Goal: Task Accomplishment & Management: Manage account settings

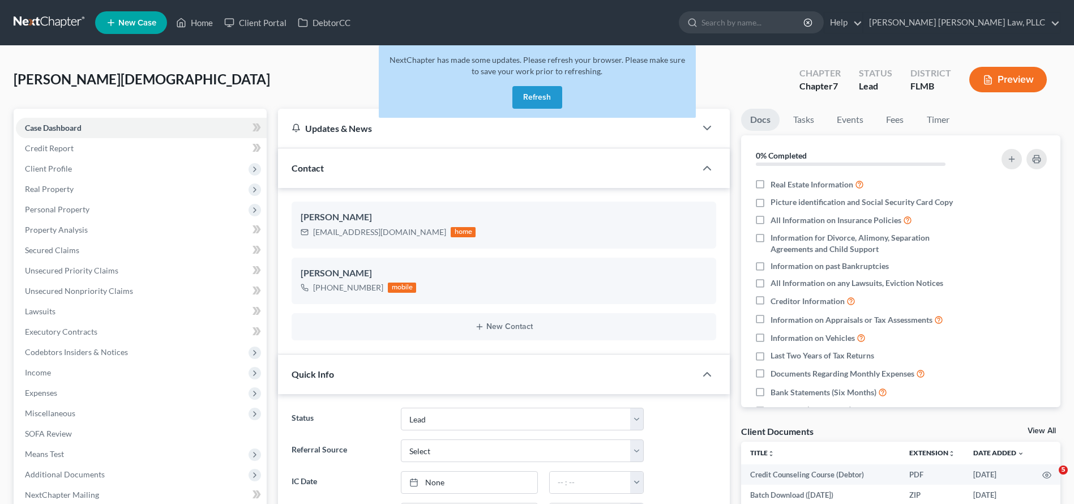
select select "10"
click at [209, 65] on div "Ameer, Christian Upgraded Chapter Chapter 7 Status Lead District FLMB Preview" at bounding box center [537, 83] width 1047 height 49
click at [551, 95] on button "Refresh" at bounding box center [537, 97] width 50 height 23
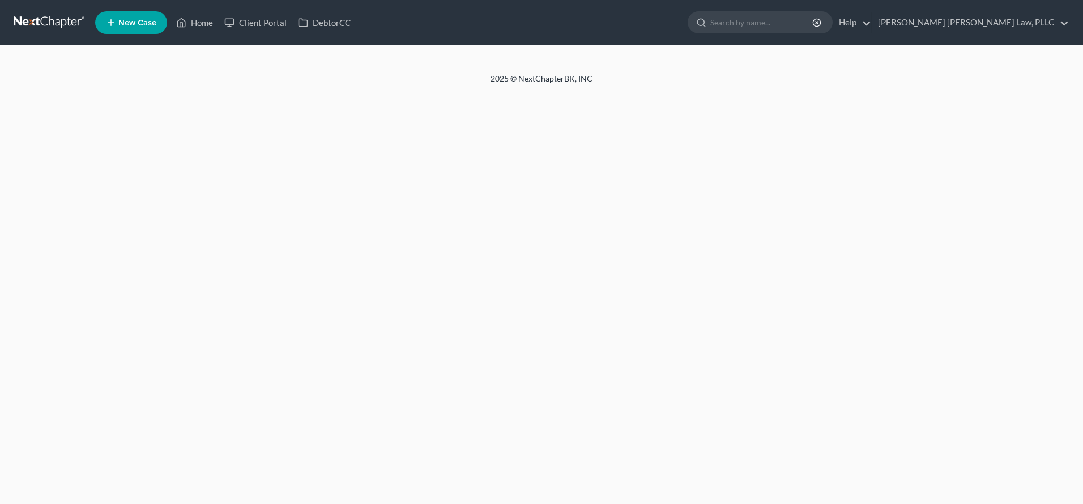
select select "10"
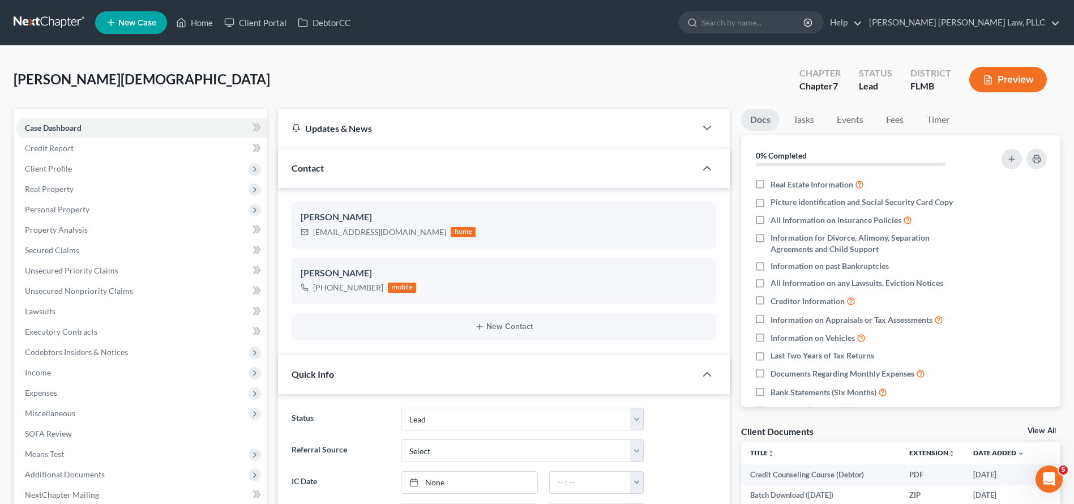
click at [25, 29] on link at bounding box center [50, 22] width 72 height 20
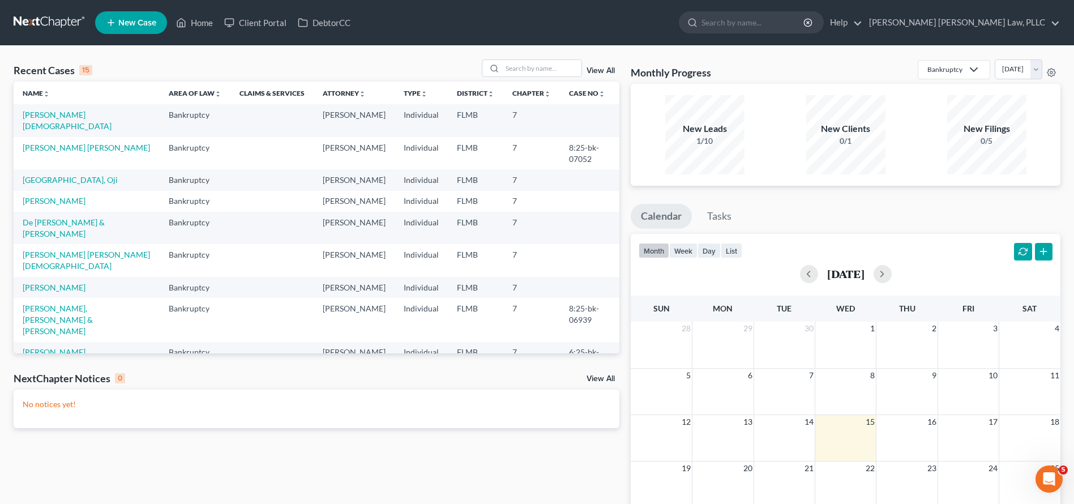
click at [153, 19] on span "New Case" at bounding box center [137, 23] width 38 height 8
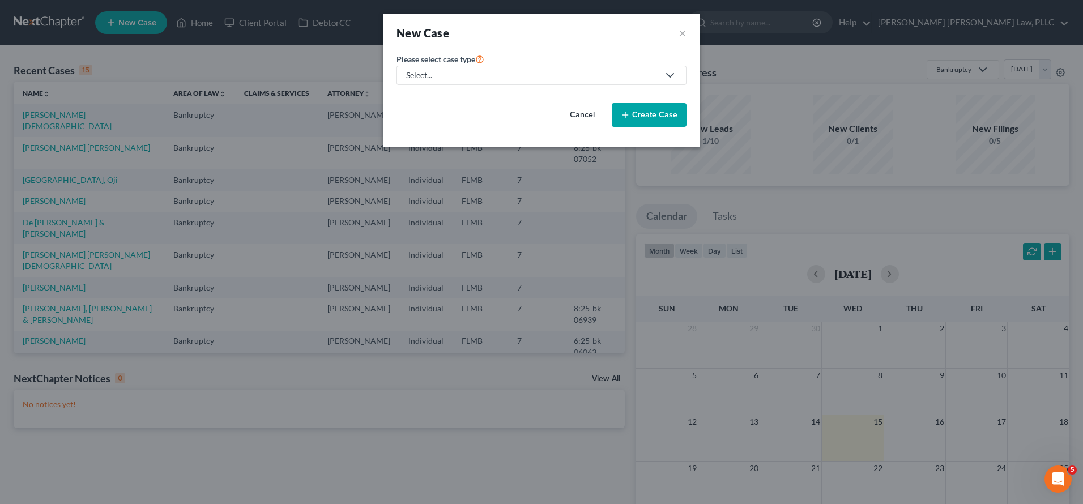
click at [430, 77] on div "Select..." at bounding box center [532, 75] width 253 height 11
click at [434, 93] on div "Bankruptcy" at bounding box center [436, 97] width 59 height 11
select select "15"
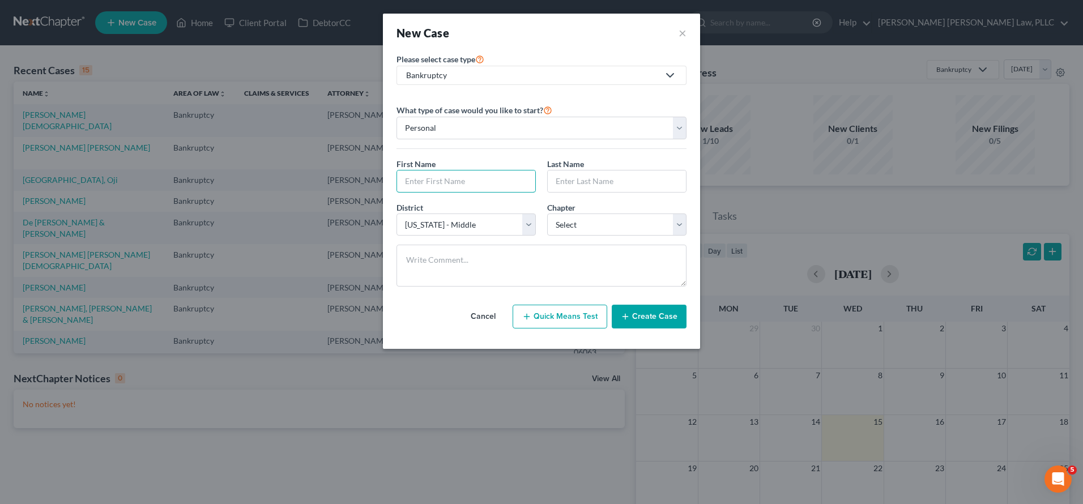
paste input "THUY"
drag, startPoint x: 455, startPoint y: 179, endPoint x: 352, endPoint y: 179, distance: 103.6
click at [353, 179] on div "New Case × Please select case type * Bankruptcy Bankruptcy Immigration Law What…" at bounding box center [541, 252] width 1083 height 504
type input "Thuy"
type input "Ong"
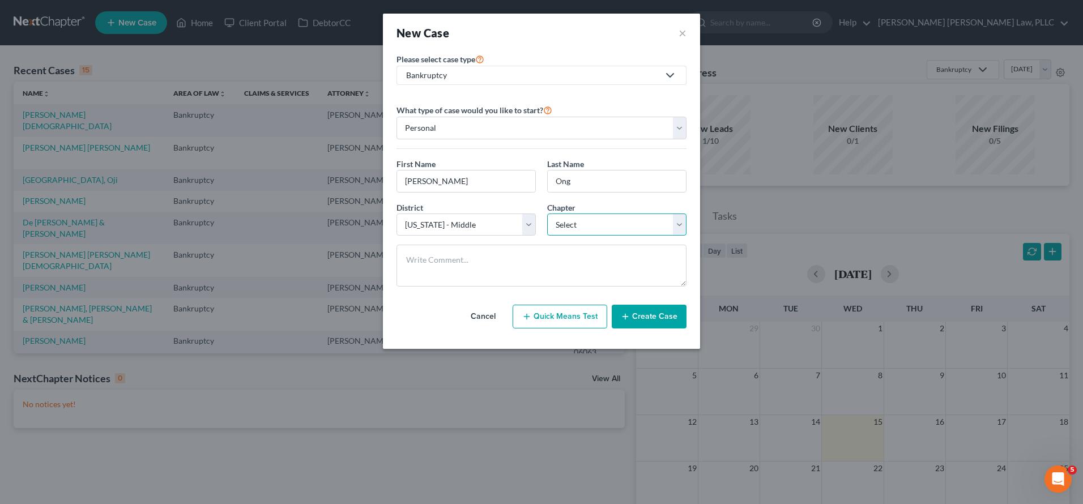
select select "0"
click at [634, 313] on button "Create Case" at bounding box center [649, 317] width 75 height 24
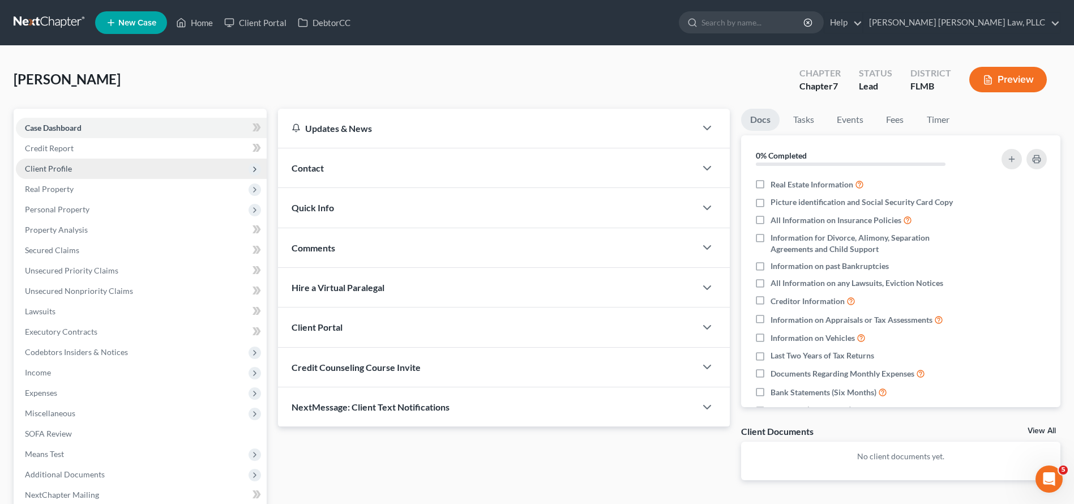
click at [95, 164] on span "Client Profile" at bounding box center [141, 169] width 251 height 20
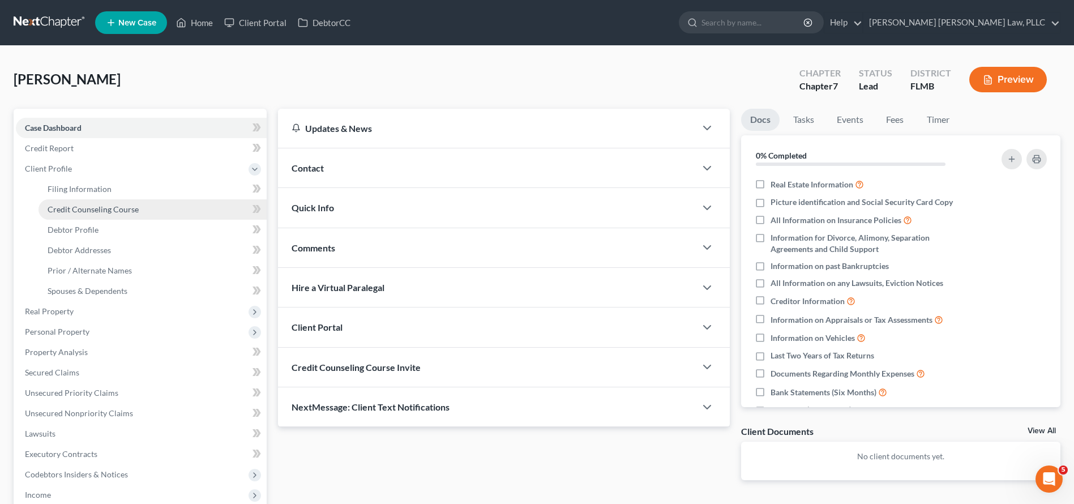
click at [116, 212] on span "Credit Counseling Course" at bounding box center [93, 209] width 91 height 10
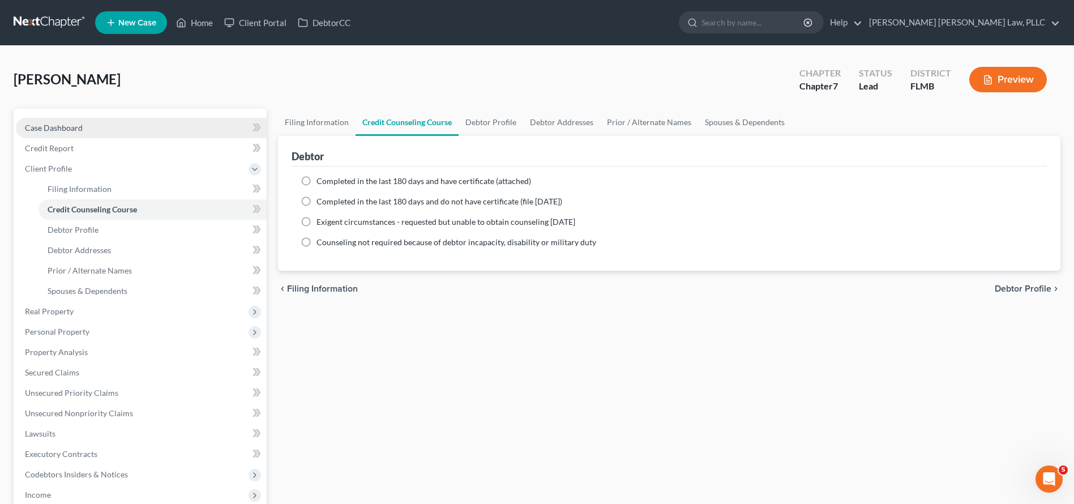
click at [53, 127] on span "Case Dashboard" at bounding box center [54, 128] width 58 height 10
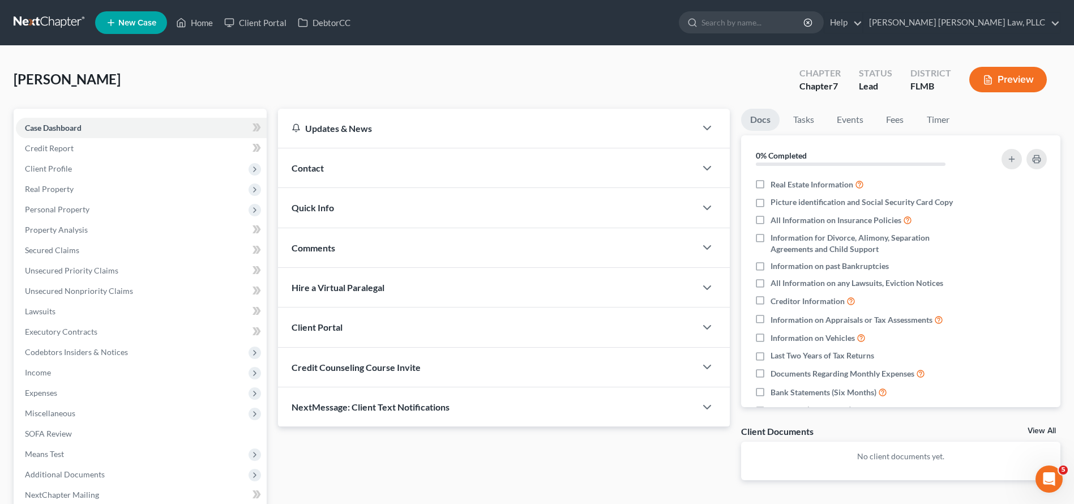
click at [380, 356] on div "Credit Counseling Course Invite" at bounding box center [487, 367] width 418 height 39
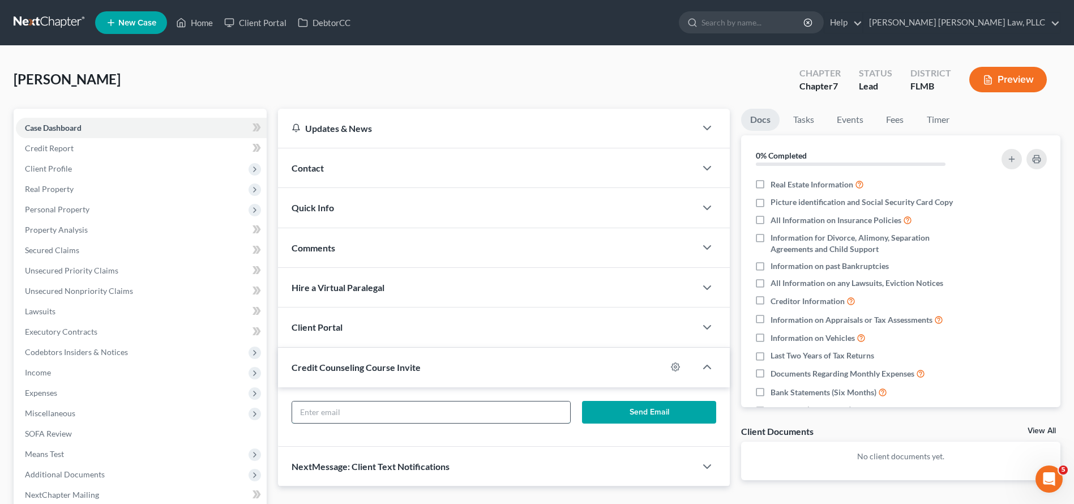
click at [418, 407] on input "text" at bounding box center [431, 412] width 278 height 22
paste input "offdlipp10@aol.com"
type input "offdlipp10@aol.com"
click at [702, 405] on button "Send Email" at bounding box center [649, 412] width 134 height 23
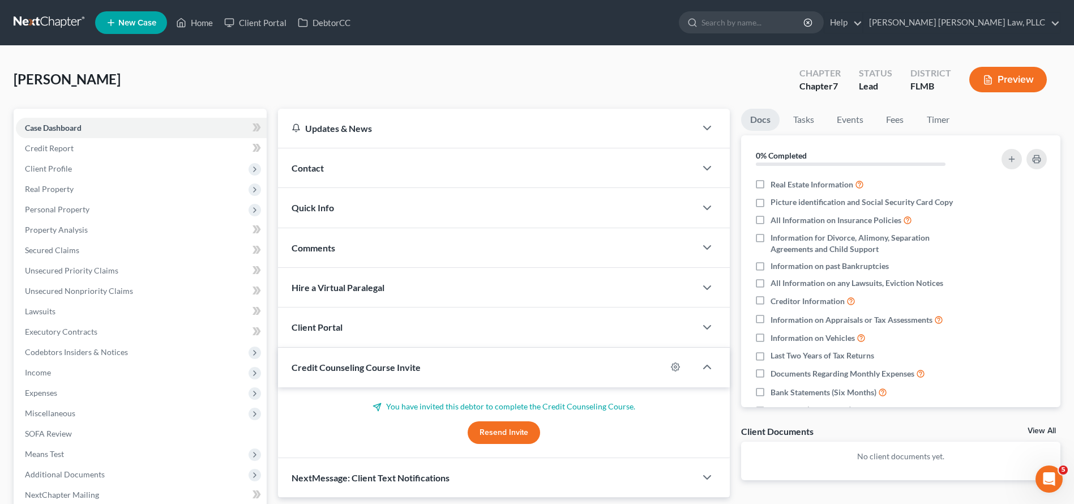
click at [386, 322] on div "Client Portal" at bounding box center [487, 326] width 418 height 39
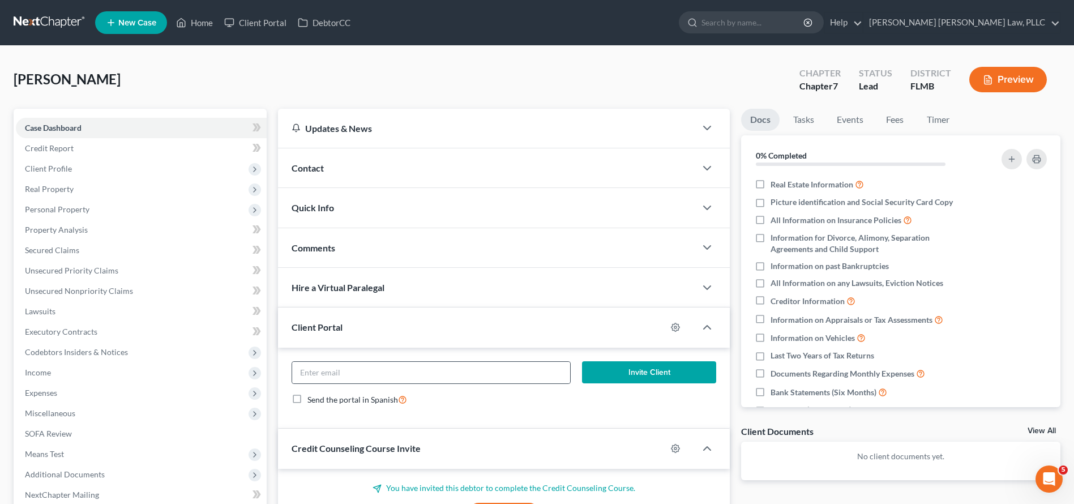
click at [438, 382] on div at bounding box center [431, 372] width 279 height 23
click at [446, 376] on input "email" at bounding box center [431, 373] width 278 height 22
paste input "offdlipp10@aol.com"
type input "offdlipp10@aol.com"
click at [615, 377] on button "Invite Client" at bounding box center [649, 372] width 134 height 23
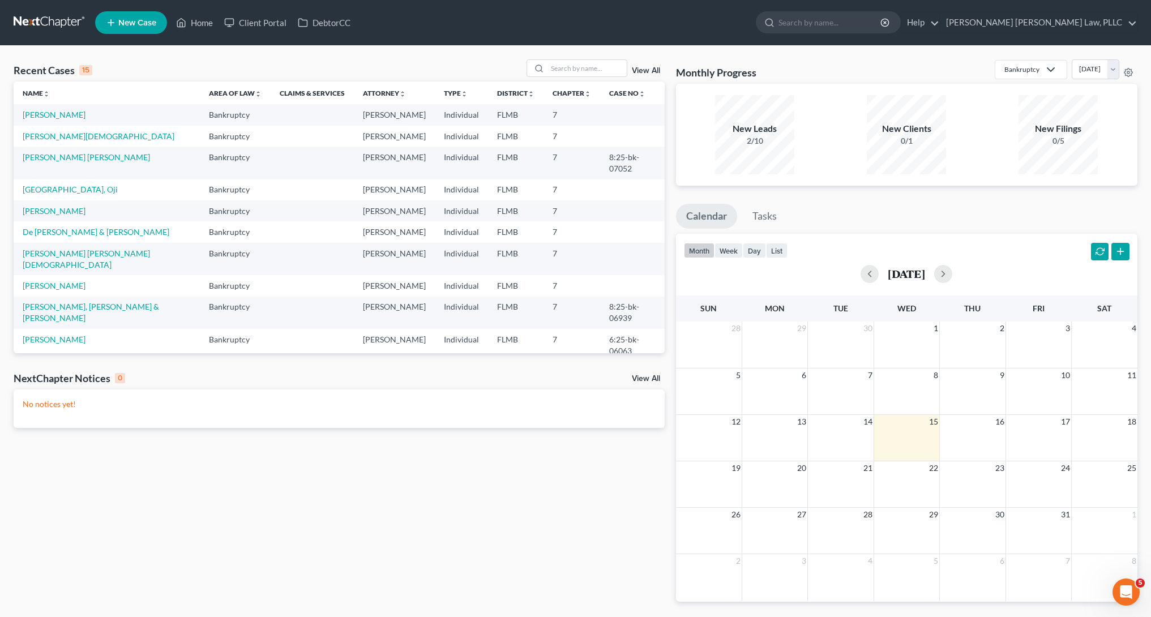
click at [132, 24] on span "New Case" at bounding box center [137, 23] width 38 height 8
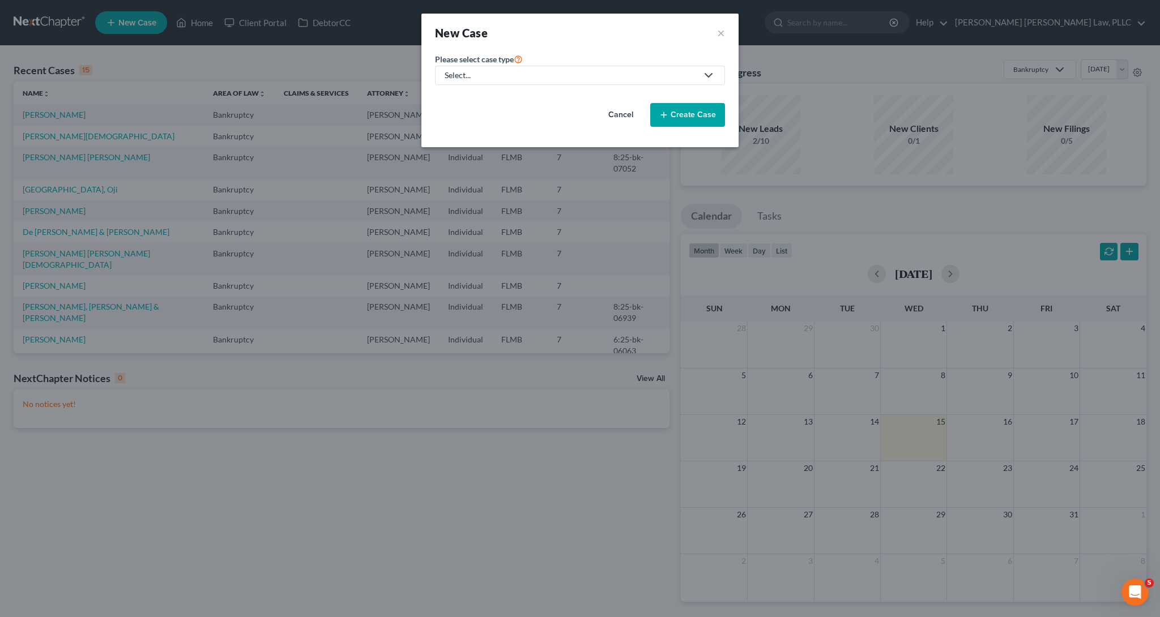
click at [464, 76] on div "Select..." at bounding box center [570, 75] width 253 height 11
click at [476, 100] on div "Bankruptcy" at bounding box center [475, 97] width 59 height 11
select select "15"
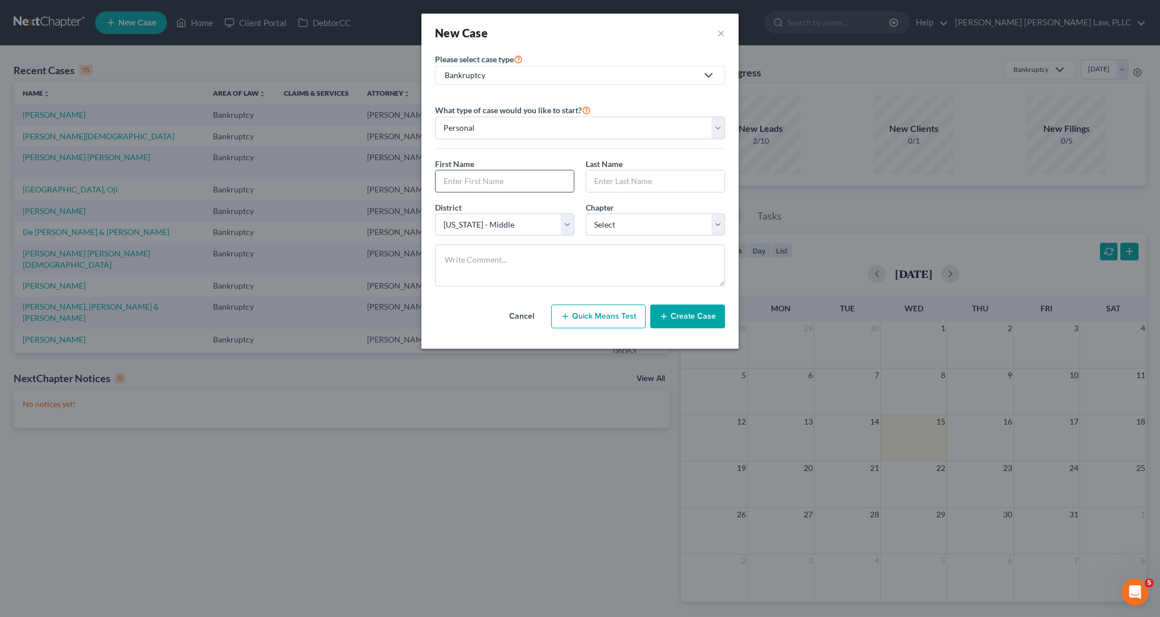
click at [525, 183] on input "text" at bounding box center [504, 181] width 138 height 22
paste input "Louis"
type input "Louis"
paste input "Dominguez"
type input "Dominguez"
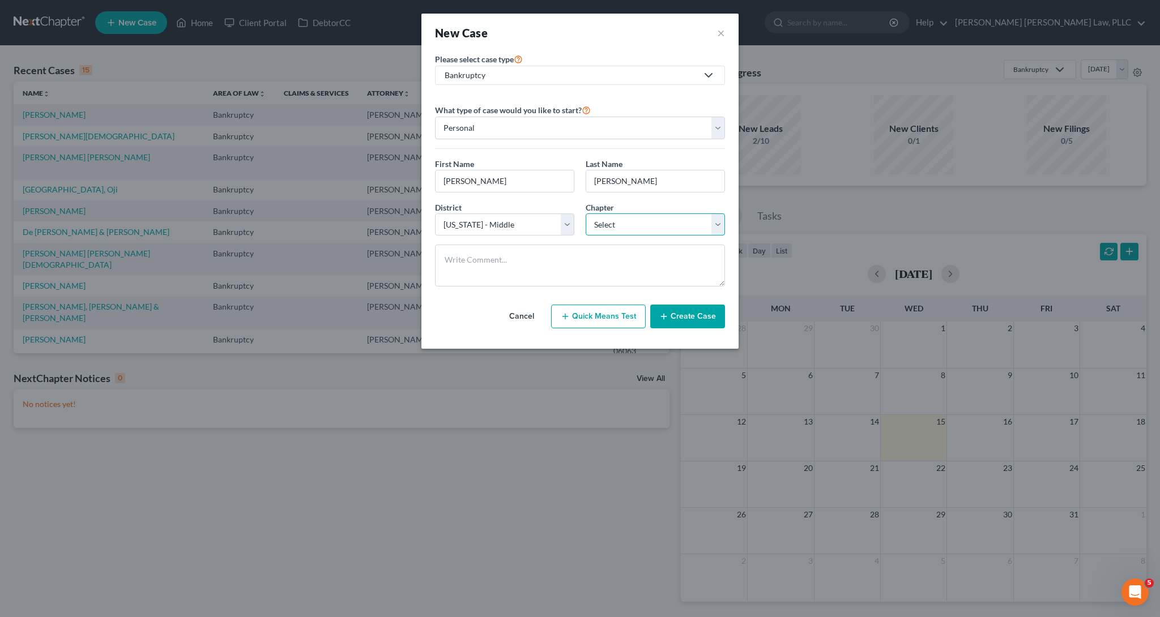
select select "0"
click at [695, 318] on button "Create Case" at bounding box center [687, 317] width 75 height 24
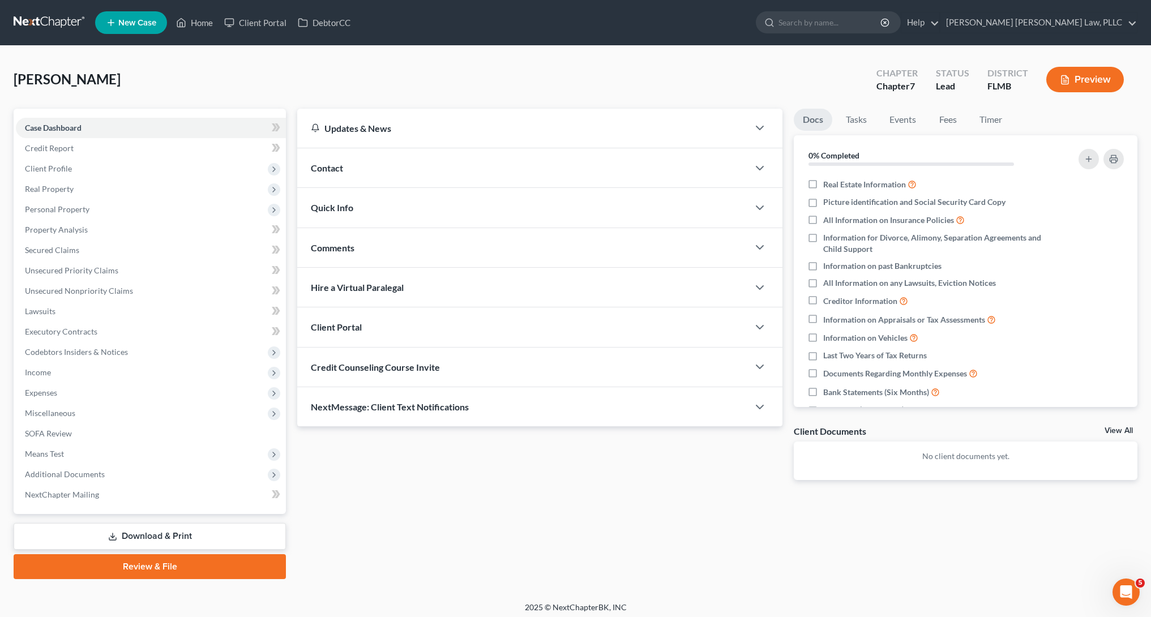
click at [414, 323] on div "Client Portal" at bounding box center [522, 326] width 451 height 39
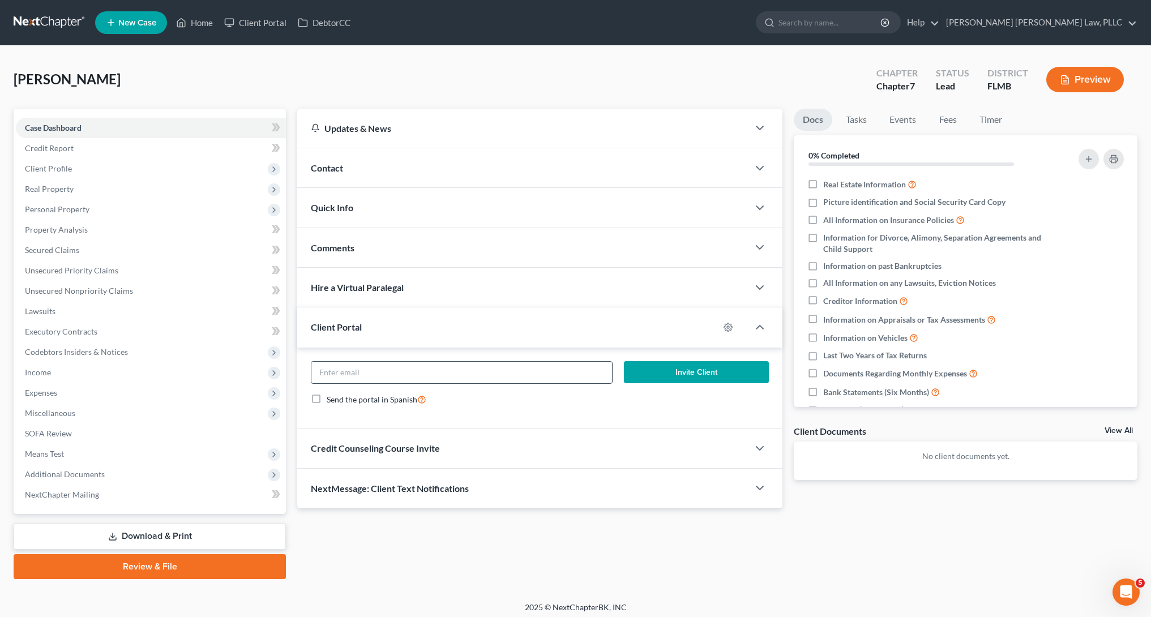
click at [437, 379] on input "email" at bounding box center [461, 373] width 301 height 22
paste input "Eldstruck@gmail.com"
type input "Eldstruck@gmail.com"
click at [695, 373] on button "Invite Client" at bounding box center [696, 372] width 145 height 23
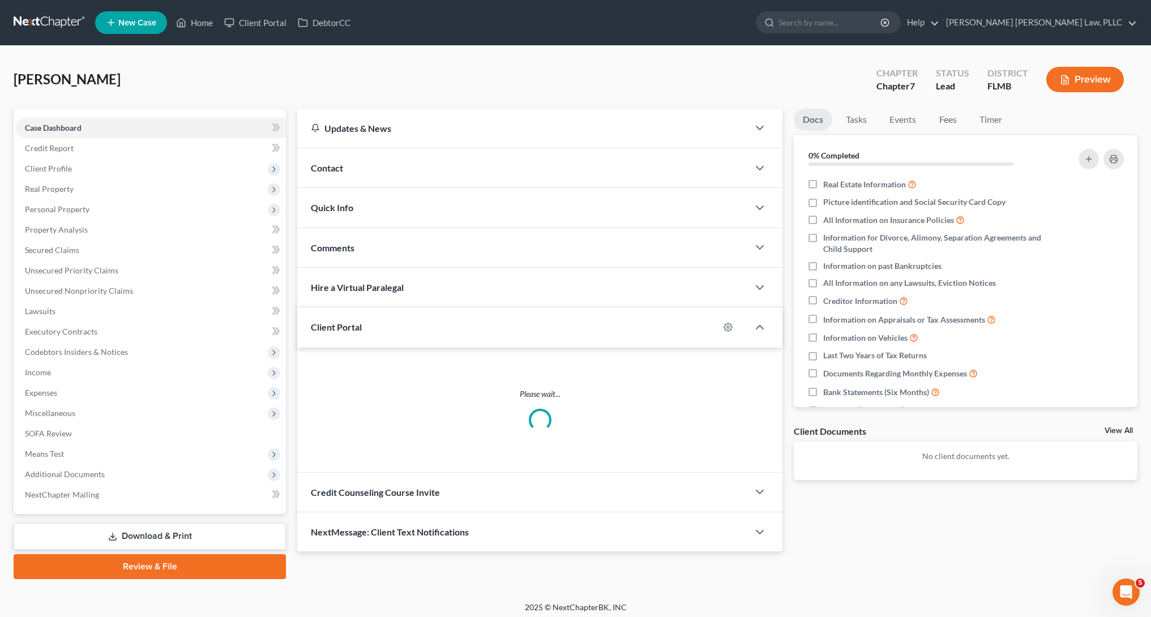
click at [536, 487] on div "Updates & News × District Notes Take a look at NextChapter's District Notes to …" at bounding box center [539, 331] width 485 height 444
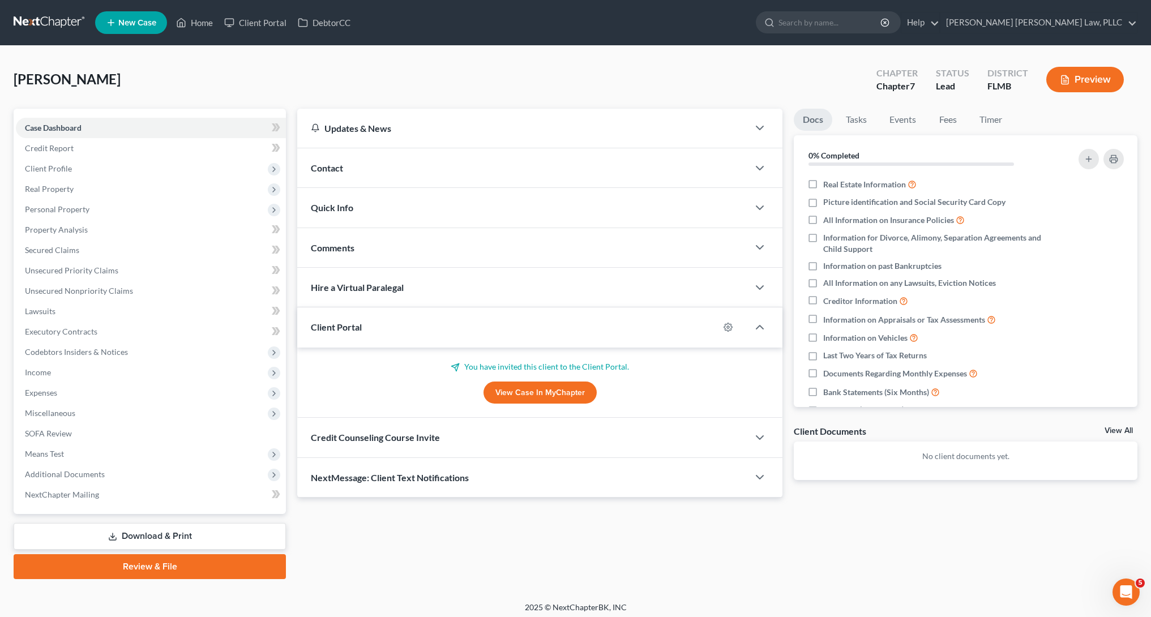
click at [522, 444] on div "Credit Counseling Course Invite" at bounding box center [522, 437] width 451 height 39
click at [528, 474] on input "text" at bounding box center [461, 483] width 301 height 22
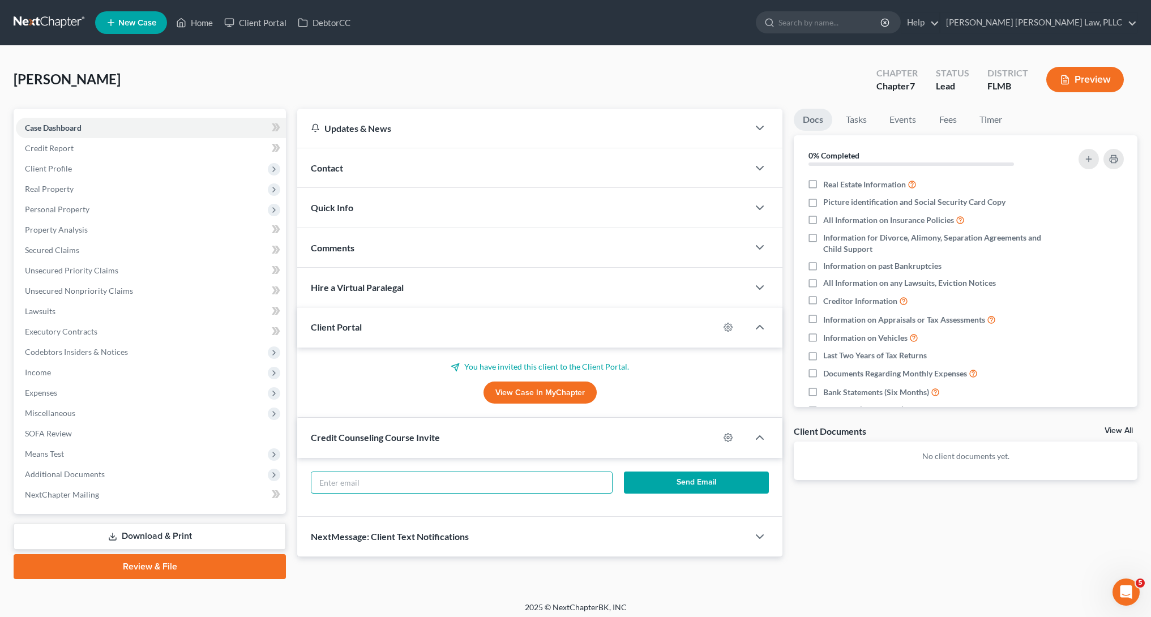
paste input "Eldstruck@gmail.com"
type input "Eldstruck@gmail.com"
click at [717, 484] on button "Send Email" at bounding box center [696, 483] width 145 height 23
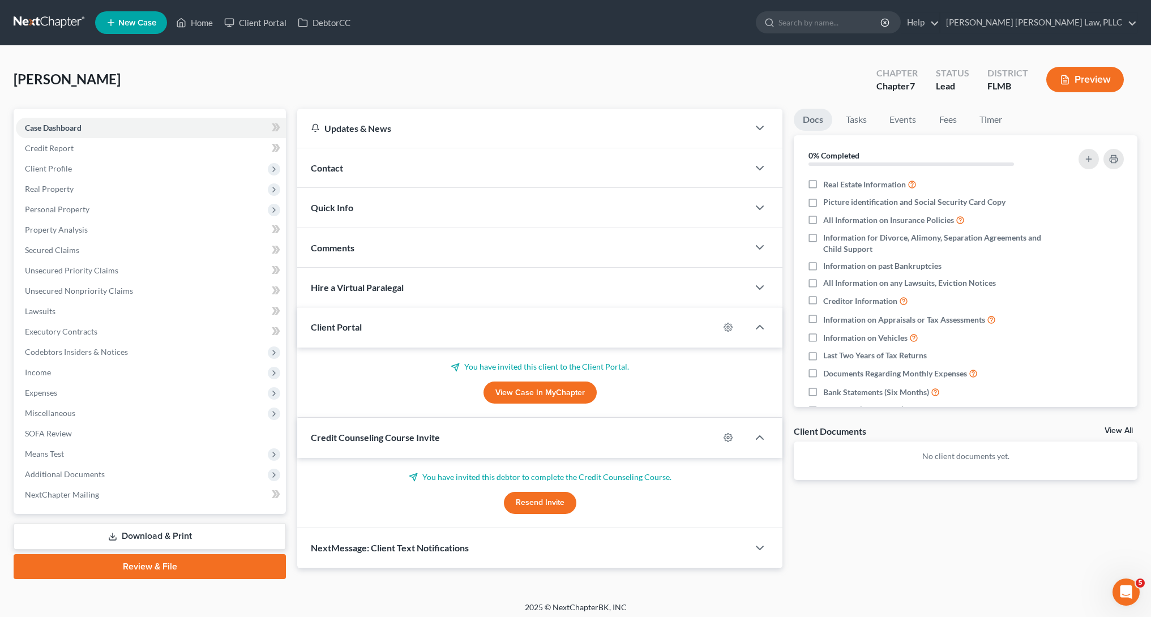
click at [395, 67] on div "Dominguez, Louis Upgraded Chapter Chapter 7 Status Lead District FLMB Preview" at bounding box center [576, 83] width 1124 height 49
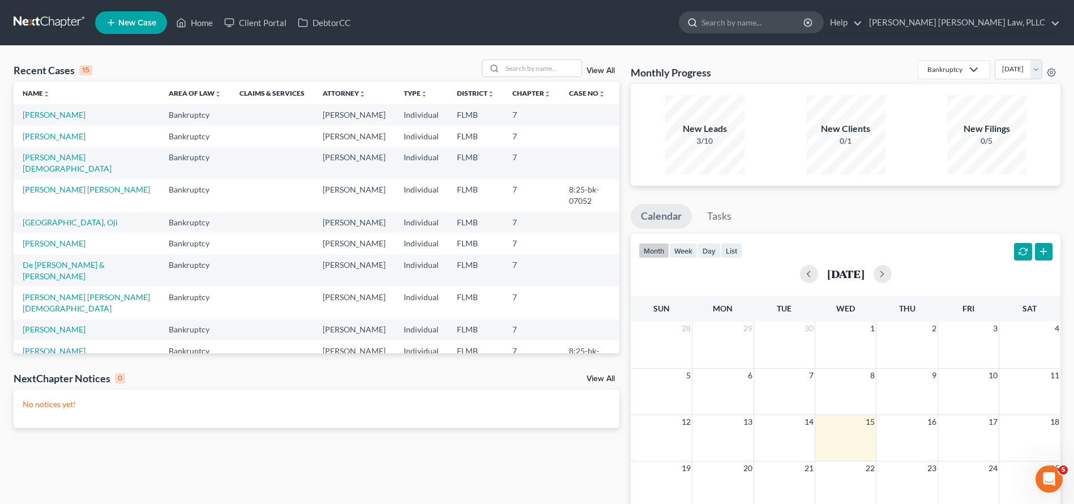
click at [805, 21] on input "search" at bounding box center [754, 22] width 104 height 21
type input "SPEARMON"
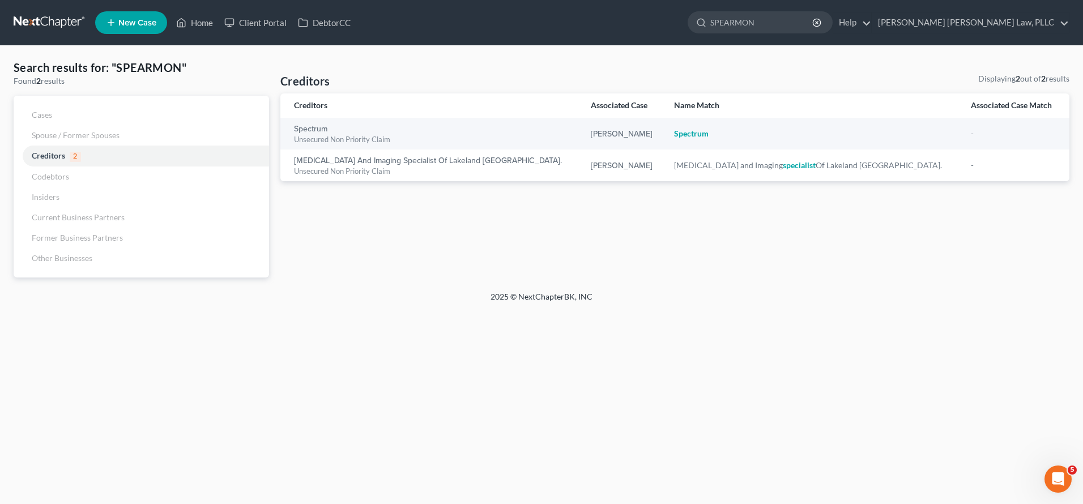
click at [39, 29] on link at bounding box center [50, 22] width 72 height 20
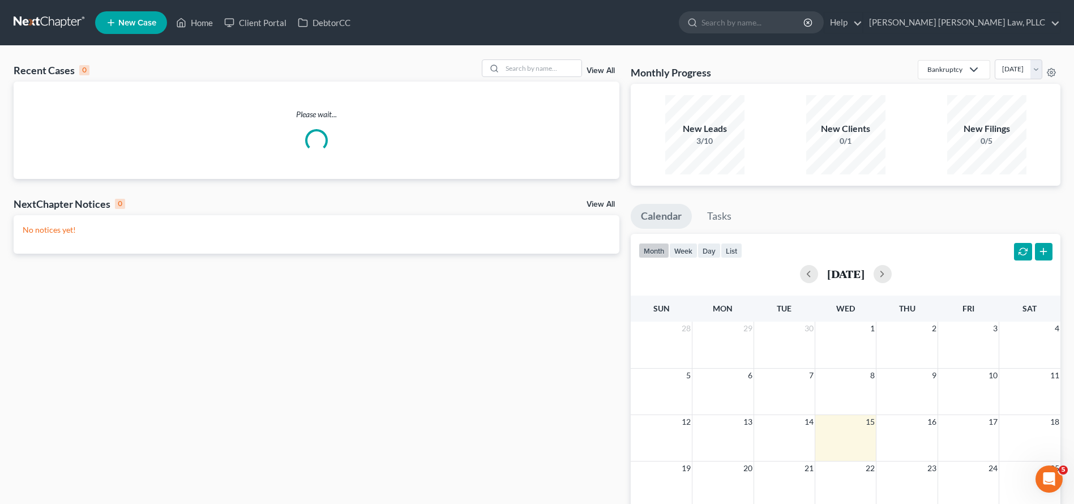
click at [116, 22] on icon at bounding box center [111, 23] width 10 height 14
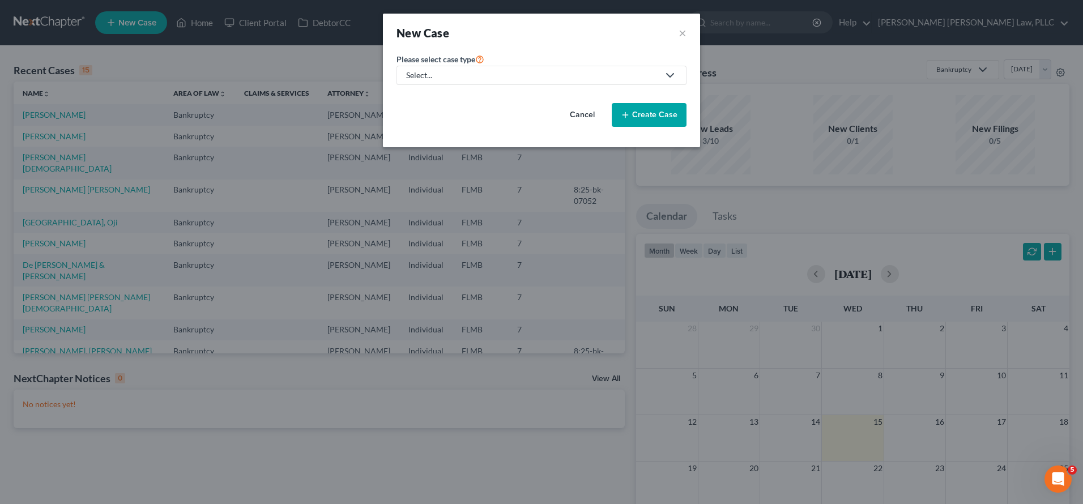
click at [505, 78] on div "Select..." at bounding box center [532, 75] width 253 height 11
click at [460, 94] on div "Bankruptcy" at bounding box center [436, 97] width 59 height 11
select select "15"
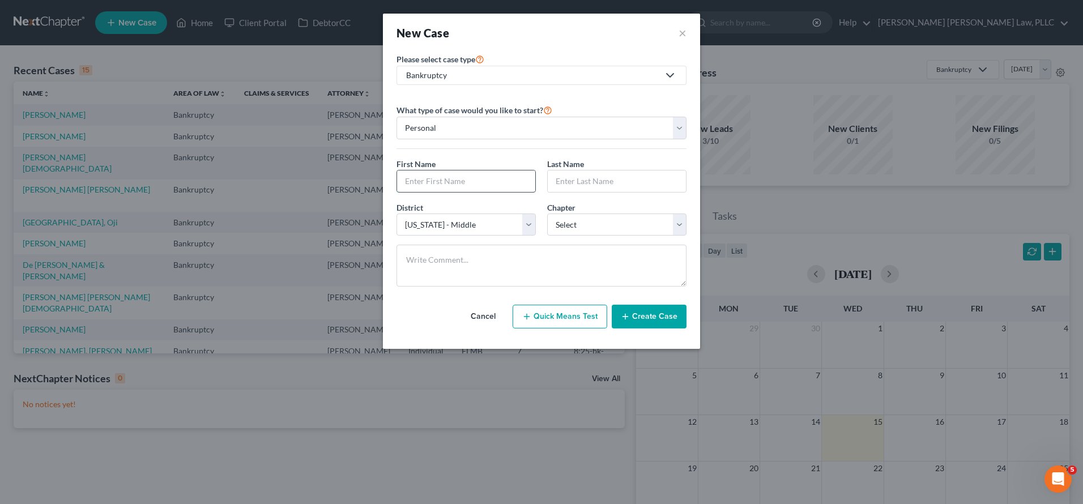
click at [425, 186] on input "text" at bounding box center [466, 181] width 138 height 22
paste input "[PERSON_NAME]"
type input "[PERSON_NAME]"
paste input "Spearmon"
type input "Spearmon"
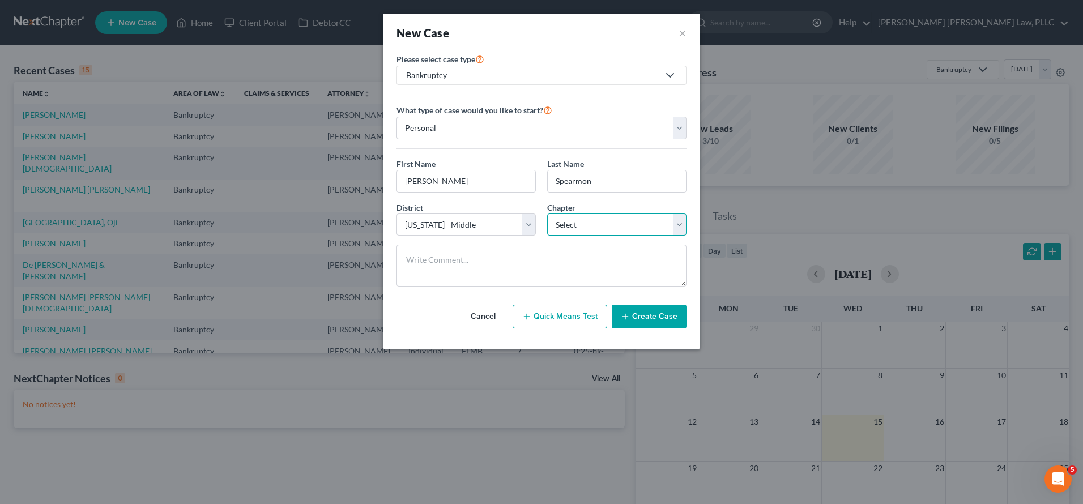
select select "0"
click at [639, 314] on button "Create Case" at bounding box center [649, 317] width 75 height 24
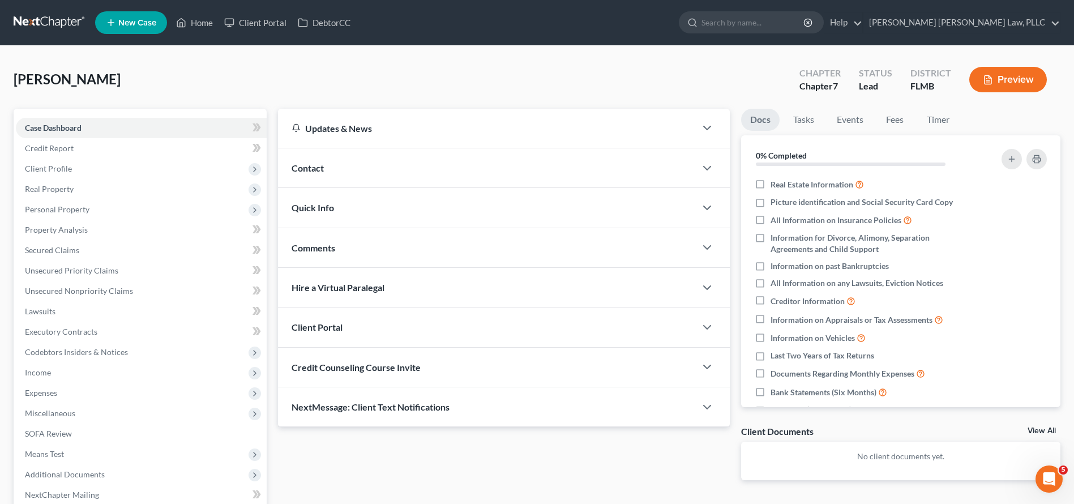
click at [369, 325] on div "Client Portal" at bounding box center [487, 326] width 418 height 39
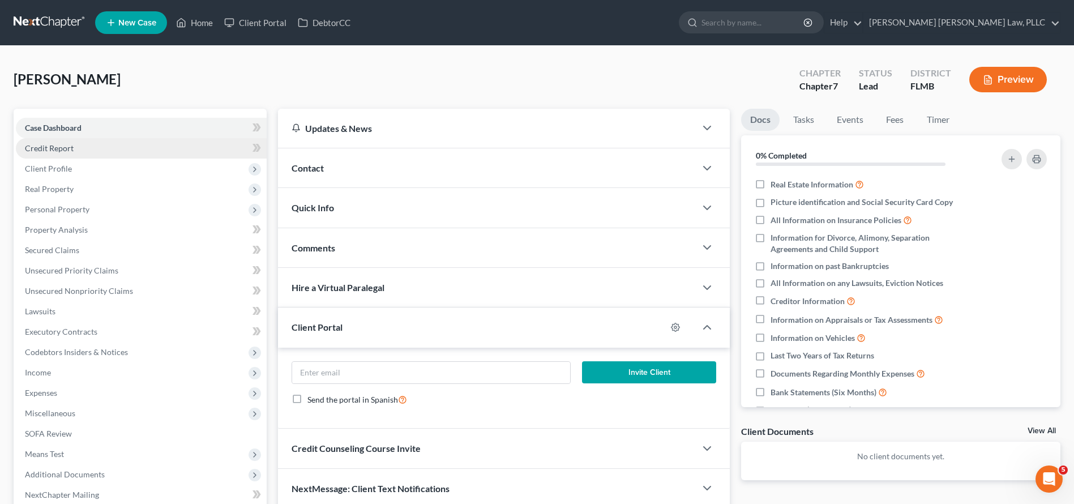
click at [102, 152] on link "Credit Report" at bounding box center [141, 148] width 251 height 20
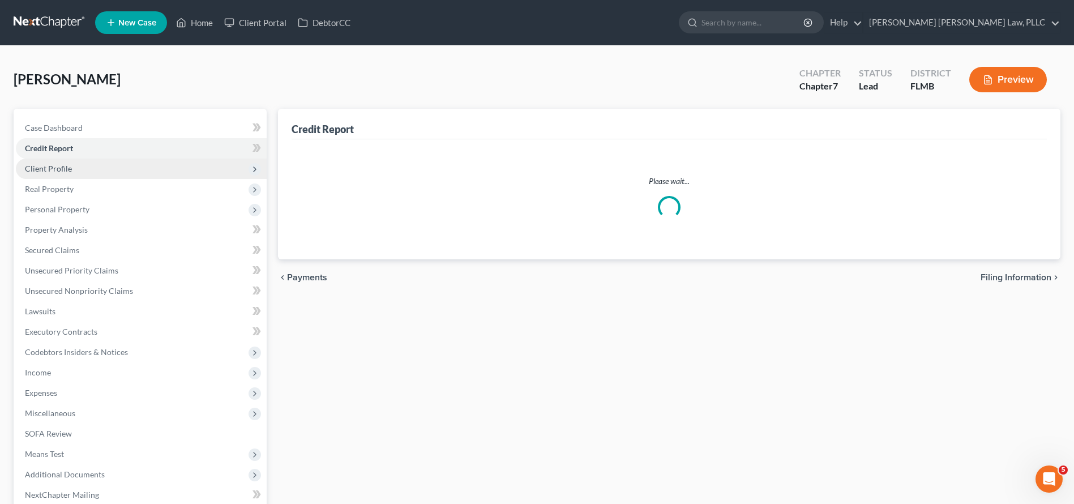
click at [102, 162] on span "Client Profile" at bounding box center [141, 169] width 251 height 20
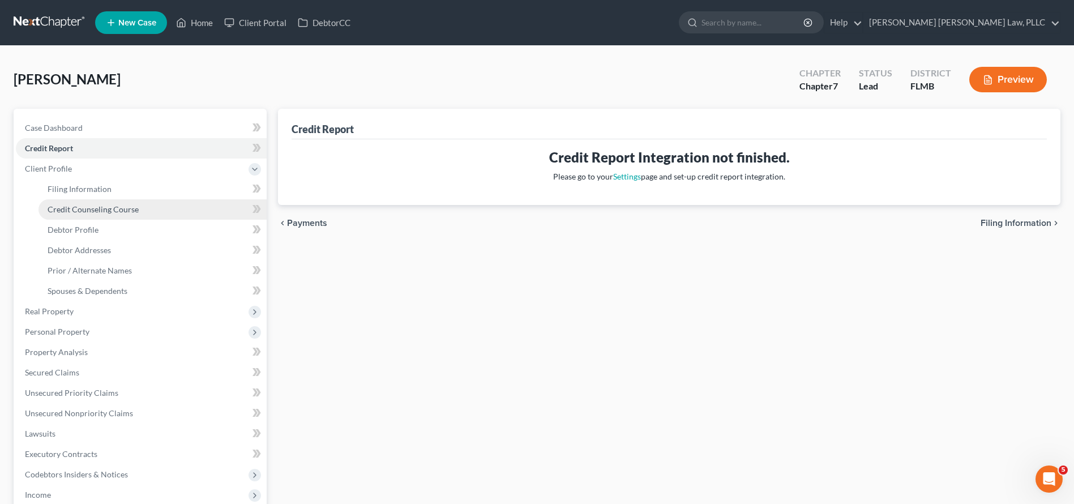
click at [86, 212] on span "Credit Counseling Course" at bounding box center [93, 209] width 91 height 10
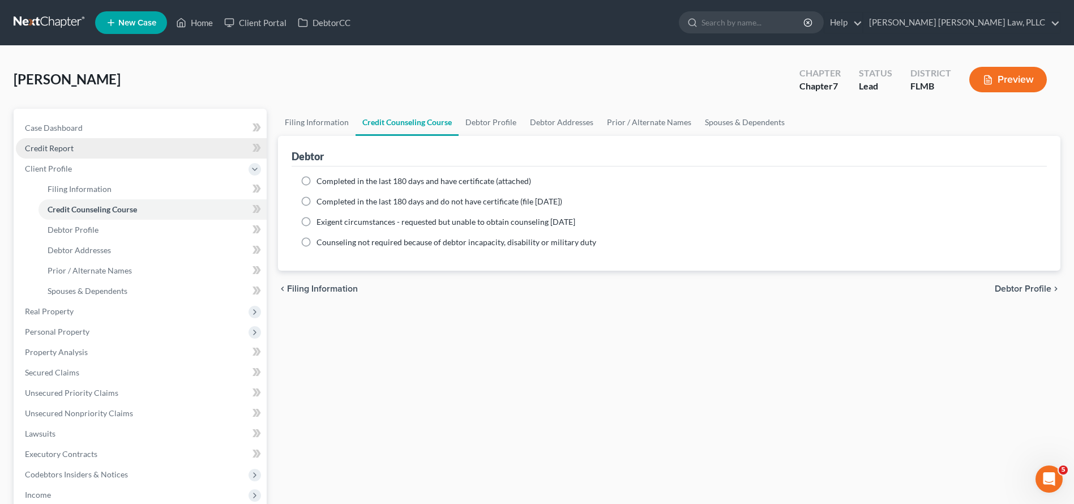
click at [84, 149] on link "Credit Report" at bounding box center [141, 148] width 251 height 20
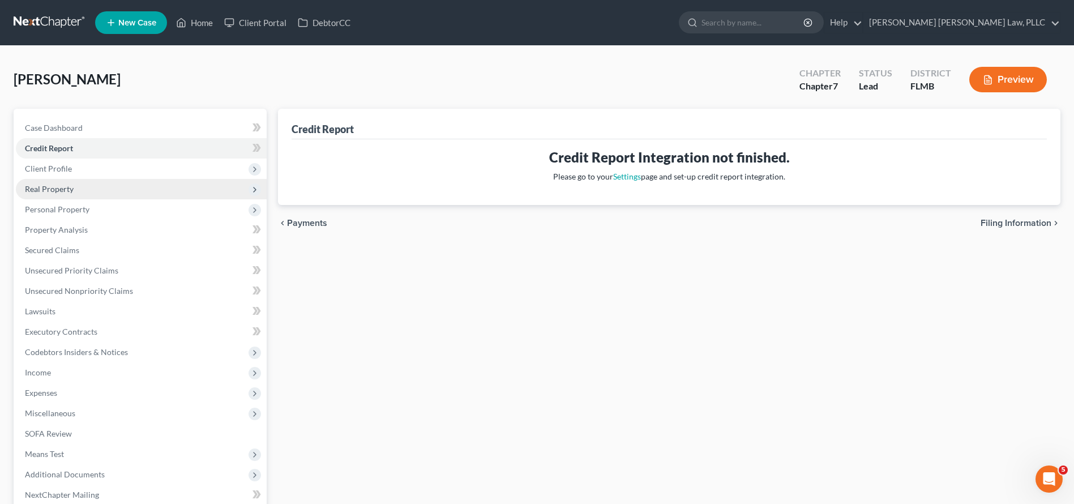
click at [126, 187] on span "Real Property" at bounding box center [141, 189] width 251 height 20
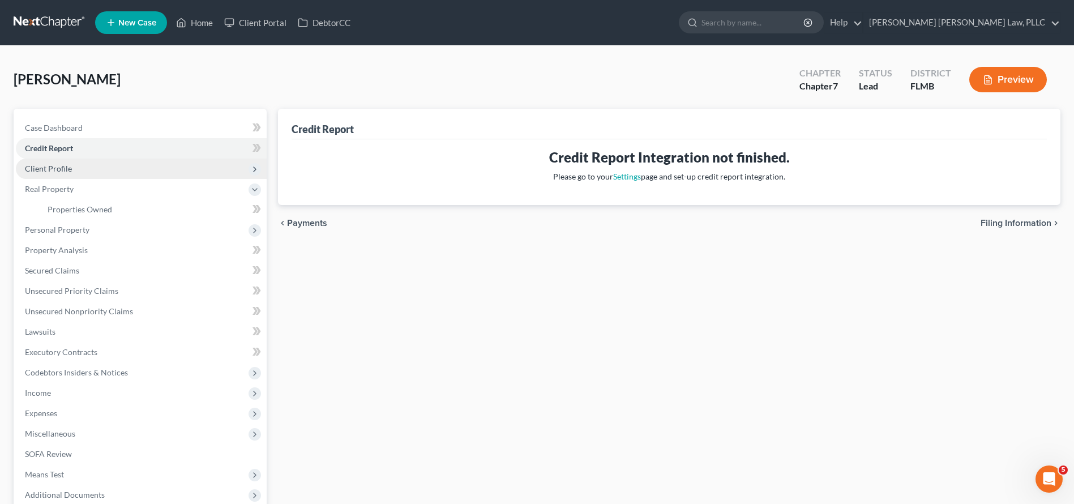
click at [136, 169] on span "Client Profile" at bounding box center [141, 169] width 251 height 20
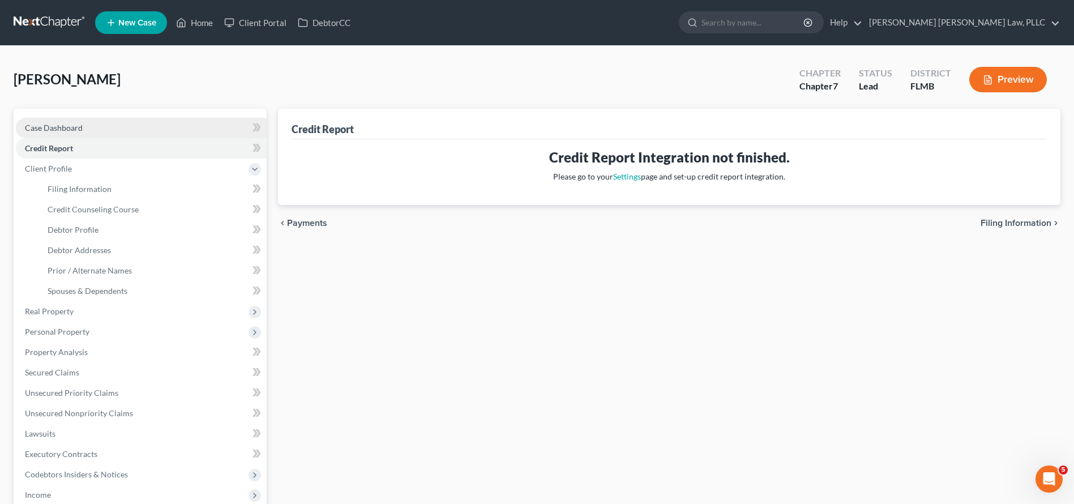
click at [85, 121] on link "Case Dashboard" at bounding box center [141, 128] width 251 height 20
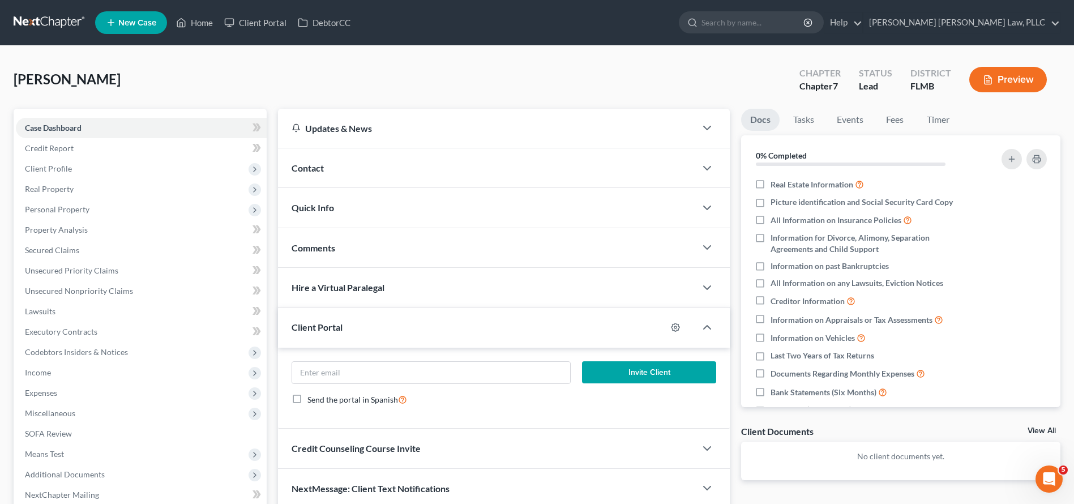
scroll to position [118, 0]
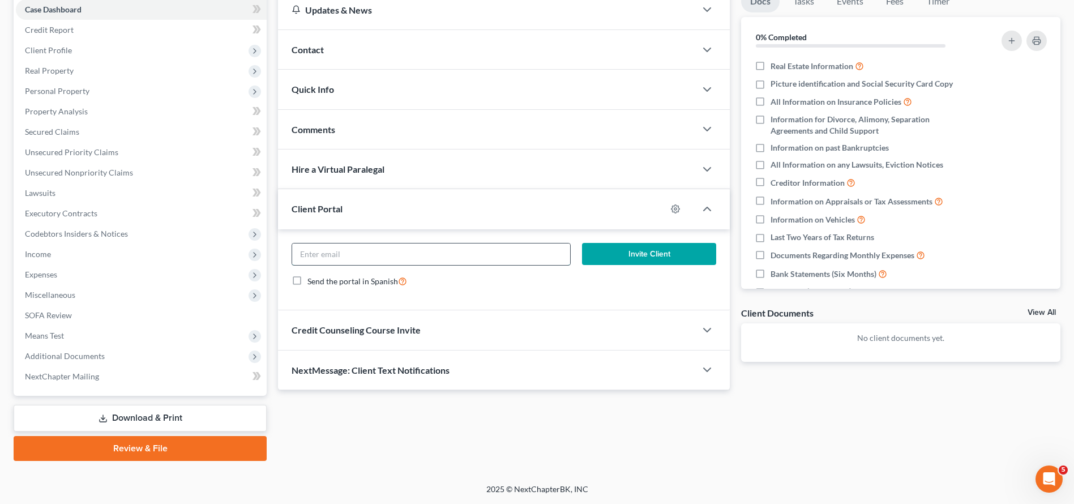
click at [383, 261] on input "email" at bounding box center [431, 254] width 278 height 22
paste input "vspearmon@centurylink.net"
type input "vspearmon@centurylink.net"
click at [617, 256] on button "Invite Client" at bounding box center [649, 254] width 134 height 23
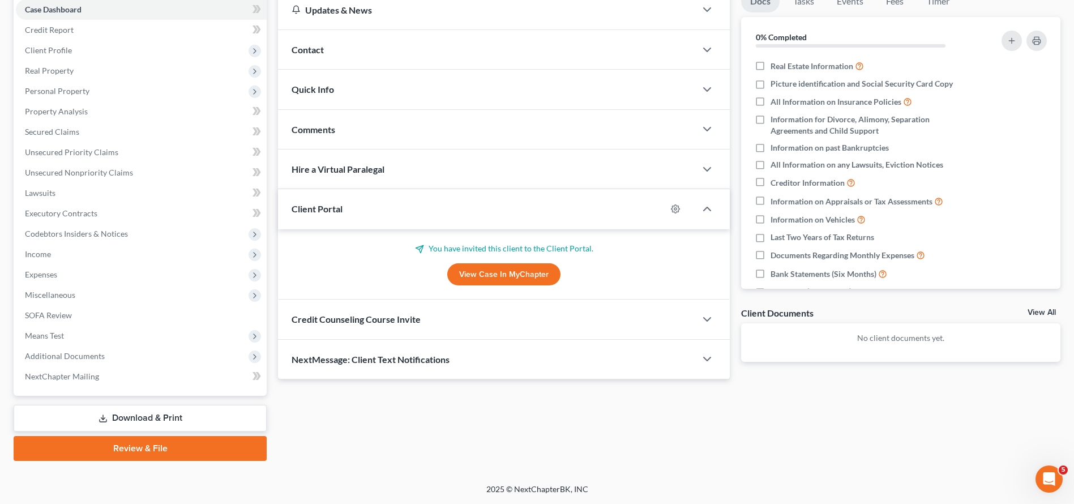
click at [357, 319] on span "Credit Counseling Course Invite" at bounding box center [356, 319] width 129 height 11
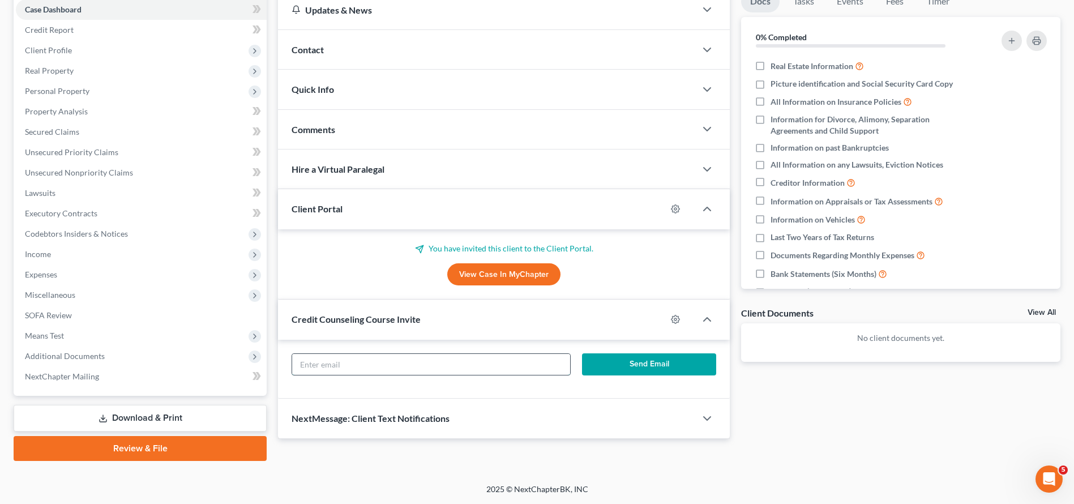
click at [426, 371] on input "text" at bounding box center [431, 365] width 278 height 22
paste input "vspearmon@centurylink.net"
type input "vspearmon@centurylink.net"
click at [635, 365] on button "Send Email" at bounding box center [649, 364] width 134 height 23
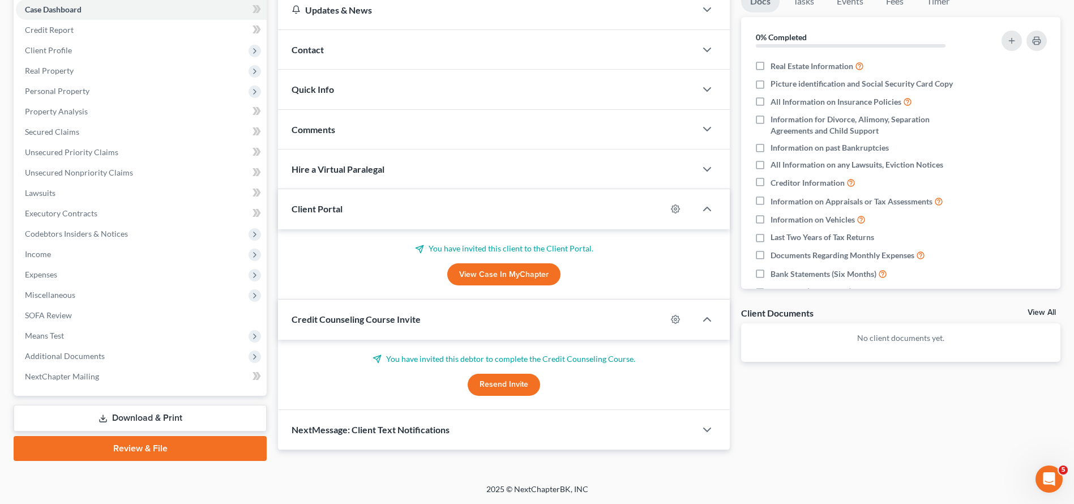
scroll to position [0, 0]
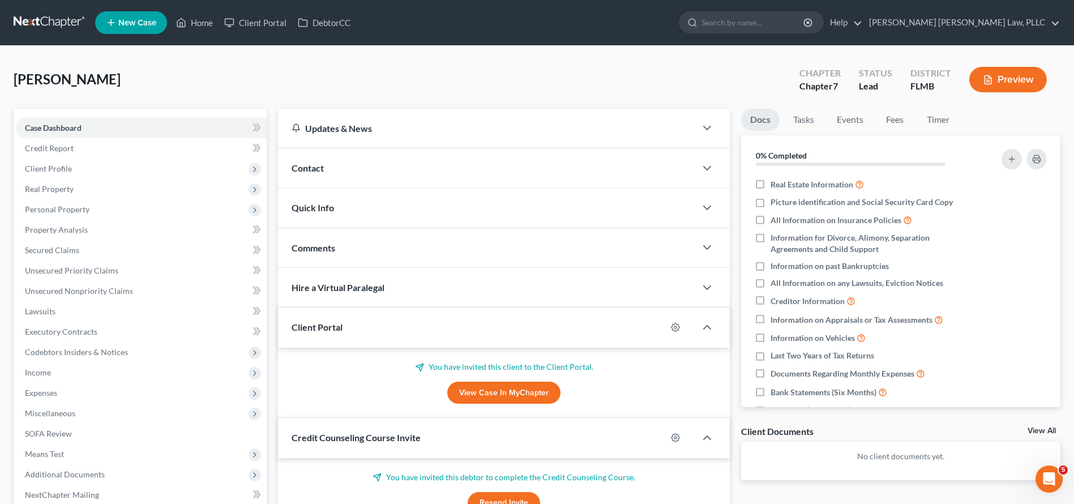
click at [104, 78] on span "[PERSON_NAME]" at bounding box center [67, 79] width 107 height 16
click at [150, 89] on div "Spearmon, Valeria Upgraded Chapter Chapter 7 Status Lead District FLMB Preview" at bounding box center [537, 83] width 1047 height 49
click at [39, 83] on span "[PERSON_NAME]" at bounding box center [67, 79] width 107 height 16
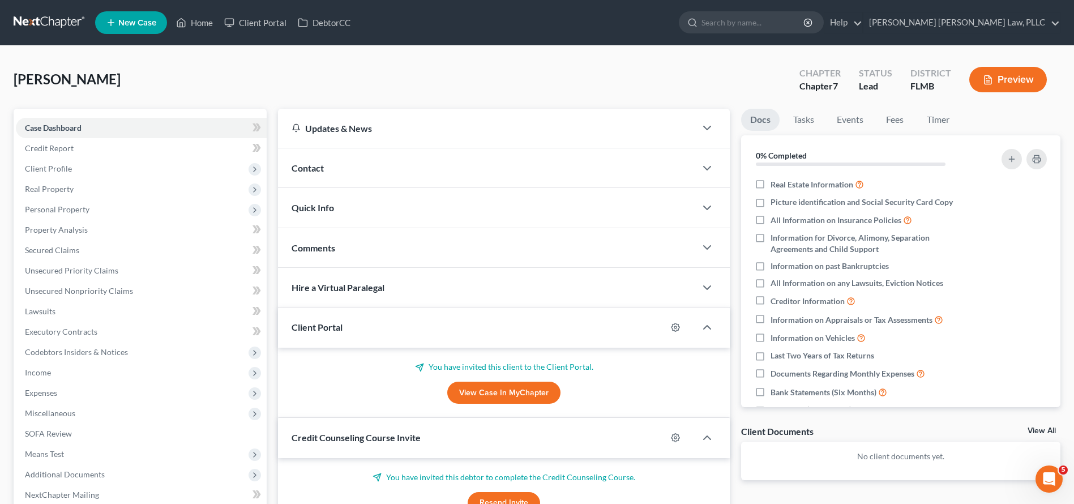
click at [167, 79] on div "Spearmon, Valeria Upgraded Chapter Chapter 7 Status Lead District FLMB Preview" at bounding box center [537, 83] width 1047 height 49
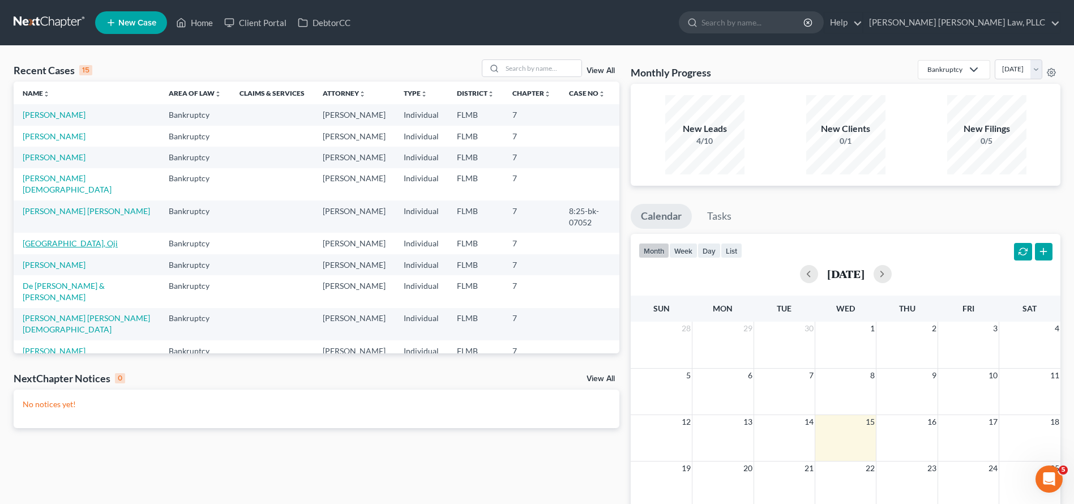
click at [32, 238] on link "[GEOGRAPHIC_DATA], Oji" at bounding box center [70, 243] width 95 height 10
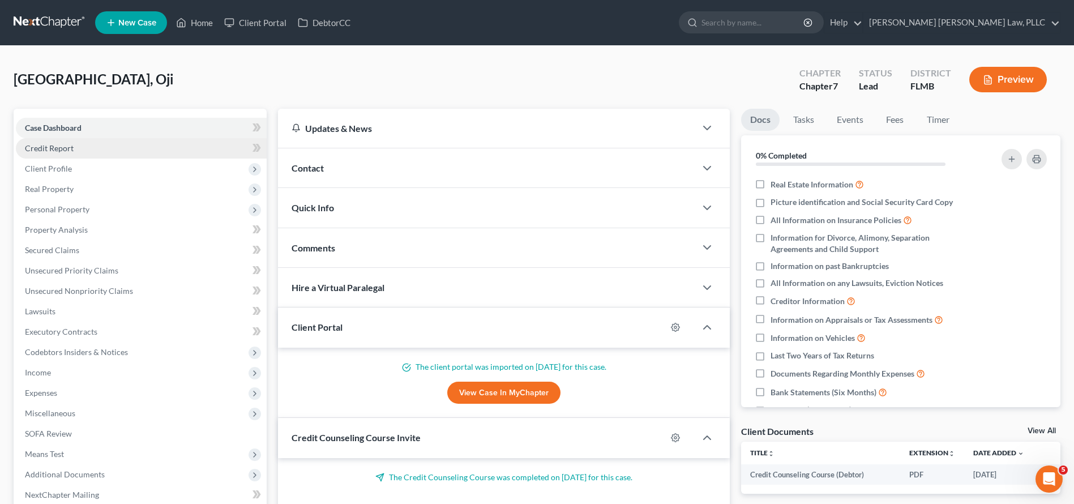
click at [170, 147] on link "Credit Report" at bounding box center [141, 148] width 251 height 20
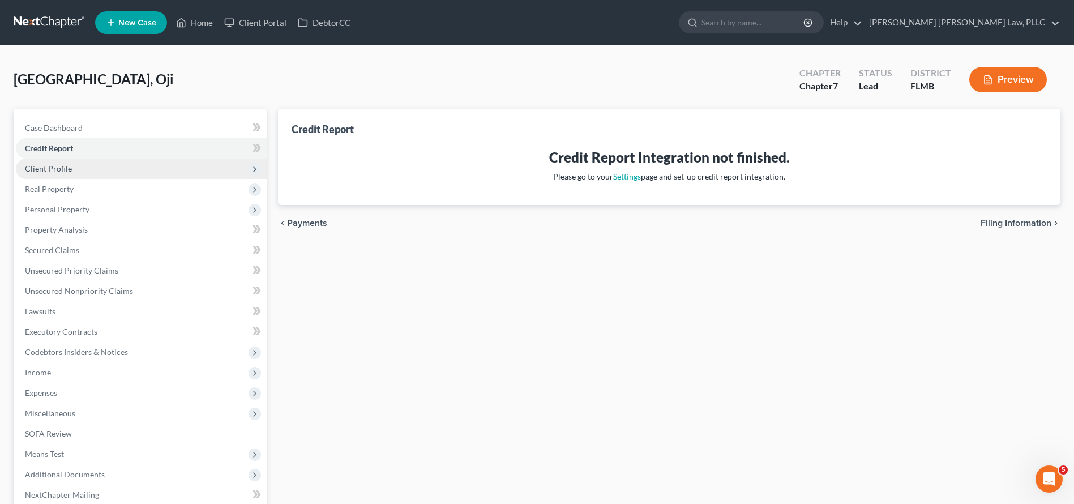
click at [171, 170] on span "Client Profile" at bounding box center [141, 169] width 251 height 20
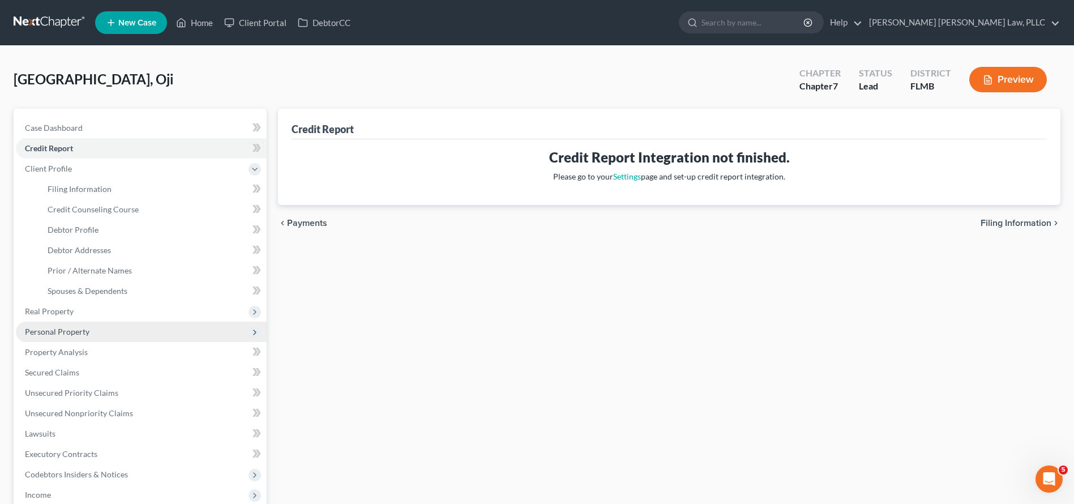
click at [78, 334] on span "Personal Property" at bounding box center [57, 332] width 65 height 10
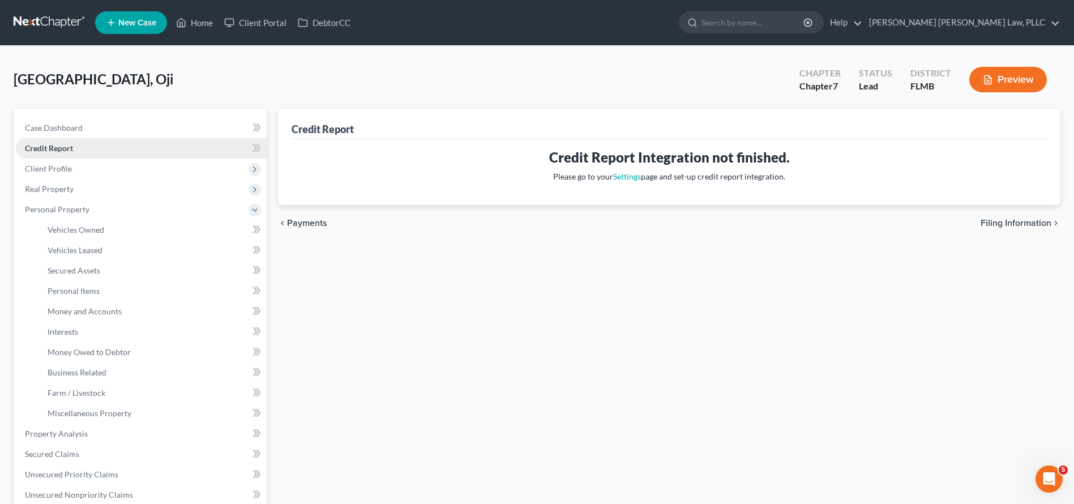
click at [86, 157] on link "Credit Report" at bounding box center [141, 148] width 251 height 20
click at [84, 174] on span "Client Profile" at bounding box center [141, 169] width 251 height 20
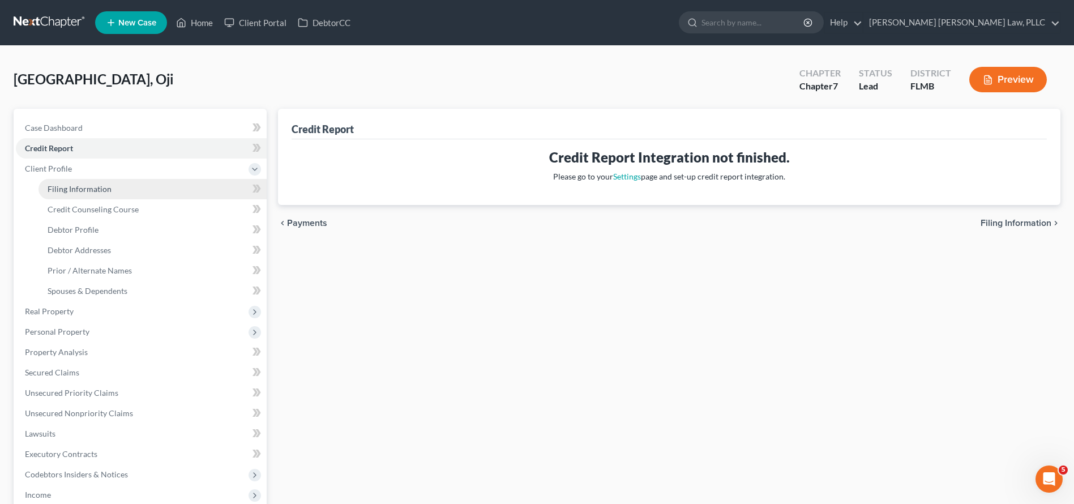
click at [136, 191] on link "Filing Information" at bounding box center [153, 189] width 228 height 20
select select "1"
select select "0"
select select "9"
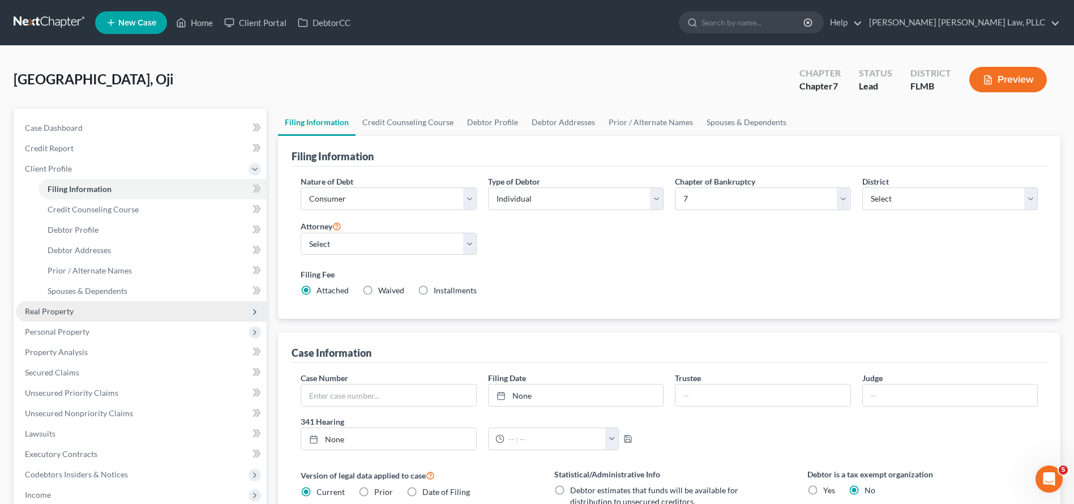
click at [121, 318] on span "Real Property" at bounding box center [141, 311] width 251 height 20
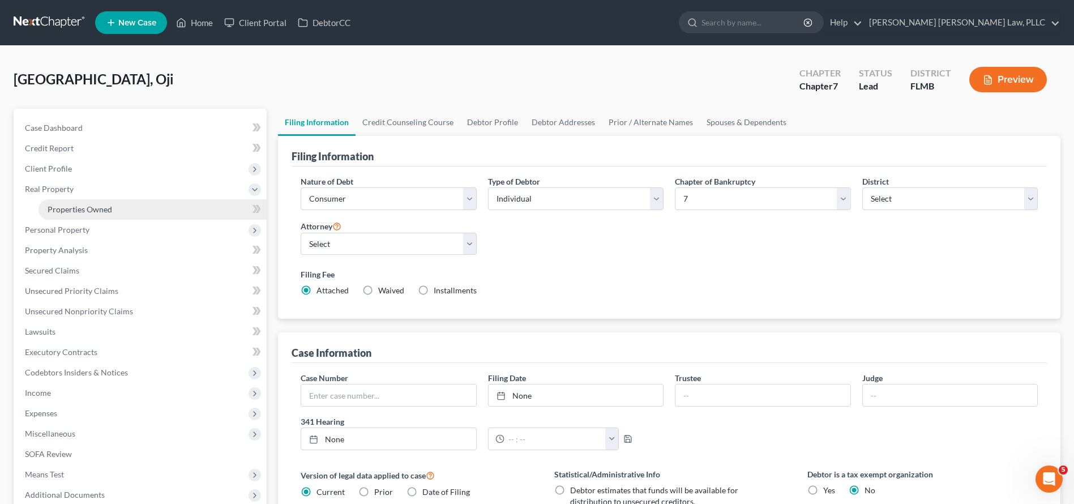
click at [110, 216] on link "Properties Owned" at bounding box center [153, 209] width 228 height 20
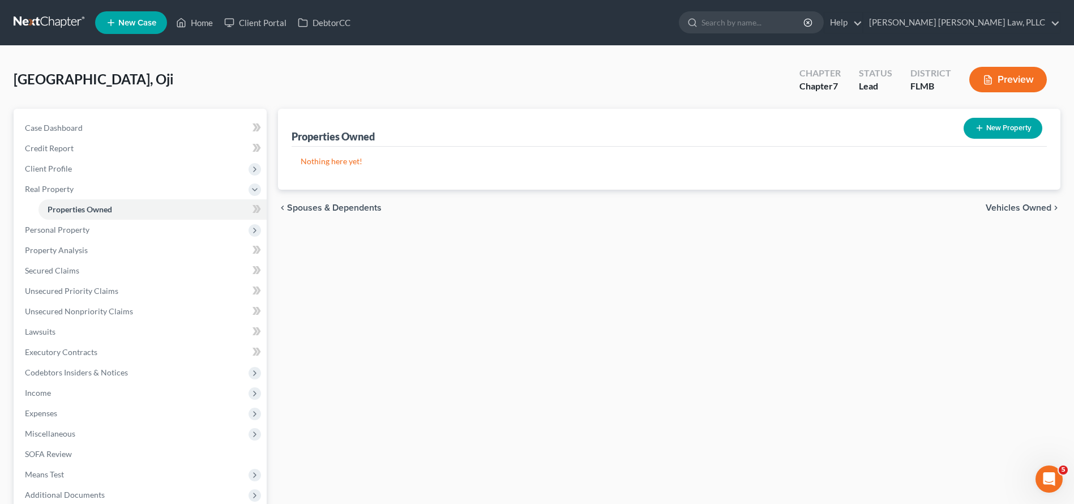
click at [994, 121] on button "New Property" at bounding box center [1003, 128] width 79 height 21
select select "9"
select select "0"
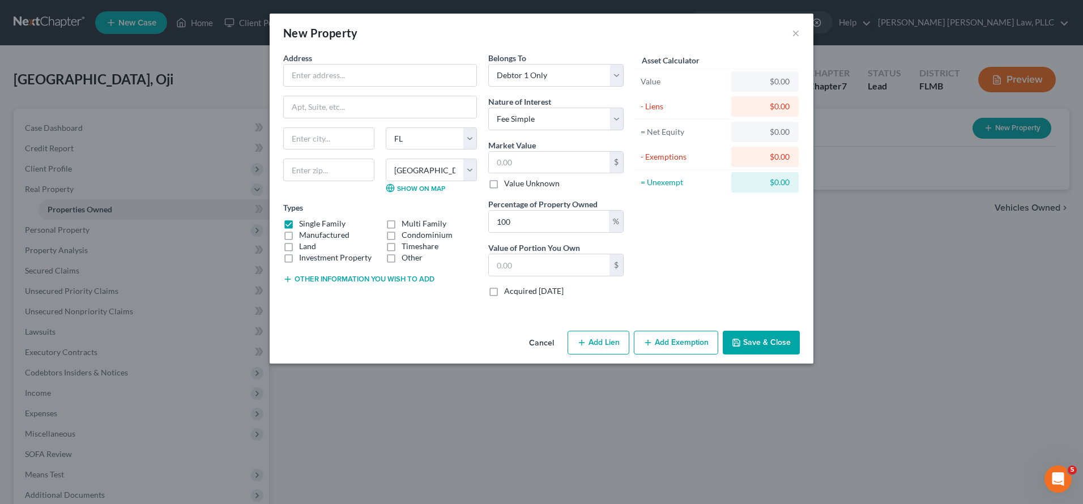
click at [427, 280] on button "Other information you wish to add" at bounding box center [358, 279] width 151 height 9
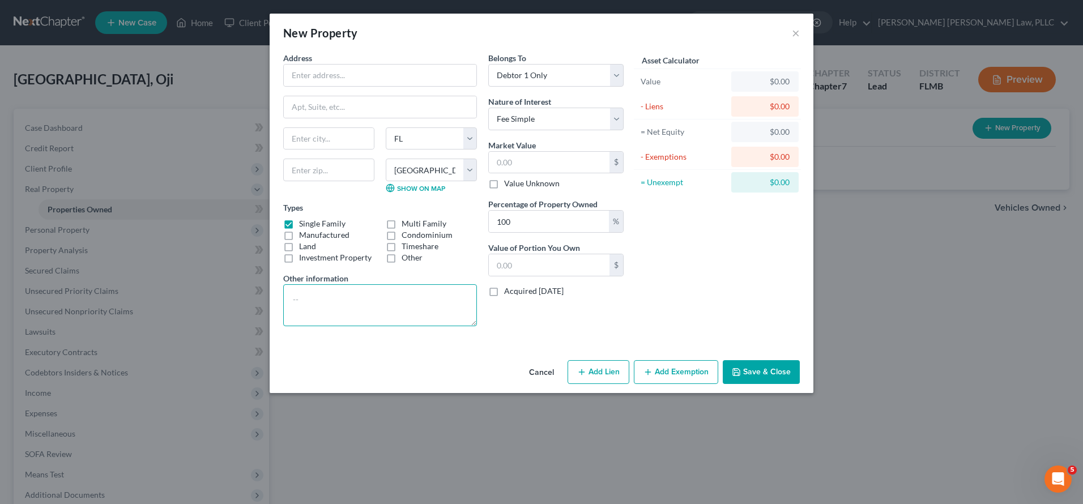
click at [421, 308] on textarea at bounding box center [380, 305] width 194 height 42
click at [554, 373] on button "Cancel" at bounding box center [541, 372] width 43 height 23
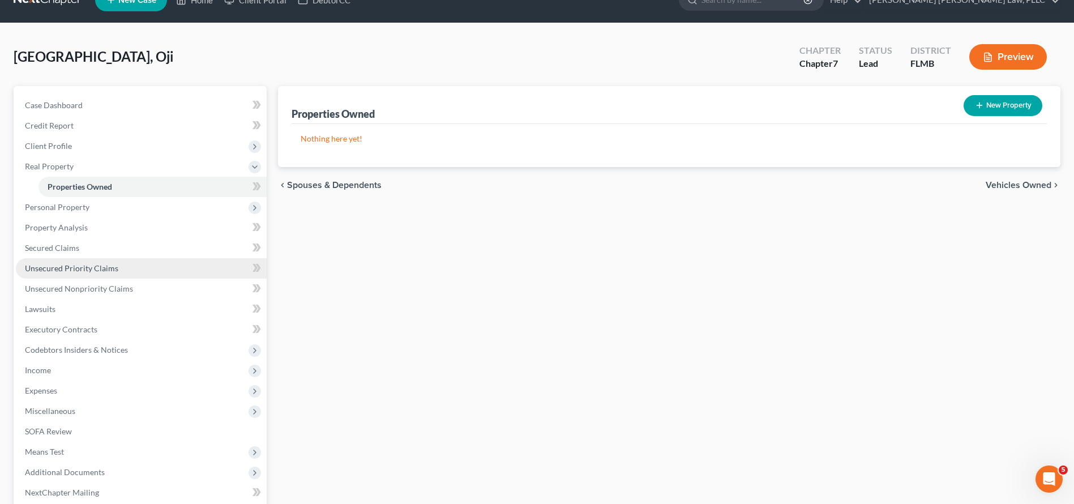
scroll to position [102, 0]
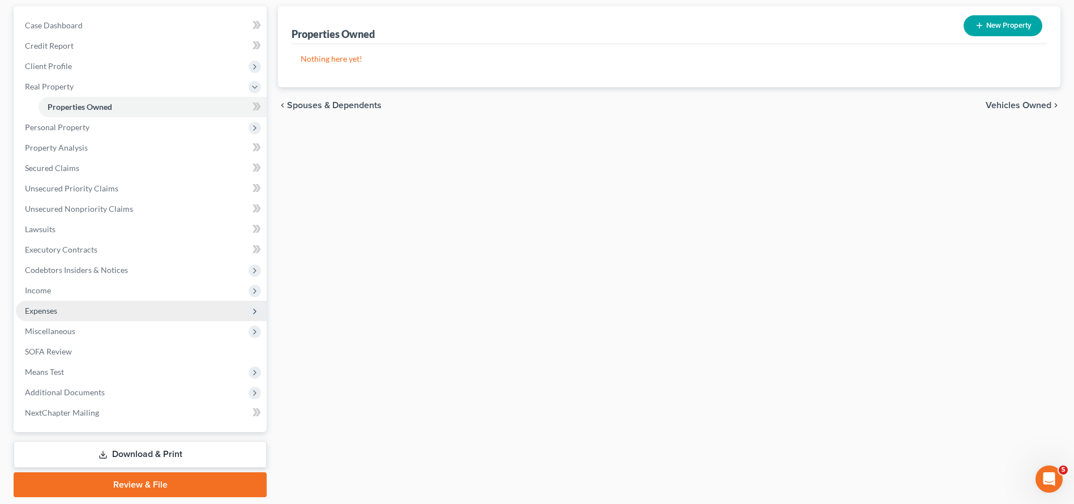
click at [88, 310] on span "Expenses" at bounding box center [141, 311] width 251 height 20
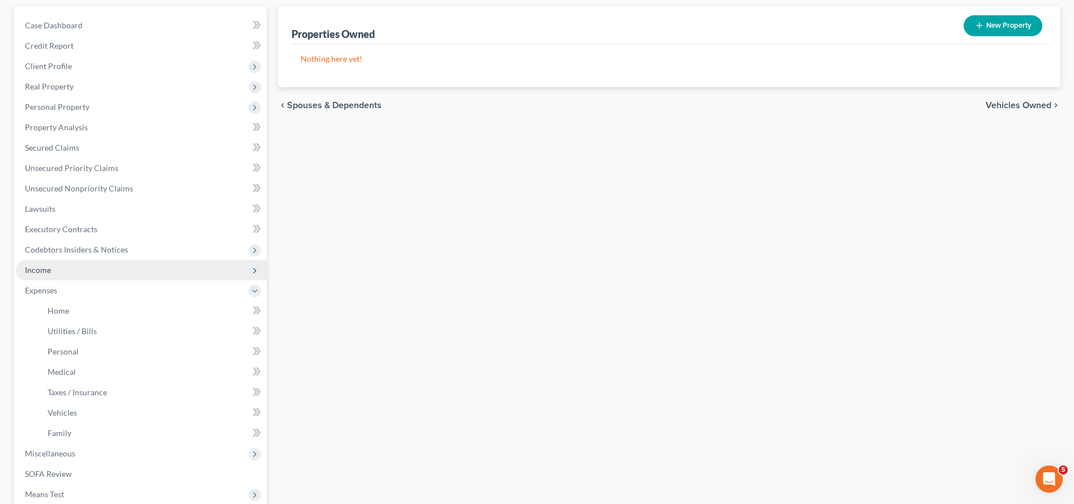
click at [80, 275] on span "Income" at bounding box center [141, 270] width 251 height 20
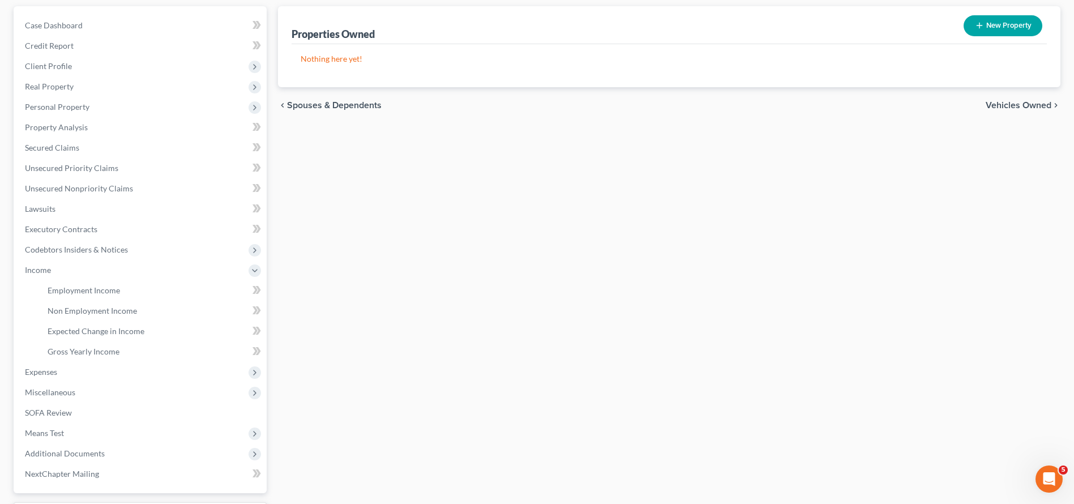
scroll to position [0, 0]
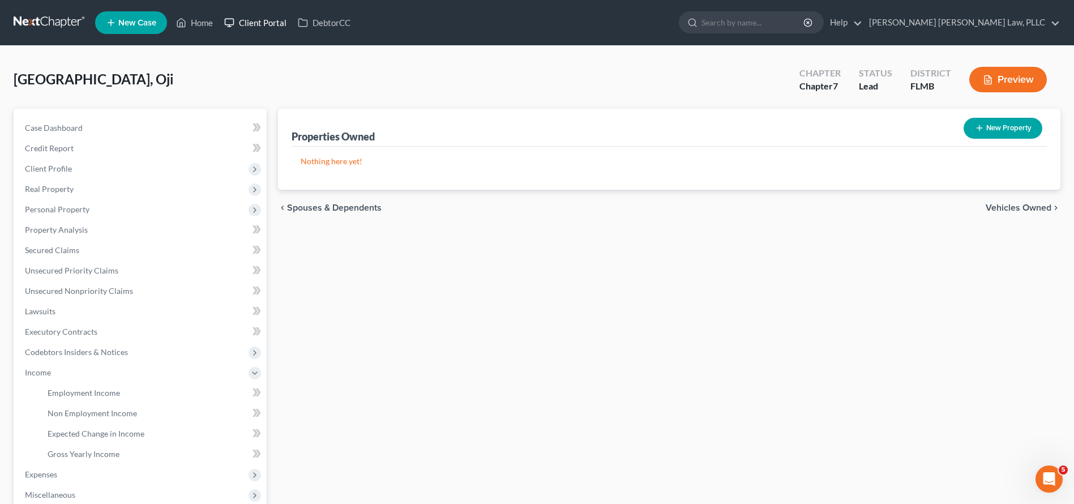
click at [281, 27] on link "Client Portal" at bounding box center [256, 22] width 74 height 20
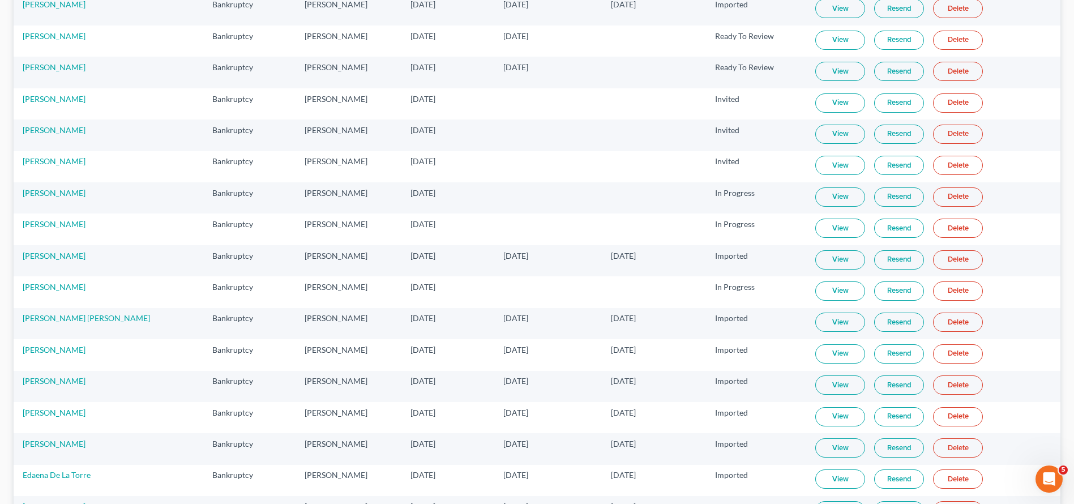
scroll to position [544, 0]
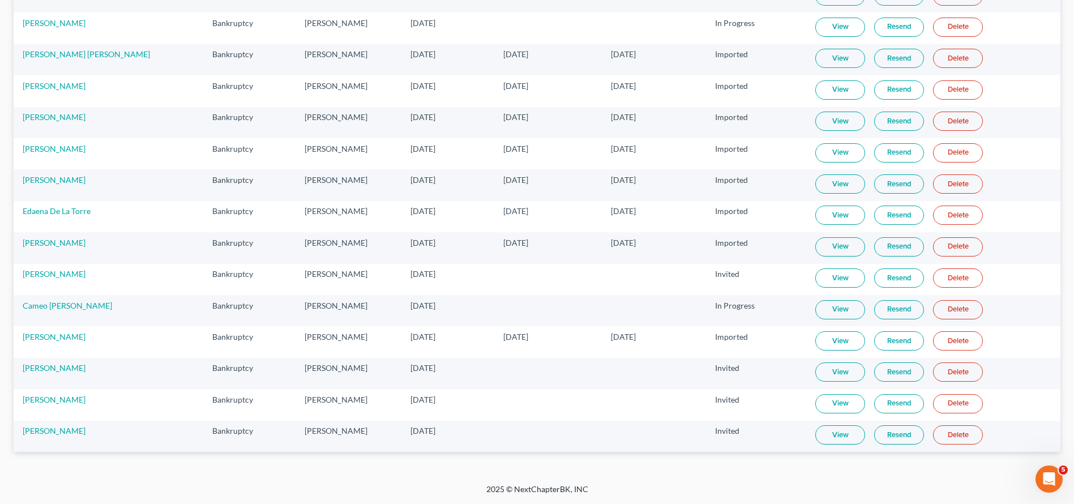
click at [875, 324] on td "View Resend Delete" at bounding box center [933, 310] width 254 height 31
click at [875, 317] on link "Resend" at bounding box center [899, 309] width 50 height 19
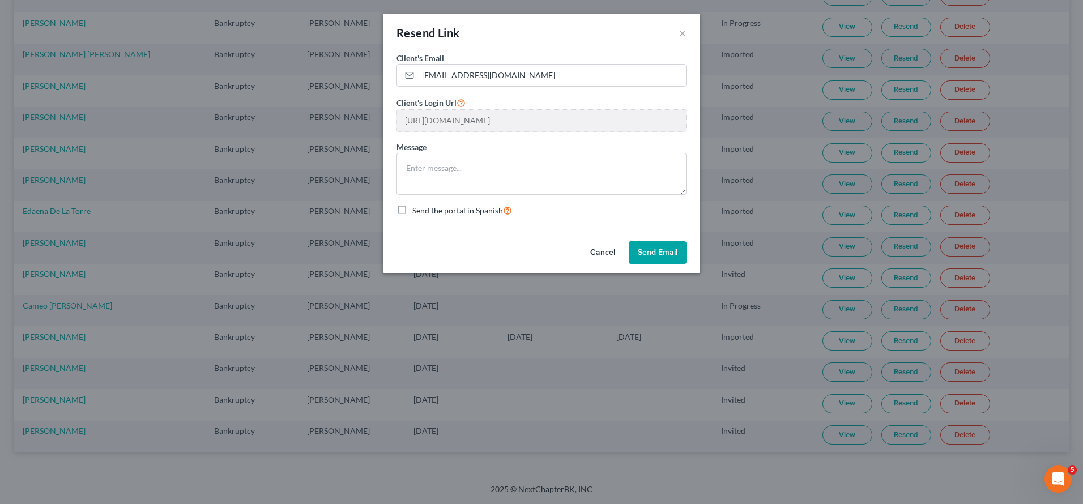
click at [685, 253] on button "Send Email" at bounding box center [657, 252] width 58 height 23
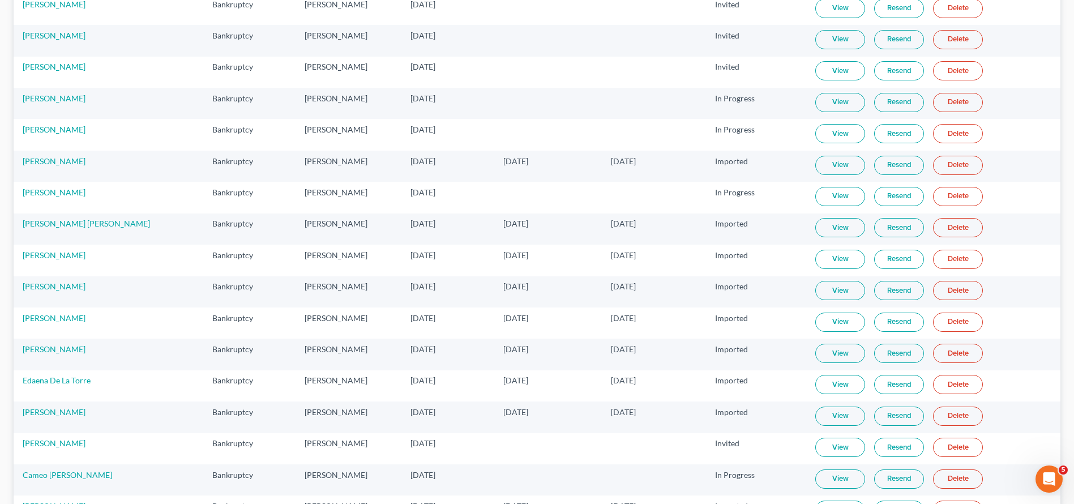
scroll to position [478, 0]
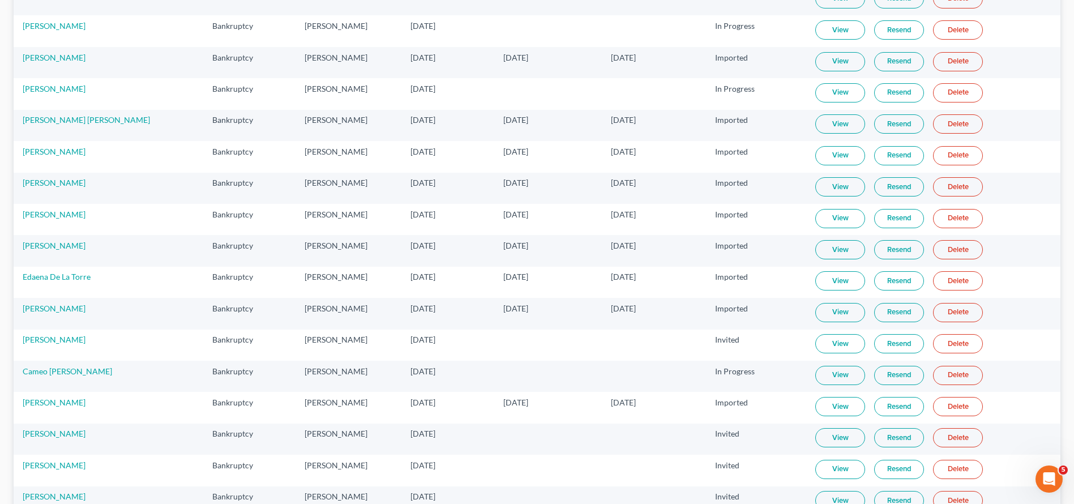
click at [58, 373] on link "Cameo Koonce" at bounding box center [67, 371] width 89 height 10
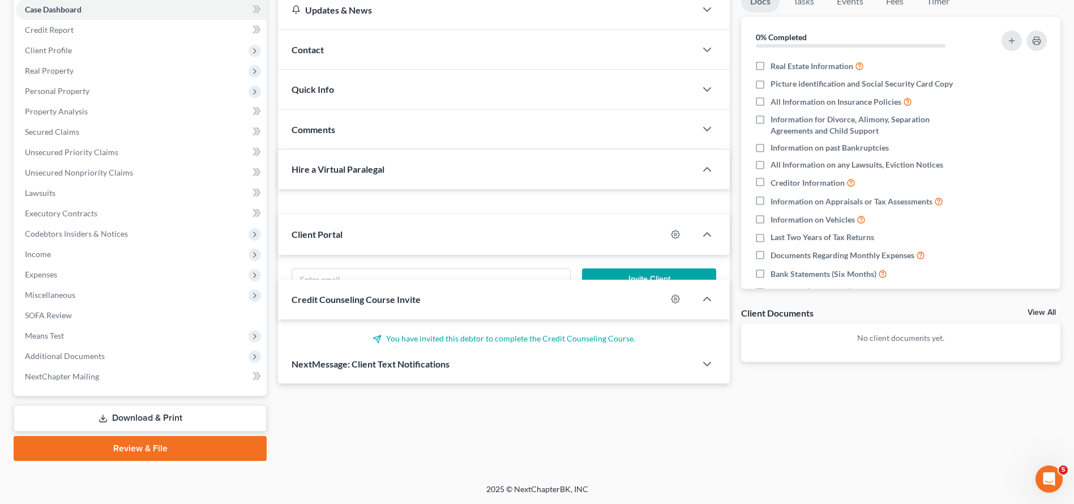
scroll to position [480, 0]
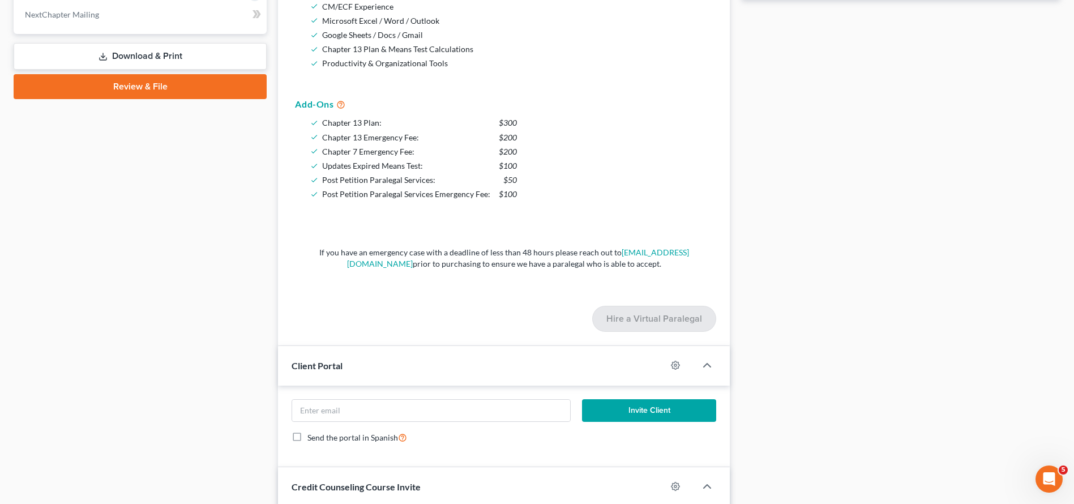
click at [146, 174] on div "Case Dashboard Payments Invoices Payments Payments Credit Report Client Profile" at bounding box center [140, 123] width 264 height 989
click at [147, 172] on div "Case Dashboard Payments Invoices Payments Payments Credit Report Client Profile" at bounding box center [140, 123] width 264 height 989
click at [144, 177] on div "Case Dashboard Payments Invoices Payments Payments Credit Report Client Profile" at bounding box center [140, 123] width 264 height 989
click at [140, 166] on div "Case Dashboard Payments Invoices Payments Payments Credit Report Client Profile" at bounding box center [140, 123] width 264 height 989
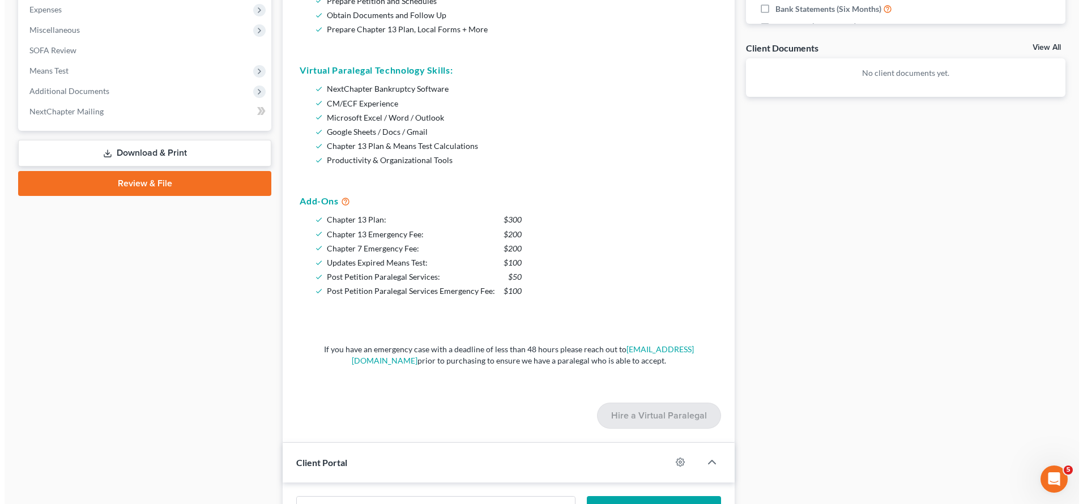
scroll to position [0, 0]
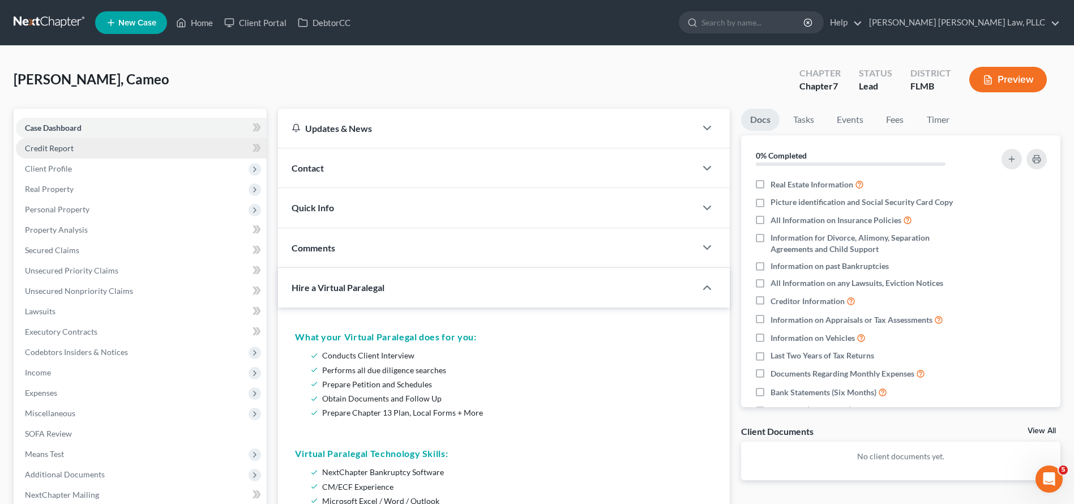
click at [69, 143] on span "Credit Report" at bounding box center [49, 148] width 49 height 10
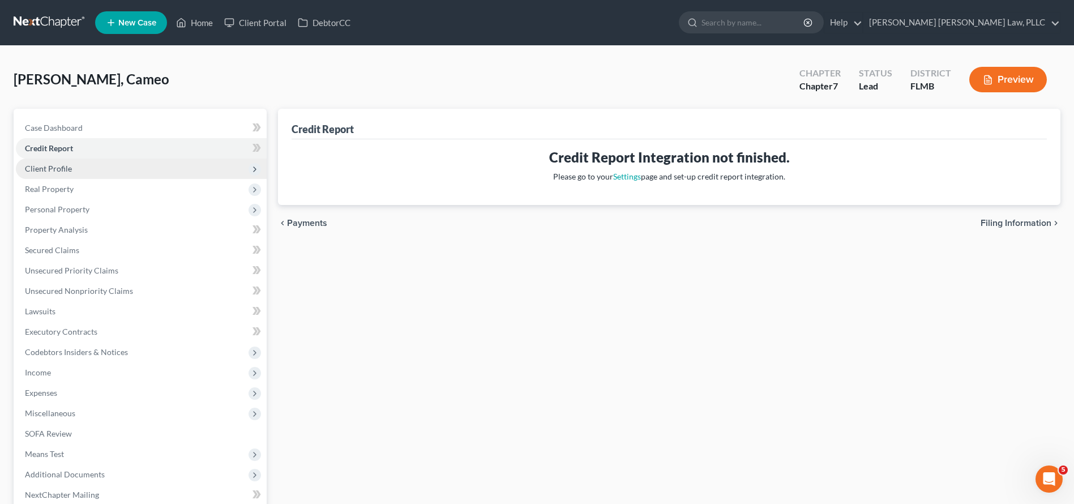
click at [78, 166] on span "Client Profile" at bounding box center [141, 169] width 251 height 20
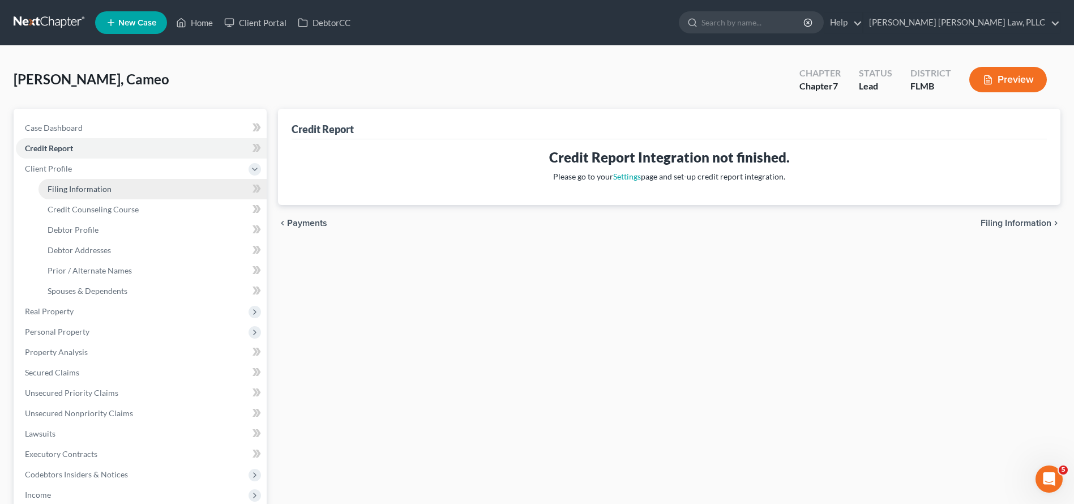
click at [79, 191] on span "Filing Information" at bounding box center [80, 189] width 64 height 10
select select "1"
select select "0"
select select "15"
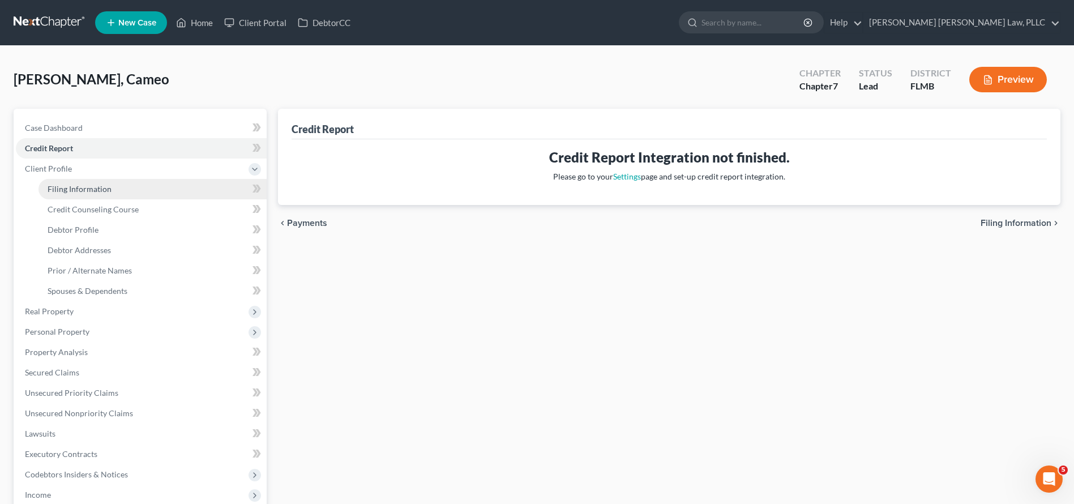
select select "0"
select select "9"
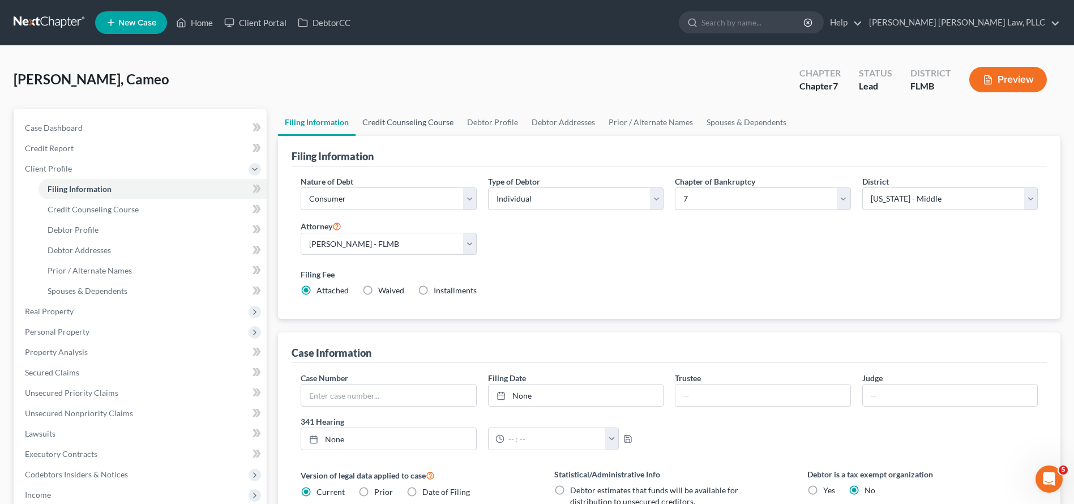
click at [384, 123] on link "Credit Counseling Course" at bounding box center [408, 122] width 105 height 27
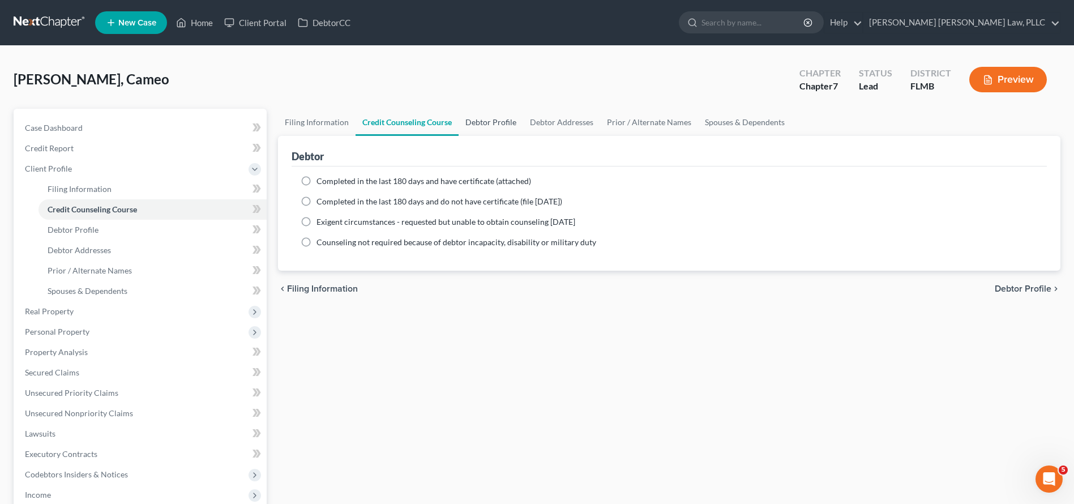
click at [499, 125] on link "Debtor Profile" at bounding box center [491, 122] width 65 height 27
select select "0"
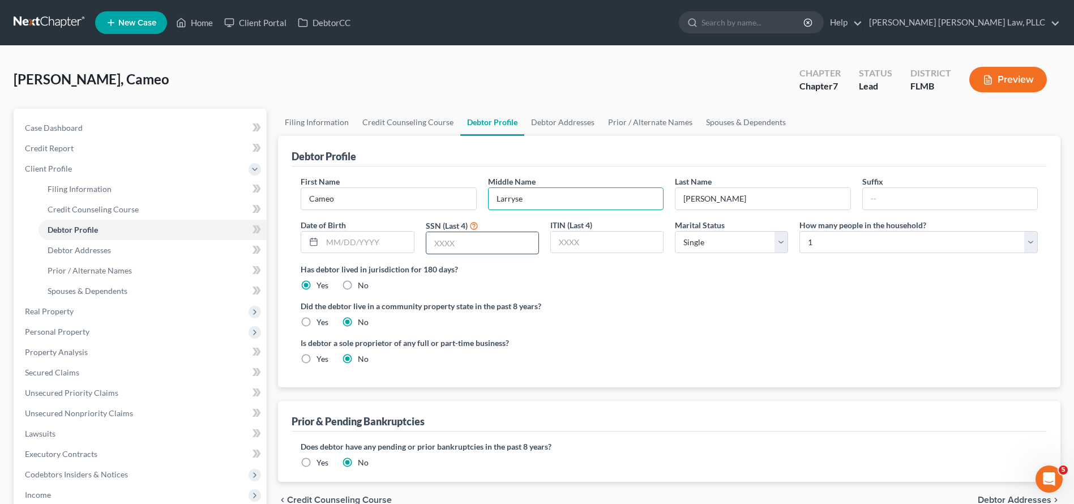
type input "Larryse"
click at [467, 245] on input "text" at bounding box center [482, 243] width 112 height 22
type input "5186"
type input "12/13/1996"
click at [904, 343] on div "Is debtor a sole proprietor of any full or part-time business? Yes No" at bounding box center [669, 355] width 749 height 37
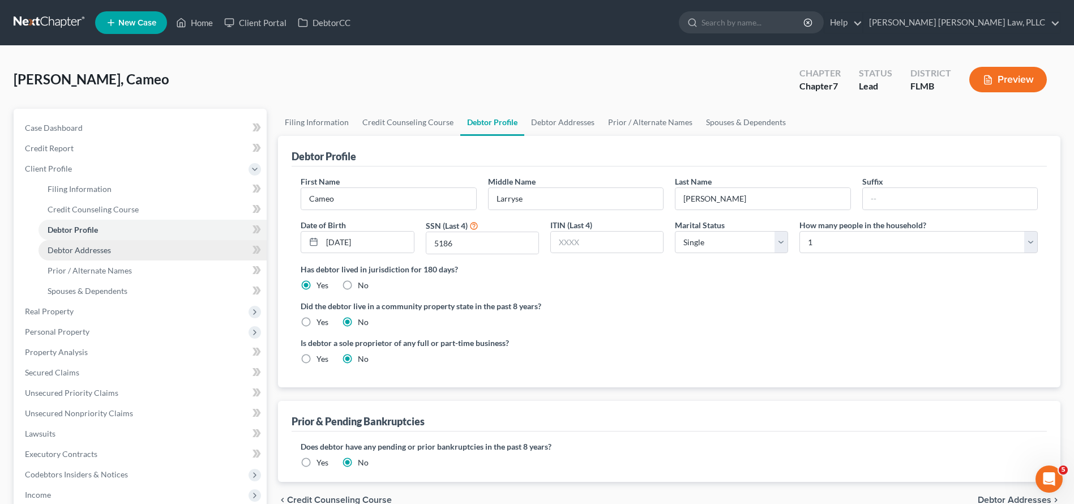
click at [130, 254] on link "Debtor Addresses" at bounding box center [153, 250] width 228 height 20
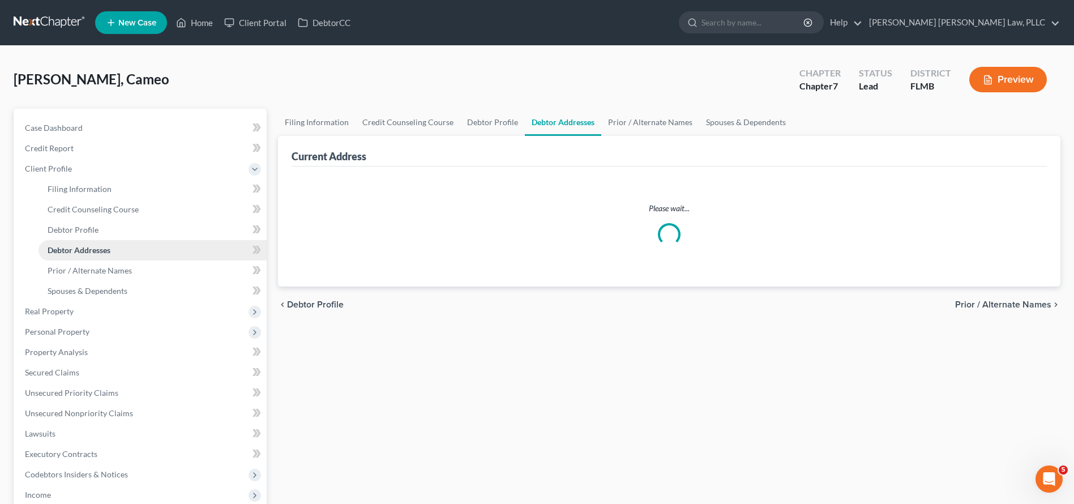
select select "0"
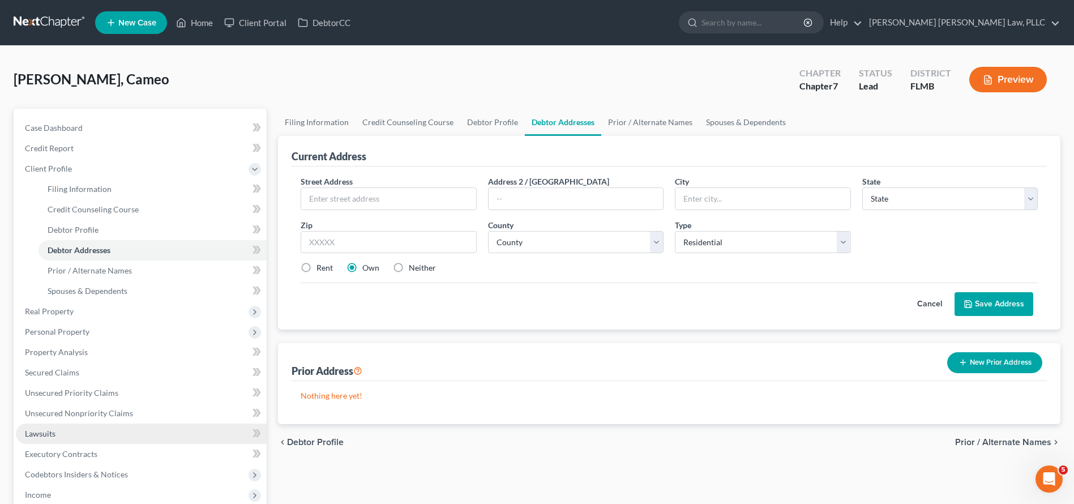
click at [151, 439] on link "Lawsuits" at bounding box center [141, 434] width 251 height 20
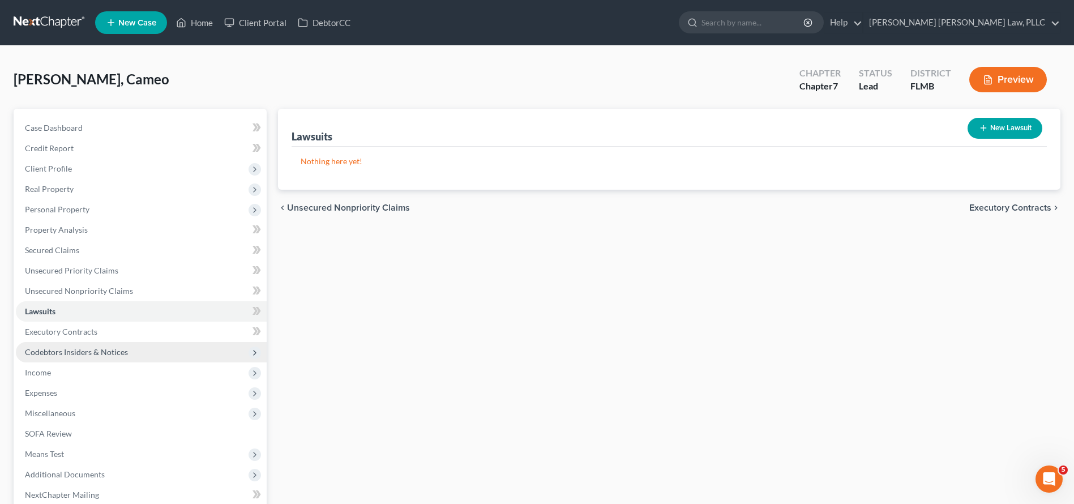
click at [147, 344] on span "Codebtors Insiders & Notices" at bounding box center [141, 352] width 251 height 20
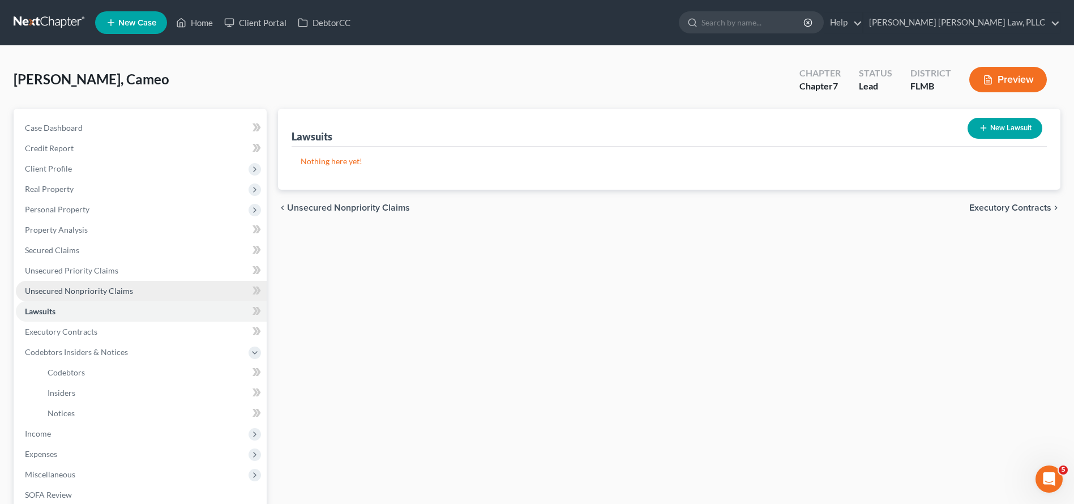
click at [124, 298] on link "Unsecured Nonpriority Claims" at bounding box center [141, 291] width 251 height 20
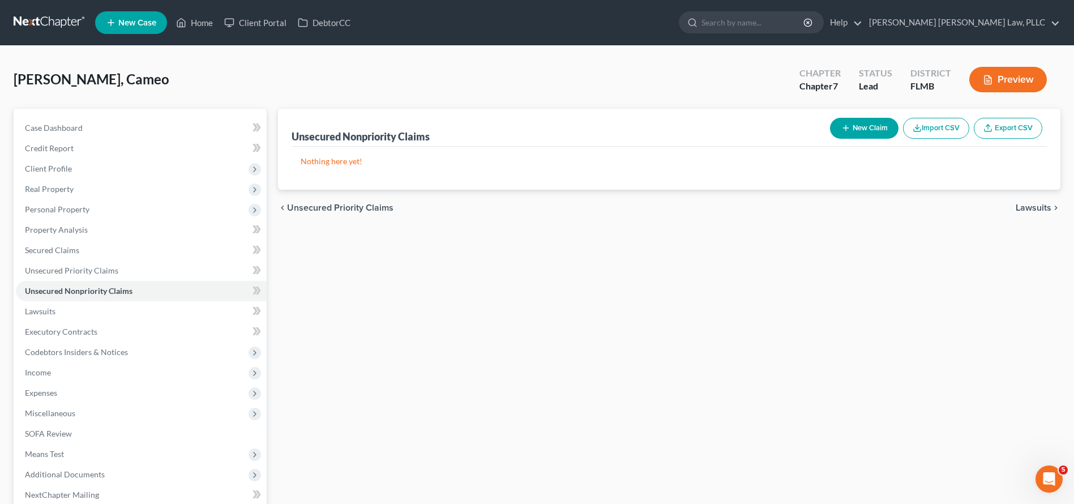
click at [862, 124] on button "New Claim" at bounding box center [864, 128] width 69 height 21
select select "0"
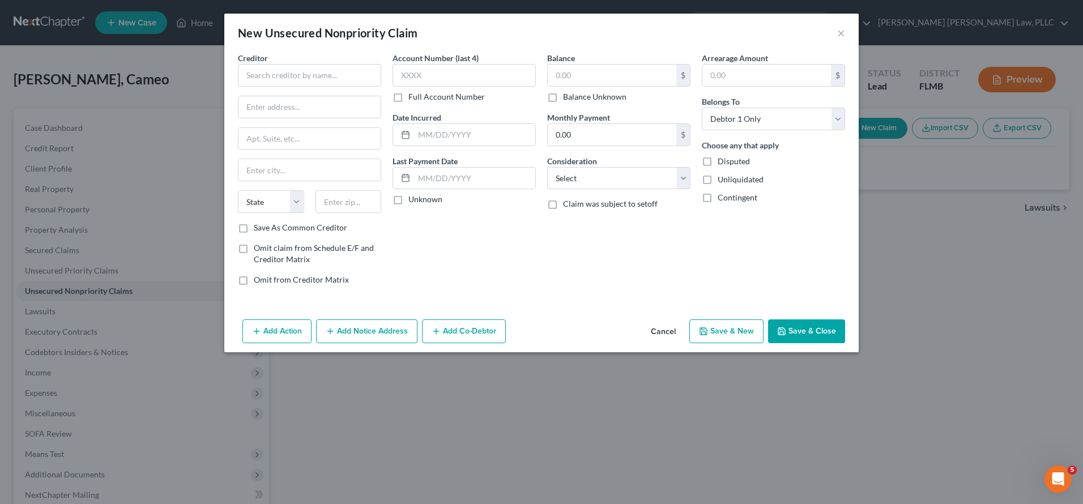
click at [279, 60] on div "Creditor *" at bounding box center [309, 69] width 143 height 35
click at [279, 69] on input "text" at bounding box center [309, 75] width 143 height 23
click at [288, 99] on div "DISCOVER CARD" at bounding box center [306, 94] width 118 height 11
type input "DISCOVER CARD"
type input "PO BOX 30939, SALT LAKE CITY, UT"
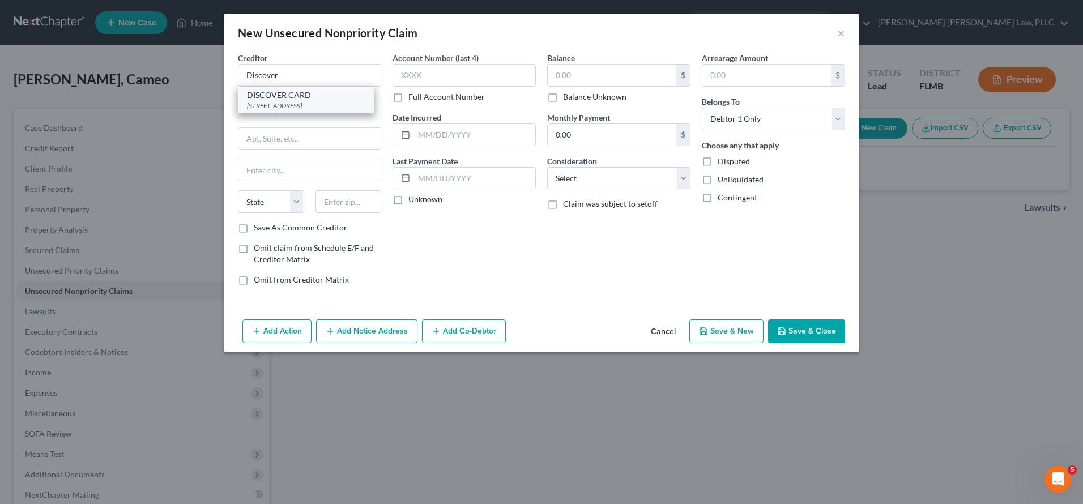
type input "Salt Lake City"
select select "46"
type input "84130"
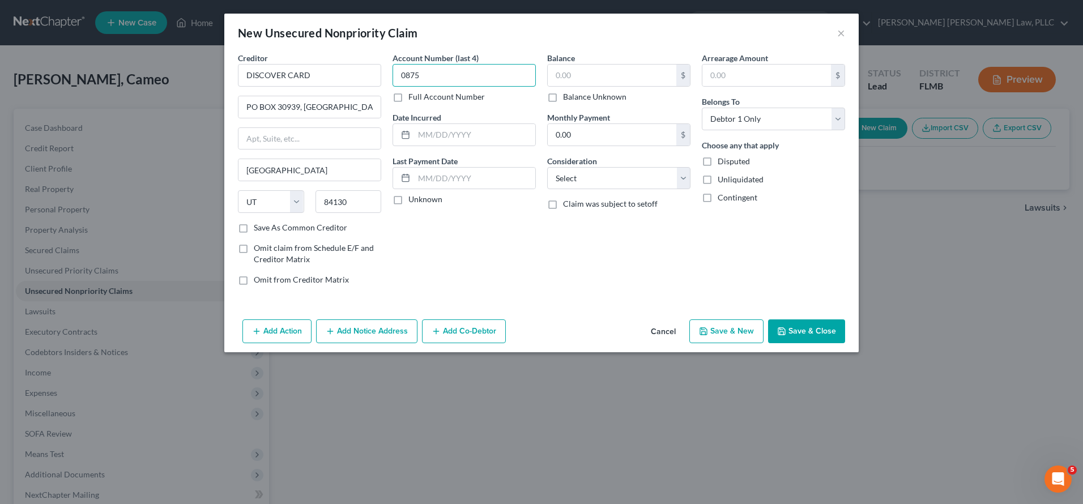
type input "0875"
drag, startPoint x: 466, startPoint y: 137, endPoint x: 306, endPoint y: 138, distance: 159.7
click at [306, 138] on div "Creditor * DISCOVER CARD PO BOX 30939, SALT LAKE CITY, UT Salt Lake City State …" at bounding box center [541, 173] width 618 height 242
type input "09/22/2023"
click at [600, 79] on input "text" at bounding box center [612, 76] width 129 height 22
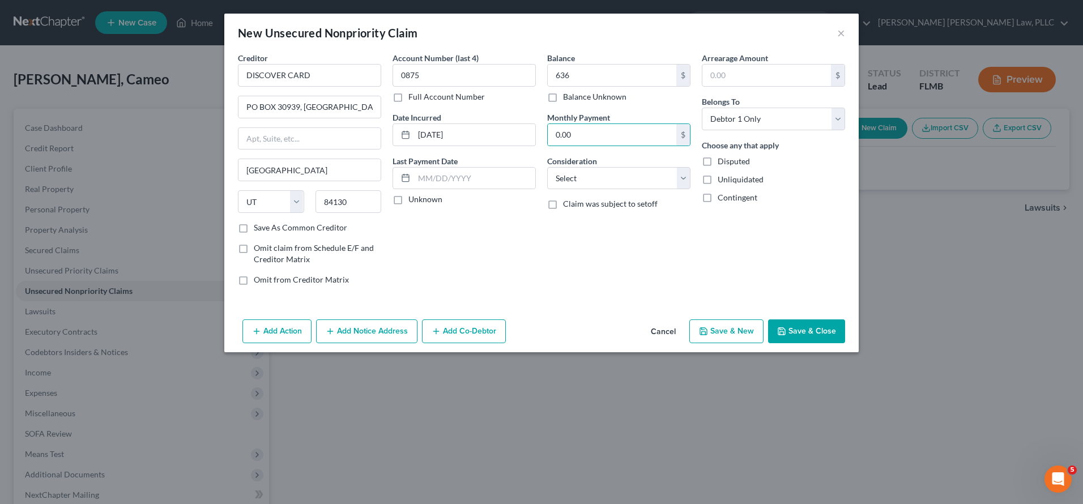
click at [841, 337] on button "Save & Close" at bounding box center [806, 331] width 77 height 24
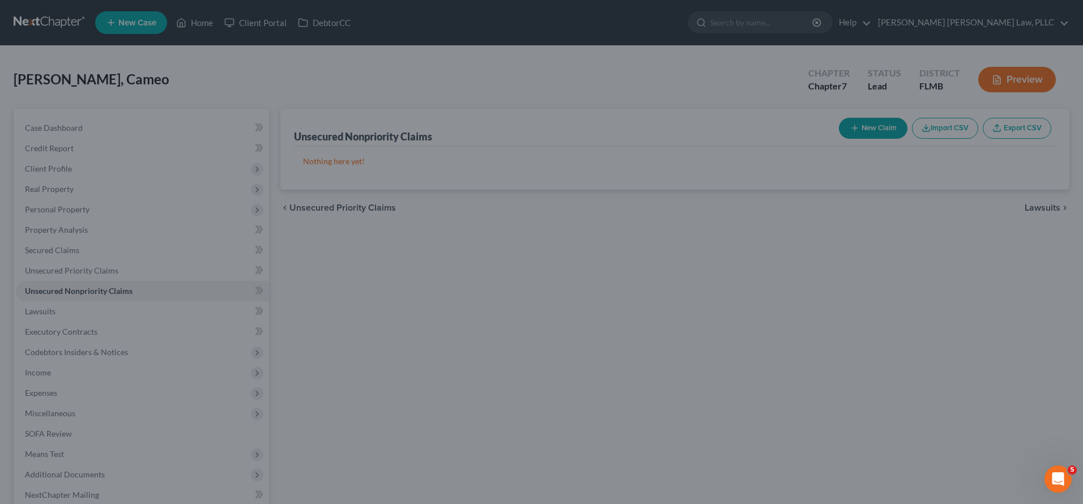
type input "636.00"
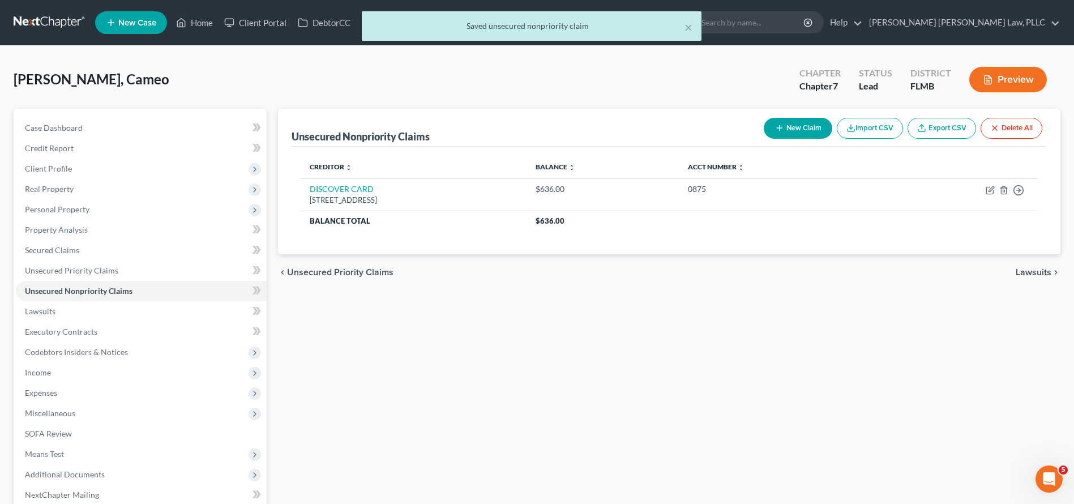
click at [789, 113] on div "New Claim Import CSV Export CSV Delete All" at bounding box center [903, 128] width 288 height 30
click at [786, 123] on button "New Claim" at bounding box center [798, 128] width 69 height 21
select select "0"
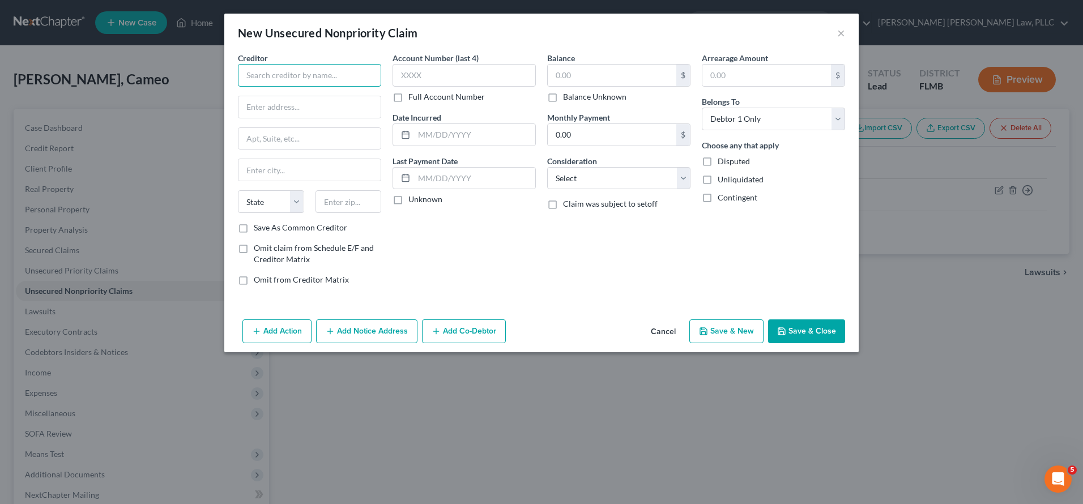
click at [270, 69] on input "text" at bounding box center [309, 75] width 143 height 23
type input "p"
type input "PR TELEPHONE CO"
click at [338, 105] on input "text" at bounding box center [309, 107] width 142 height 22
paste input "PO BOX 70367"
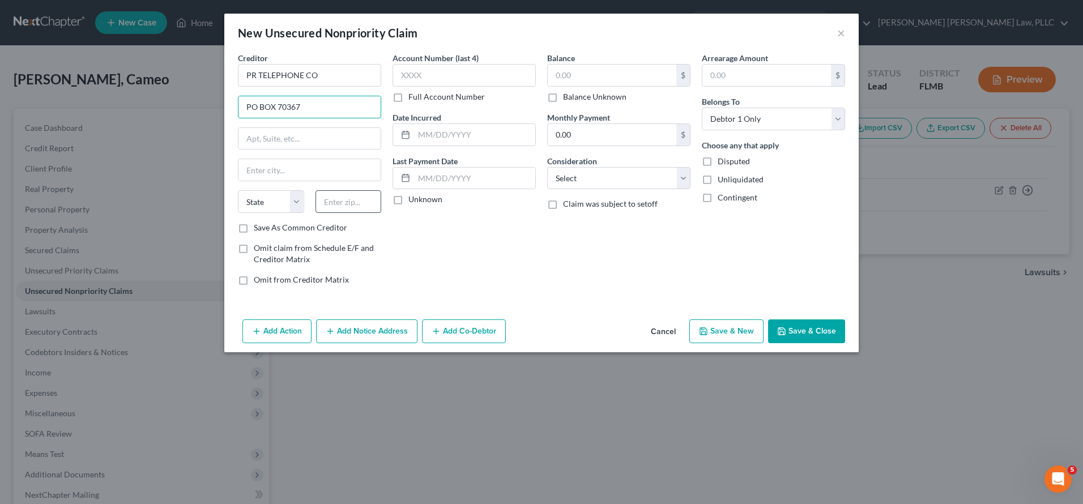
type input "PO BOX 70367"
paste input "00936"
type input "00936"
type input "San Juan"
select select "40"
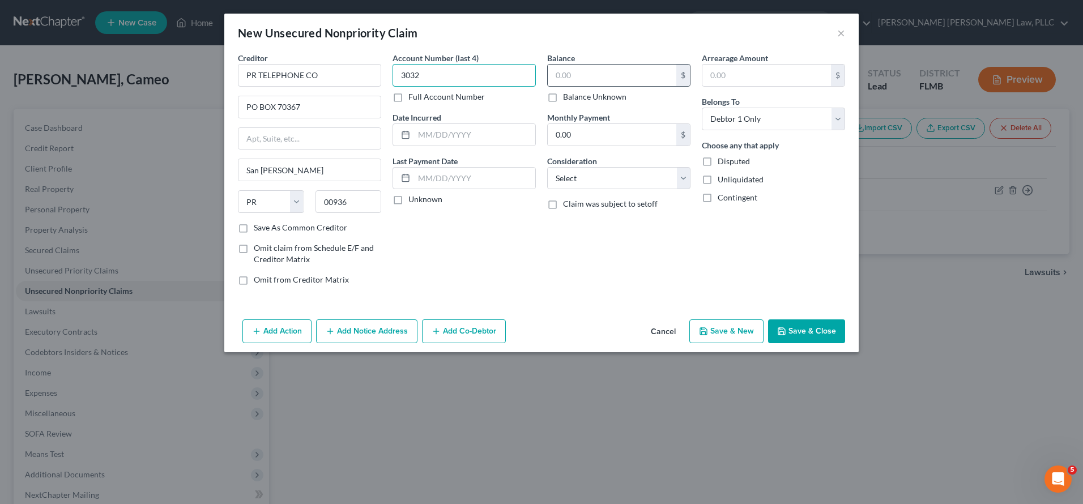
type input "3032"
click at [609, 86] on div "$" at bounding box center [618, 75] width 143 height 23
click at [609, 80] on input "text" at bounding box center [612, 76] width 129 height 22
type input "355"
click at [427, 138] on input "text" at bounding box center [474, 135] width 121 height 22
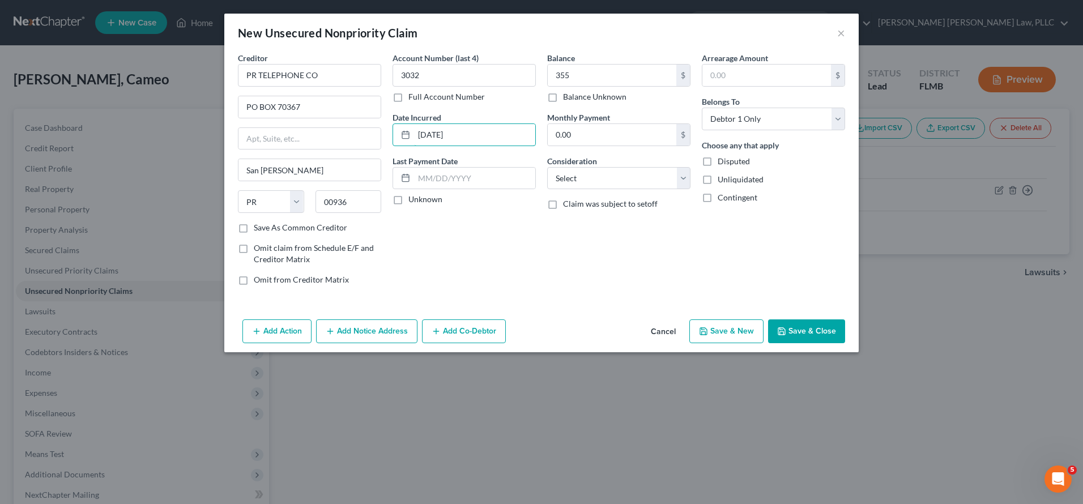
type input "01/16/2023"
click at [813, 335] on button "Save & Close" at bounding box center [806, 331] width 77 height 24
type input "355.00"
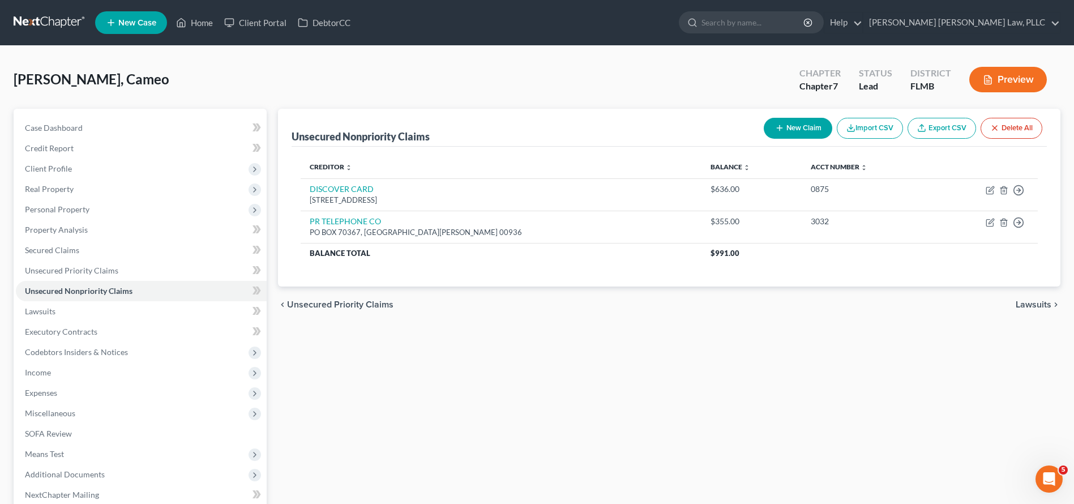
click at [775, 126] on icon "button" at bounding box center [779, 127] width 9 height 9
select select "0"
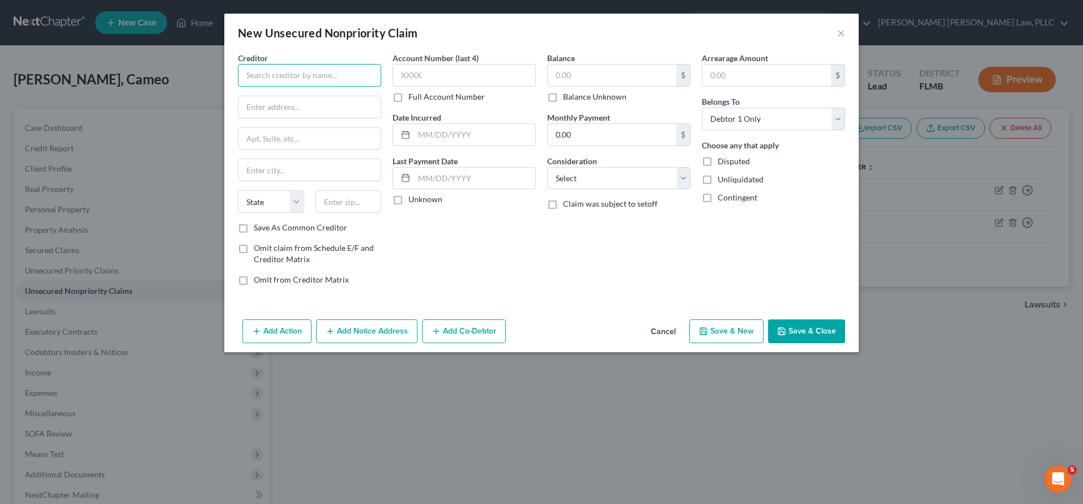
click at [300, 71] on input "text" at bounding box center [309, 75] width 143 height 23
click at [315, 71] on input "text" at bounding box center [309, 75] width 143 height 23
paste input "AMERIFINANCIAL SOLUTIONS"
type input "AMERIFINANCIAL SOLUTIONS"
click at [295, 106] on input "text" at bounding box center [309, 107] width 142 height 22
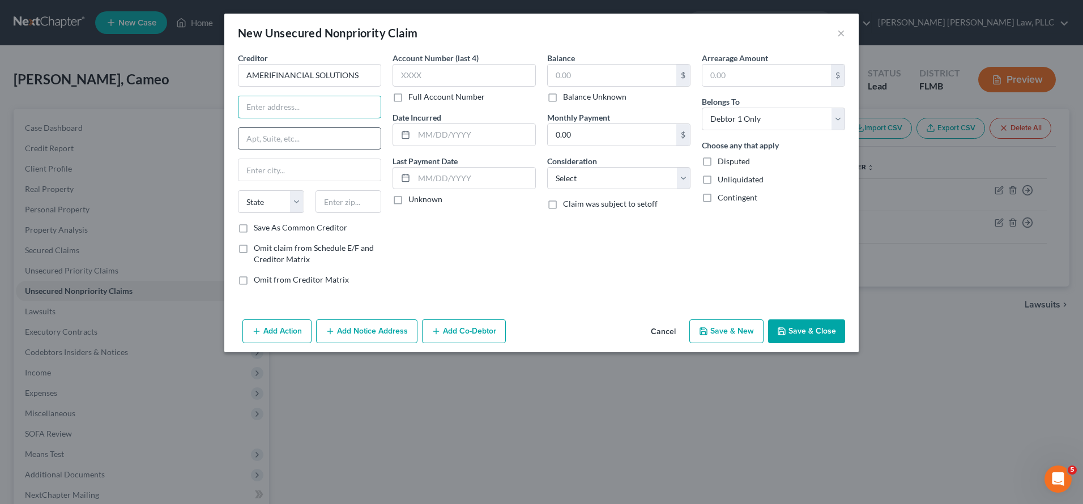
paste input "P O BOX 979"
type input "P O BOX 979"
type input "21136"
type input "Reisterstown"
select select "21"
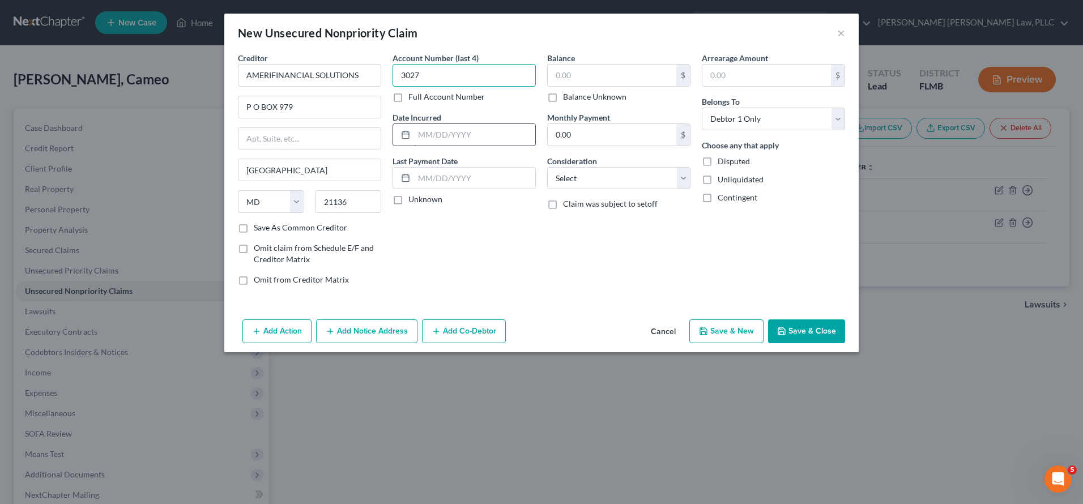
type input "3027"
click at [458, 140] on input "text" at bounding box center [474, 135] width 121 height 22
type input "04/29/2024"
click at [557, 70] on input "text" at bounding box center [612, 76] width 129 height 22
type input "5,569"
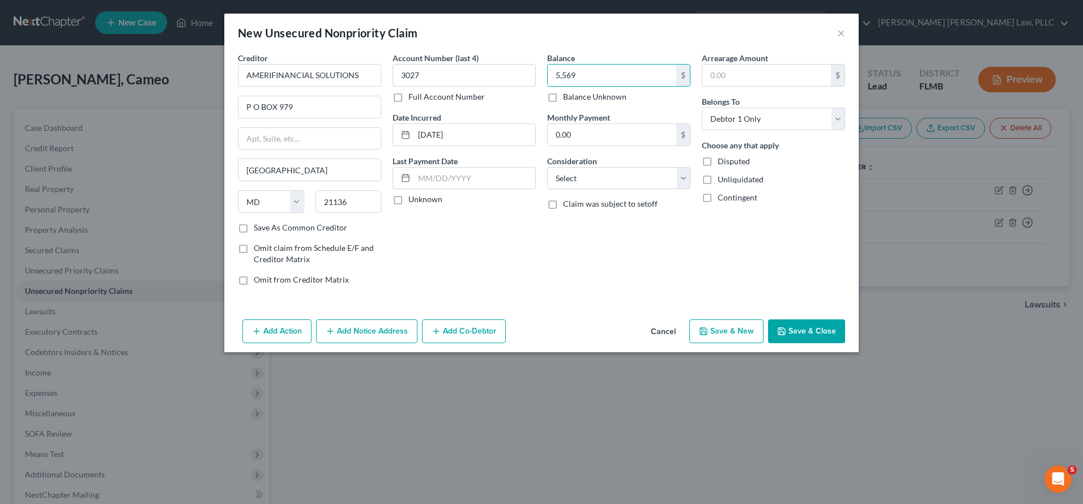
click at [571, 162] on label "Consideration" at bounding box center [572, 161] width 50 height 12
select select "2"
click at [839, 334] on button "Save & Close" at bounding box center [806, 331] width 77 height 24
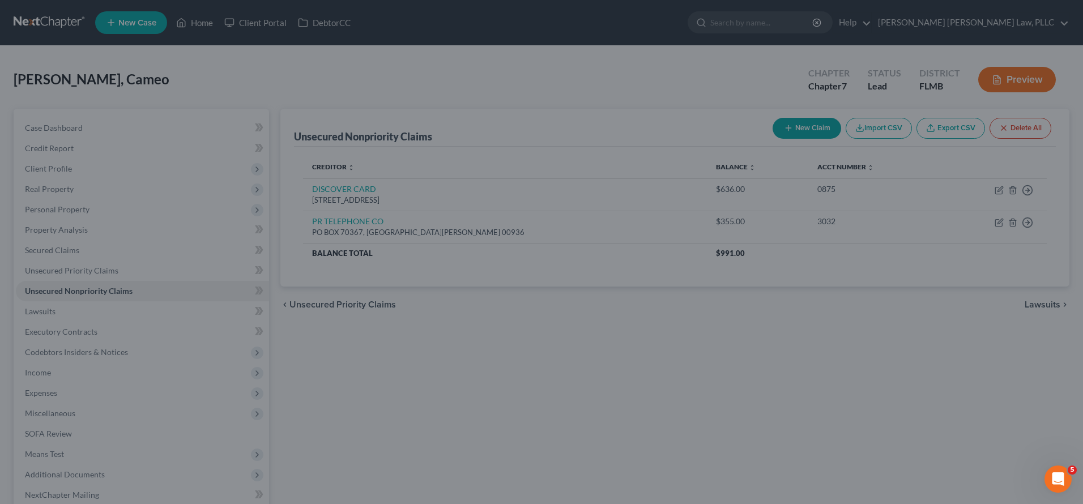
type input "5,569.00"
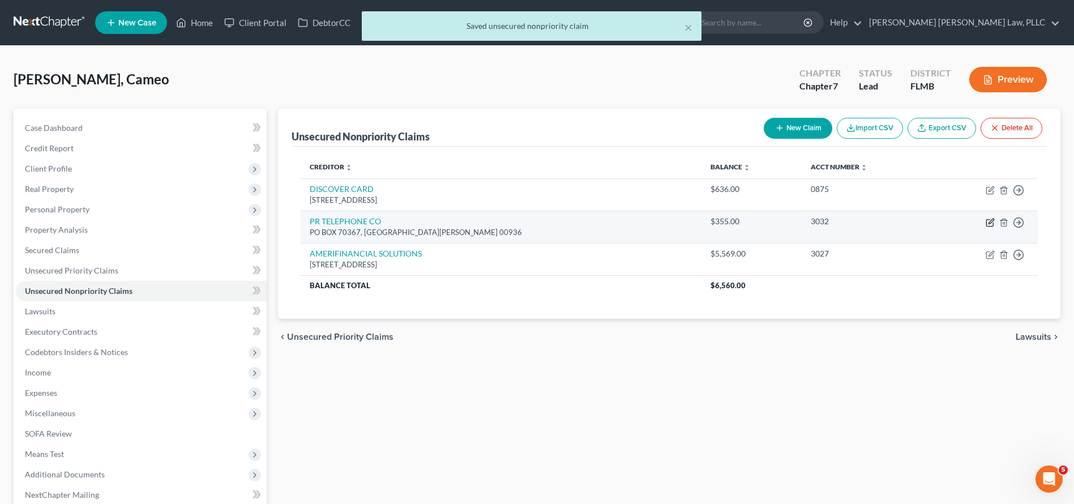
click at [994, 220] on icon "button" at bounding box center [991, 221] width 5 height 5
select select "40"
select select "0"
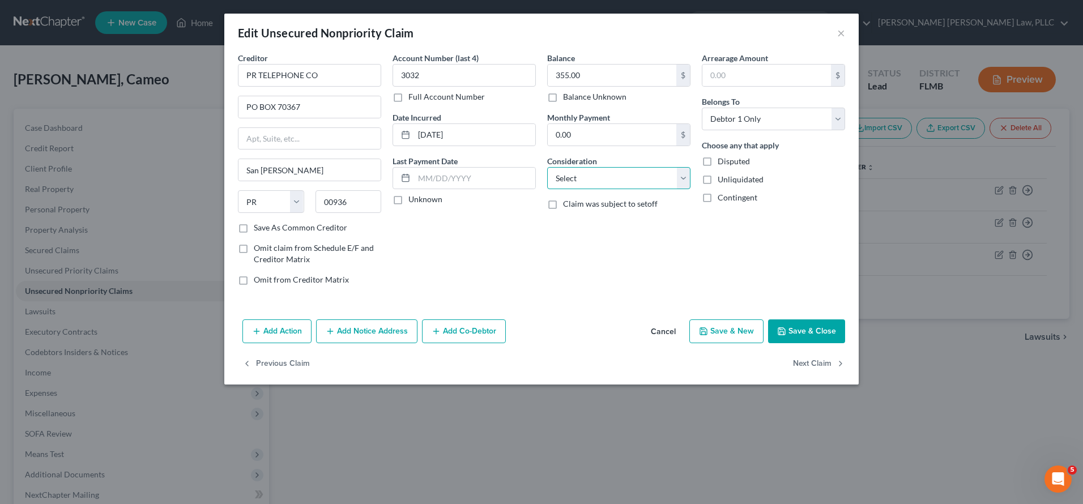
select select "0"
click at [837, 331] on button "Save & Close" at bounding box center [806, 331] width 77 height 24
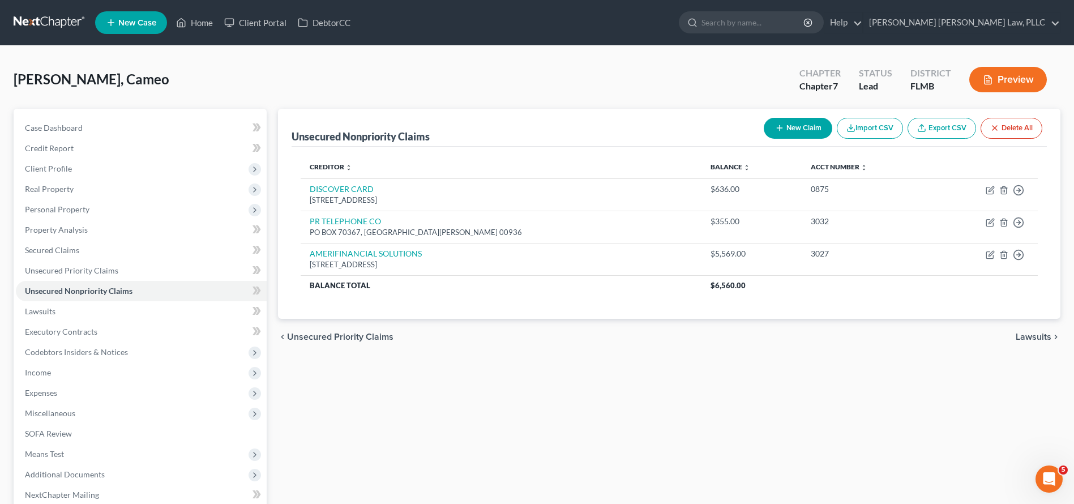
click at [814, 126] on button "New Claim" at bounding box center [798, 128] width 69 height 21
select select "0"
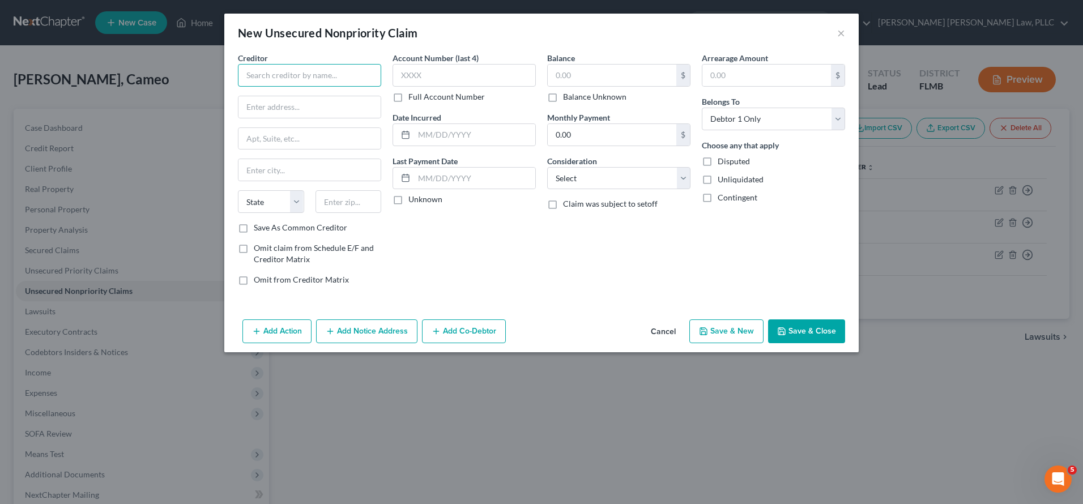
click at [309, 65] on input "text" at bounding box center [309, 75] width 143 height 23
paste input "CENTRAL PORTFOLIO CONTROL"
type input "CENTRAL PORTFOLIO CONTROL"
type input "222"
type input "05/15/2025"
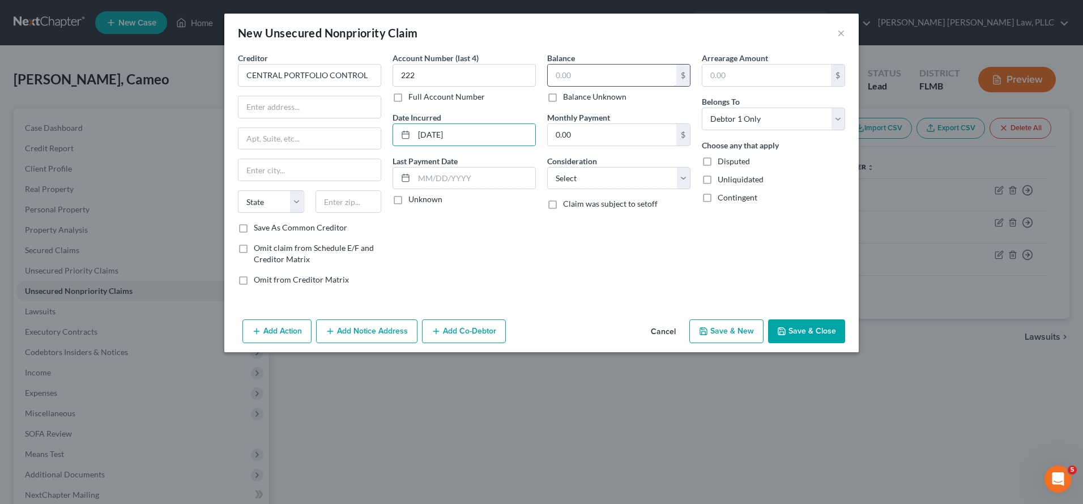
click at [556, 80] on input "text" at bounding box center [612, 76] width 129 height 22
click at [599, 75] on input "10,549" at bounding box center [612, 76] width 129 height 22
type input "1,059"
paste input "10249 YELLOW CIRCLE DR,STE 200"
type input "10249 YELLOW CIRCLE DR,STE 200"
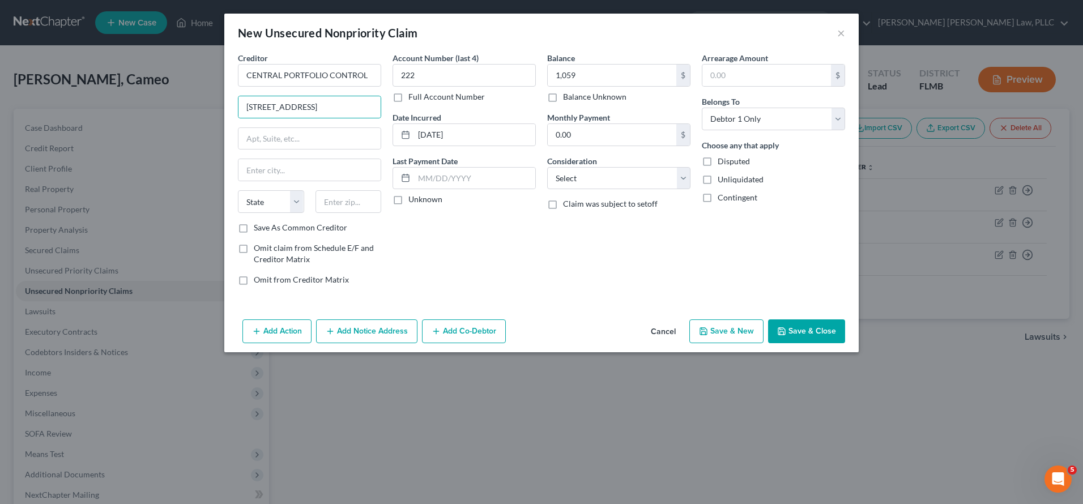
click at [367, 213] on div "State AL AK AR AZ CA CO CT DE DC FL GA GU HI ID IL IN IA KS KY LA ME MD MA MI M…" at bounding box center [309, 206] width 155 height 32
click at [364, 208] on input "text" at bounding box center [348, 201] width 66 height 23
type input "55343"
type input "Hopkins"
select select "9"
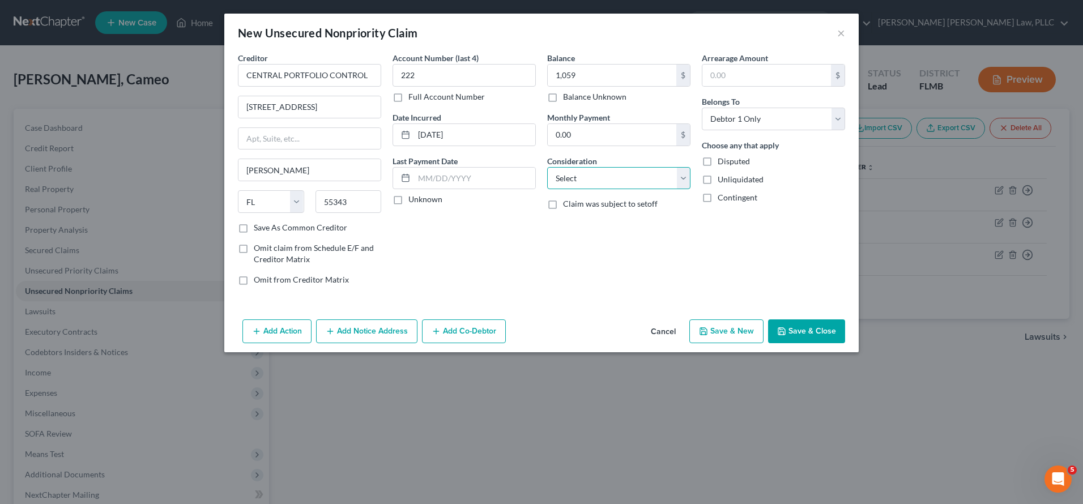
select select "1"
click at [404, 330] on button "Add Notice Address" at bounding box center [366, 331] width 101 height 24
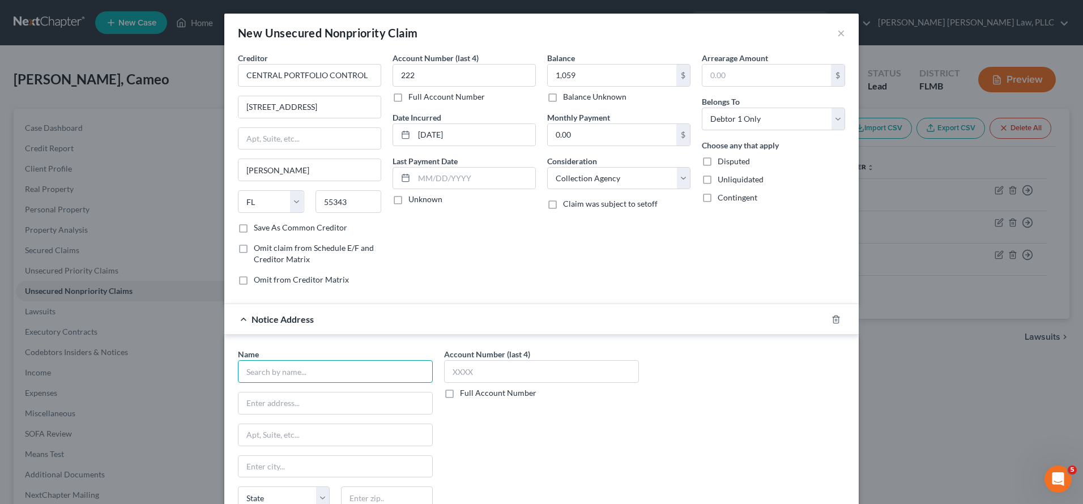
click at [305, 376] on input "text" at bounding box center [335, 371] width 195 height 23
paste input "FL EMER PHYS KANG ASSOC MD"
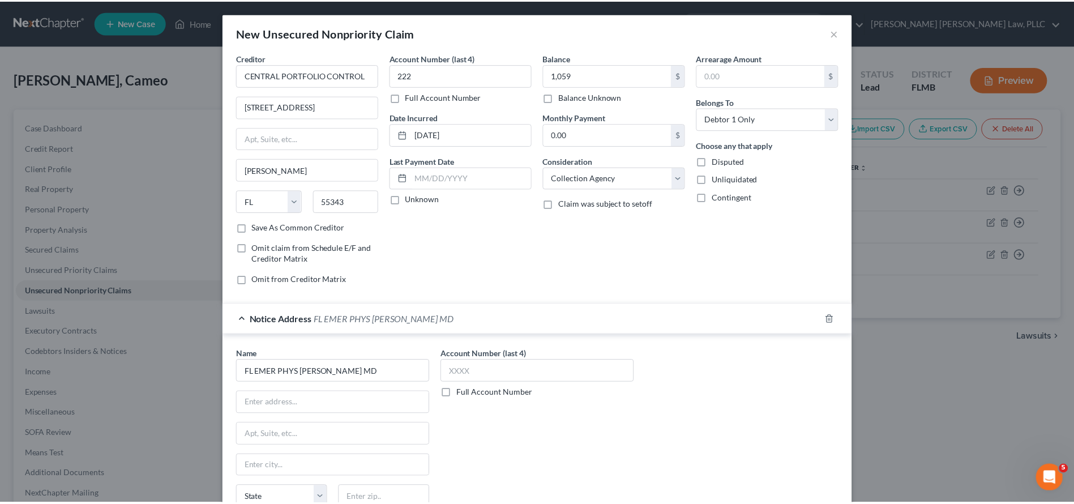
scroll to position [97, 0]
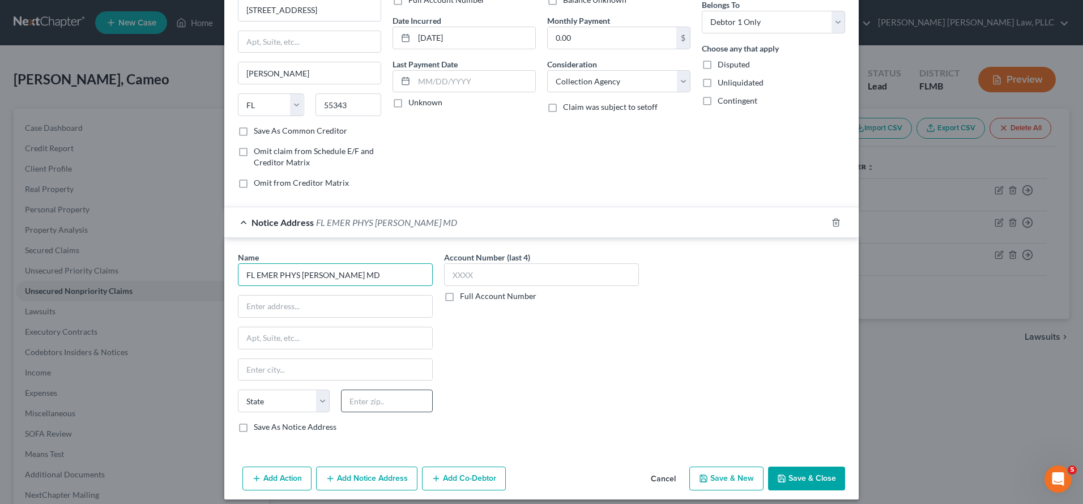
type input "FL EMER PHYS KANG ASSOC MD"
type input "32751"
type input "Maitland"
select select "9"
click at [369, 310] on input "text" at bounding box center [335, 307] width 194 height 22
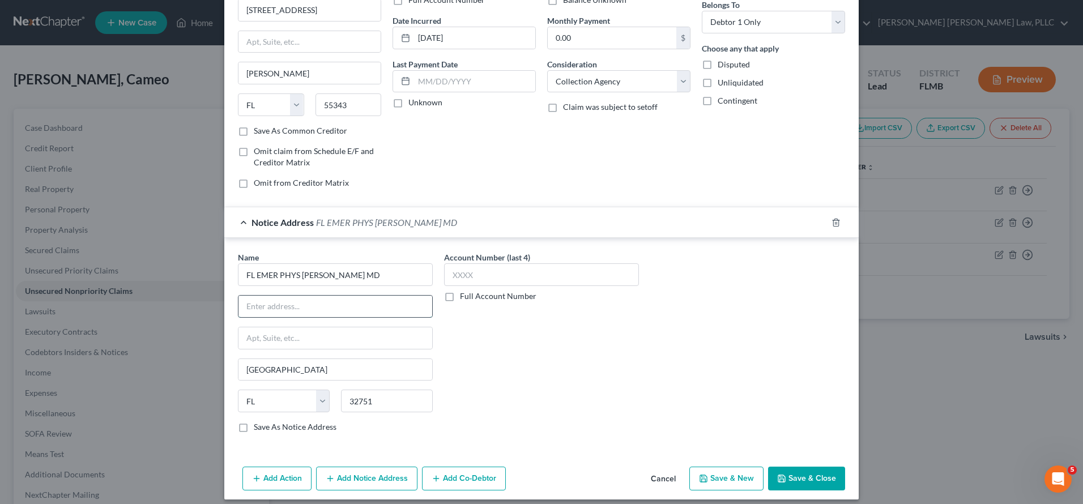
paste input "500 Winderley Pl # 115"
drag, startPoint x: 330, startPoint y: 309, endPoint x: 305, endPoint y: 303, distance: 25.5
click at [305, 303] on input "500 Winderley Pl # 115" at bounding box center [335, 307] width 194 height 22
type input "500 Winderley Pl"
paste input "# 115"
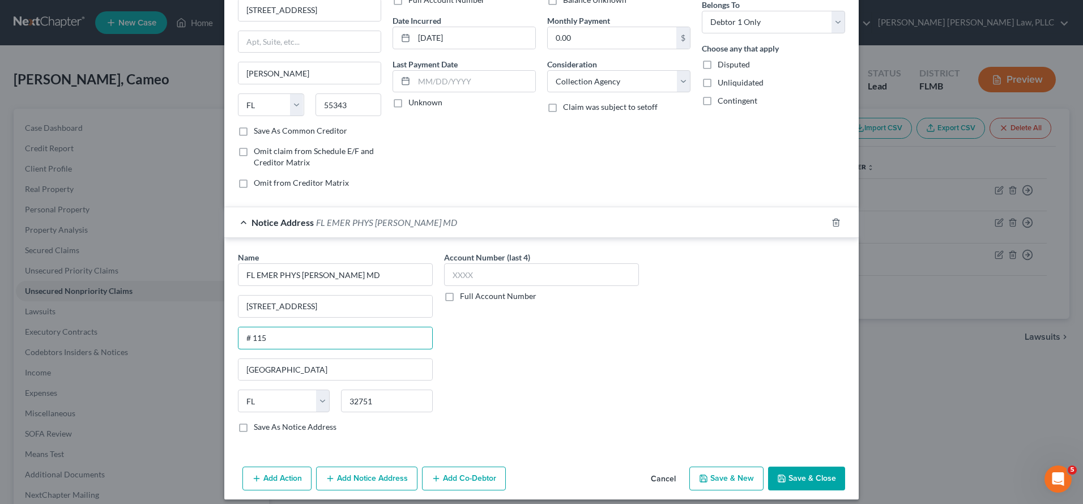
type input "# 115"
click at [798, 480] on button "Save & Close" at bounding box center [806, 479] width 77 height 24
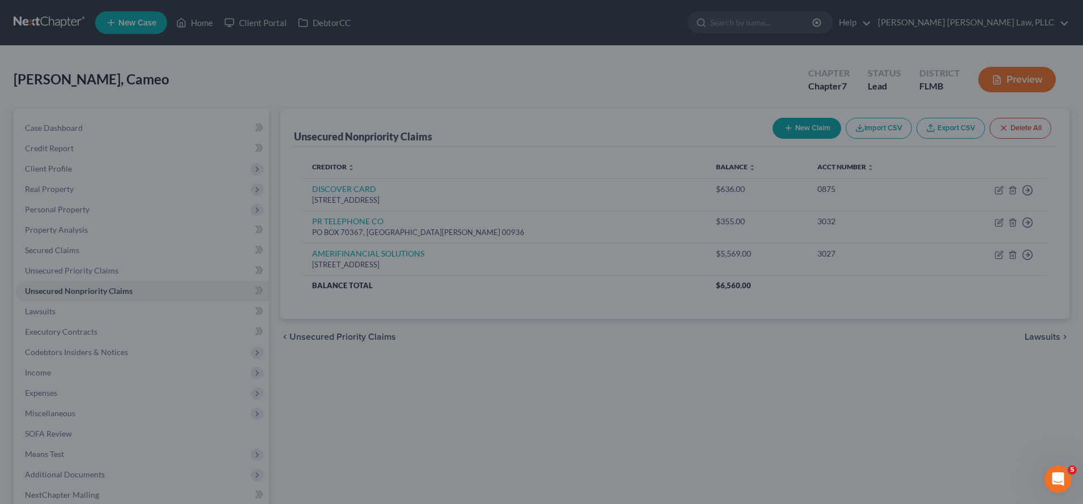
type input "1,059.00"
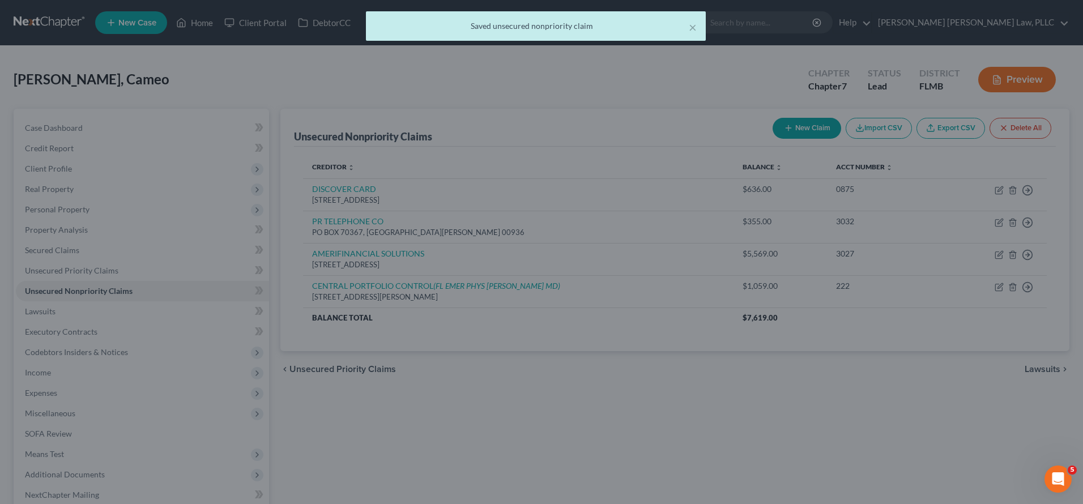
scroll to position [0, 0]
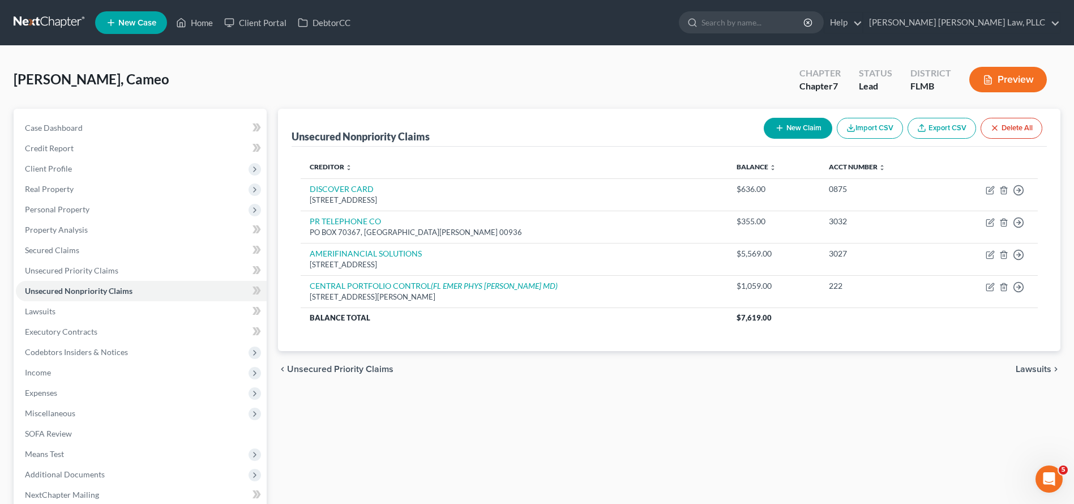
click at [807, 131] on button "New Claim" at bounding box center [798, 128] width 69 height 21
select select "0"
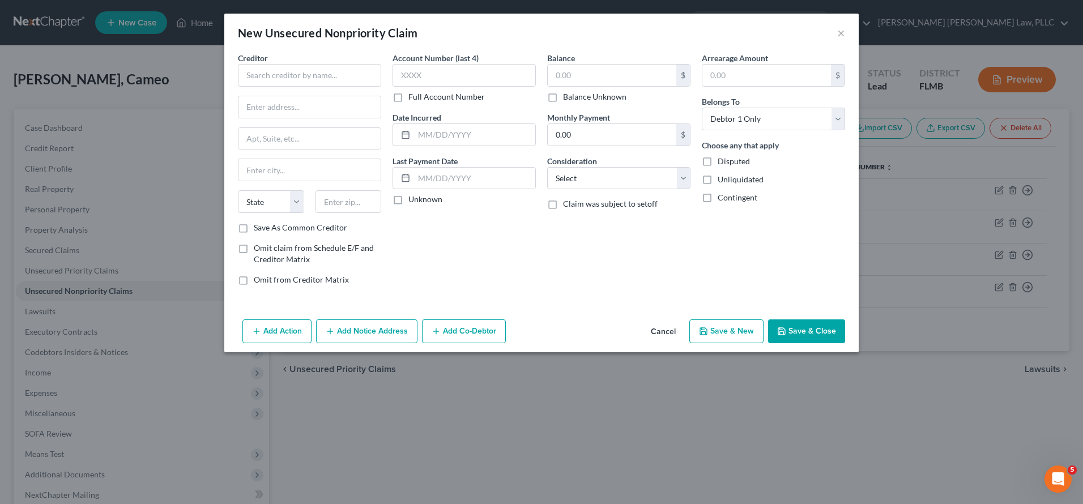
click at [305, 45] on div "New Unsecured Nonpriority Claim ×" at bounding box center [541, 33] width 634 height 39
click at [308, 66] on input "text" at bounding box center [309, 75] width 143 height 23
type input "CREDIT MA"
drag, startPoint x: 346, startPoint y: 73, endPoint x: 97, endPoint y: 71, distance: 248.6
click at [100, 72] on div "New Unsecured Nonpriority Claim × Creditor * CREDIT MA Midland Credit Managemen…" at bounding box center [541, 252] width 1083 height 504
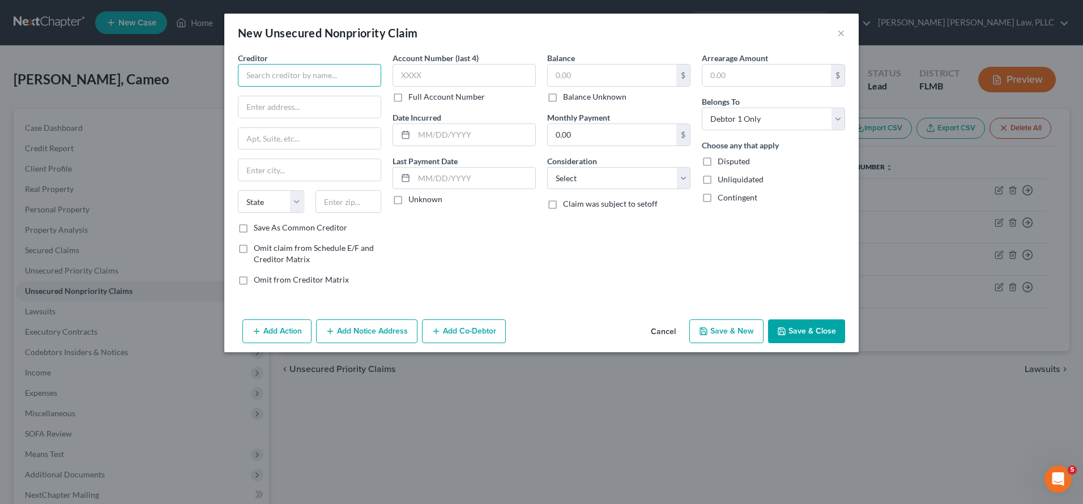
paste input "CREDIT MANAGEMENT COMPANY"
type input "CREDIT MANAGEMENT COMPANY"
paste input "661 ANDERSEN DRIVE,STE 110"
drag, startPoint x: 360, startPoint y: 106, endPoint x: 329, endPoint y: 103, distance: 31.3
click at [329, 103] on input "661 ANDERSEN DRIVE,STE 110" at bounding box center [309, 107] width 142 height 22
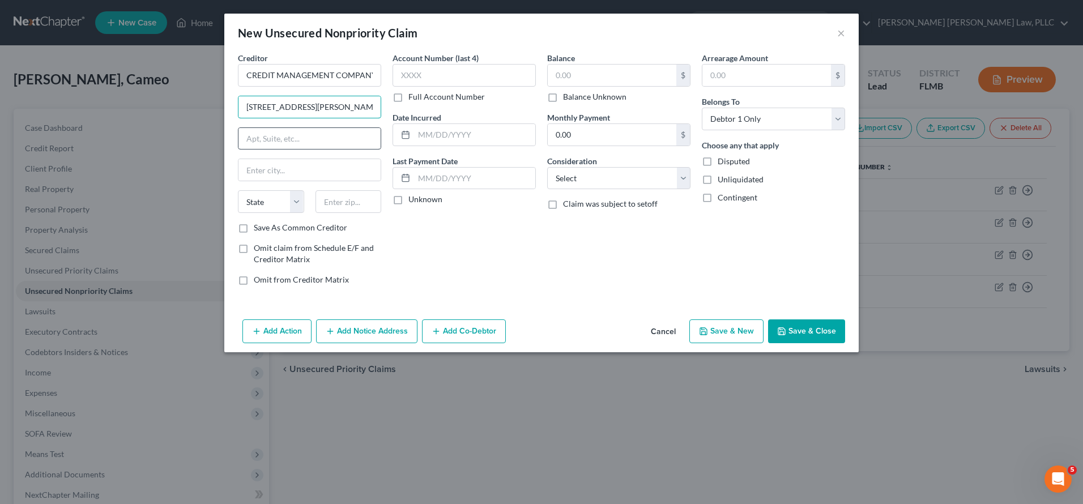
type input "661 ANDERSEN DRIVE,"
click at [311, 131] on input "text" at bounding box center [309, 139] width 142 height 22
paste input "STE 110"
type input "STE 110"
type input "15220"
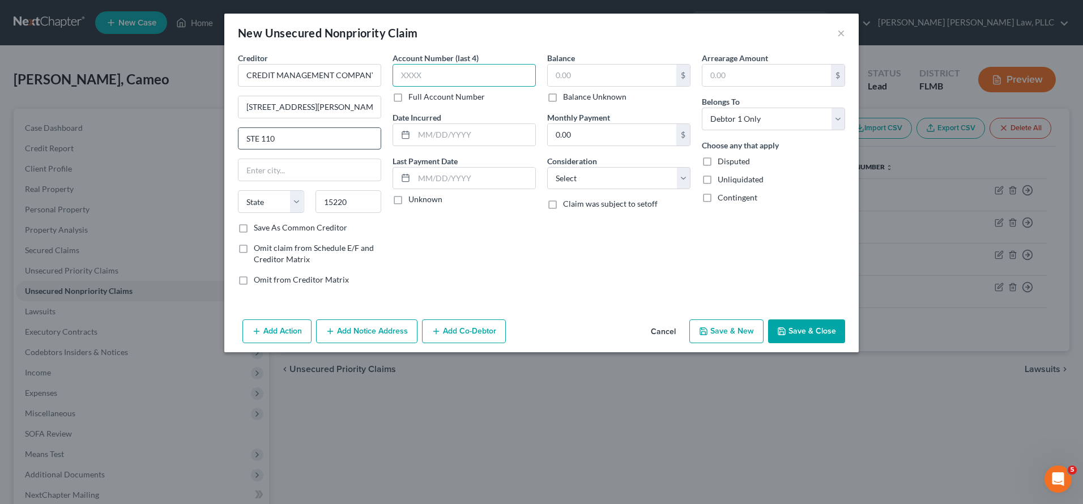
type input "Pittsburgh"
select select "39"
type input "4867"
type input "08/12/2024"
click at [608, 78] on input "text" at bounding box center [612, 76] width 129 height 22
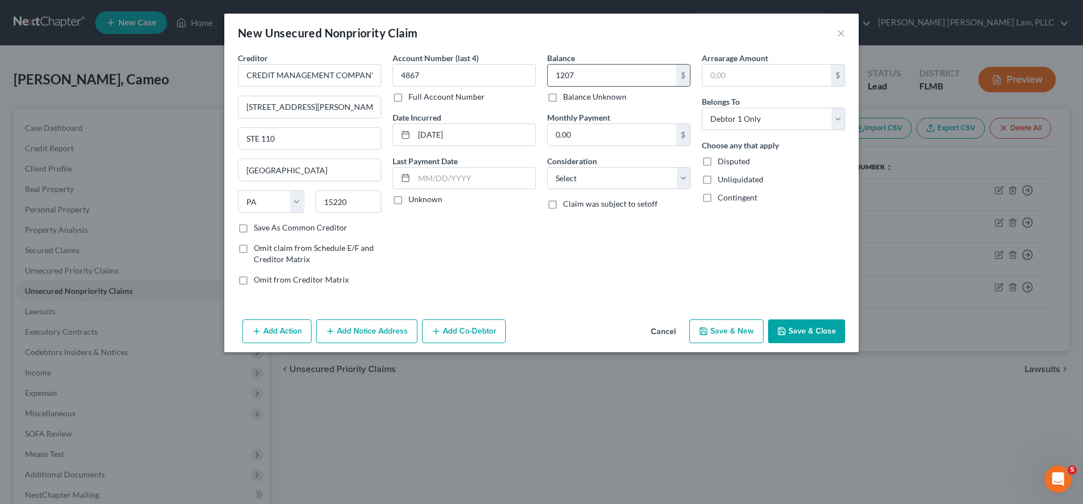
type input "1,207"
select select "1"
click at [830, 328] on button "Save & Close" at bounding box center [806, 331] width 77 height 24
type input "1,207.00"
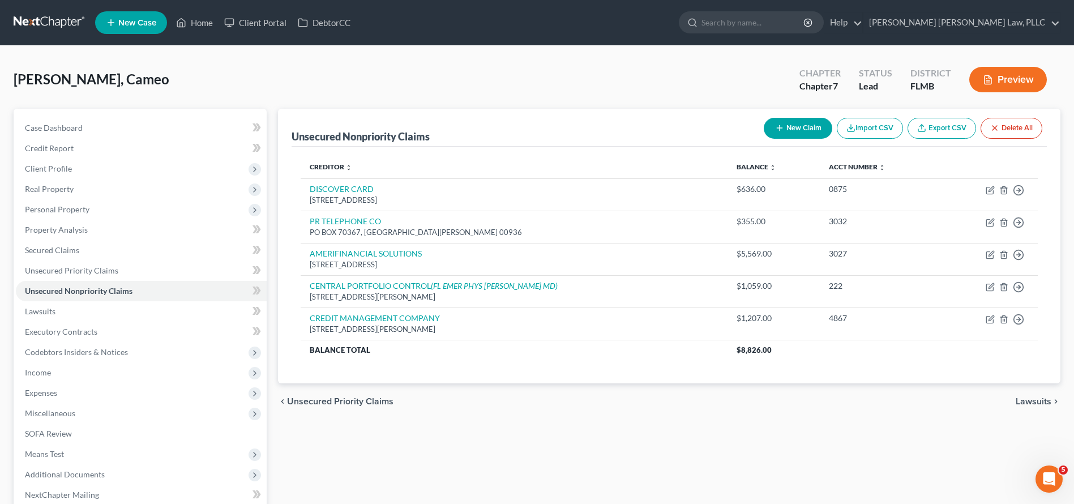
click at [779, 125] on icon "button" at bounding box center [779, 127] width 9 height 9
select select "0"
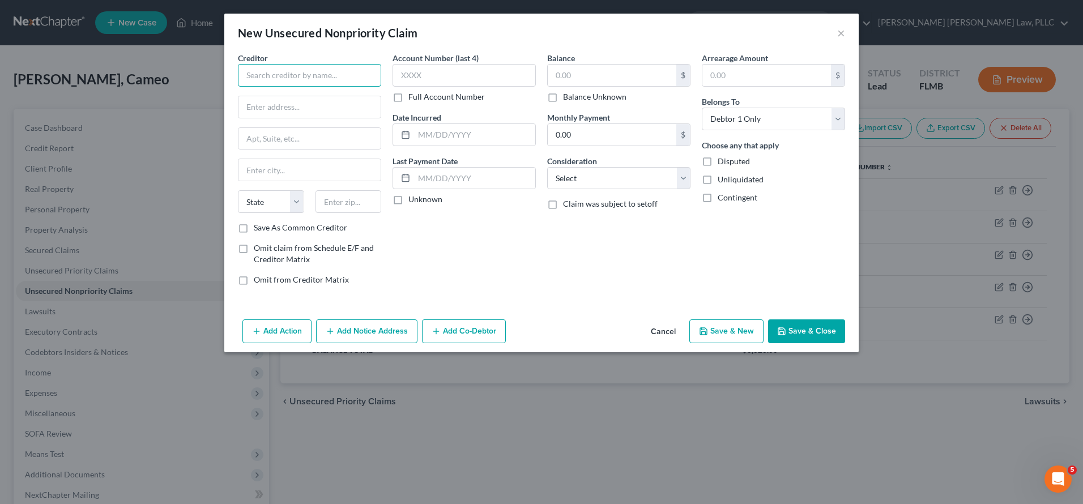
click at [313, 79] on input "text" at bounding box center [309, 75] width 143 height 23
paste input "CREDIT MANAGEMENT COMPANY"
type input "CREDIT MANAGEMENT COMPANY"
type input "5815"
click at [307, 96] on div at bounding box center [309, 107] width 143 height 23
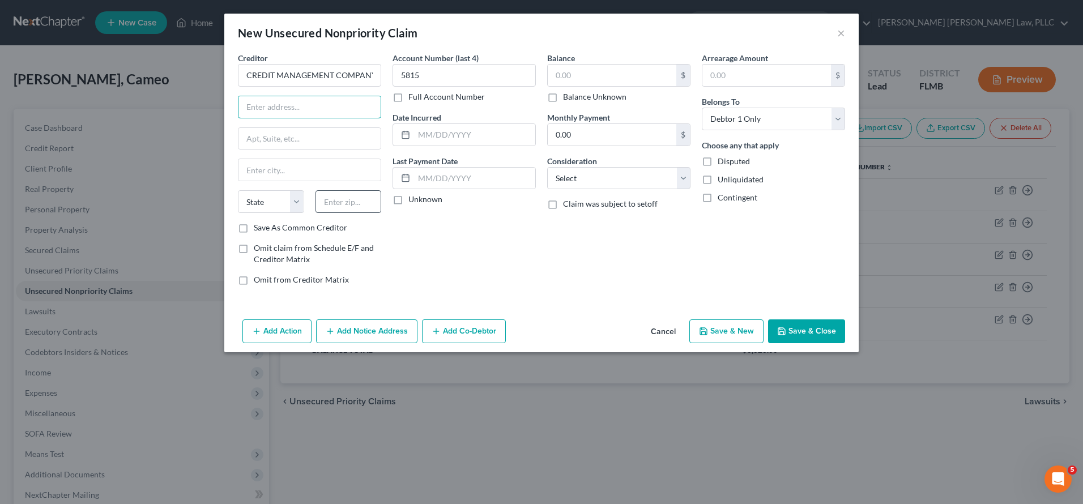
paste input "661 ANDERSEN DRIVE"
type input "661 ANDERSEN DRIVE"
click at [291, 134] on input "text" at bounding box center [309, 139] width 142 height 22
paste input "STE 110"
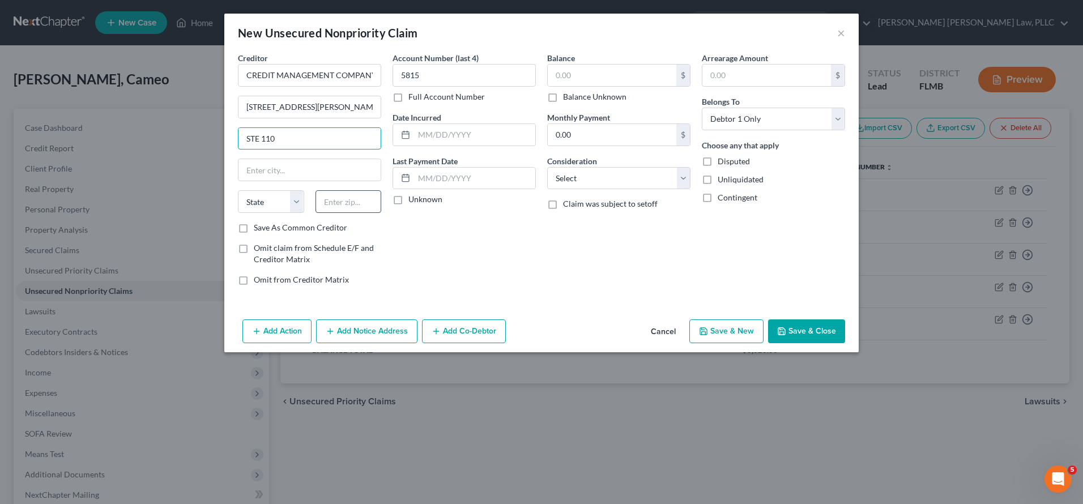
type input "STE 110"
type input "15220"
click at [467, 270] on div "Account Number (last 4) 5815 Full Account Number Date Incurred Last Payment Dat…" at bounding box center [464, 173] width 155 height 242
type input "Pittsburgh"
select select "39"
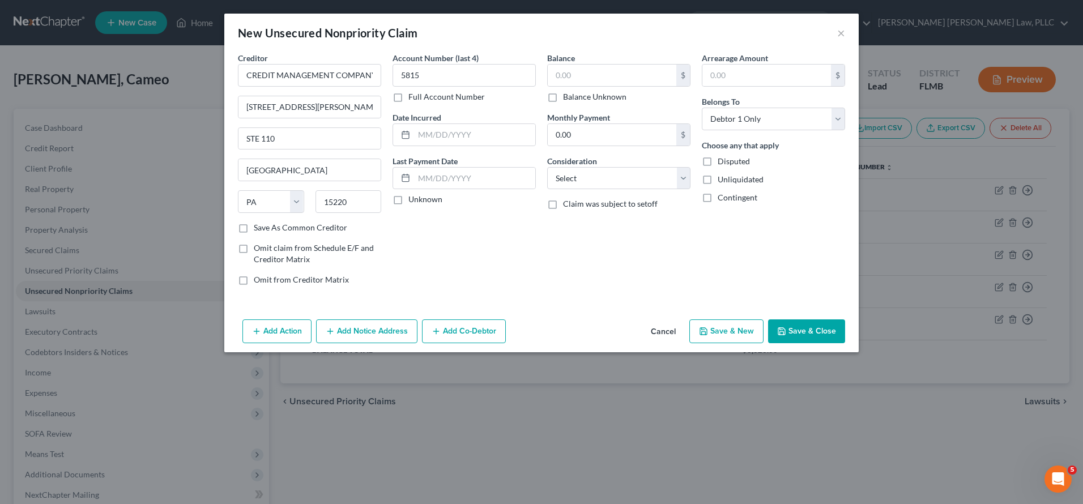
click at [340, 225] on label "Save As Common Creditor" at bounding box center [300, 227] width 93 height 11
click at [266, 225] on input "Save As Common Creditor" at bounding box center [261, 225] width 7 height 7
checkbox input "true"
click at [630, 136] on input "0.00" at bounding box center [612, 135] width 129 height 22
type input "0"
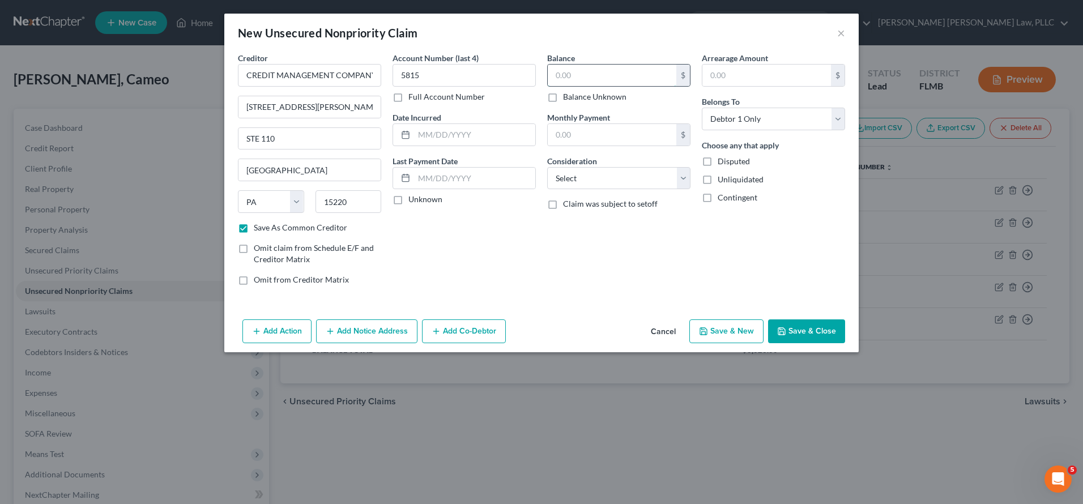
click at [567, 79] on input "text" at bounding box center [612, 76] width 129 height 22
type input "1,226"
select select "1"
click at [826, 334] on button "Save & Close" at bounding box center [806, 331] width 77 height 24
checkbox input "false"
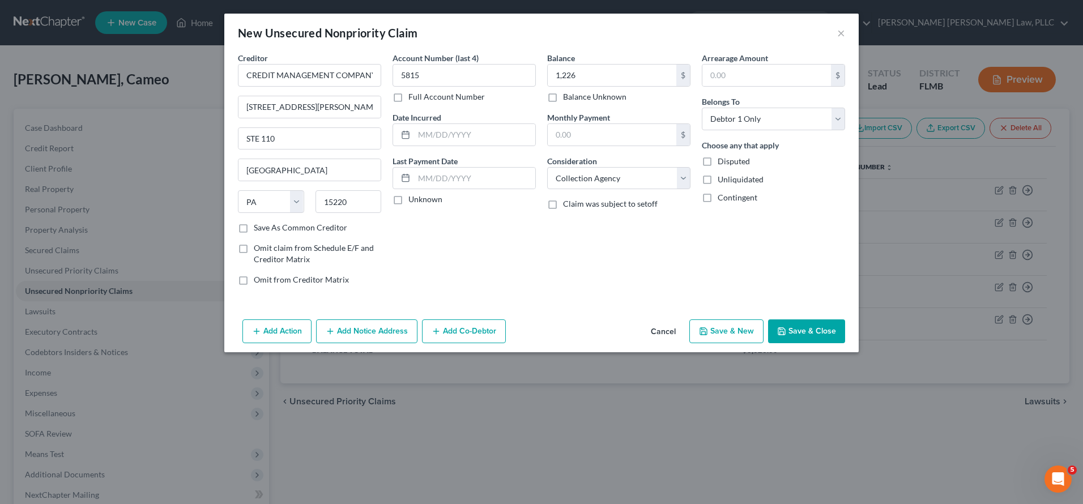
type input "1,226.00"
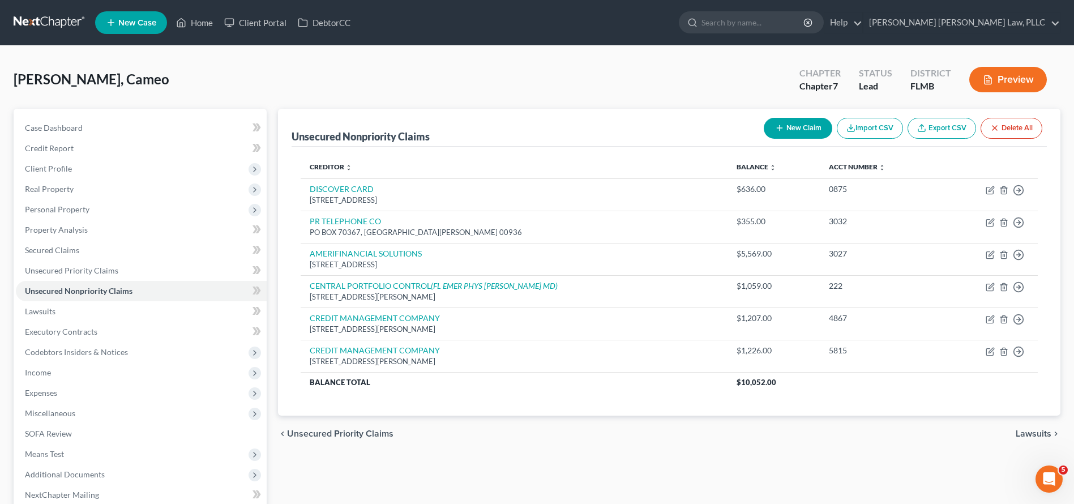
click at [775, 128] on icon "button" at bounding box center [779, 127] width 9 height 9
select select "0"
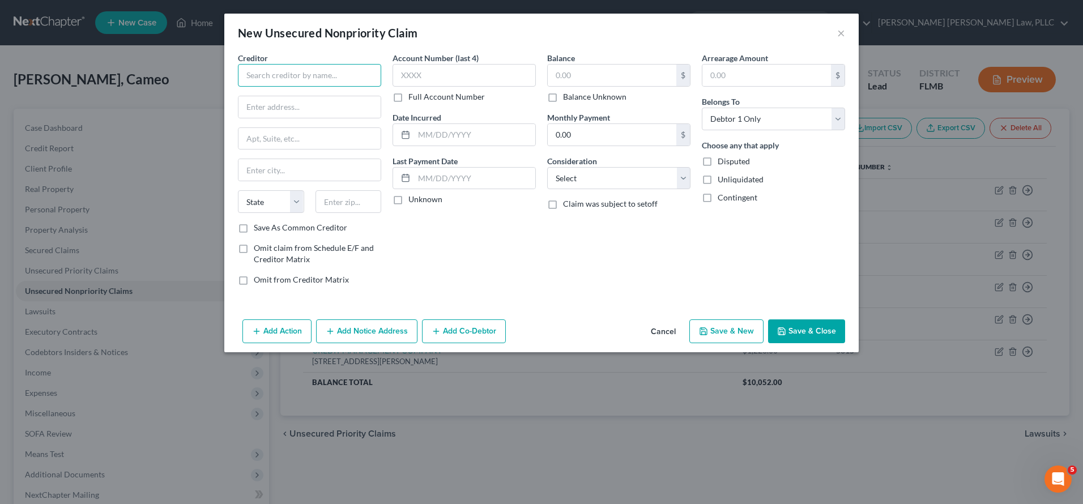
click at [324, 70] on input "text" at bounding box center [309, 75] width 143 height 23
type input "LVNV FUNDING LLC"
type input "C/O RESURGENT CAPITAL SERVICES,"
type input "PO BOX 1269"
type input "Greenville"
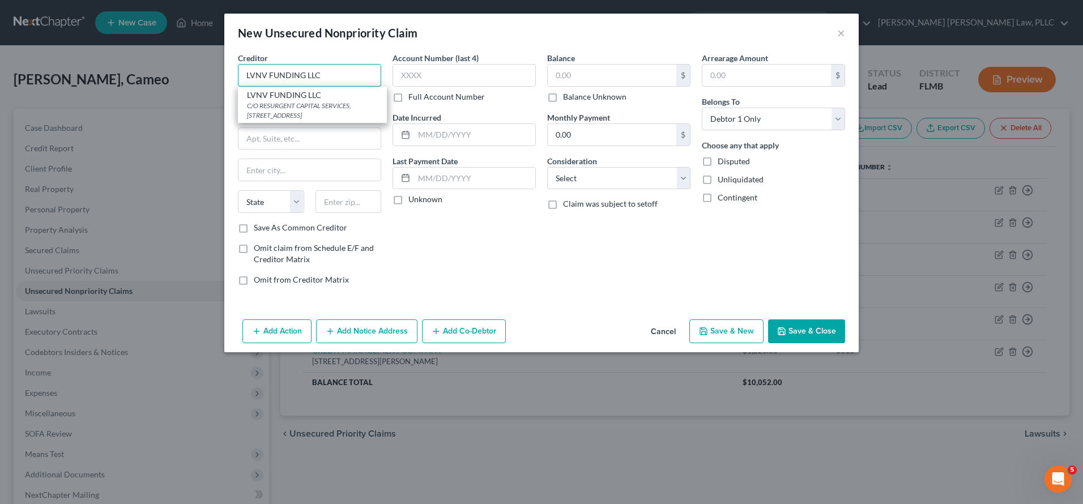
select select "42"
type input "29603"
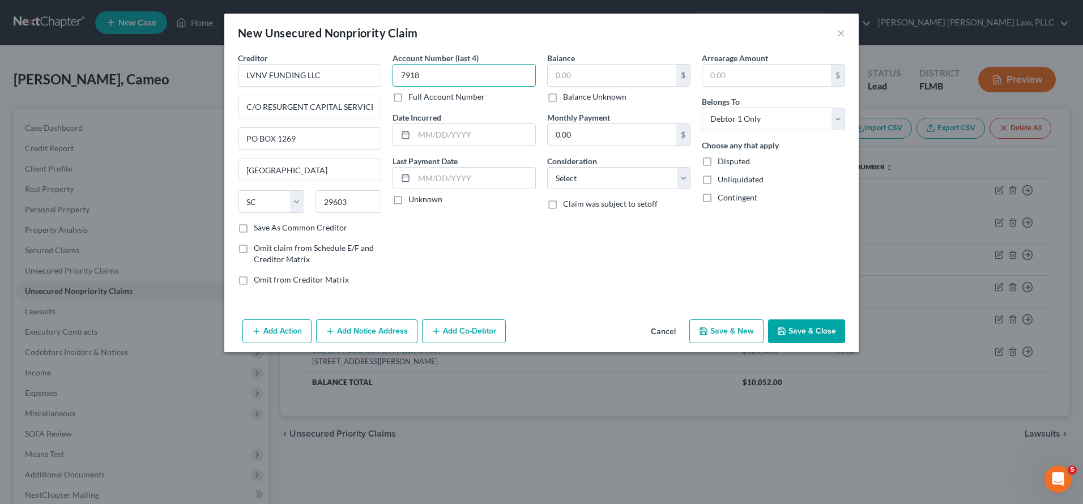
type input "7918"
type input "10/18/2022"
type input "5,240"
select select "1"
click at [795, 231] on div "Arrearage Amount $ Belongs To * Select Debtor 1 Only Debtor 2 Only Debtor 1 And…" at bounding box center [773, 173] width 155 height 242
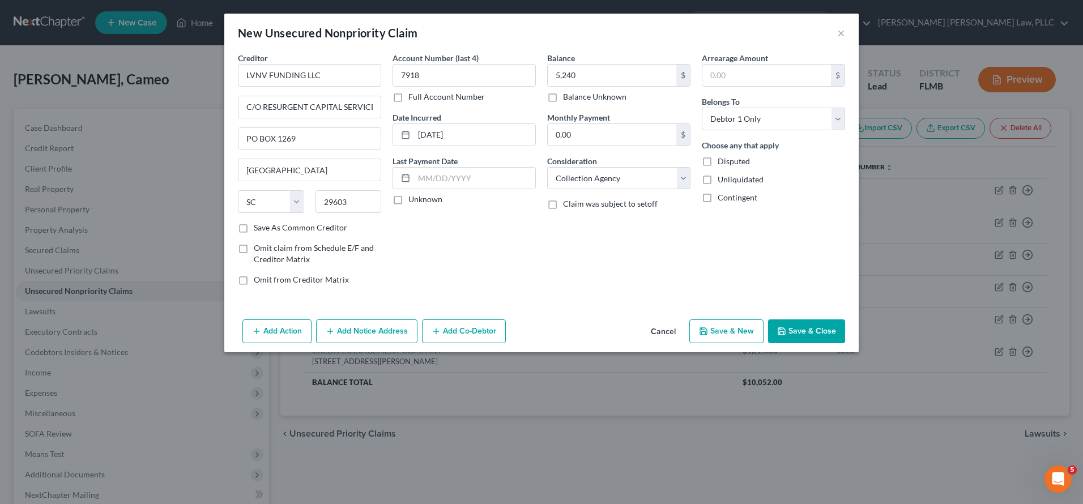
click at [828, 321] on button "Save & Close" at bounding box center [806, 331] width 77 height 24
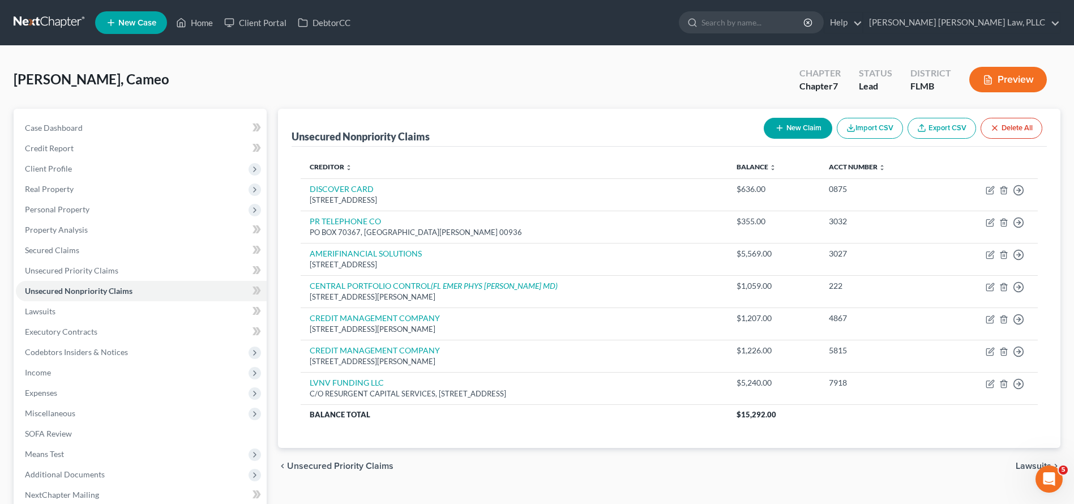
click at [805, 129] on button "New Claim" at bounding box center [798, 128] width 69 height 21
select select "0"
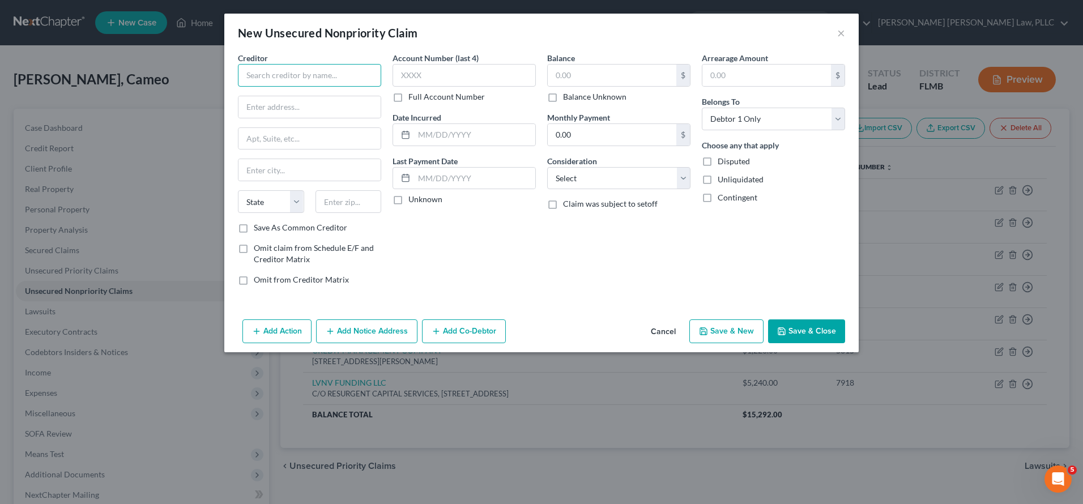
click at [312, 72] on input "text" at bounding box center [309, 75] width 143 height 23
type input "LVNV FUNDING LLC"
type input "C/O RESURGENT CAPITAL SERVICES,"
type input "PO BOX 1269"
type input "Greenville"
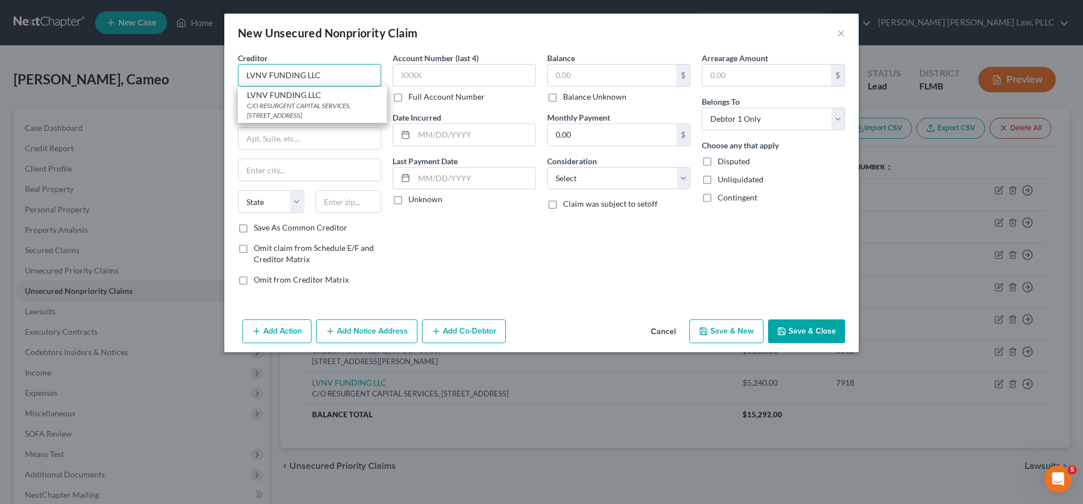
select select "42"
type input "29603"
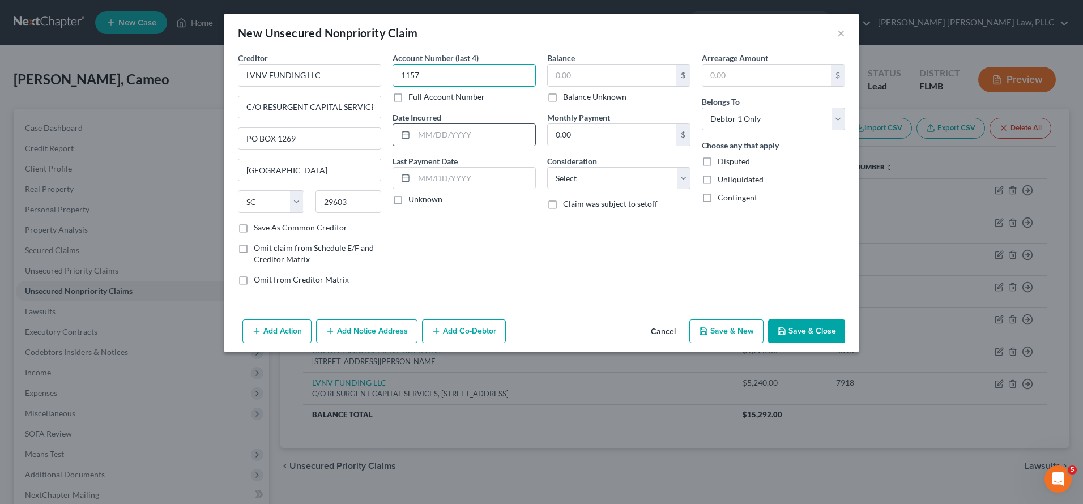
type input "1157"
click at [398, 130] on div at bounding box center [403, 135] width 21 height 22
click at [445, 131] on input "text" at bounding box center [474, 135] width 121 height 22
type input "10/18/2022"
click at [639, 67] on input "text" at bounding box center [612, 76] width 129 height 22
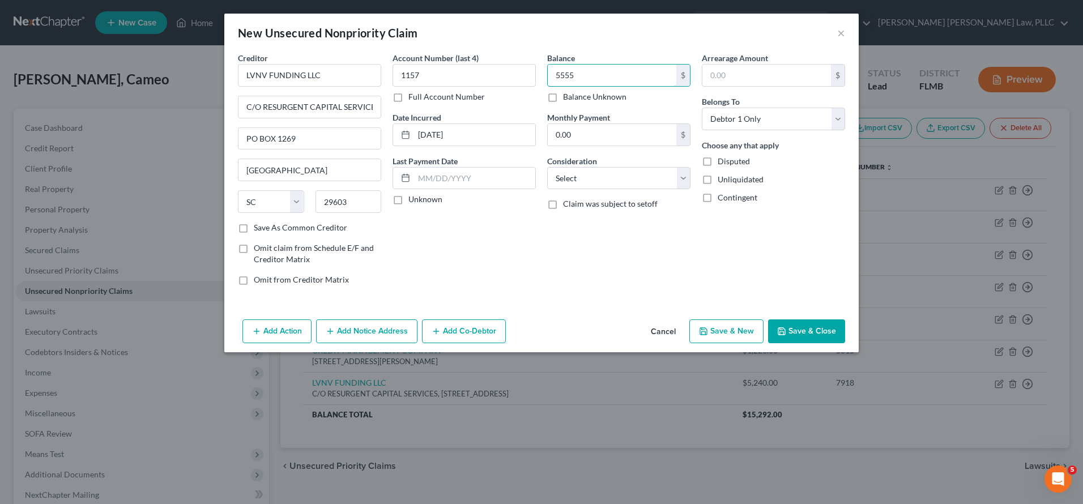
type input "5,555"
select select "1"
click at [377, 332] on button "Add Notice Address" at bounding box center [366, 331] width 101 height 24
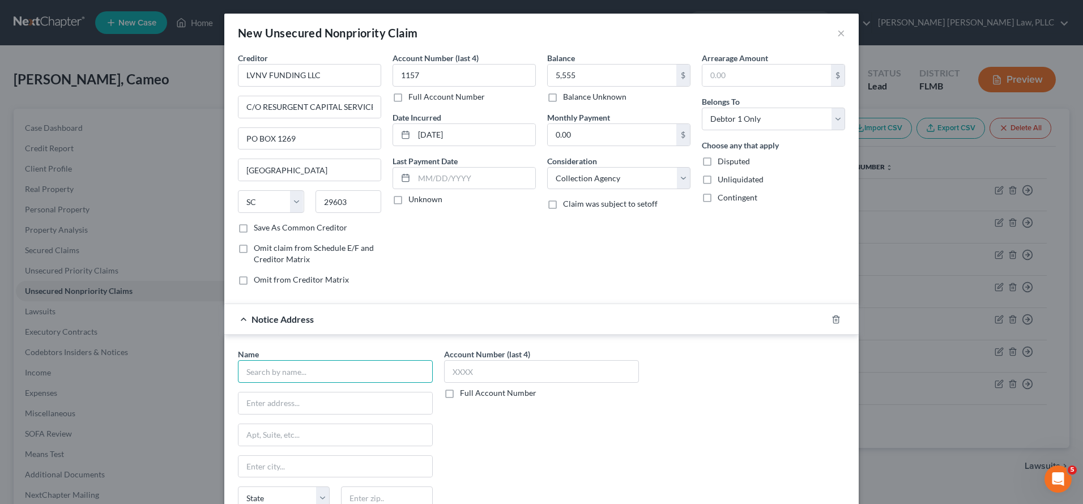
click at [335, 364] on input "text" at bounding box center [335, 371] width 195 height 23
click at [302, 404] on div "PO BOX 3700, Merrifield, VA 22119" at bounding box center [306, 402] width 118 height 10
type input "NAVY FEDERAL CR UN"
type input "PO BOX 3700"
type input "Merrifield"
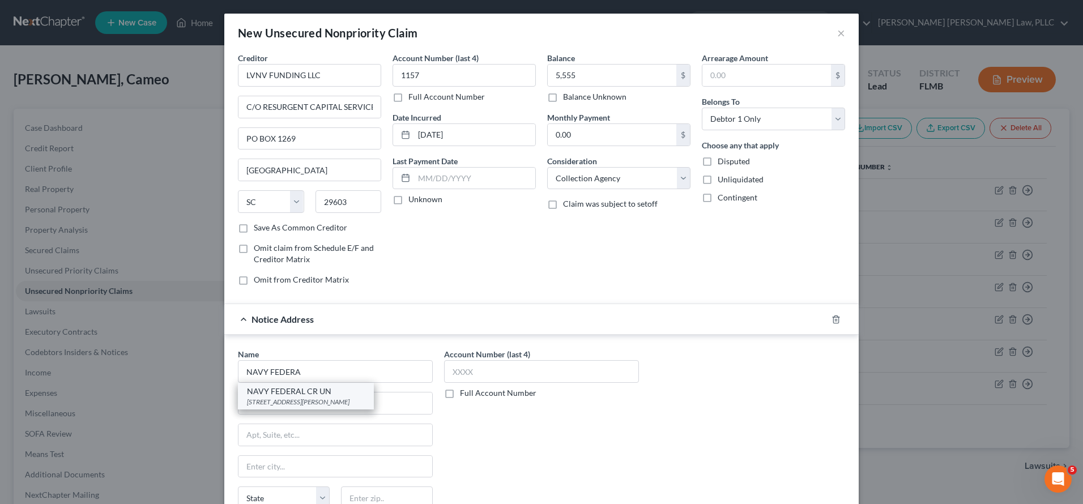
select select "48"
type input "22119"
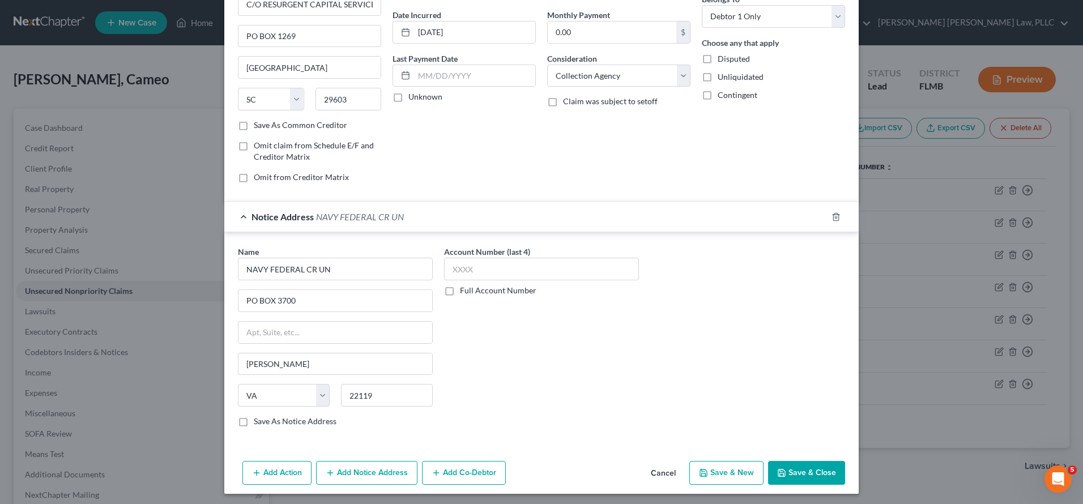
scroll to position [105, 0]
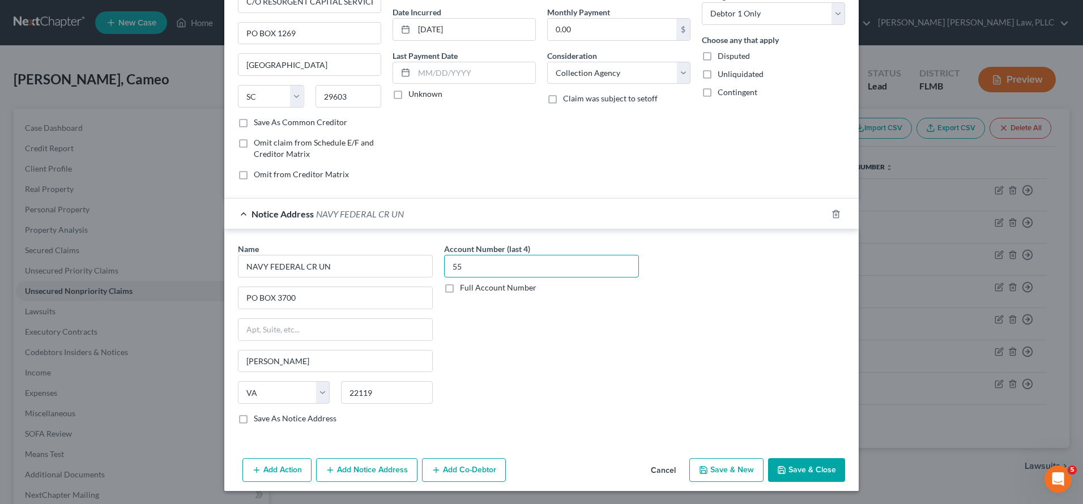
type input "5"
click at [778, 469] on icon "button" at bounding box center [781, 470] width 7 height 7
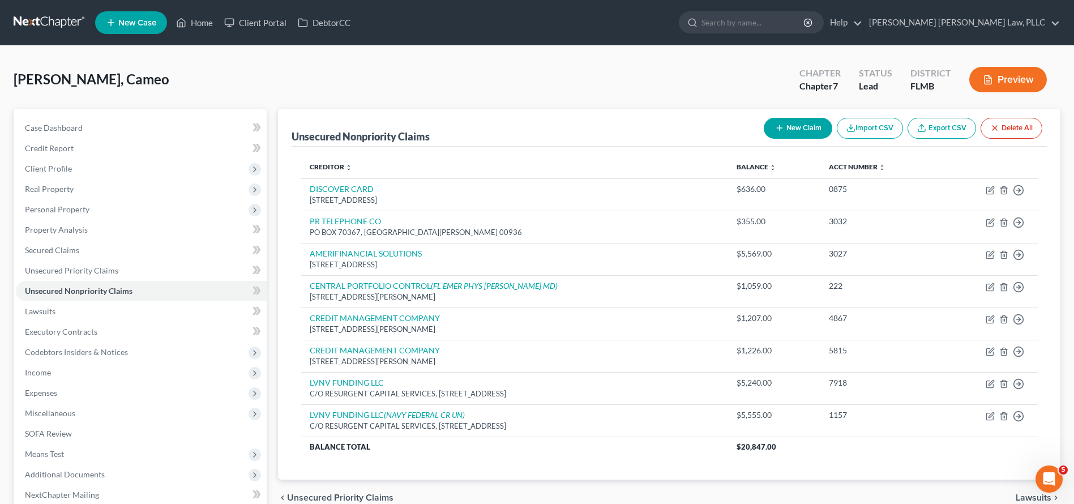
click at [780, 125] on icon "button" at bounding box center [779, 127] width 9 height 9
select select "0"
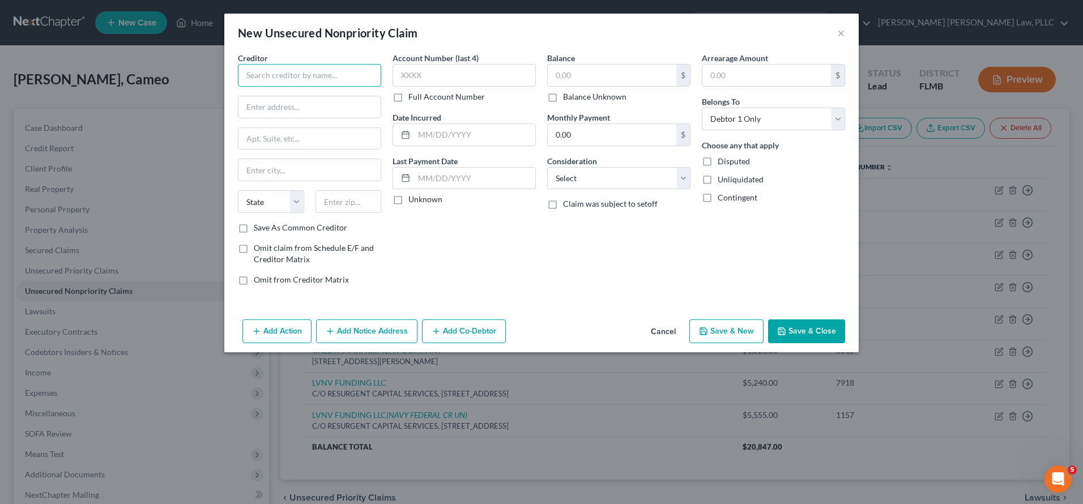
click at [280, 73] on input "text" at bounding box center [309, 75] width 143 height 23
type input "l"
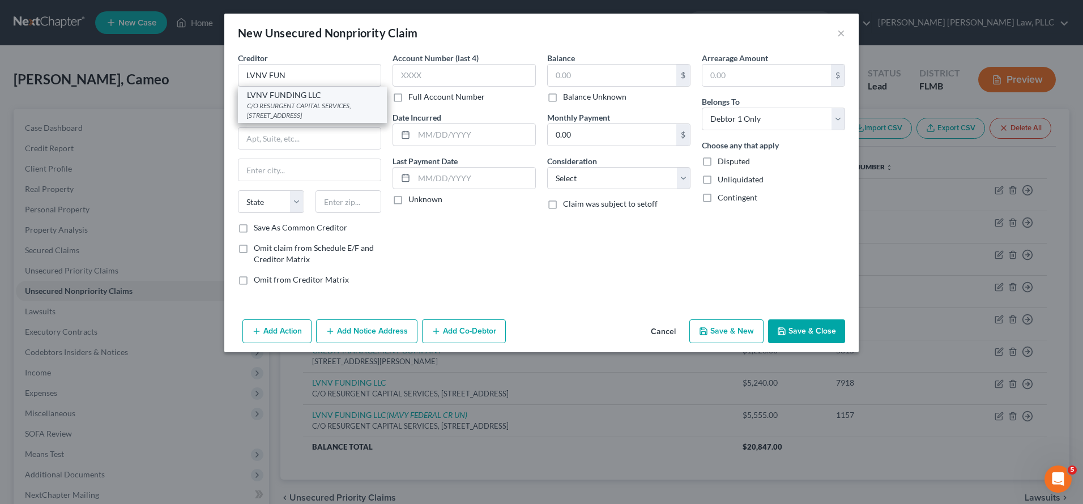
click at [279, 107] on div "C/O RESURGENT CAPITAL SERVICES, PO BOX 1269, Greenville, SC 29603" at bounding box center [312, 110] width 131 height 19
type input "LVNV FUNDING LLC"
type input "C/O RESURGENT CAPITAL SERVICES,"
type input "PO BOX 1269"
type input "Greenville"
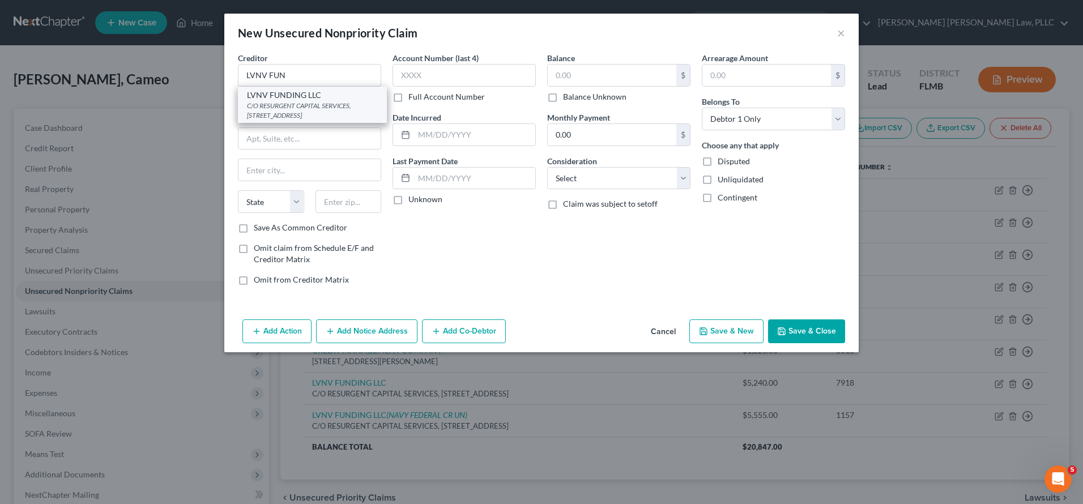
select select "42"
type input "29603"
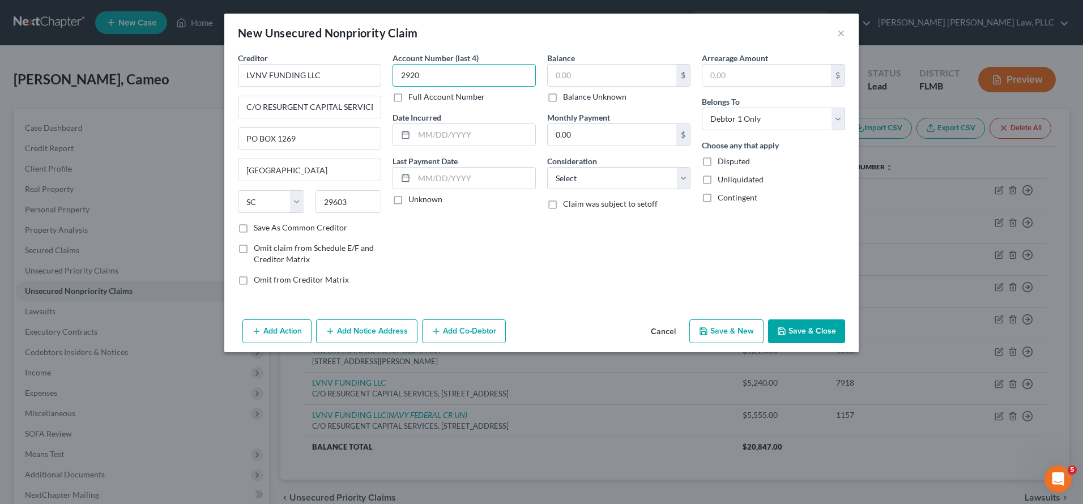
type input "2920"
type input "10/18/2022"
type input "7,079"
select select "1"
click at [783, 327] on icon "button" at bounding box center [781, 331] width 9 height 9
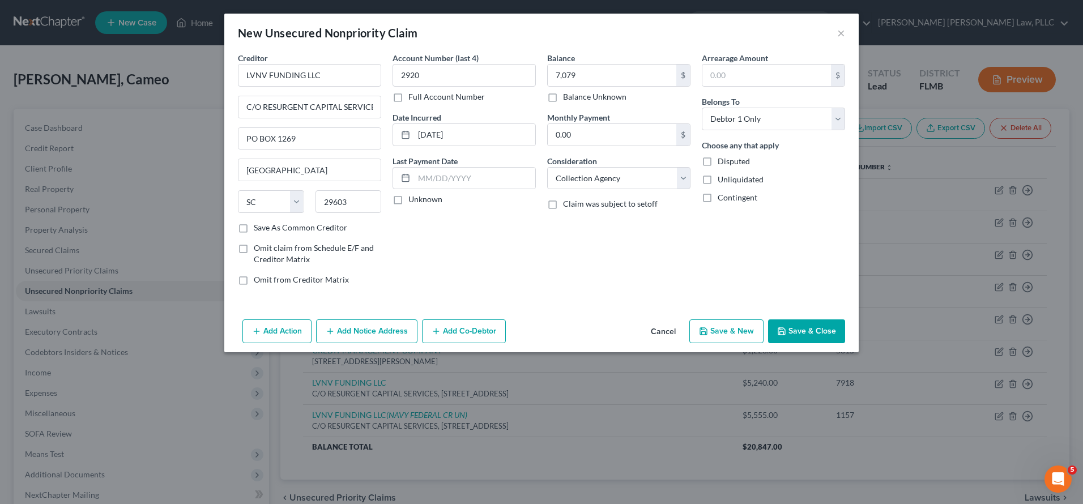
type input "7,079.00"
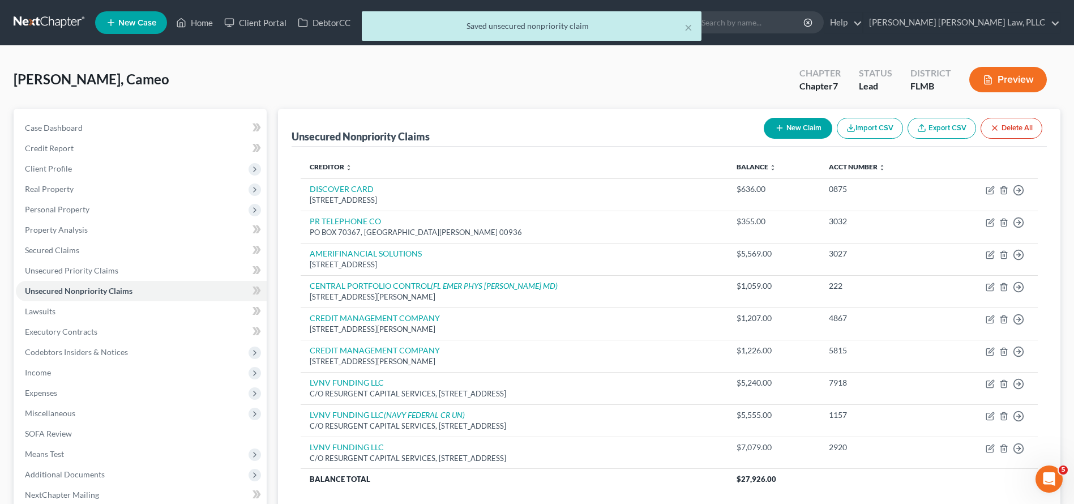
click at [792, 130] on button "New Claim" at bounding box center [798, 128] width 69 height 21
select select "0"
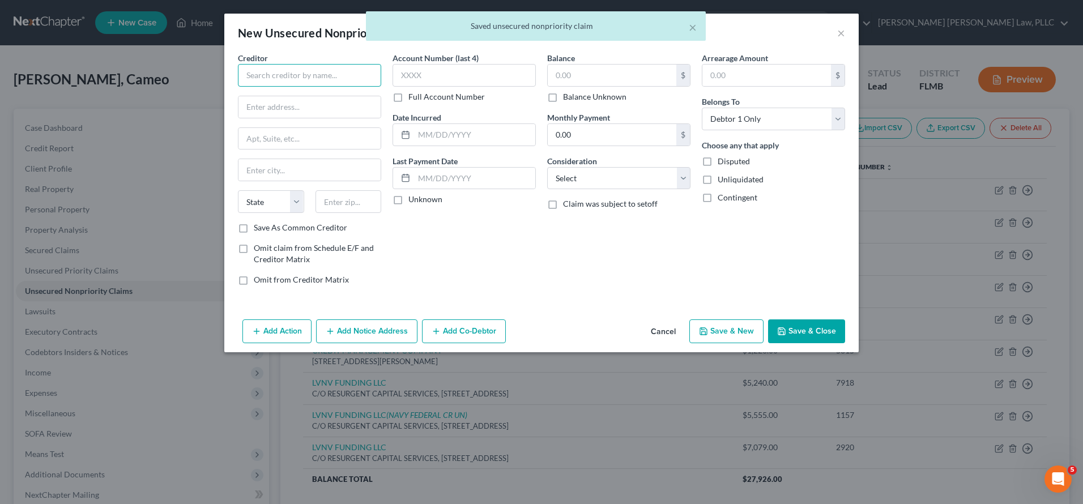
click at [299, 80] on input "text" at bounding box center [309, 75] width 143 height 23
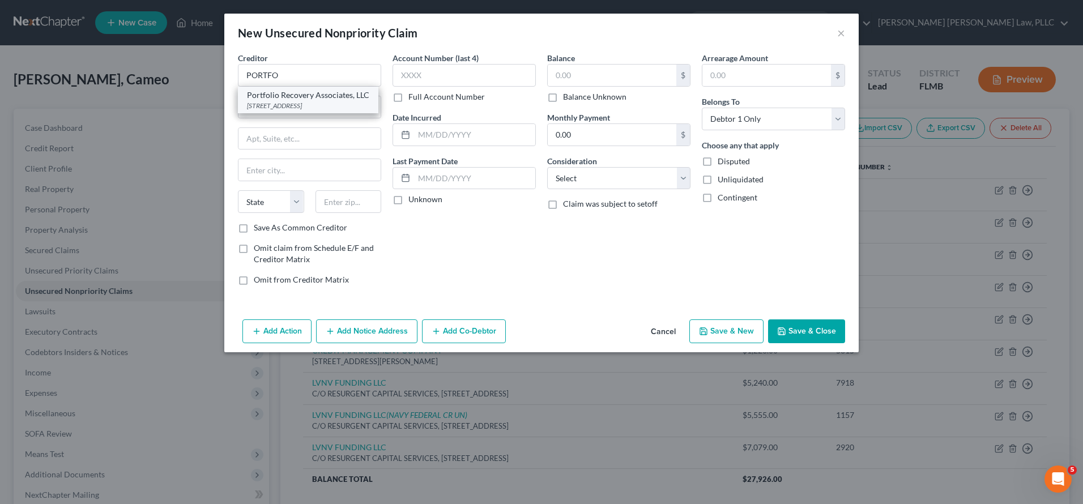
click at [279, 102] on div "PO BOX 4115, Concord, CA 94524" at bounding box center [308, 106] width 122 height 10
type input "Portfolio Recovery Associates, LLC"
type input "PO BOX 4115"
type input "Concord"
select select "4"
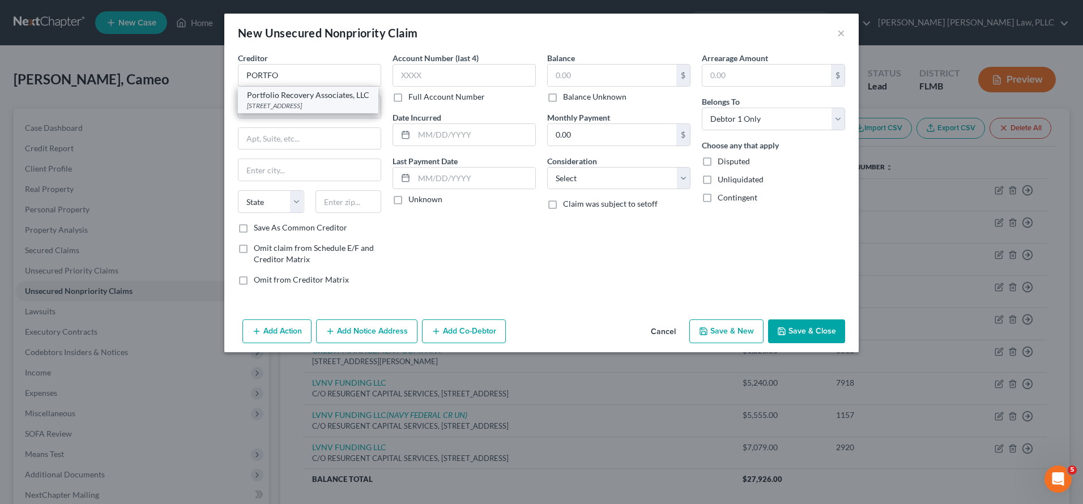
type input "94524"
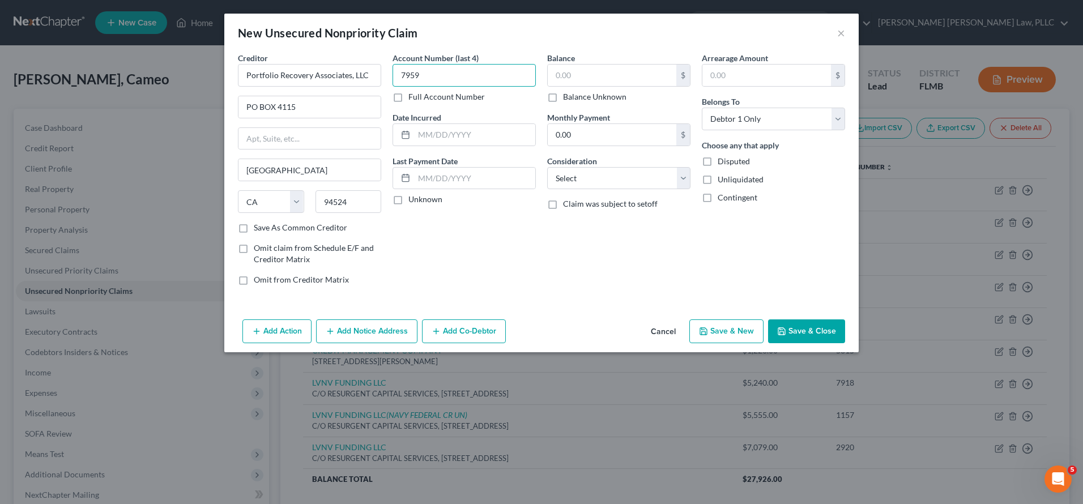
type input "7959"
type input "06/17/2021"
type input "622"
select select "1"
click at [370, 325] on button "Add Notice Address" at bounding box center [366, 331] width 101 height 24
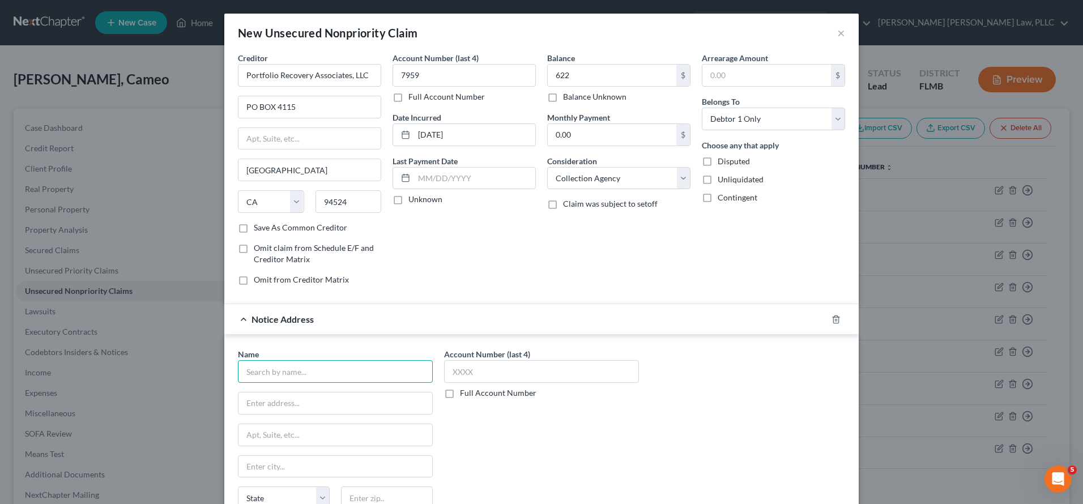
click at [282, 365] on input "text" at bounding box center [335, 371] width 195 height 23
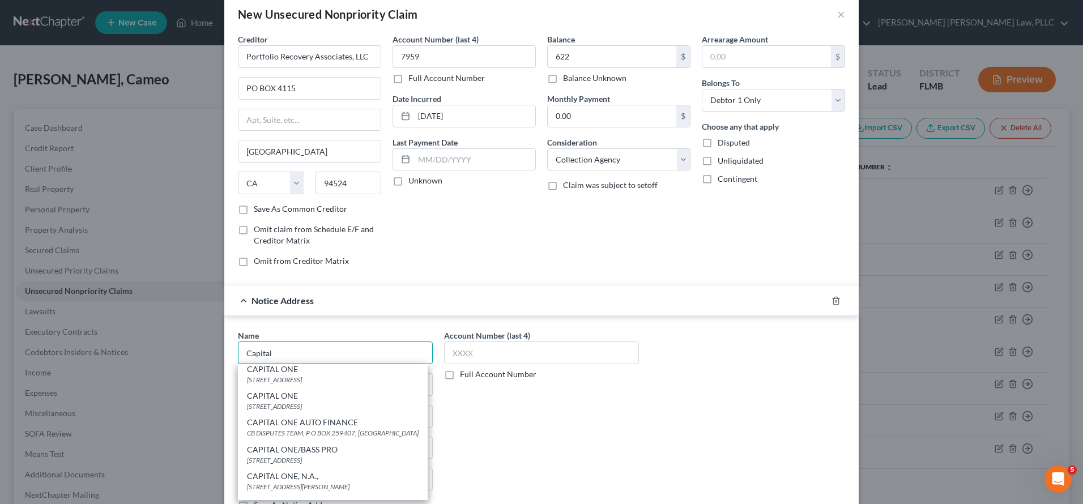
scroll to position [32, 0]
click at [326, 377] on div "P O Box 31293 Salt Lake City, UT, Salt Lake City, UT 84131" at bounding box center [333, 378] width 172 height 10
type input "CAPITAL ONE"
type input "P O Box 31293 Salt Lake City, UT"
type input "Salt Lake City"
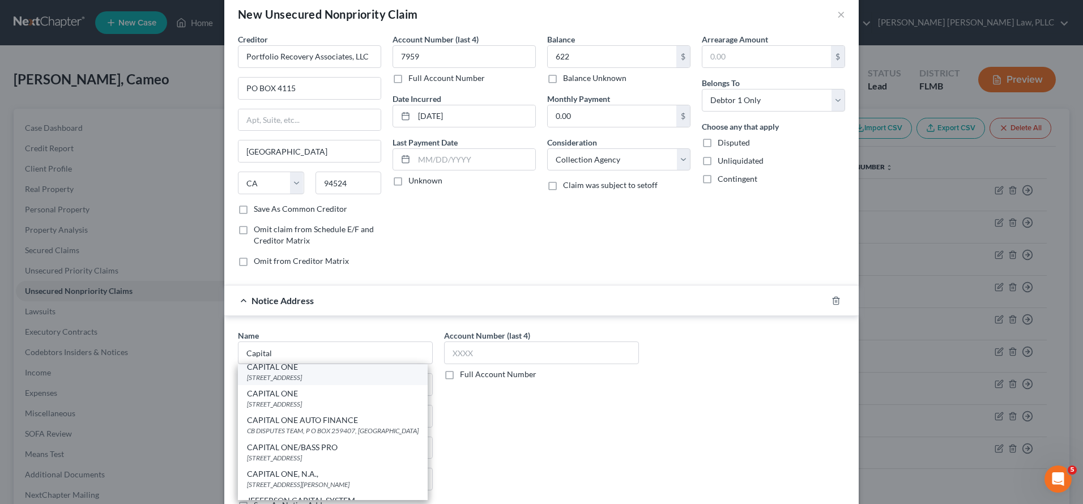
select select "46"
type input "84131"
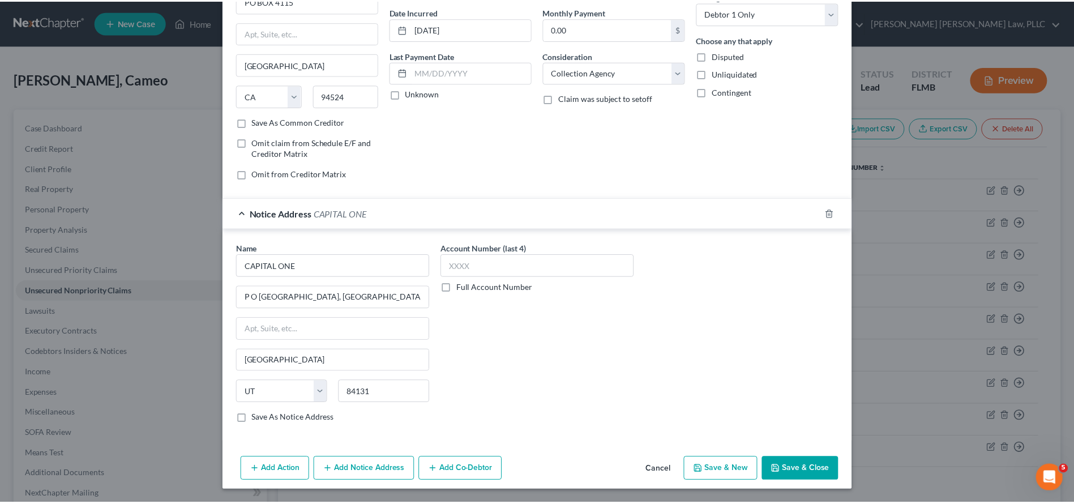
scroll to position [76, 0]
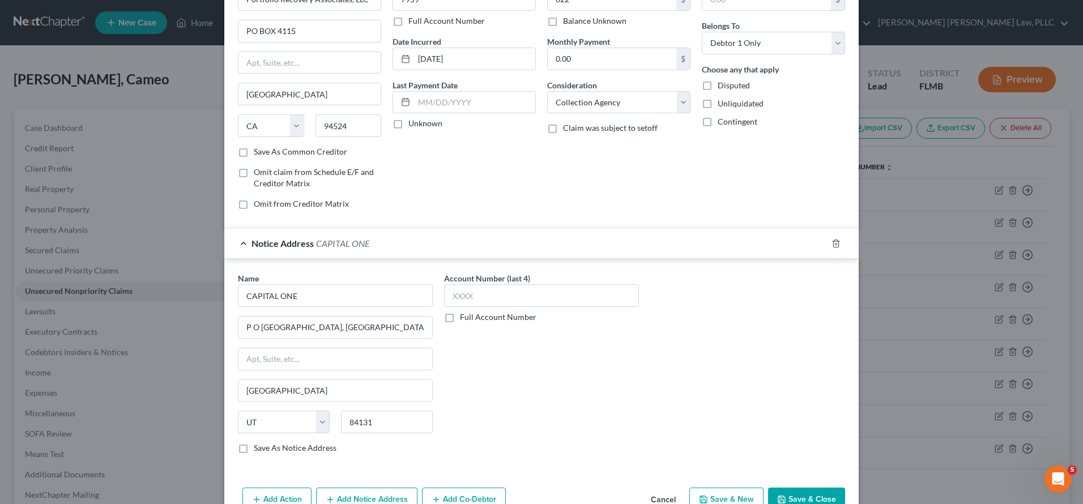
click at [792, 499] on button "Save & Close" at bounding box center [806, 500] width 77 height 24
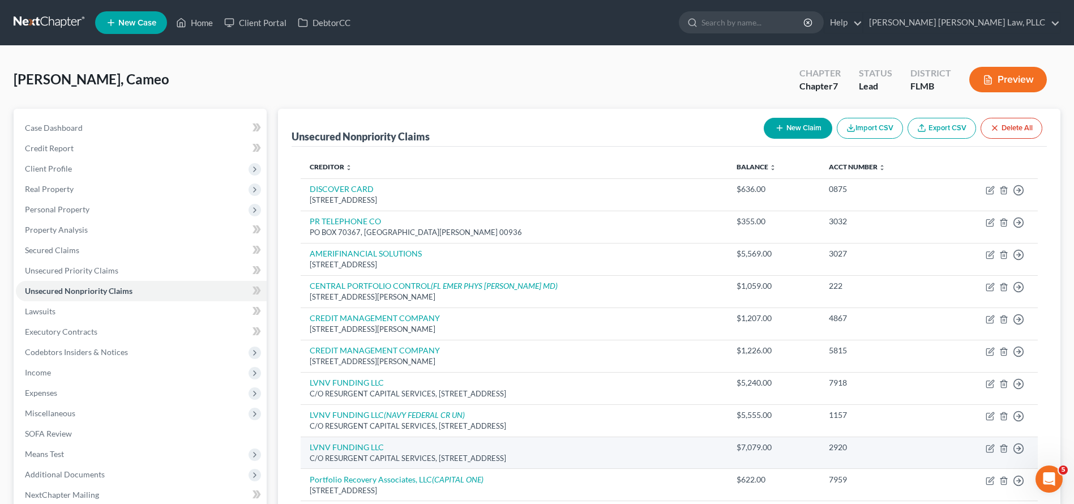
scroll to position [118, 0]
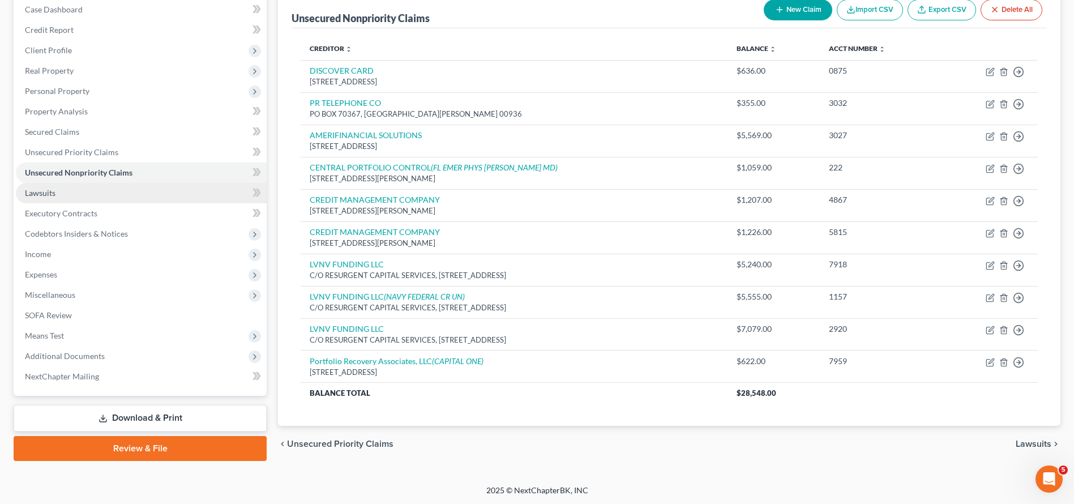
click at [104, 194] on link "Lawsuits" at bounding box center [141, 193] width 251 height 20
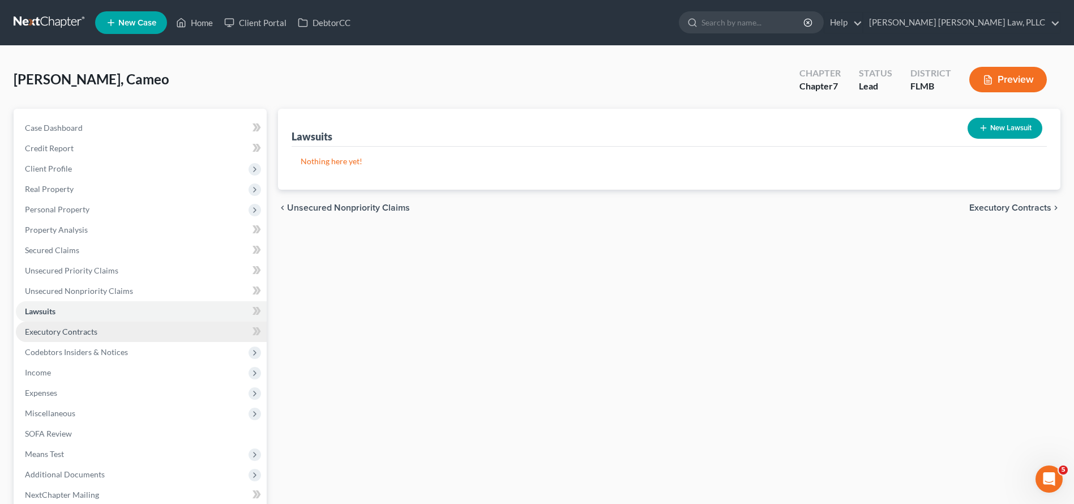
click at [118, 336] on link "Executory Contracts" at bounding box center [141, 332] width 251 height 20
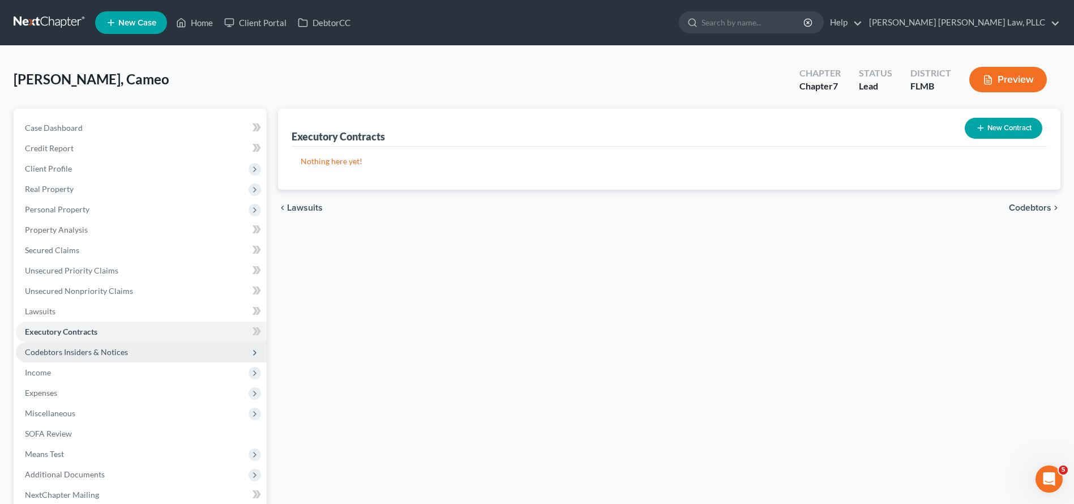
click at [105, 355] on span "Codebtors Insiders & Notices" at bounding box center [76, 352] width 103 height 10
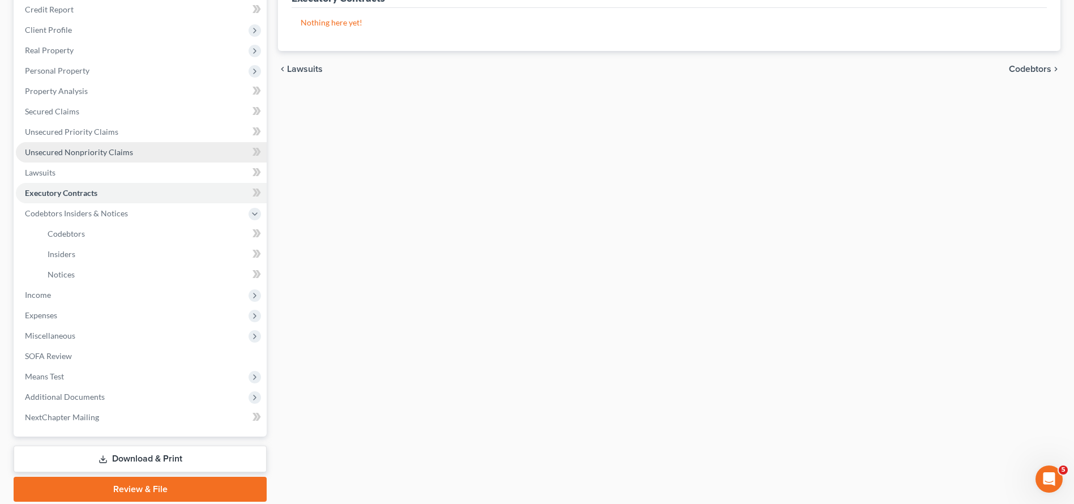
click at [67, 146] on link "Unsecured Nonpriority Claims" at bounding box center [141, 152] width 251 height 20
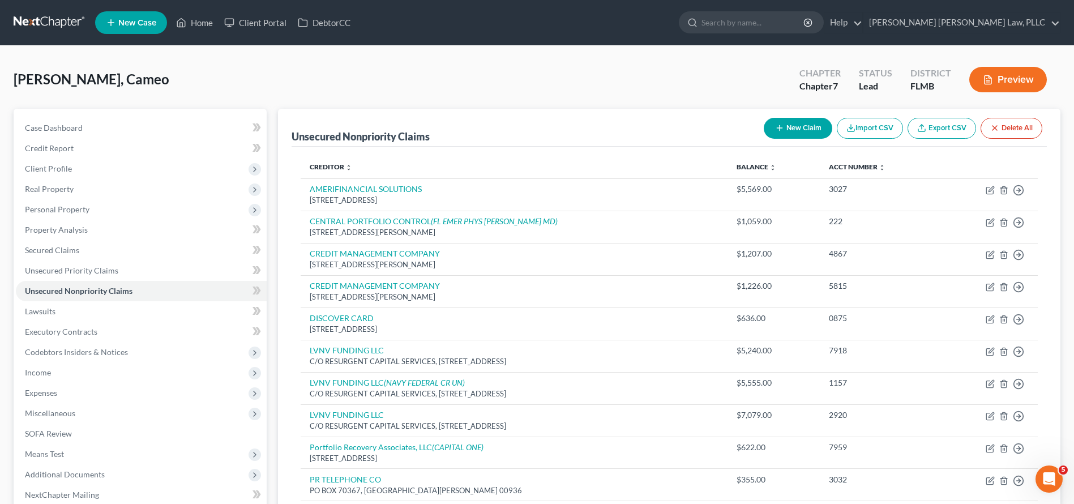
click at [799, 123] on button "New Claim" at bounding box center [798, 128] width 69 height 21
select select "0"
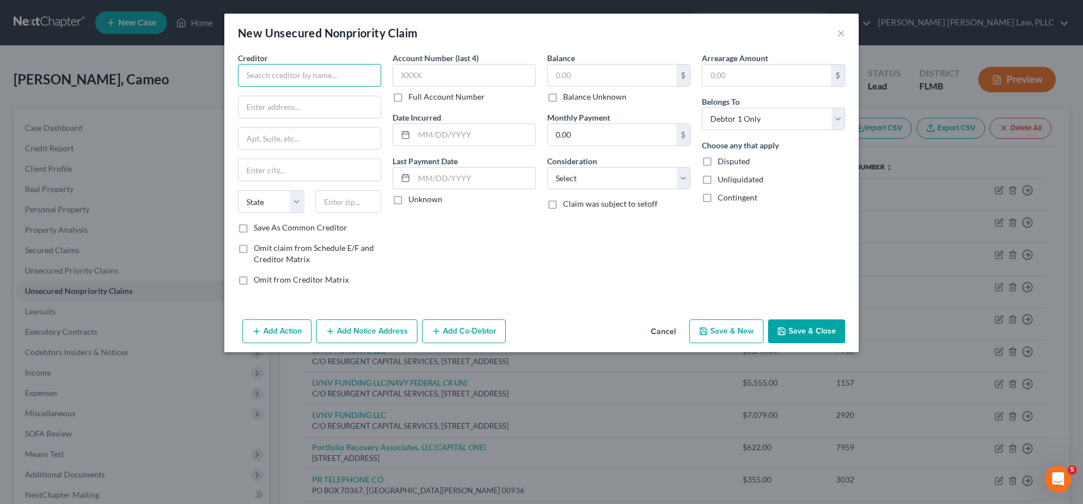
click at [293, 78] on input "text" at bounding box center [309, 75] width 143 height 23
type input "NATIONAL RECOVERY AGENCY"
type input "PO BOX 67015"
type input "17106"
type input "Harrisburg"
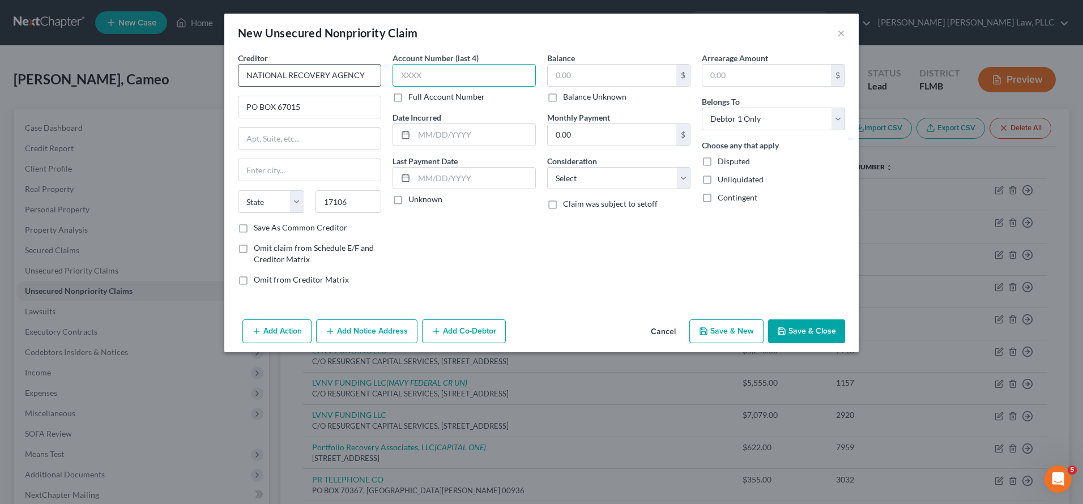
select select "39"
type input "5676"
type input "1,226.00"
select select "1"
click at [814, 335] on button "Save & Close" at bounding box center [806, 331] width 77 height 24
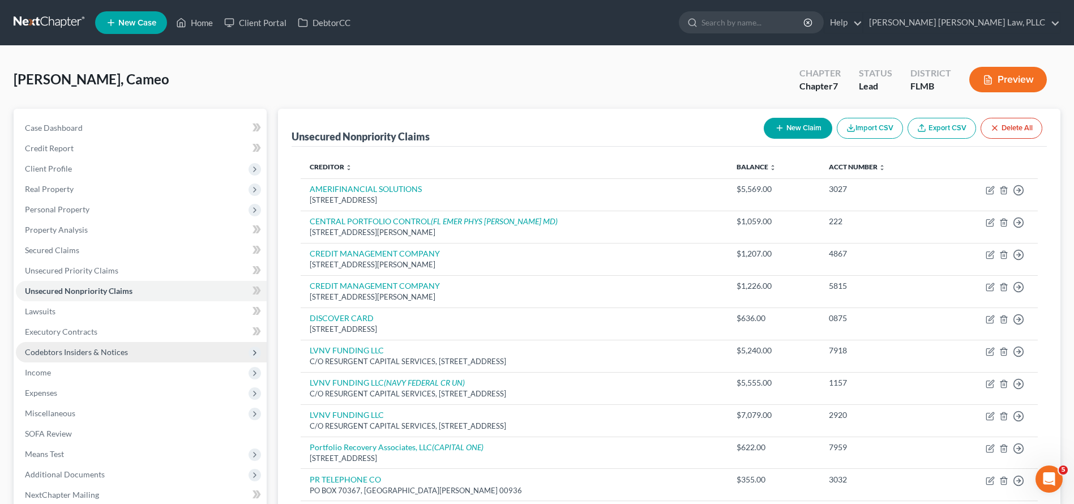
scroll to position [17, 0]
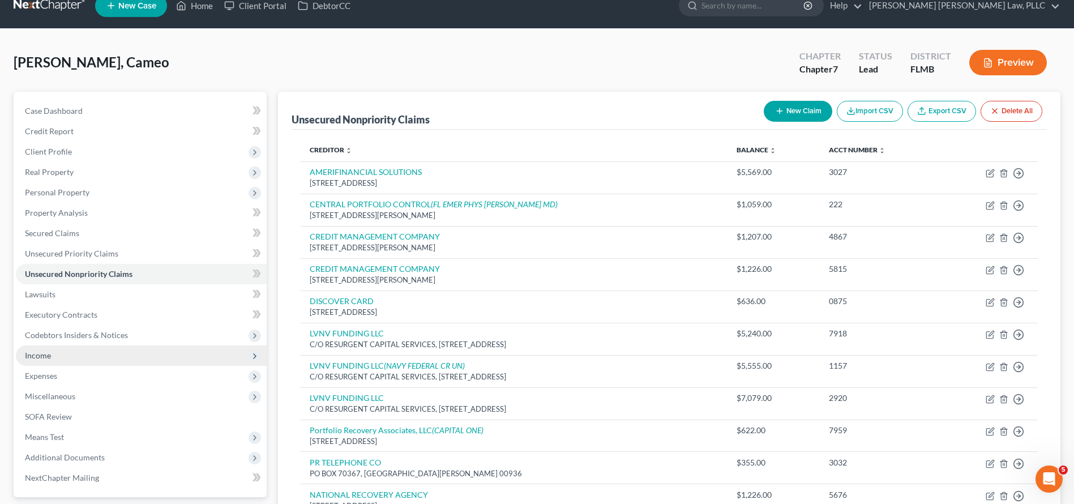
click at [70, 356] on span "Income" at bounding box center [141, 355] width 251 height 20
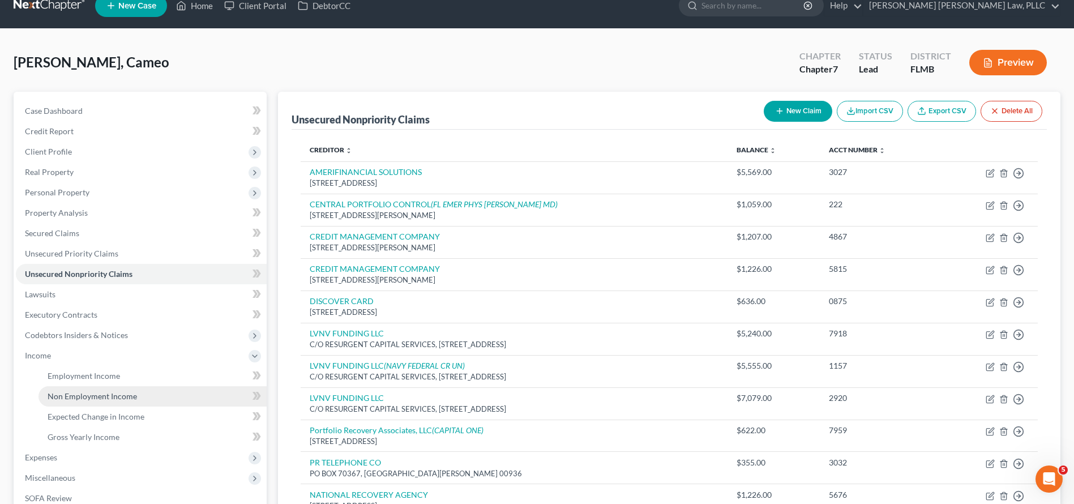
click at [74, 403] on link "Non Employment Income" at bounding box center [153, 396] width 228 height 20
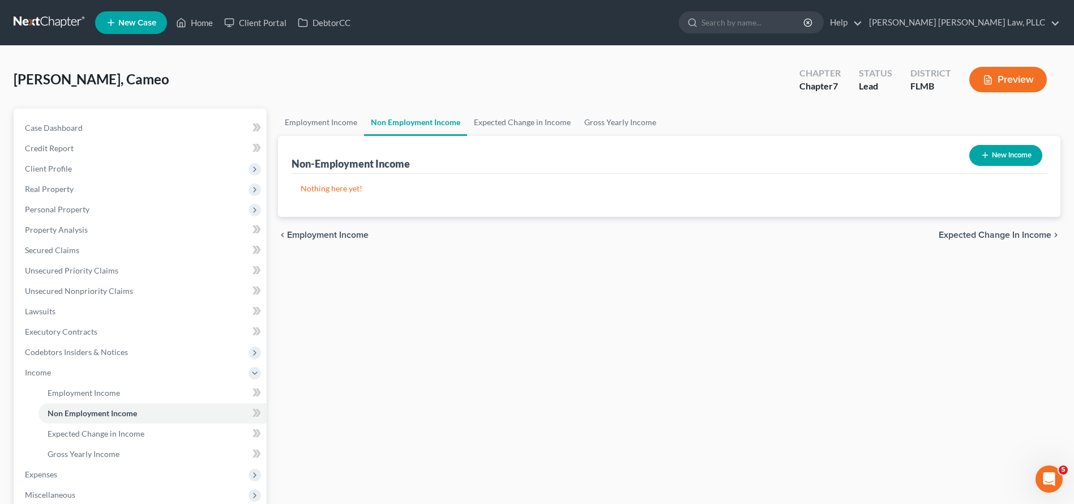
click at [1024, 158] on button "New Income" at bounding box center [1005, 155] width 73 height 21
select select "0"
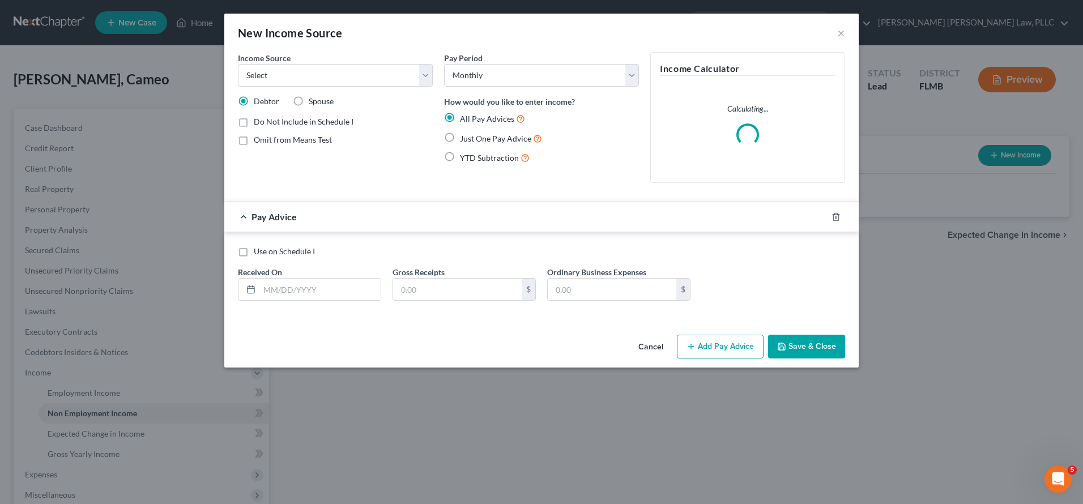
click at [282, 88] on div "Income Source * Select Unemployment Disability (from employer) Pension Retireme…" at bounding box center [335, 122] width 206 height 140
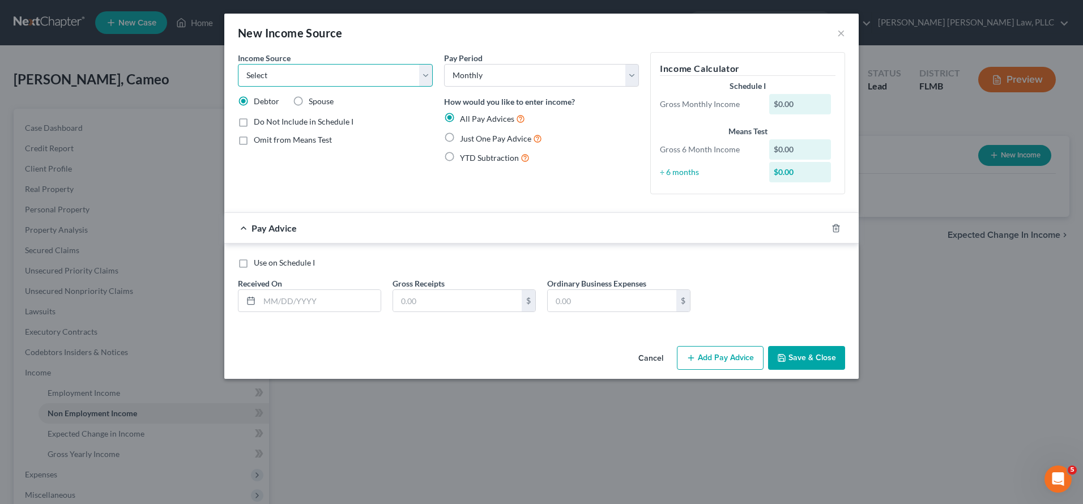
select select "5"
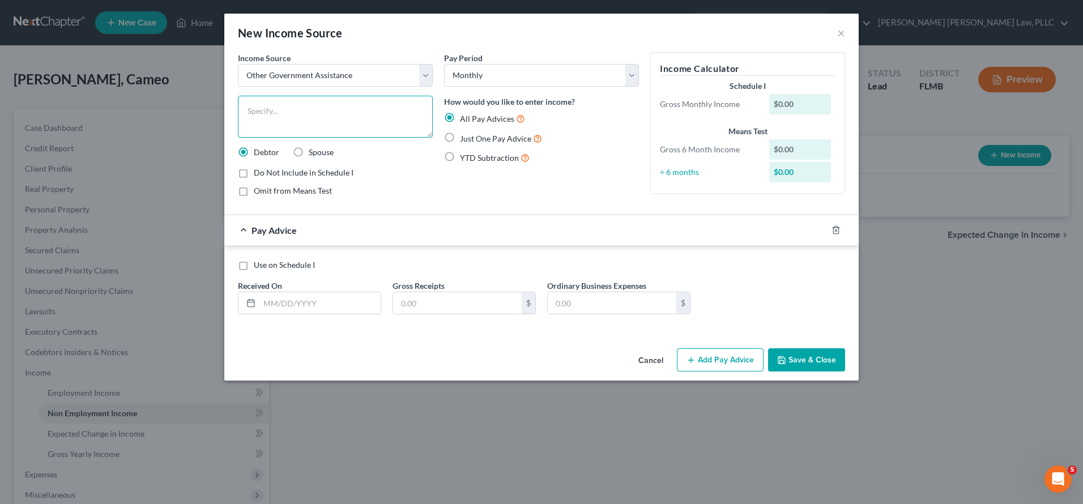
click at [309, 118] on textarea at bounding box center [335, 117] width 195 height 42
type textarea "Food Assistance"
click at [460, 135] on label "Just One Pay Advice" at bounding box center [501, 138] width 82 height 13
click at [464, 135] on input "Just One Pay Advice" at bounding box center [467, 135] width 7 height 7
radio input "true"
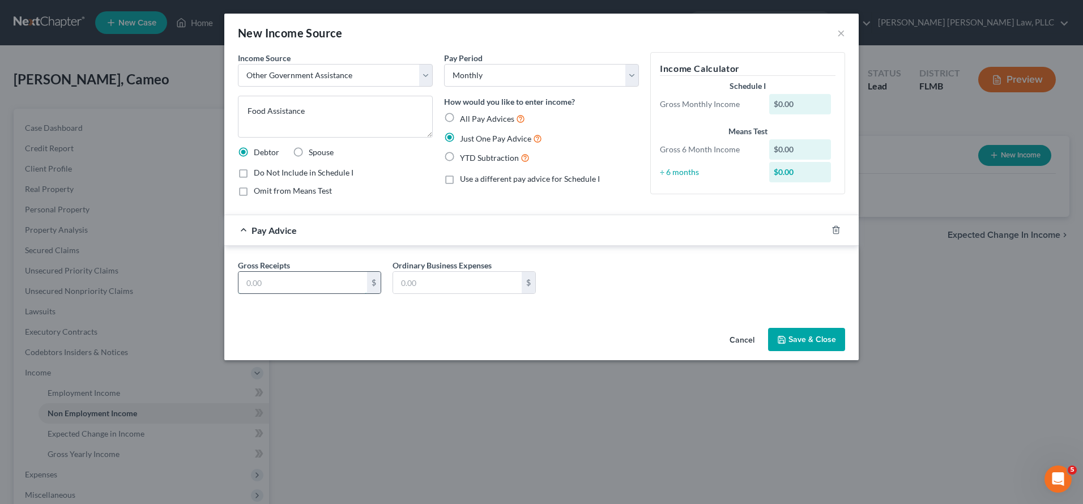
click at [348, 279] on input "text" at bounding box center [302, 283] width 129 height 22
type input "292.00"
click at [810, 344] on button "Save & Close" at bounding box center [806, 340] width 77 height 24
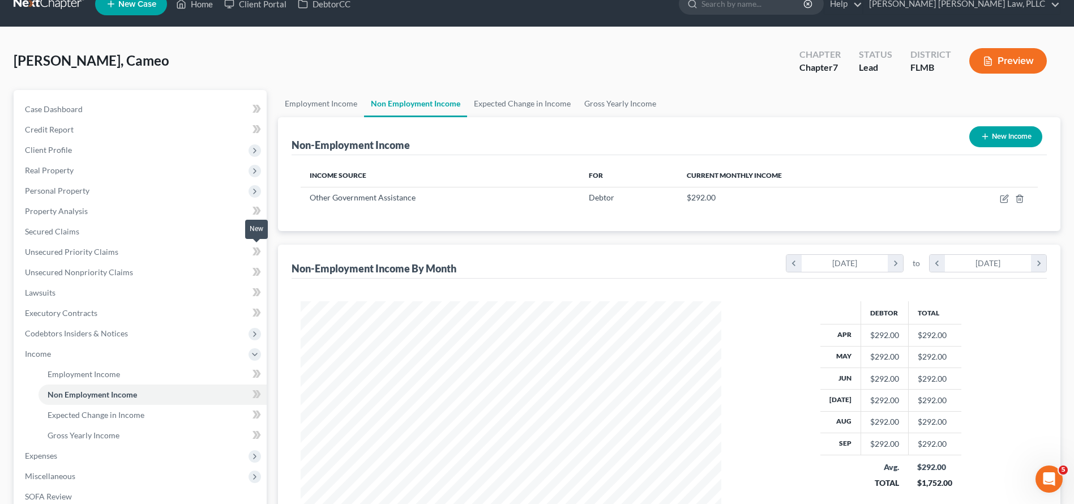
scroll to position [113, 0]
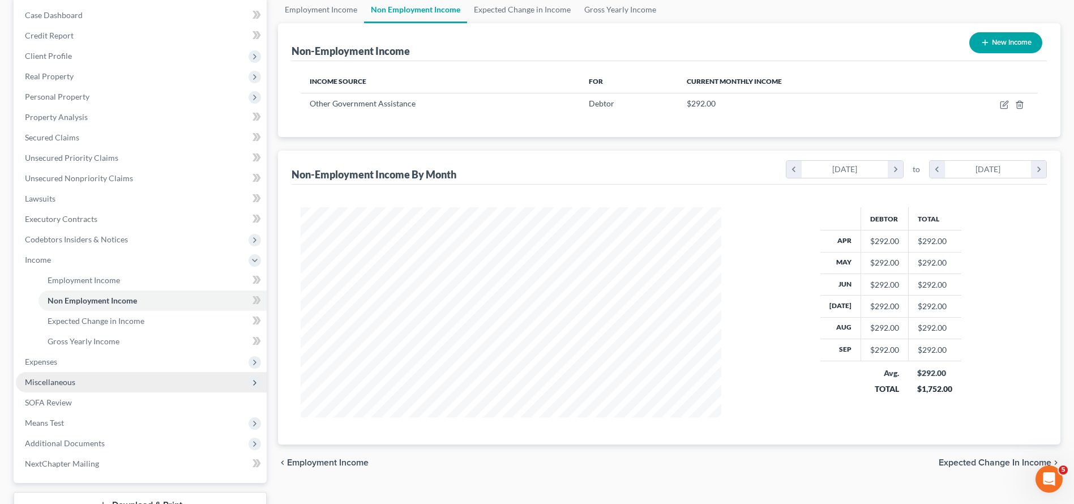
click at [72, 380] on span "Miscellaneous" at bounding box center [50, 382] width 50 height 10
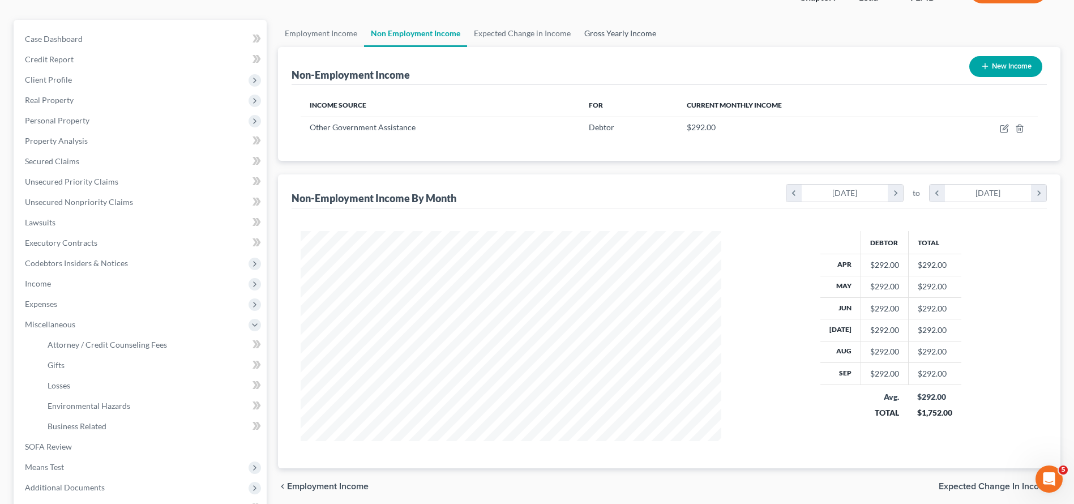
click at [620, 37] on link "Gross Yearly Income" at bounding box center [620, 33] width 85 height 27
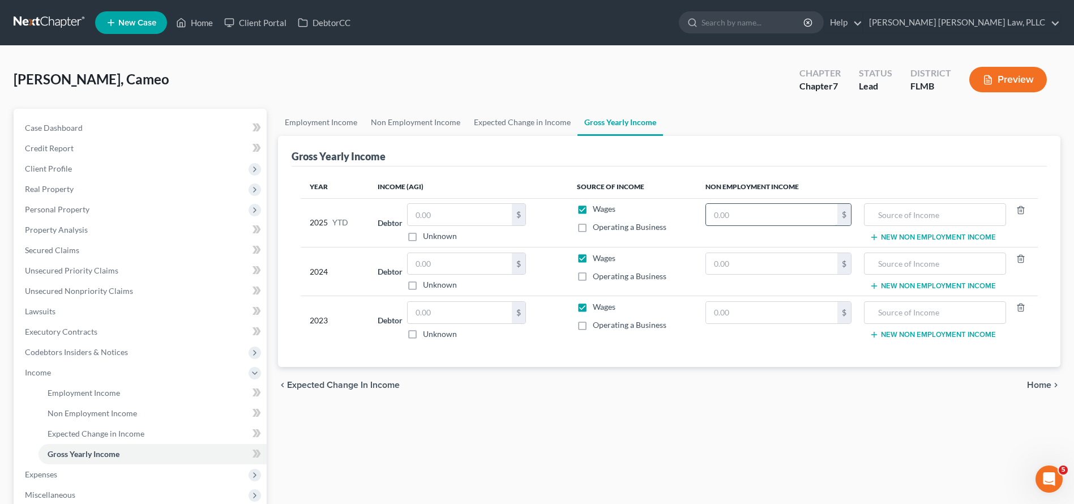
click at [764, 219] on input "text" at bounding box center [771, 215] width 131 height 22
type input "1,752"
click at [877, 219] on input "text" at bounding box center [935, 215] width 130 height 22
type input "f"
type input "Food Assistance"
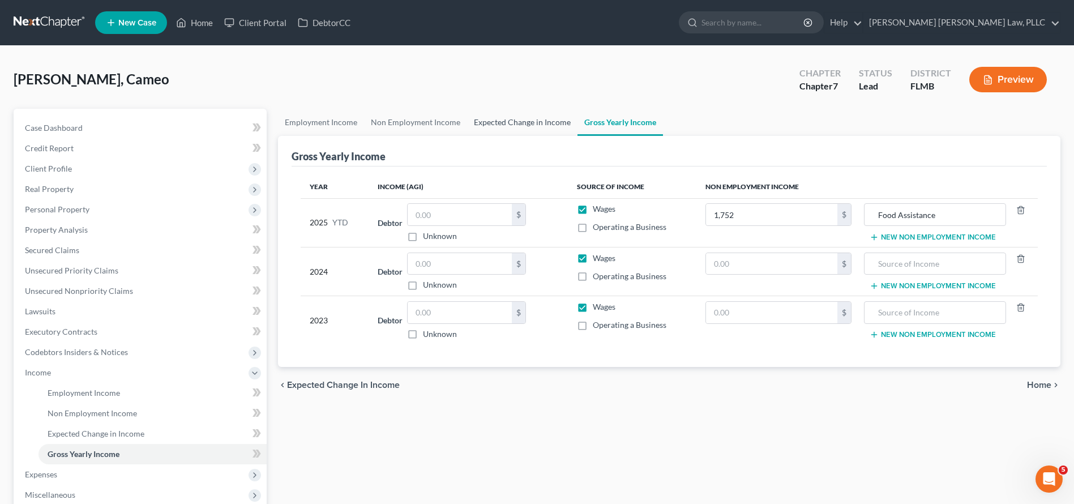
click at [498, 125] on link "Expected Change in Income" at bounding box center [522, 122] width 110 height 27
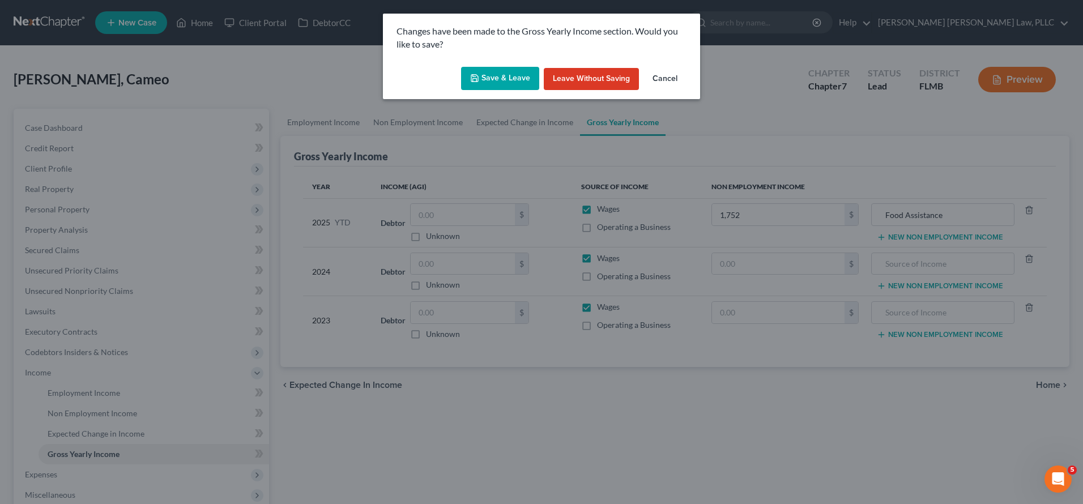
click at [509, 80] on button "Save & Leave" at bounding box center [500, 79] width 78 height 24
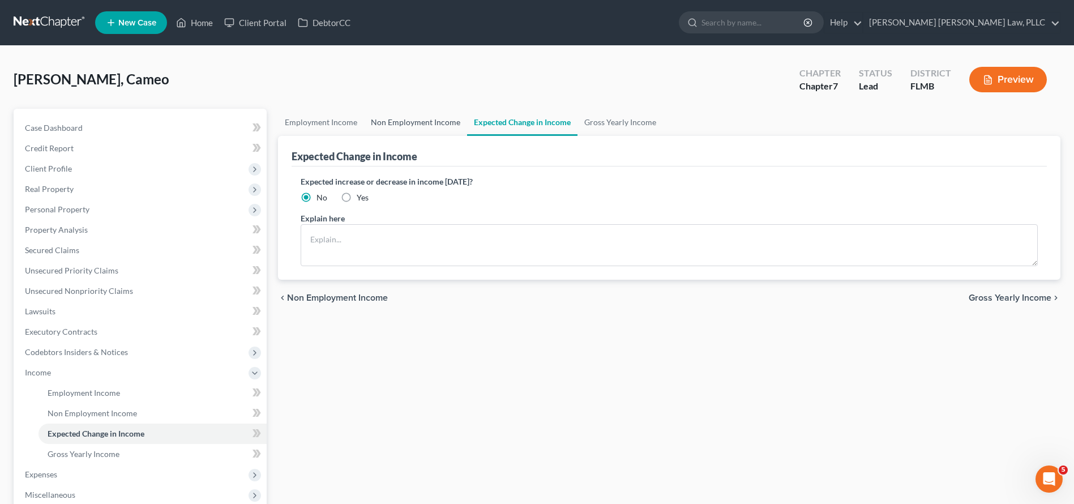
click at [395, 125] on link "Non Employment Income" at bounding box center [415, 122] width 103 height 27
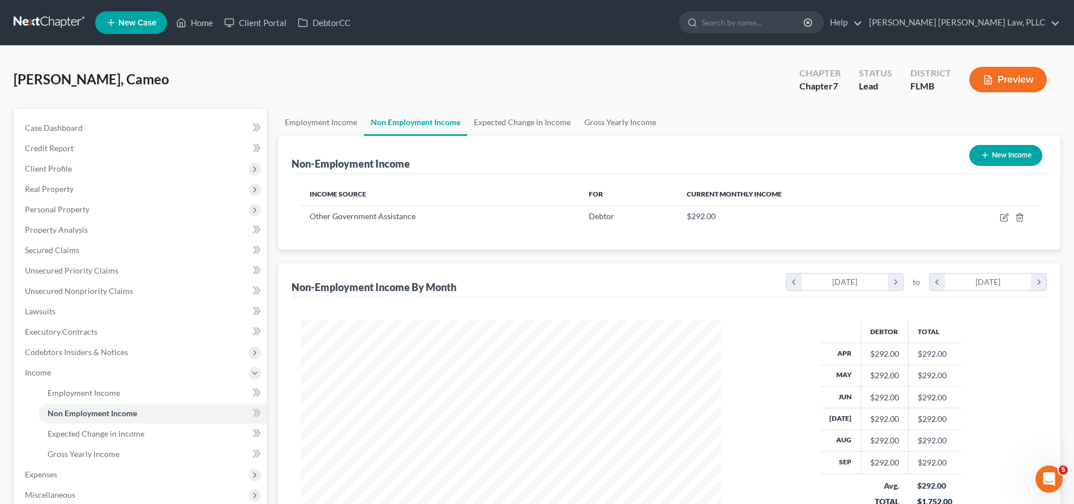
scroll to position [210, 443]
click at [85, 296] on link "Unsecured Nonpriority Claims" at bounding box center [141, 291] width 251 height 20
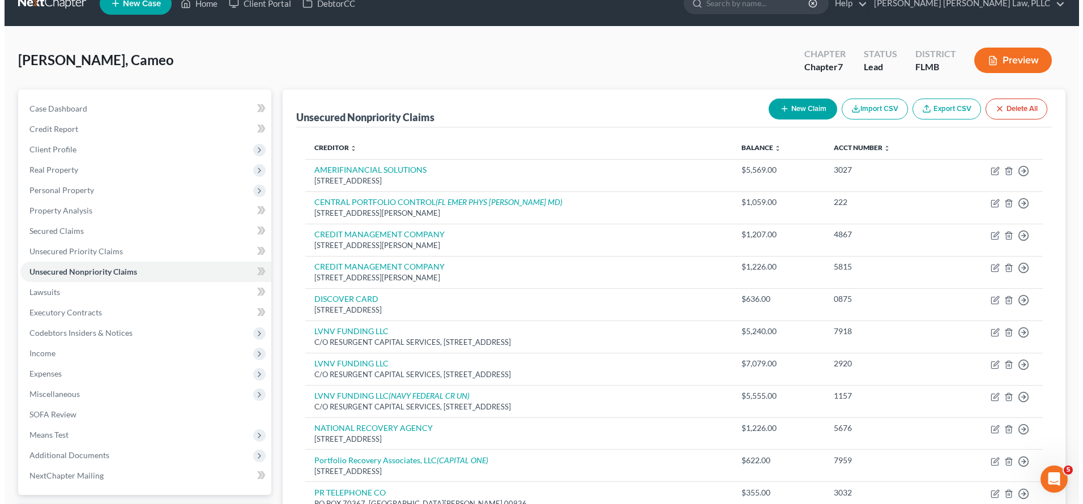
scroll to position [70, 0]
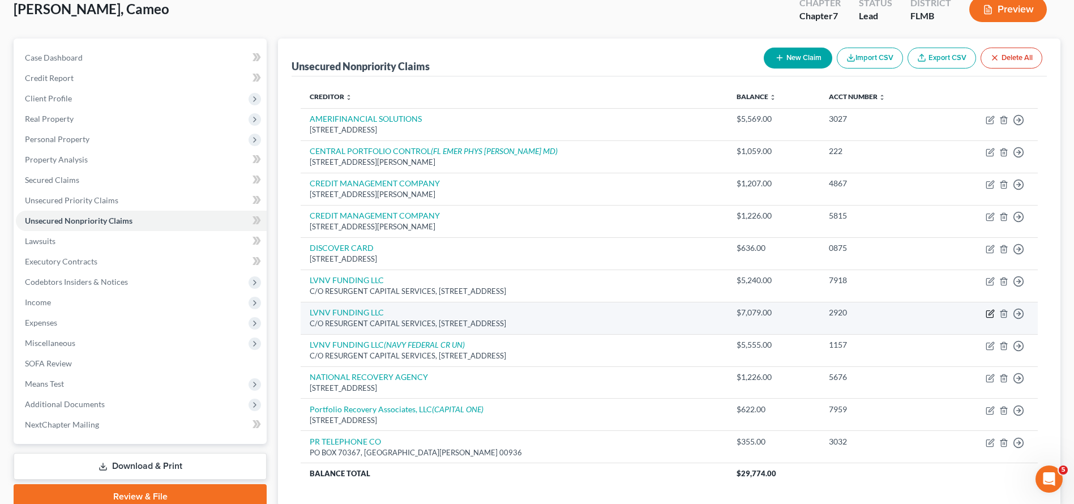
click at [989, 310] on icon "button" at bounding box center [990, 313] width 9 height 9
select select "42"
select select "1"
select select "0"
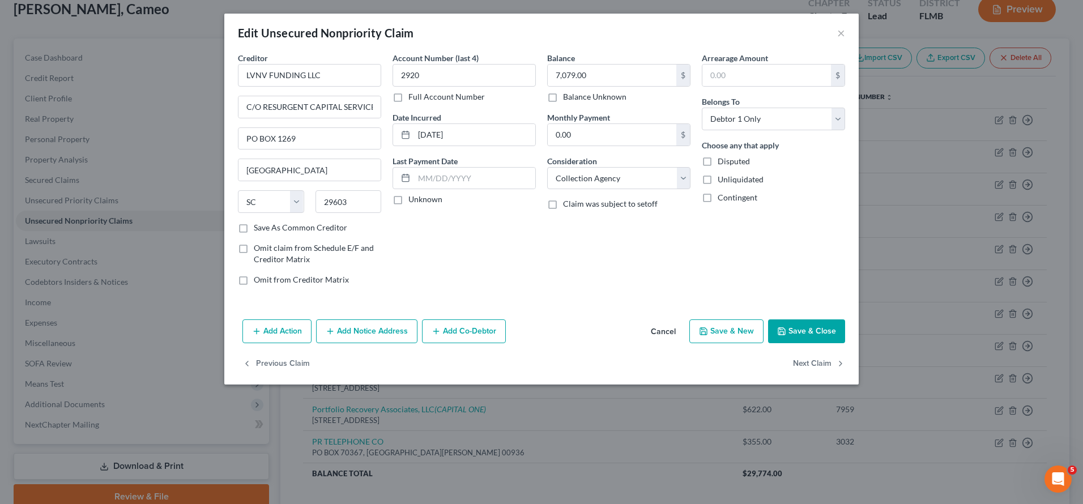
click at [379, 331] on button "Add Notice Address" at bounding box center [366, 331] width 101 height 24
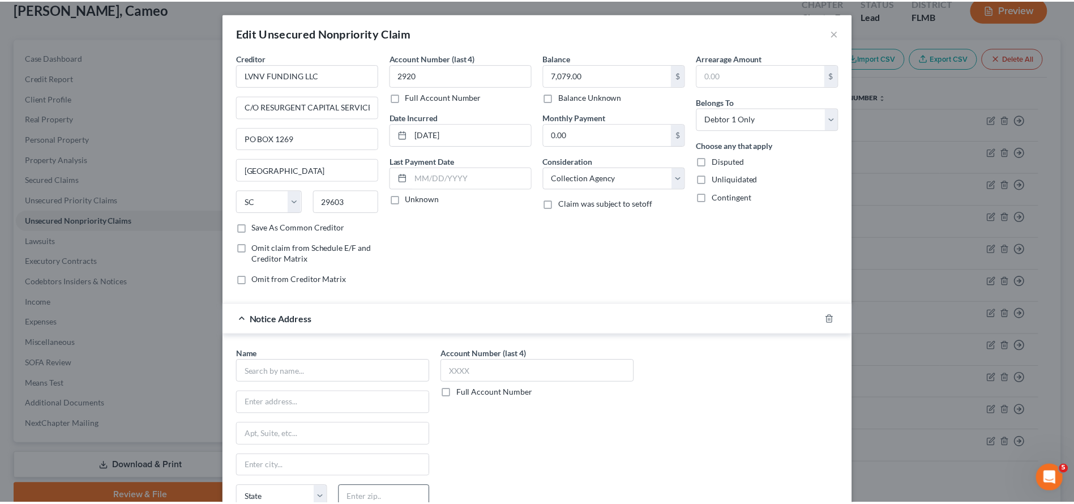
scroll to position [138, 0]
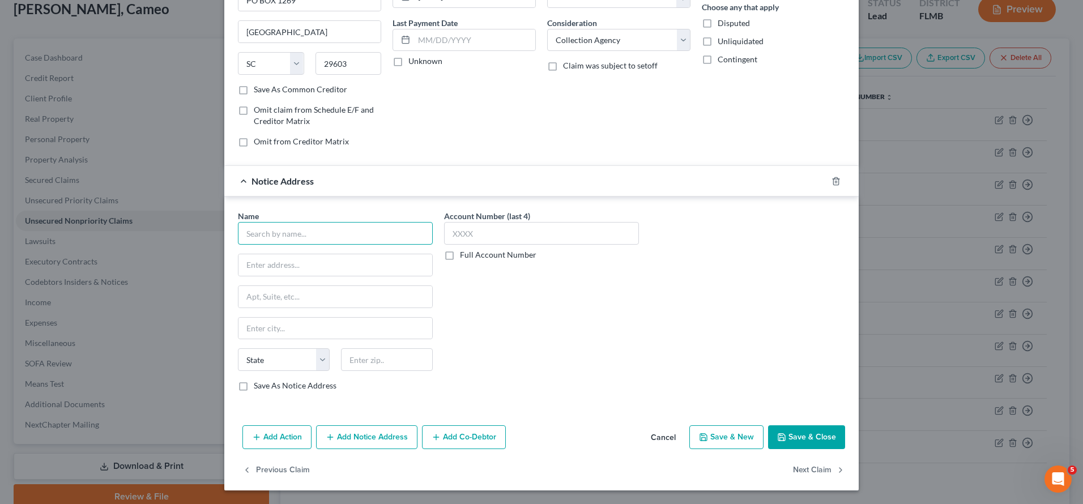
click at [310, 229] on input "text" at bounding box center [335, 233] width 195 height 23
type input "u"
type input "UNIFIN"
type input "PO BOX 1608"
type input "60076"
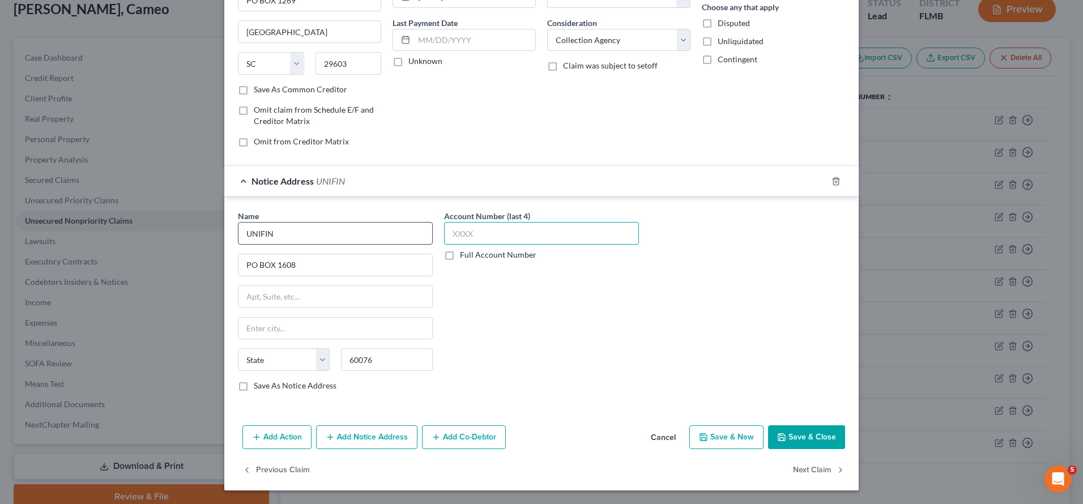
type input "Skokie"
select select "14"
type input "2941"
click at [814, 431] on button "Save & Close" at bounding box center [806, 437] width 77 height 24
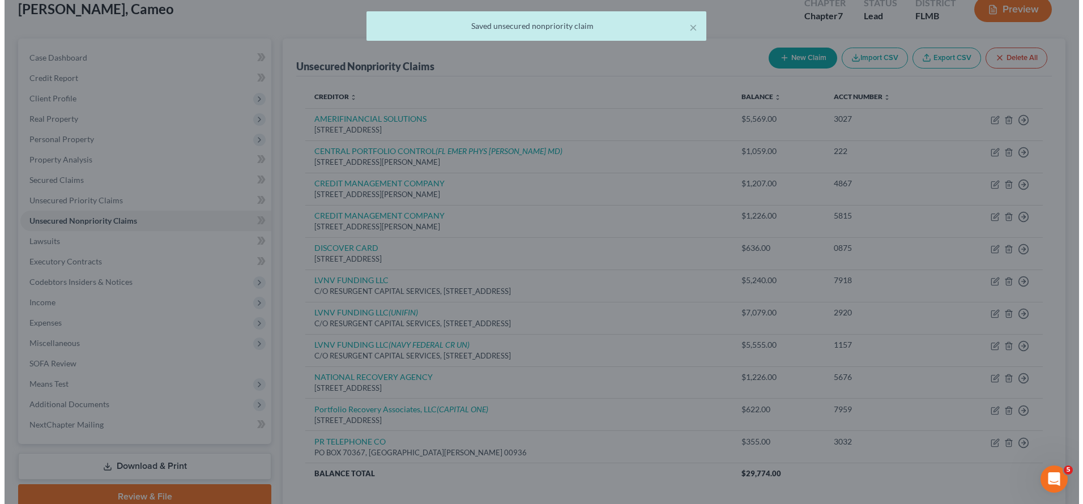
scroll to position [0, 0]
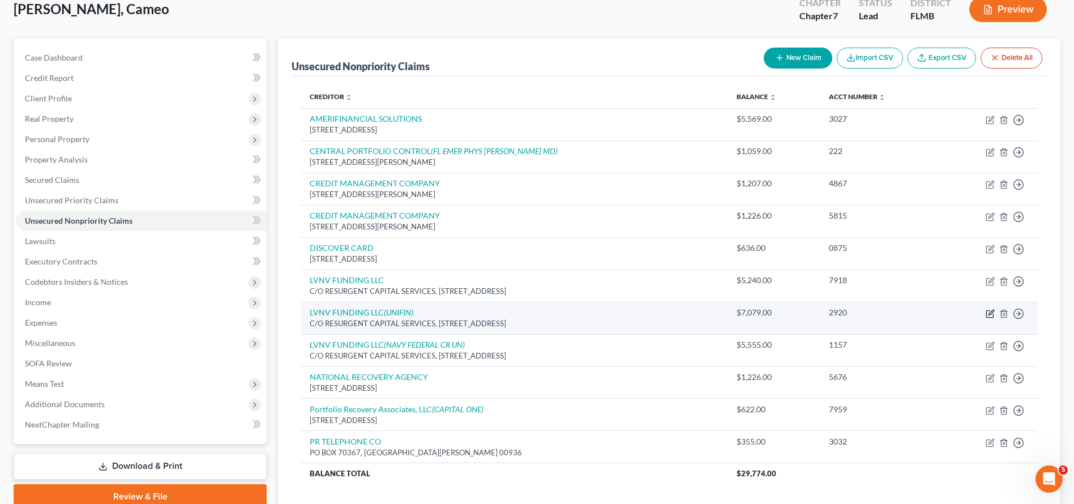
click at [989, 311] on icon "button" at bounding box center [990, 313] width 9 height 9
select select "42"
select select "1"
select select "0"
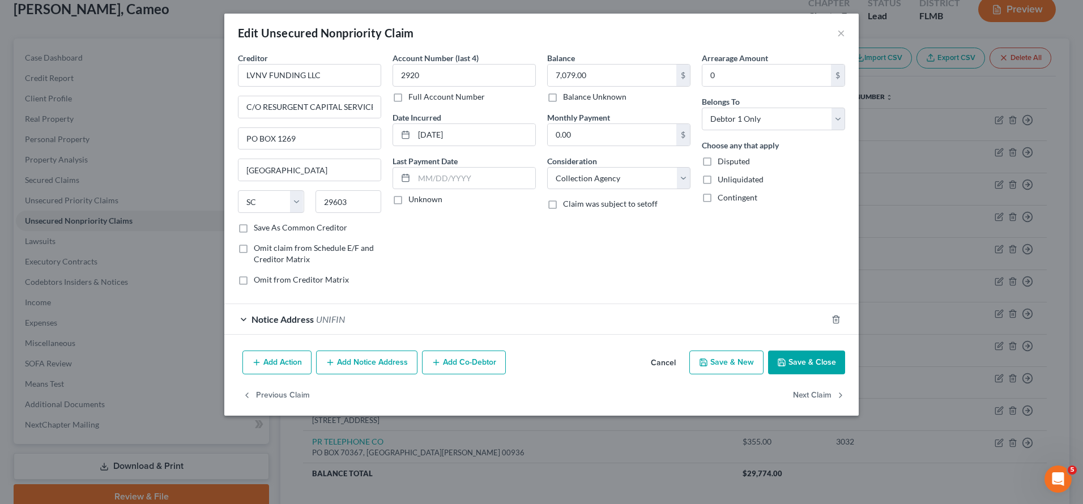
click at [362, 356] on button "Add Notice Address" at bounding box center [366, 362] width 101 height 24
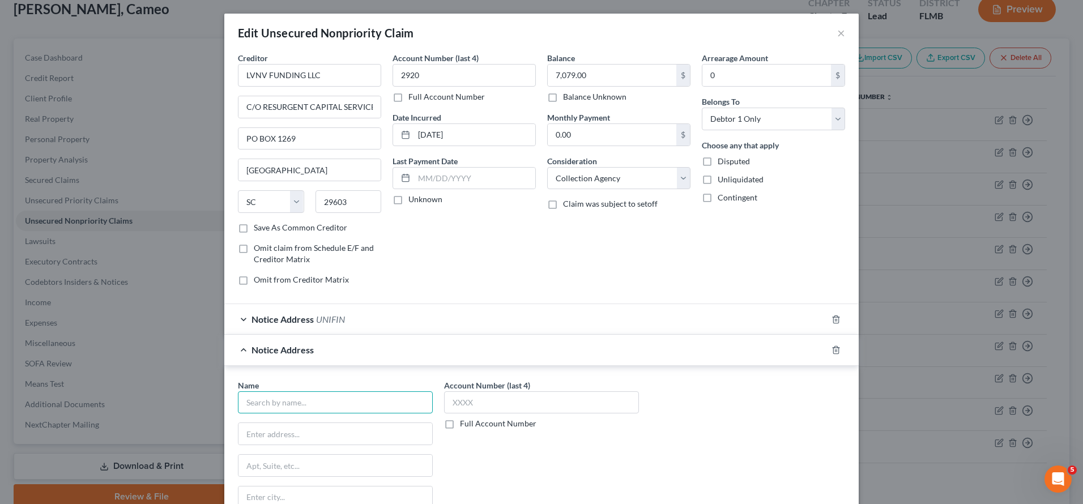
click at [304, 400] on input "text" at bounding box center [335, 402] width 195 height 23
type input "CREDIT CONTROL LLC"
type input "3300 RIDER TRAILS S"
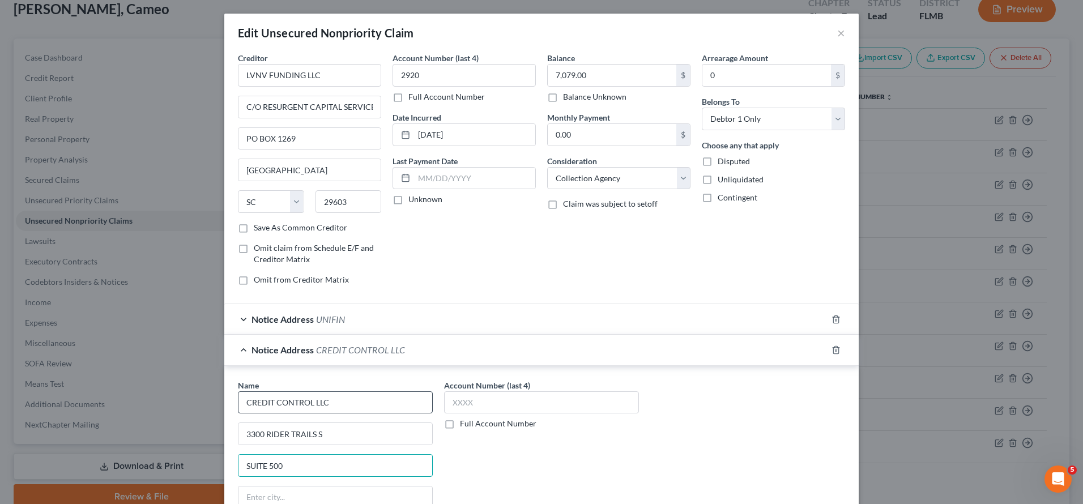
type input "SUITE 500"
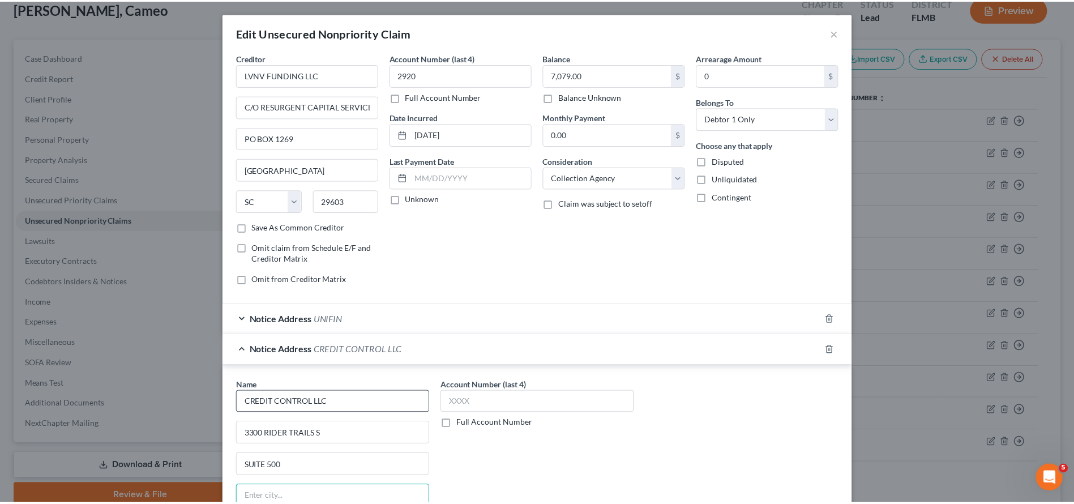
scroll to position [169, 0]
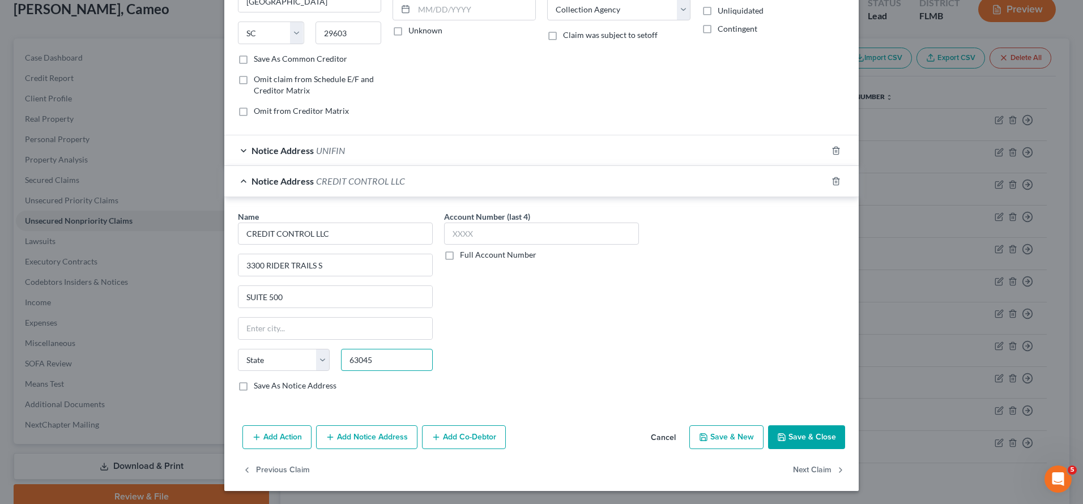
type input "63045"
type input "Earth City"
select select "26"
click at [802, 431] on button "Save & Close" at bounding box center [806, 437] width 77 height 24
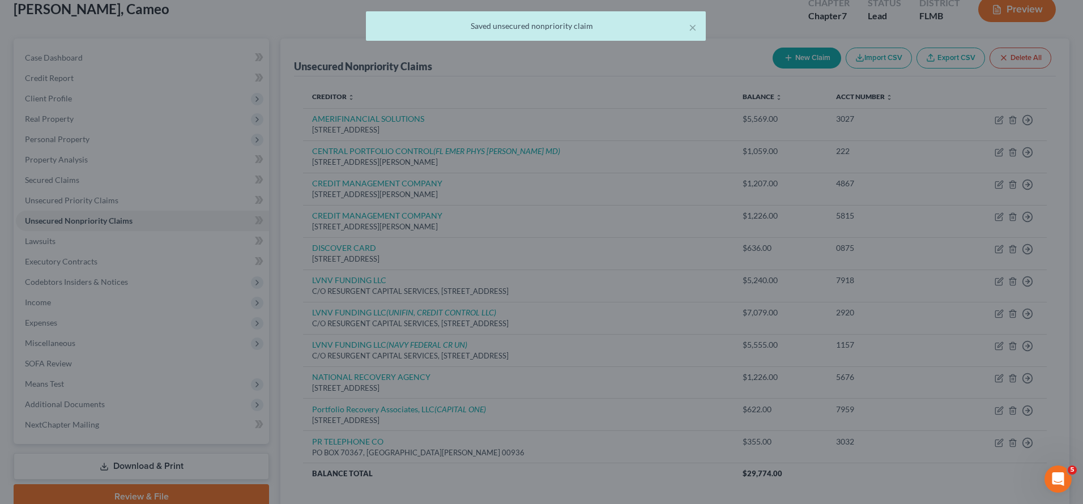
scroll to position [0, 0]
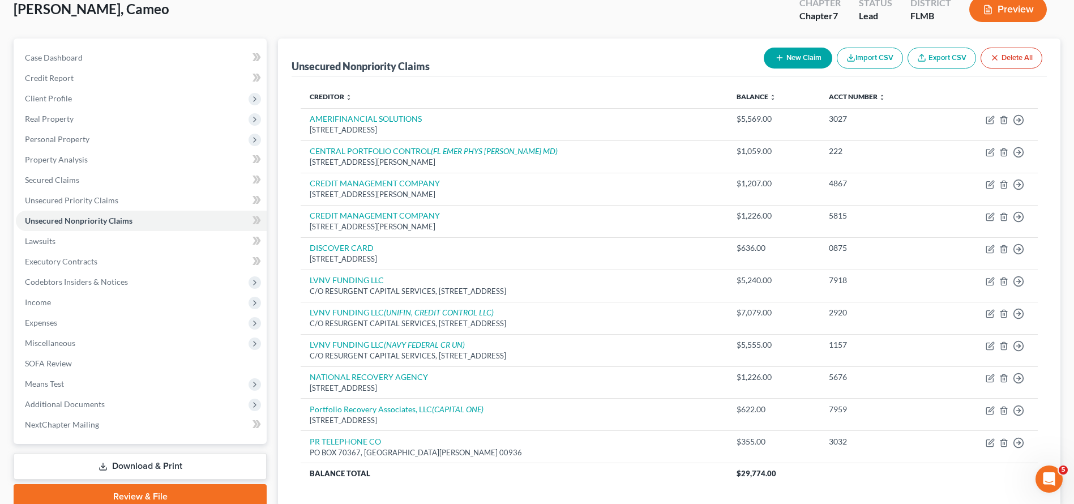
click at [786, 70] on div "New Claim Import CSV Export CSV Delete All" at bounding box center [903, 58] width 288 height 30
click at [787, 53] on button "New Claim" at bounding box center [798, 58] width 69 height 21
select select "0"
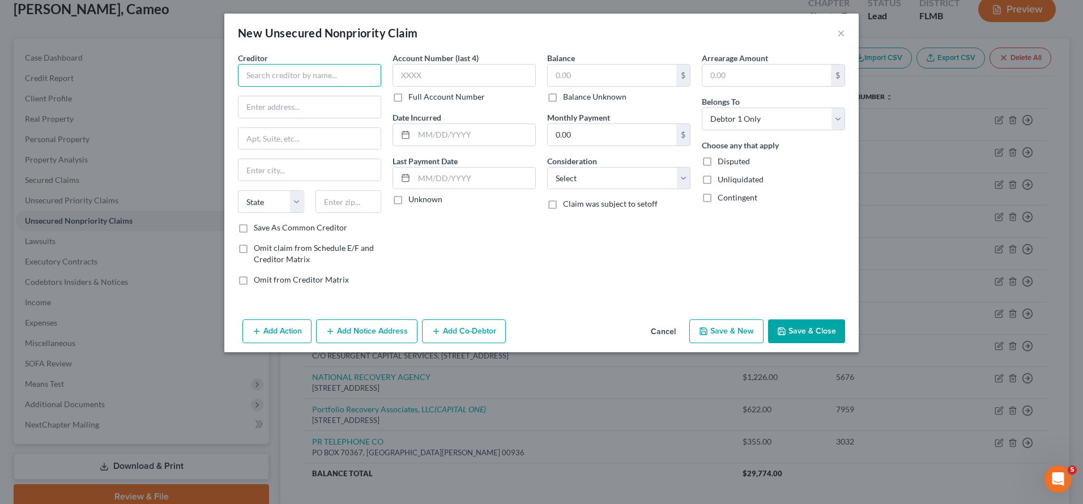
click at [251, 71] on input "text" at bounding box center [309, 75] width 143 height 23
type input "MANDARICH LAW GROUP, LLP"
click at [262, 113] on input "text" at bounding box center [309, 107] width 142 height 22
type input "PO BOX 109032"
type input "60610"
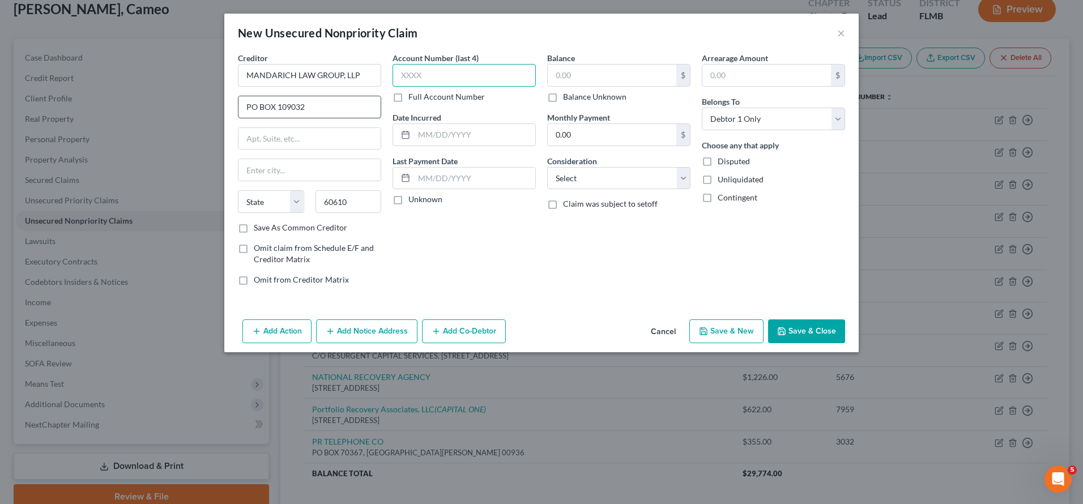
type input "Chicago"
select select "14"
type input "4966"
type input "6,720.54"
click at [267, 222] on label "Save As Common Creditor" at bounding box center [300, 227] width 93 height 11
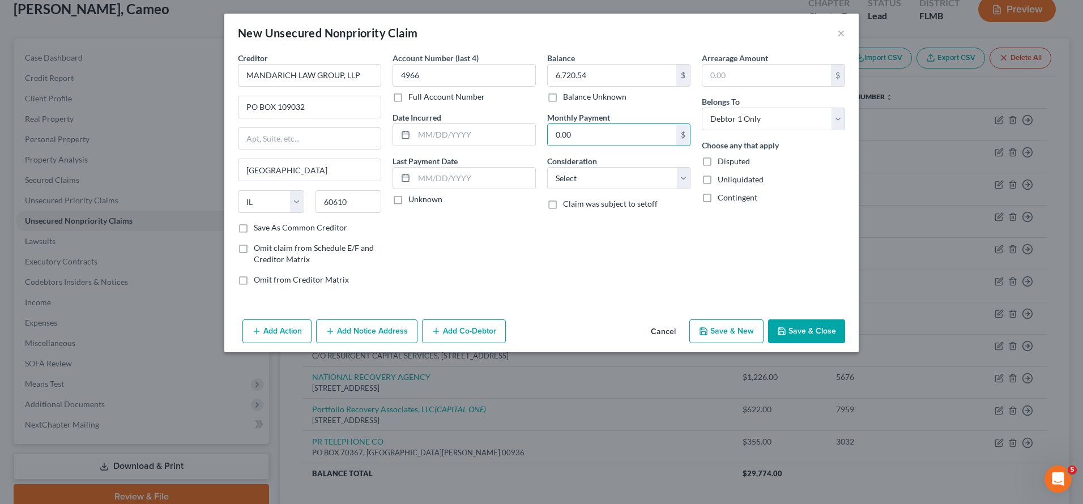
click at [266, 222] on input "Save As Common Creditor" at bounding box center [261, 225] width 7 height 7
click at [792, 334] on button "Save & Close" at bounding box center [806, 331] width 77 height 24
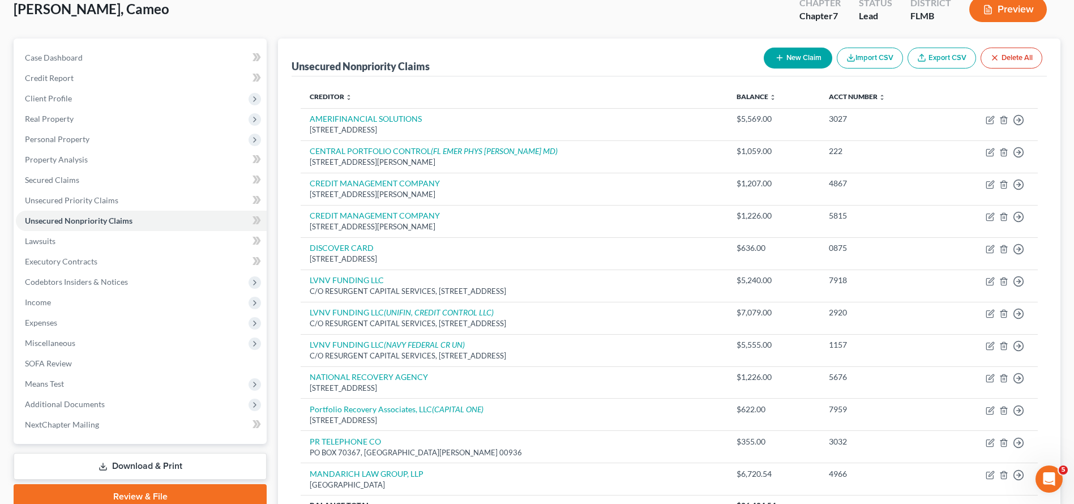
click at [796, 52] on button "New Claim" at bounding box center [798, 58] width 69 height 21
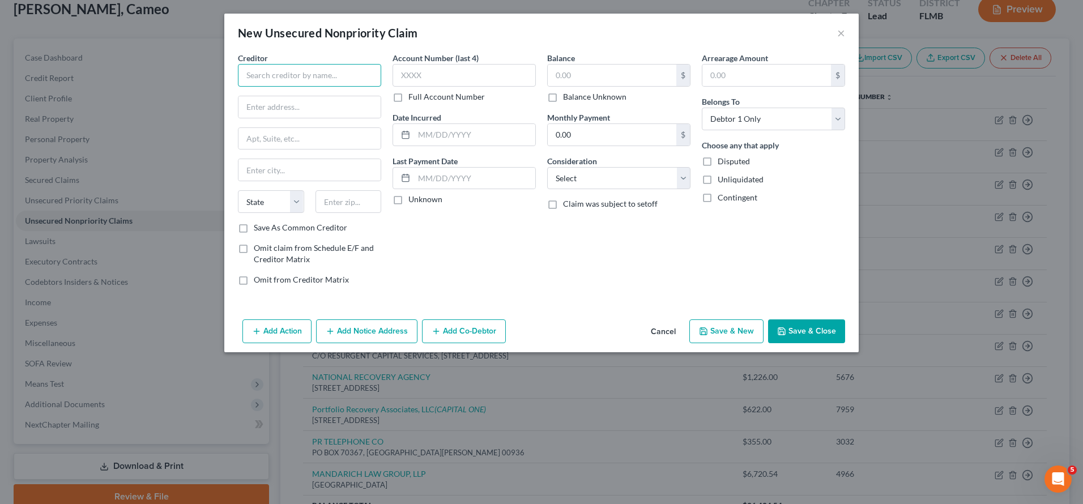
click at [258, 85] on input "text" at bounding box center [309, 75] width 143 height 23
click at [257, 80] on input "text" at bounding box center [309, 75] width 143 height 23
click at [350, 324] on button "Add Notice Address" at bounding box center [366, 331] width 101 height 24
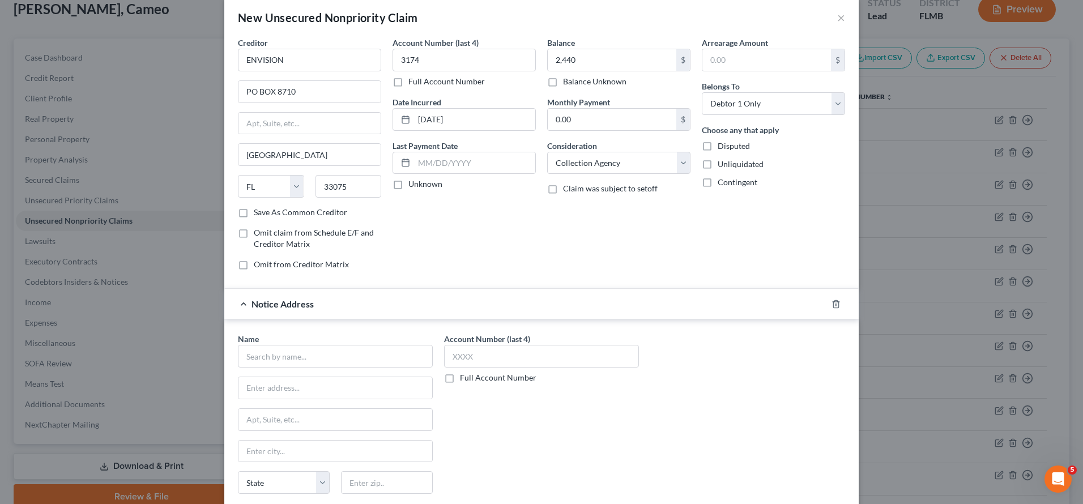
scroll to position [15, 0]
click at [301, 353] on input "text" at bounding box center [335, 356] width 195 height 23
drag, startPoint x: 370, startPoint y: 369, endPoint x: 336, endPoint y: 368, distance: 34.5
click at [336, 368] on div "Name * ORLANDO REG MED CENTER State AL AK AR AZ CA CO CT DE DC FL GA GU HI ID I…" at bounding box center [335, 423] width 195 height 181
drag, startPoint x: 271, startPoint y: 354, endPoint x: 105, endPoint y: 353, distance: 166.5
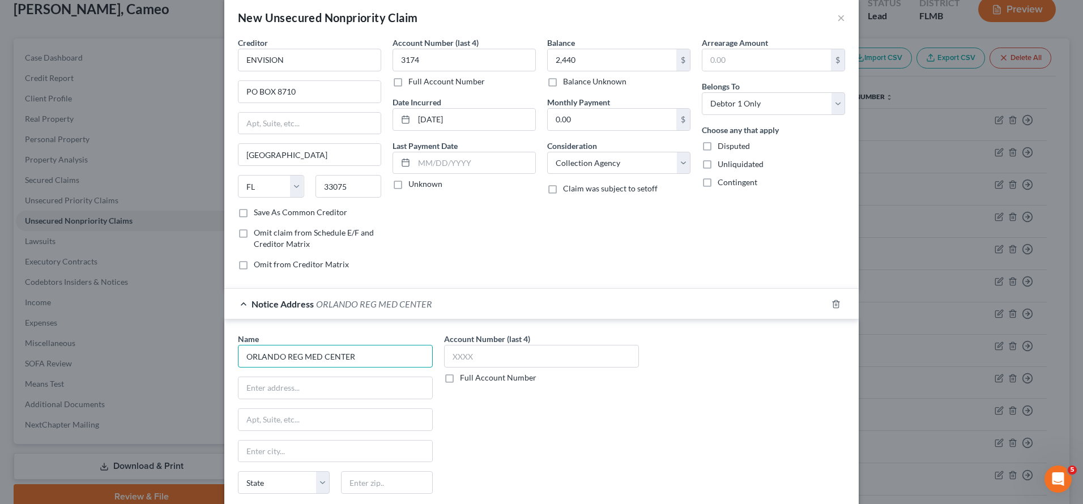
click at [105, 353] on div "New Unsecured Nonpriority Claim × Creditor * ENVISION PO BOX 8710 Pompano Beach…" at bounding box center [541, 252] width 1083 height 504
paste input "52 W Underwood St,"
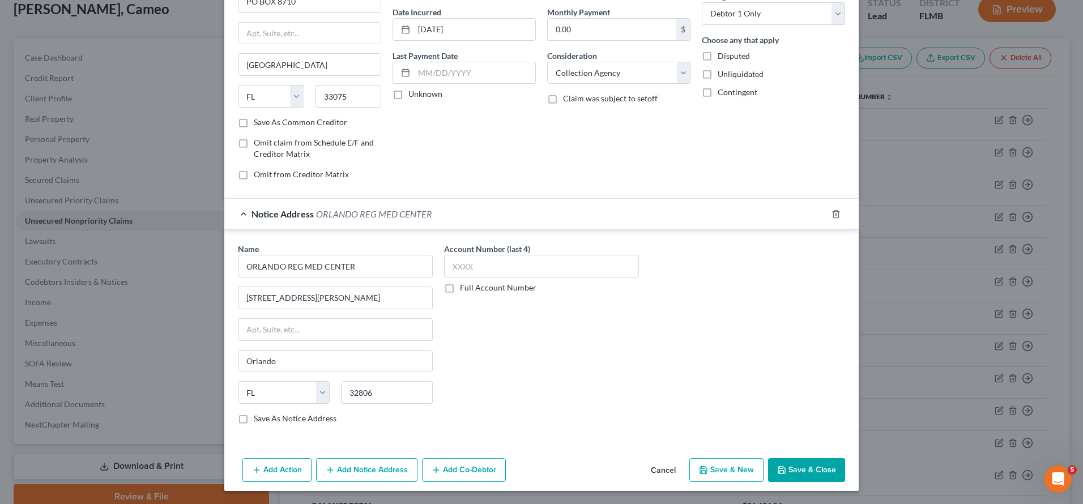
click at [795, 461] on button "Save & Close" at bounding box center [806, 470] width 77 height 24
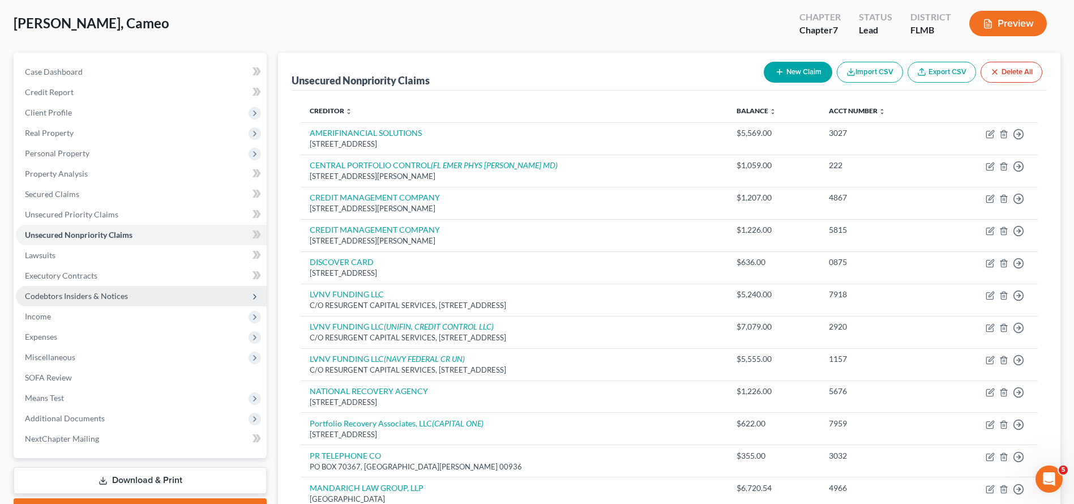
scroll to position [212, 0]
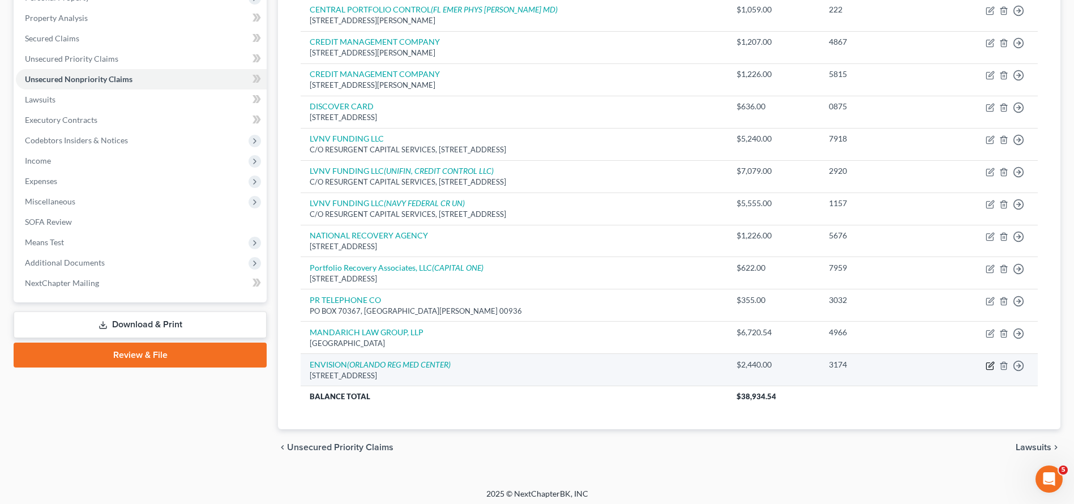
click at [990, 364] on icon "button" at bounding box center [990, 365] width 9 height 9
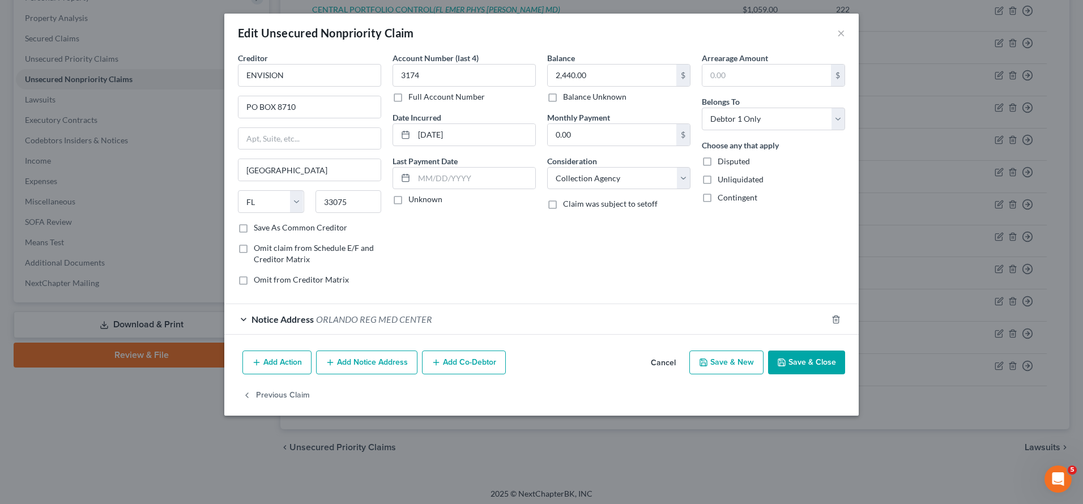
click at [325, 62] on div "Creditor * ENVISION" at bounding box center [309, 69] width 143 height 35
click at [336, 76] on input "ENVISION" at bounding box center [309, 75] width 143 height 23
click at [794, 362] on button "Save & Close" at bounding box center [806, 362] width 77 height 24
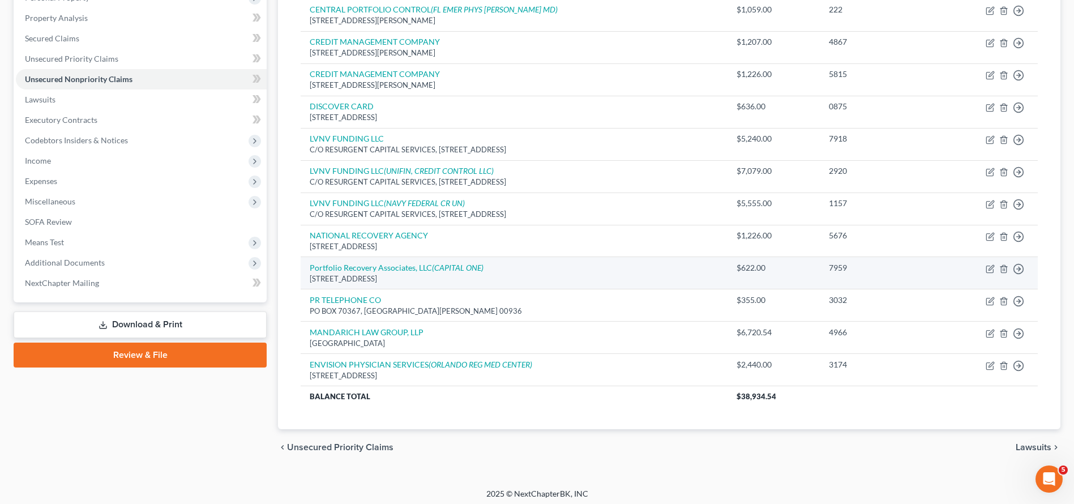
scroll to position [0, 0]
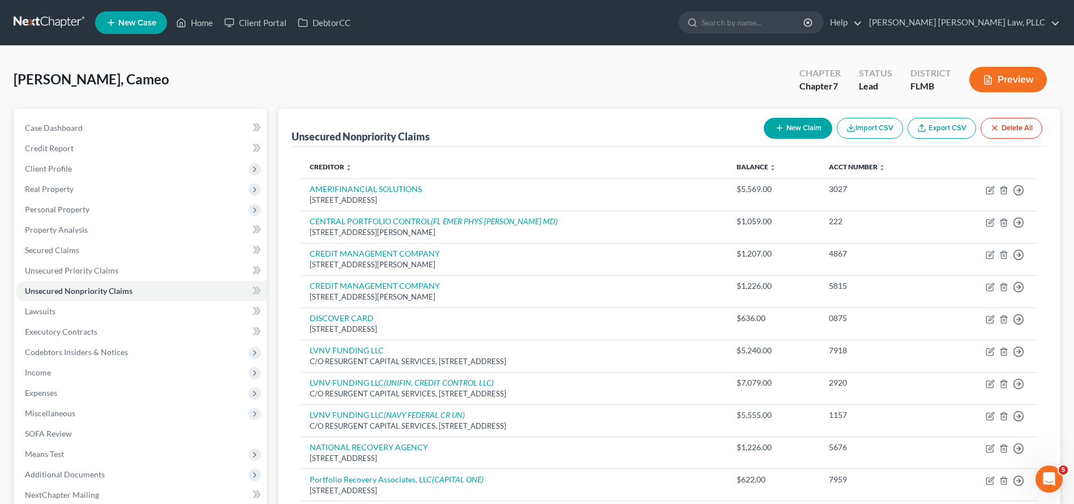
click at [788, 116] on div "New Claim Import CSV Export CSV Delete All" at bounding box center [903, 128] width 288 height 30
click at [790, 123] on button "New Claim" at bounding box center [798, 128] width 69 height 21
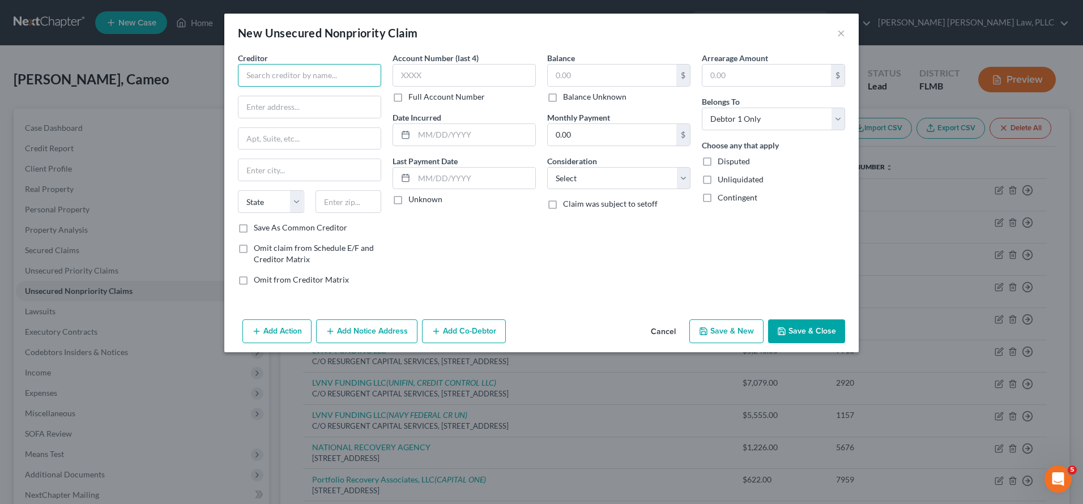
click at [264, 69] on input "text" at bounding box center [309, 75] width 143 height 23
click at [569, 165] on label "Consideration" at bounding box center [572, 161] width 50 height 12
drag, startPoint x: 806, startPoint y: 339, endPoint x: 698, endPoint y: 346, distance: 107.8
click at [806, 339] on button "Save & Close" at bounding box center [806, 331] width 77 height 24
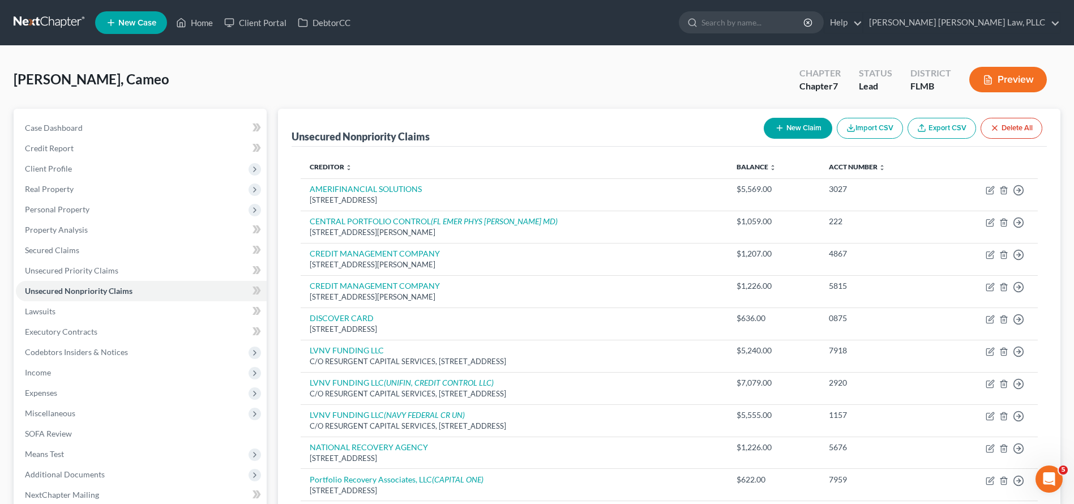
click at [808, 132] on button "New Claim" at bounding box center [798, 128] width 69 height 21
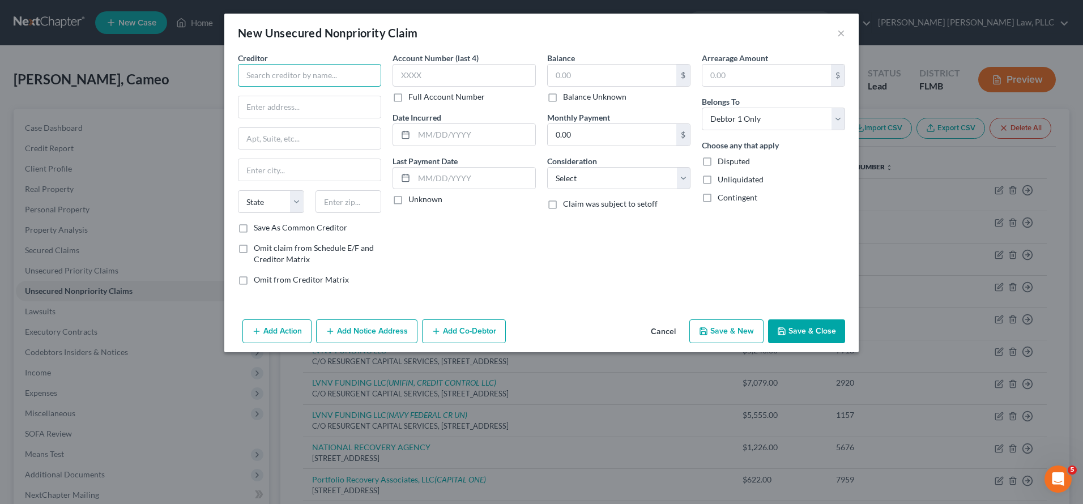
click at [335, 72] on input "text" at bounding box center [309, 75] width 143 height 23
paste input "arriman Campus Rd"
click at [613, 70] on input "text" at bounding box center [612, 76] width 129 height 22
click at [826, 328] on button "Save & Close" at bounding box center [806, 331] width 77 height 24
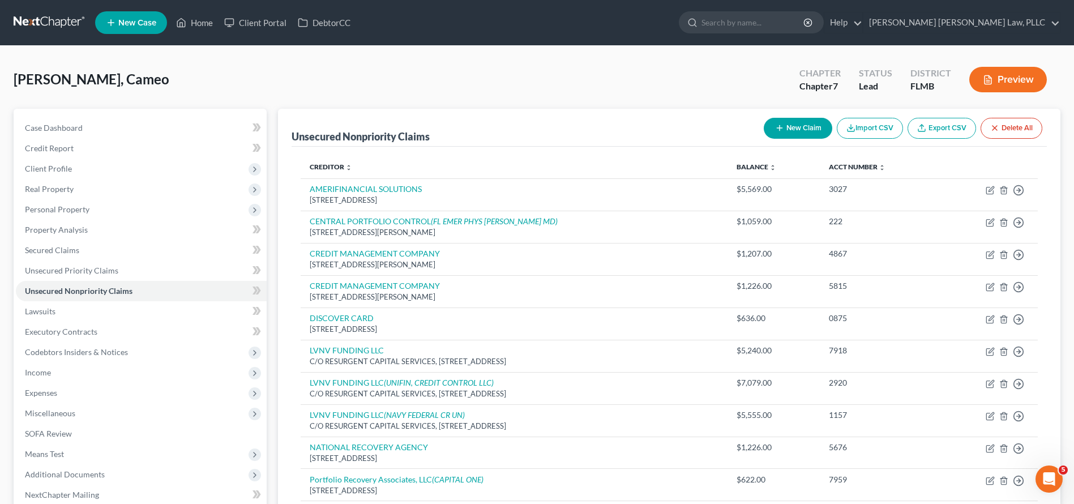
click at [783, 134] on button "New Claim" at bounding box center [798, 128] width 69 height 21
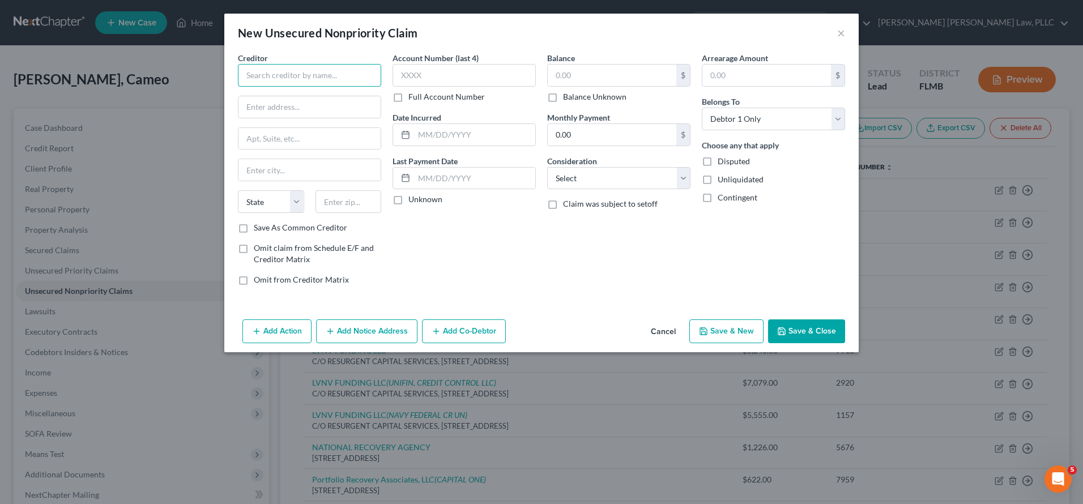
click at [292, 64] on input "text" at bounding box center [309, 75] width 143 height 23
click at [318, 228] on label "Save As Common Creditor" at bounding box center [300, 227] width 93 height 11
click at [266, 228] on input "Save As Common Creditor" at bounding box center [261, 225] width 7 height 7
click at [465, 80] on input "text" at bounding box center [463, 75] width 143 height 23
click at [826, 333] on button "Save & Close" at bounding box center [806, 331] width 77 height 24
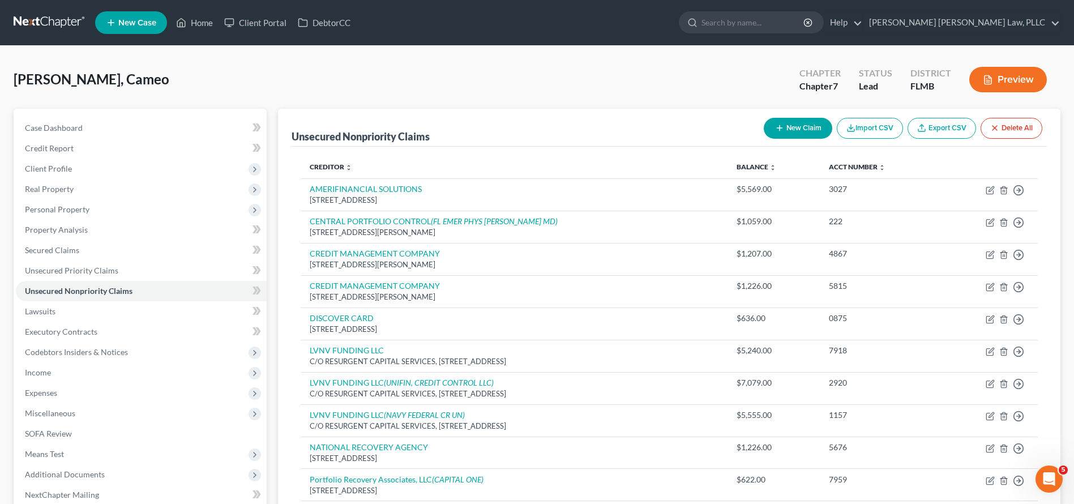
scroll to position [308, 0]
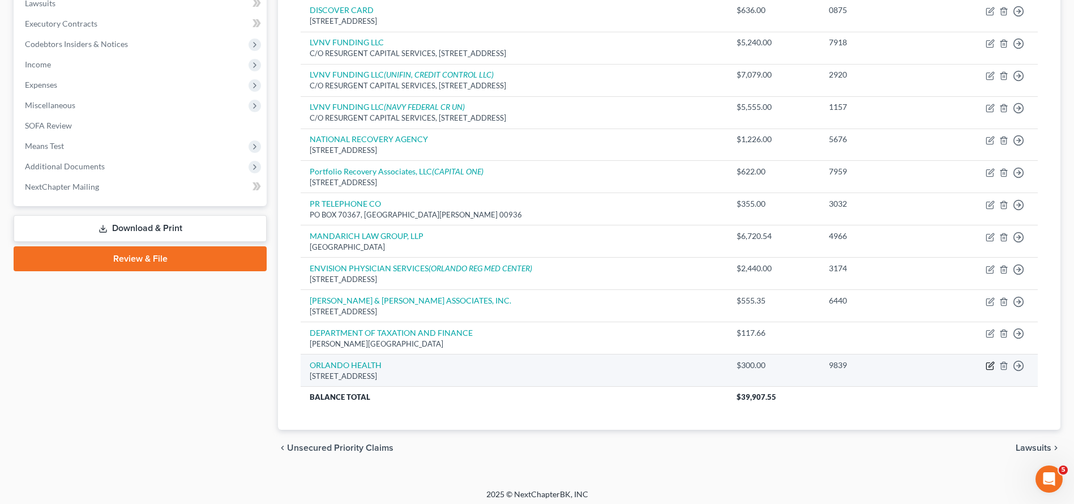
click at [990, 361] on icon "button" at bounding box center [990, 365] width 9 height 9
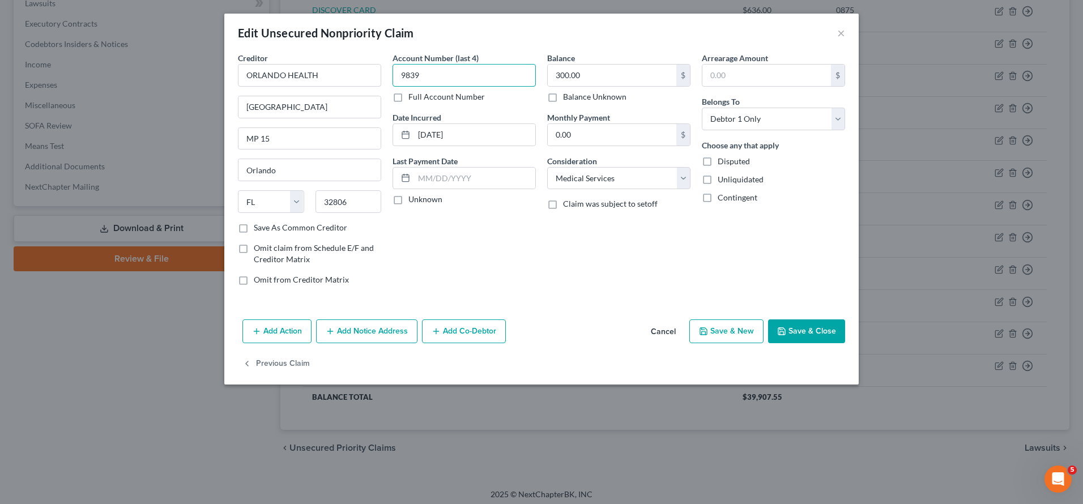
drag, startPoint x: 426, startPoint y: 70, endPoint x: 352, endPoint y: 63, distance: 74.4
drag, startPoint x: 613, startPoint y: 74, endPoint x: 379, endPoint y: 64, distance: 234.1
click at [379, 64] on div "Creditor * ORLANDO HEALTH 1414 KUHI AVE MP 15 Orlando State AL AK AR AZ CA CO C…" at bounding box center [541, 173] width 618 height 242
click at [809, 347] on div "Add Action Add Notice Address Add Co-Debtor Cancel Save & New Save & Close" at bounding box center [541, 333] width 634 height 37
click at [806, 340] on button "Save & Close" at bounding box center [806, 331] width 77 height 24
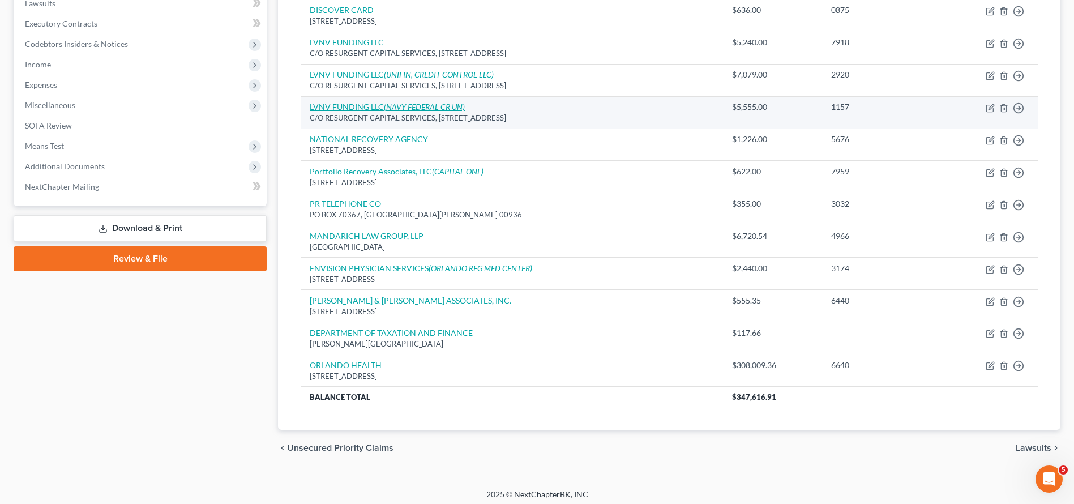
scroll to position [0, 0]
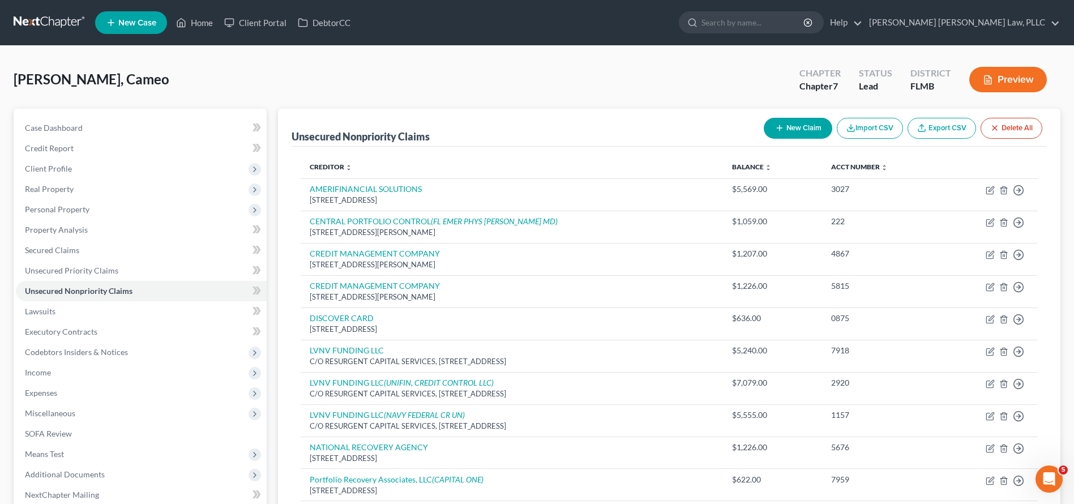
click at [797, 131] on button "New Claim" at bounding box center [798, 128] width 69 height 21
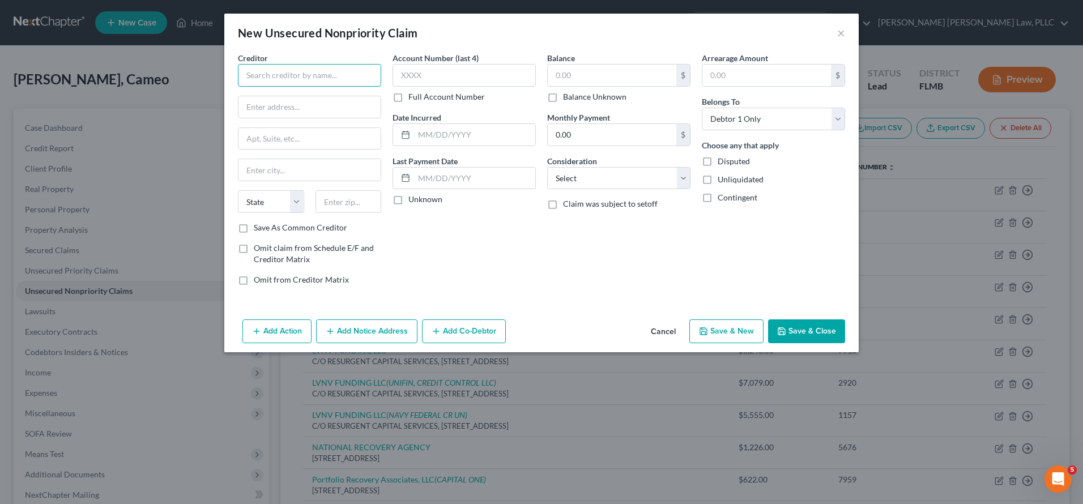
click at [290, 83] on input "text" at bounding box center [309, 75] width 143 height 23
click at [483, 131] on input "text" at bounding box center [474, 135] width 121 height 22
click at [578, 76] on input "text" at bounding box center [612, 76] width 129 height 22
click at [817, 329] on button "Save & Close" at bounding box center [806, 331] width 77 height 24
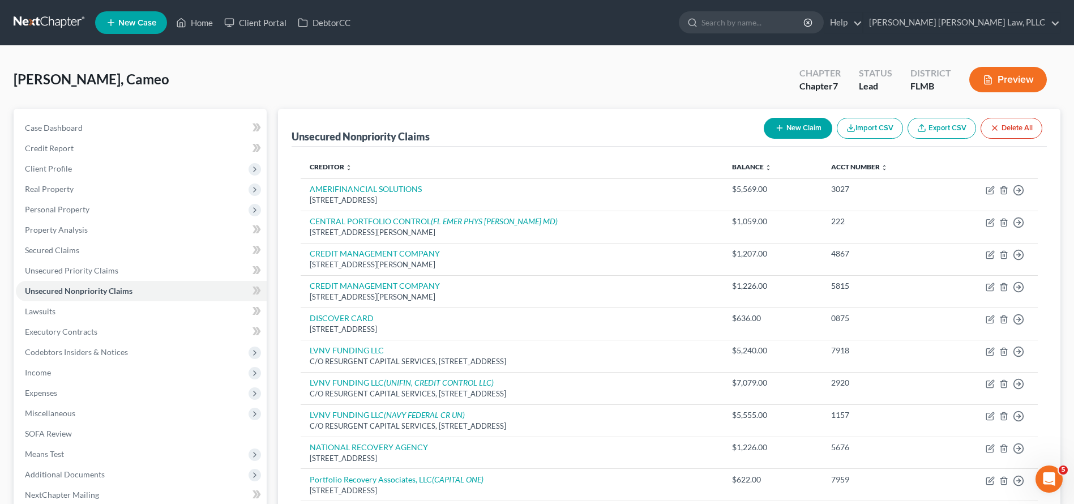
scroll to position [340, 0]
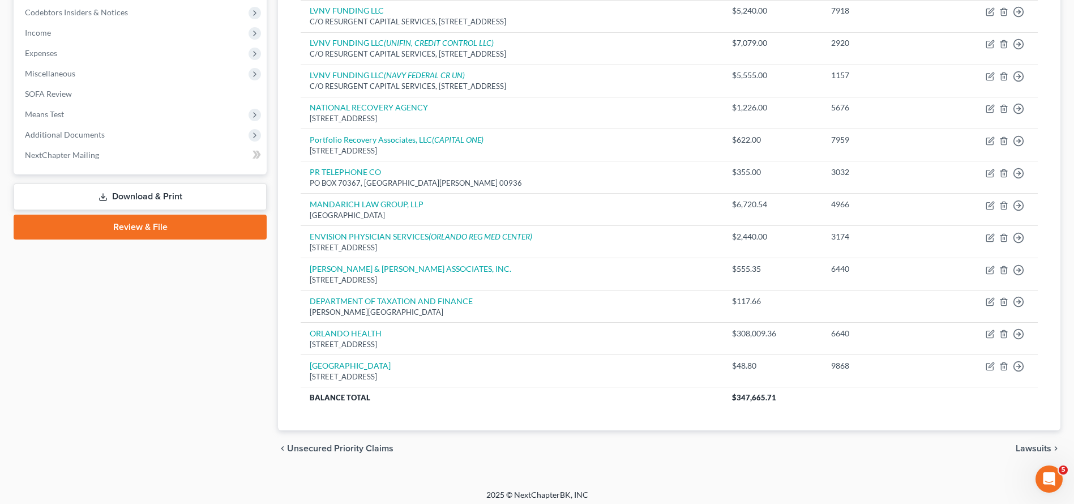
click at [134, 363] on div "Case Dashboard Payments Invoices Payments Payments Credit Report Client Profile" at bounding box center [140, 118] width 264 height 698
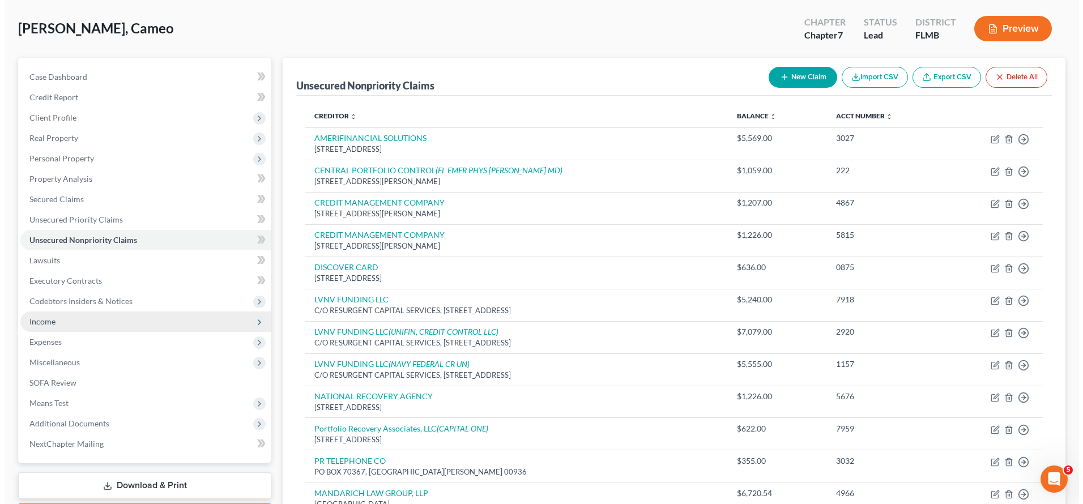
scroll to position [0, 0]
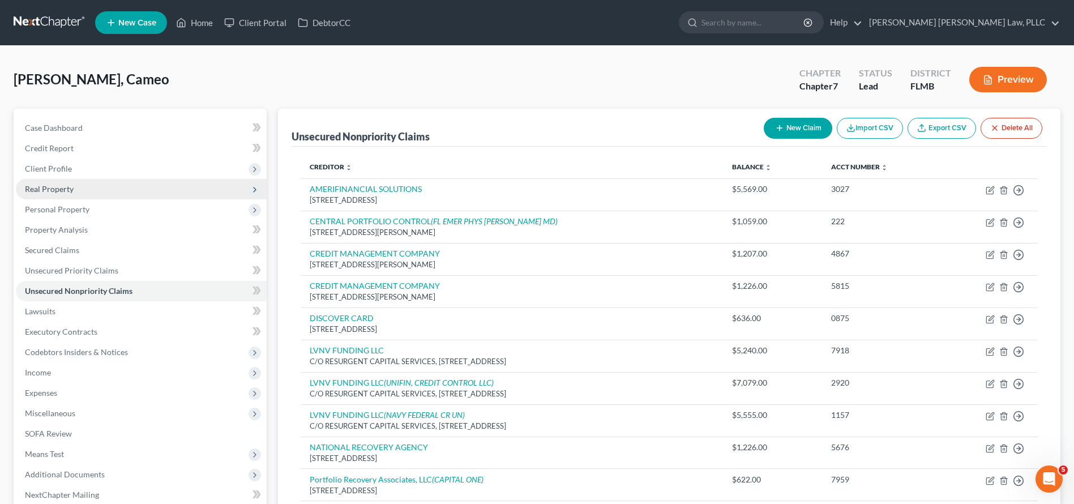
click at [85, 190] on span "Real Property" at bounding box center [141, 189] width 251 height 20
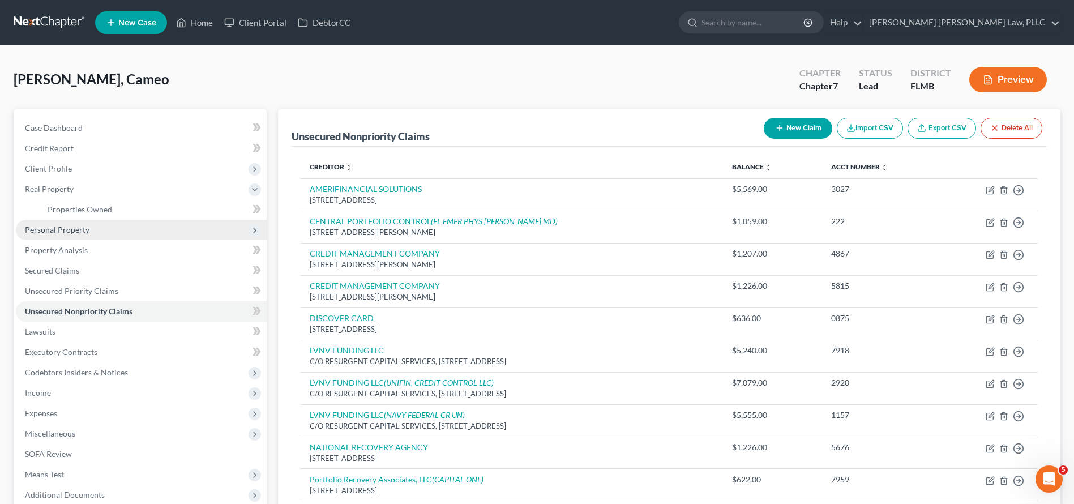
click at [87, 229] on span "Personal Property" at bounding box center [57, 230] width 65 height 10
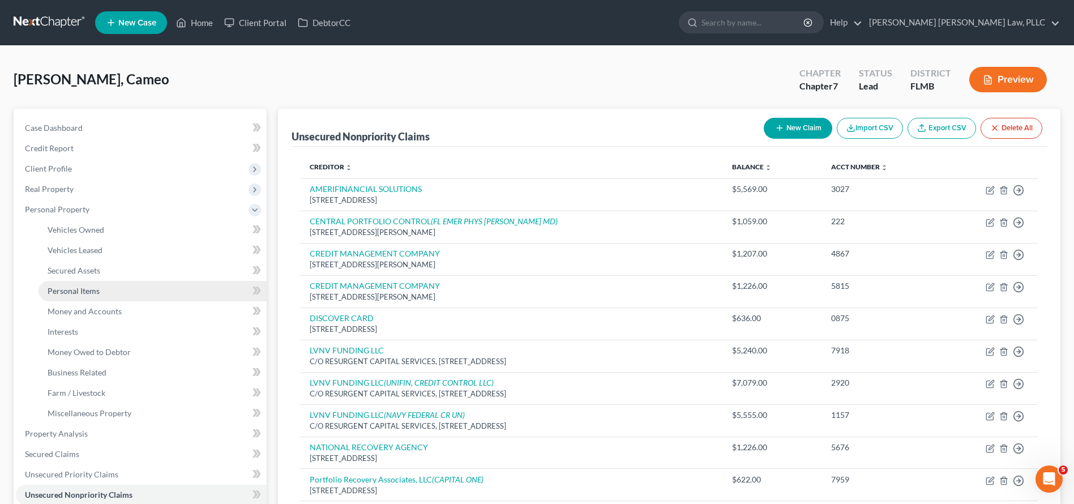
click at [86, 290] on span "Personal Items" at bounding box center [74, 291] width 52 height 10
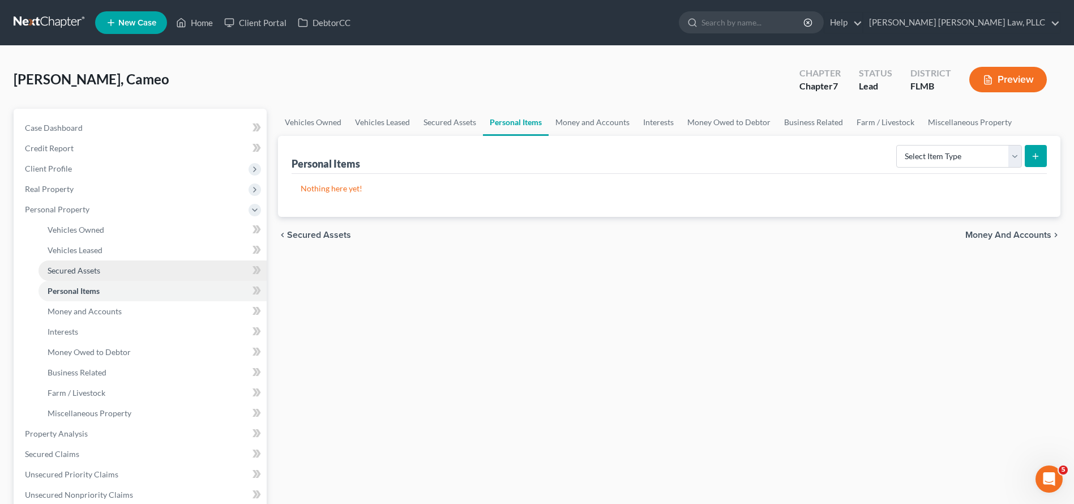
click at [88, 271] on span "Secured Assets" at bounding box center [74, 271] width 53 height 10
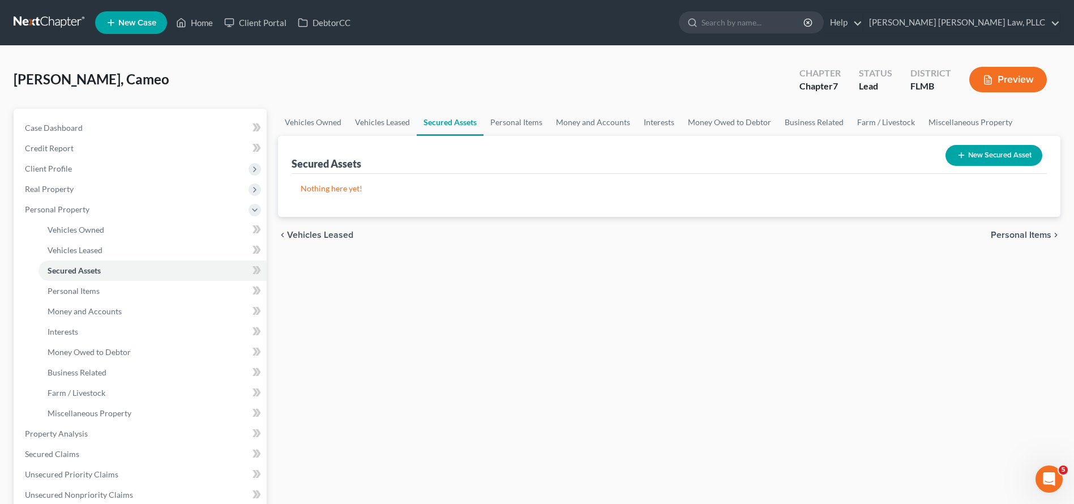
click at [991, 166] on div "New Secured Asset" at bounding box center [994, 155] width 106 height 30
click at [990, 160] on button "New Secured Asset" at bounding box center [994, 155] width 97 height 21
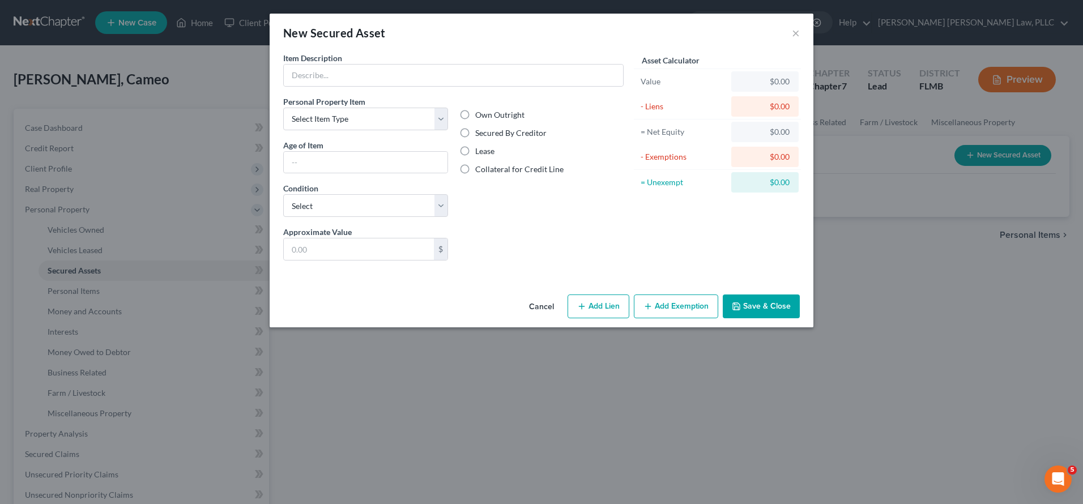
click at [535, 310] on button "Cancel" at bounding box center [541, 307] width 43 height 23
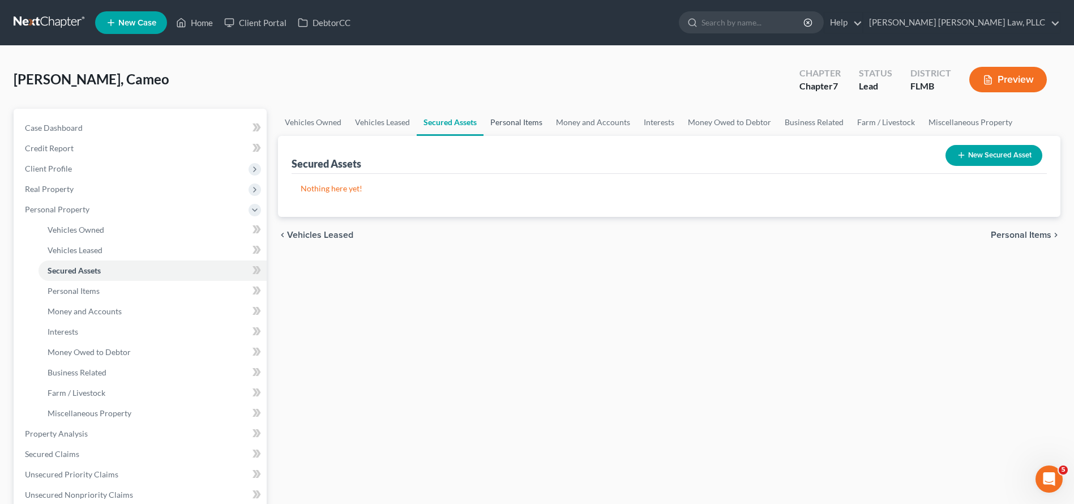
click at [515, 121] on link "Personal Items" at bounding box center [517, 122] width 66 height 27
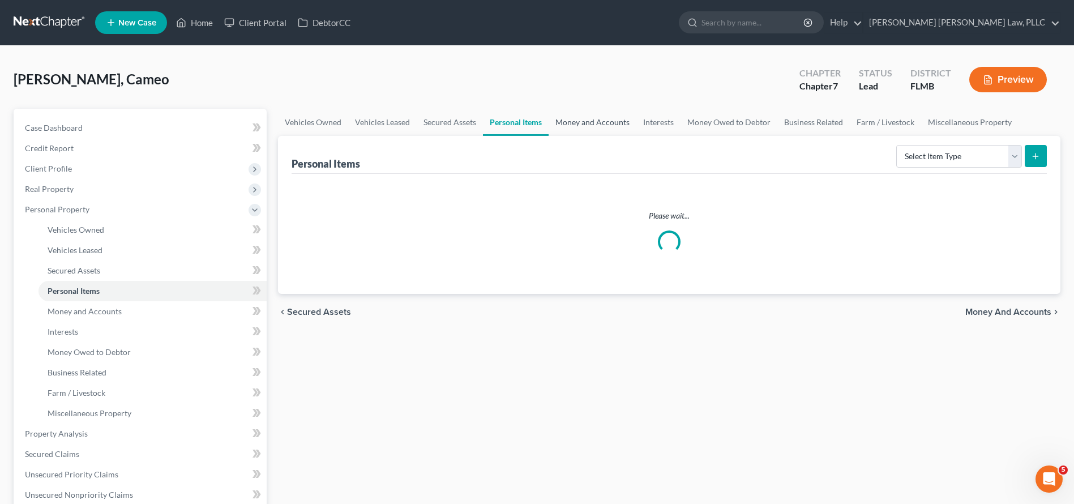
click at [629, 119] on link "Money and Accounts" at bounding box center [593, 122] width 88 height 27
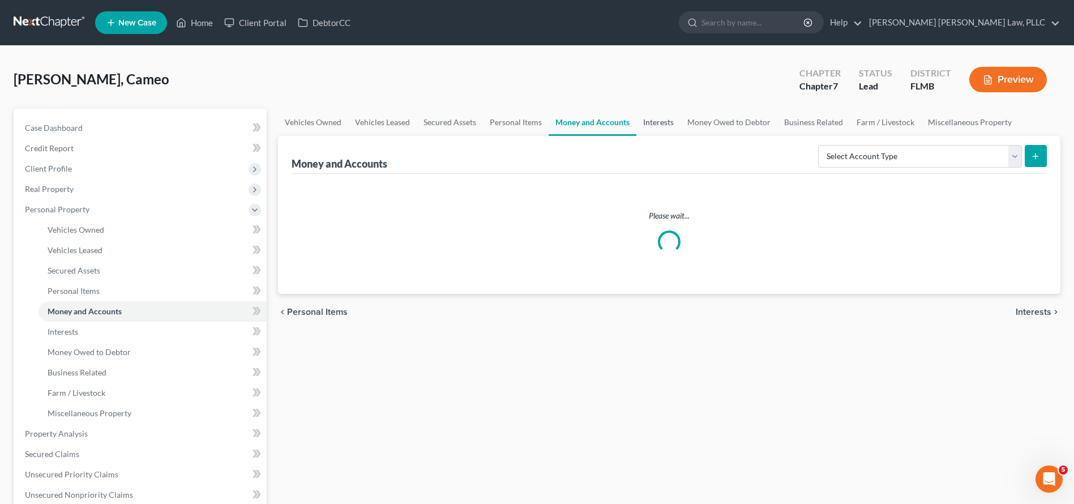
click at [659, 123] on link "Interests" at bounding box center [658, 122] width 44 height 27
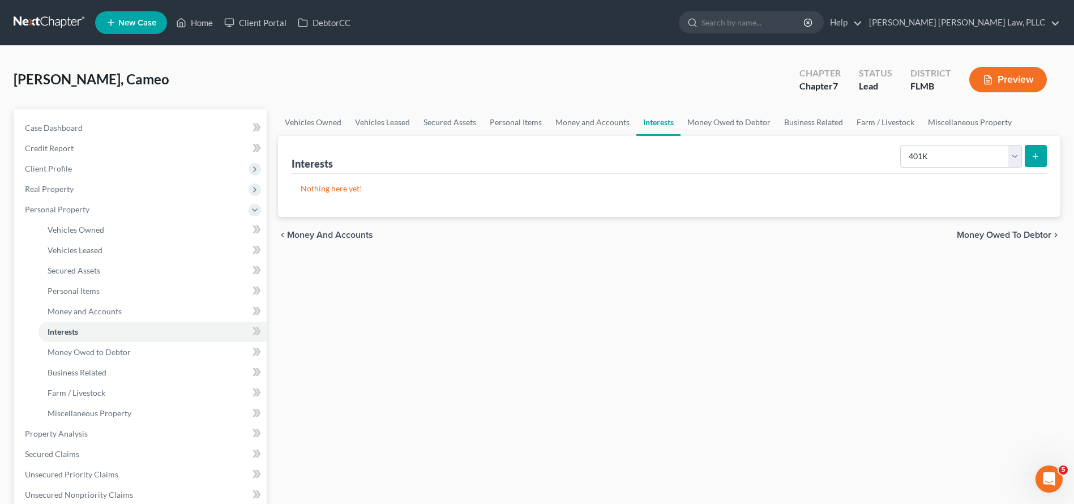
click at [1045, 156] on button "submit" at bounding box center [1036, 156] width 22 height 22
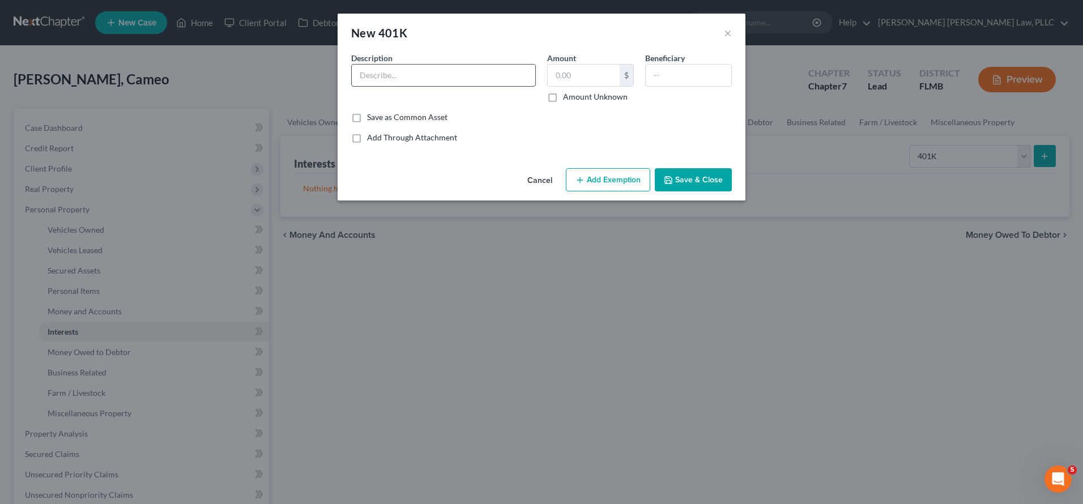
click at [436, 78] on input "text" at bounding box center [443, 76] width 183 height 22
click at [586, 68] on input "text" at bounding box center [584, 76] width 72 height 22
click at [687, 74] on input "text" at bounding box center [687, 76] width 85 height 22
click at [618, 182] on button "Add Exemption" at bounding box center [608, 180] width 84 height 24
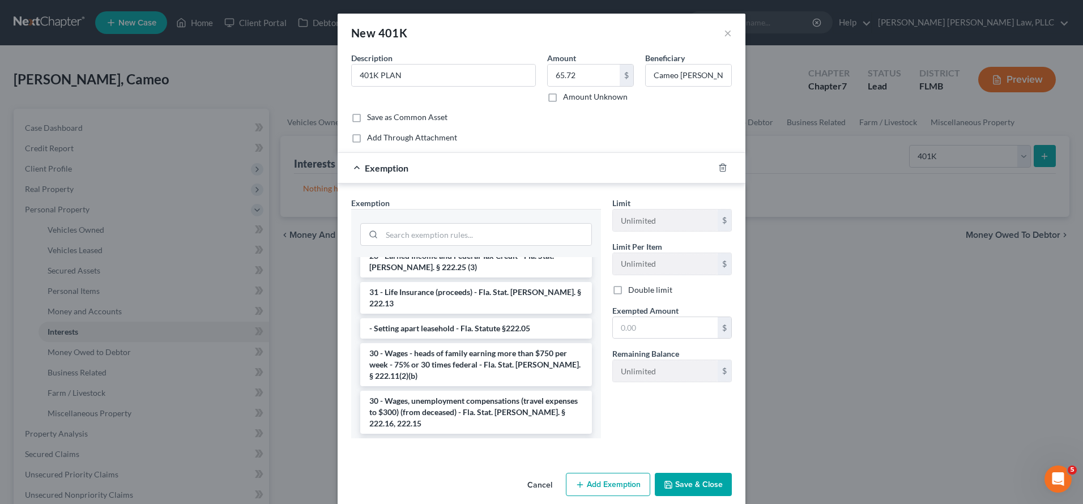
scroll to position [959, 0]
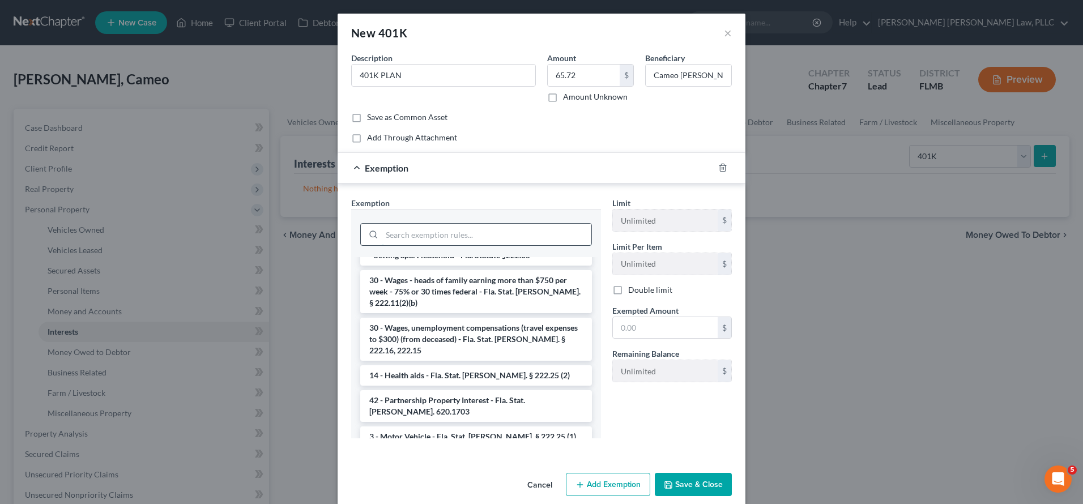
click at [472, 230] on input "search" at bounding box center [486, 235] width 209 height 22
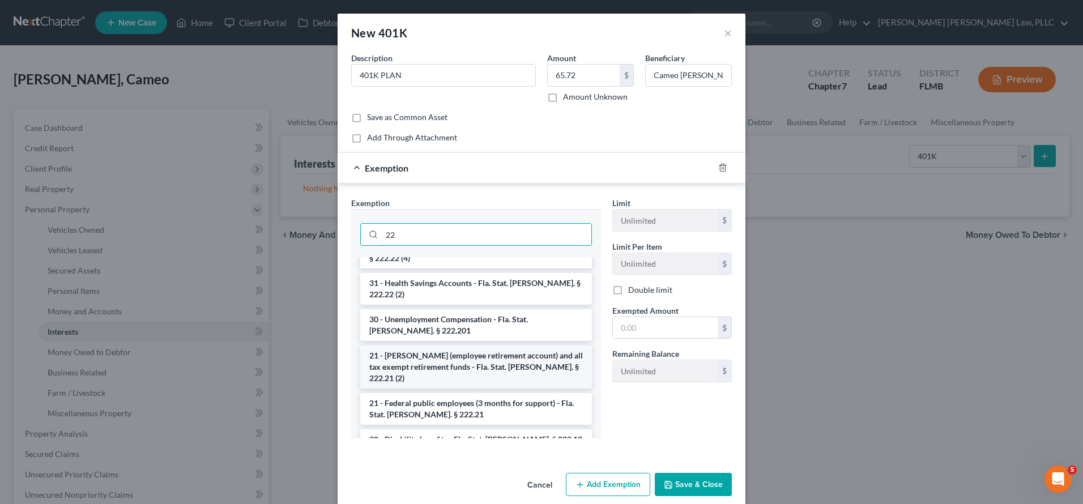
scroll to position [59, 0]
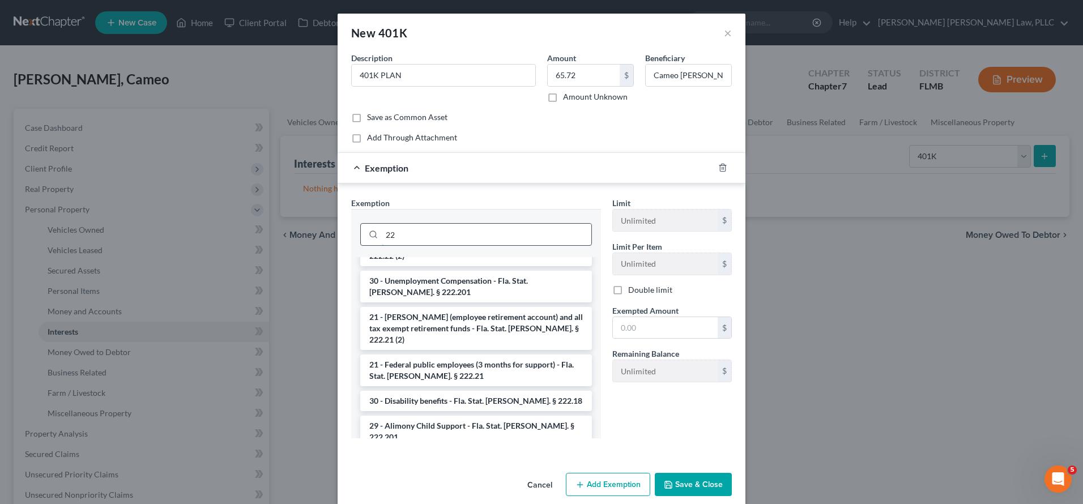
drag, startPoint x: 411, startPoint y: 226, endPoint x: 369, endPoint y: 229, distance: 42.0
click at [369, 229] on div "22" at bounding box center [476, 234] width 232 height 23
drag, startPoint x: 430, startPoint y: 236, endPoint x: 327, endPoint y: 213, distance: 105.0
click at [327, 213] on div "New 401K × An exemption set must first be selected from the Filing Information …" at bounding box center [541, 252] width 1083 height 504
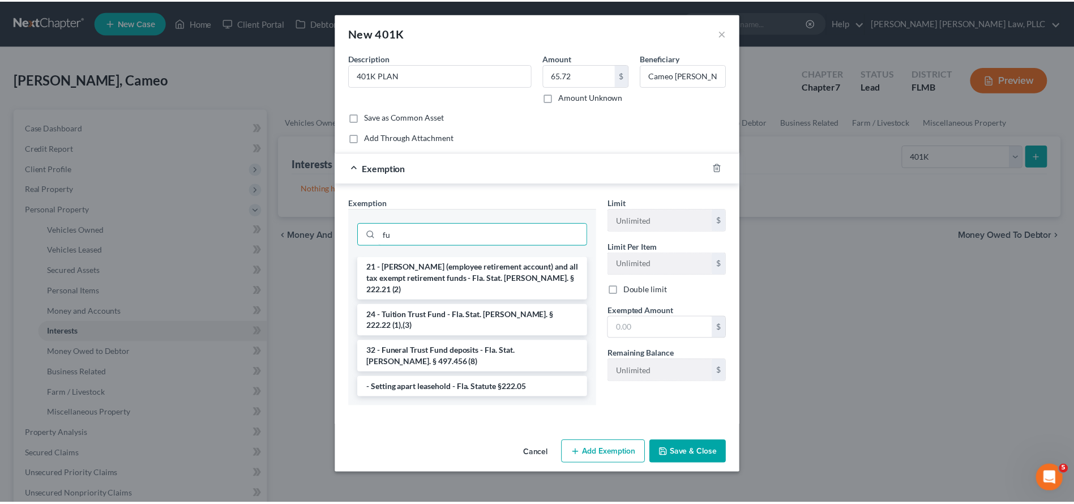
scroll to position [0, 0]
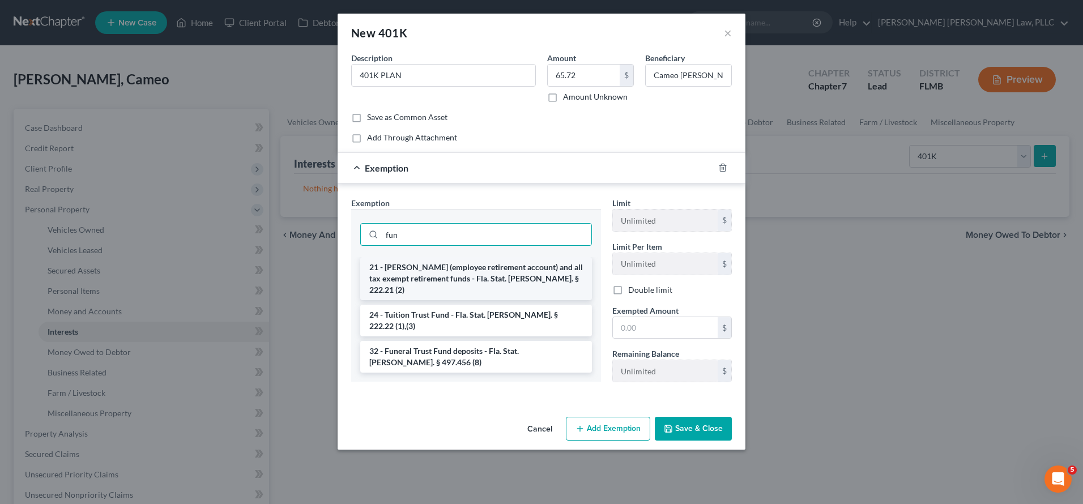
click at [412, 272] on li "21 - ERISA (employee retirement account) and all tax exempt retirement funds - …" at bounding box center [476, 278] width 232 height 43
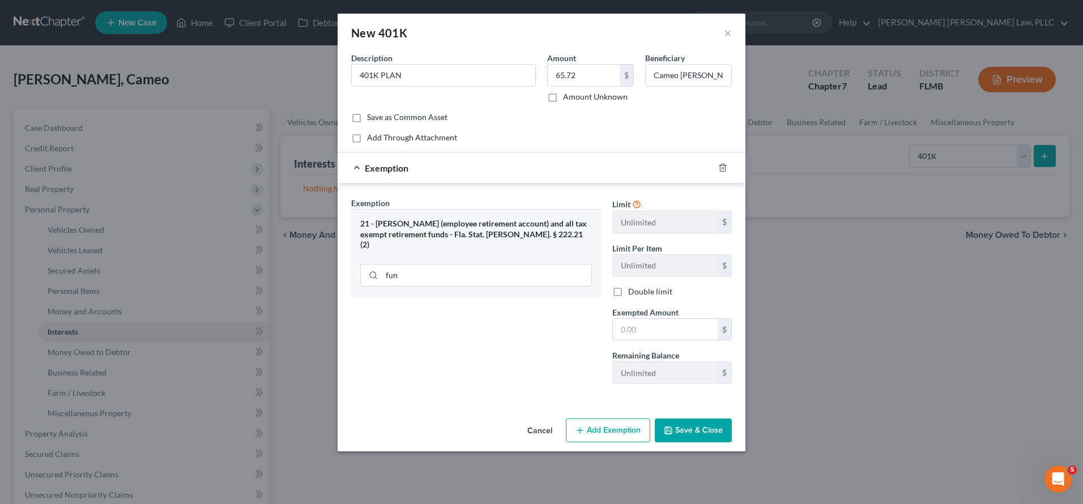
click at [691, 427] on button "Save & Close" at bounding box center [693, 430] width 77 height 24
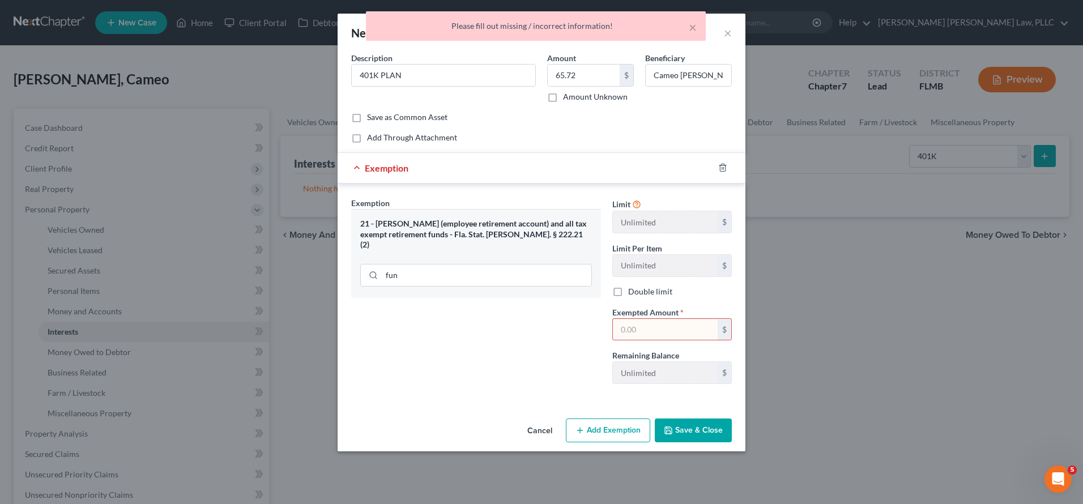
click at [657, 339] on input "text" at bounding box center [665, 330] width 105 height 22
click at [701, 409] on div "An exemption set must first be selected from the Filing Information section. Co…" at bounding box center [541, 233] width 408 height 362
click at [697, 422] on button "Save & Close" at bounding box center [693, 430] width 77 height 24
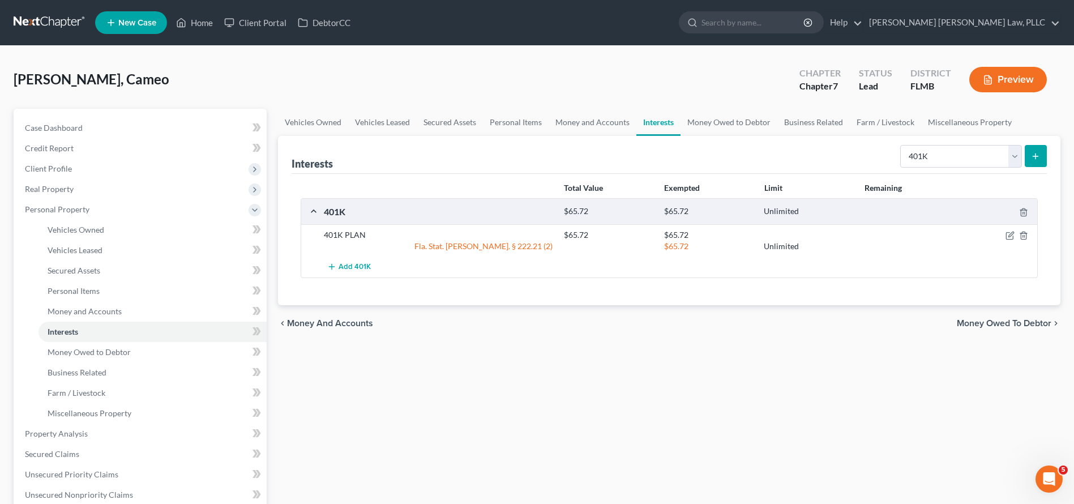
click at [149, 26] on span "New Case" at bounding box center [137, 23] width 38 height 8
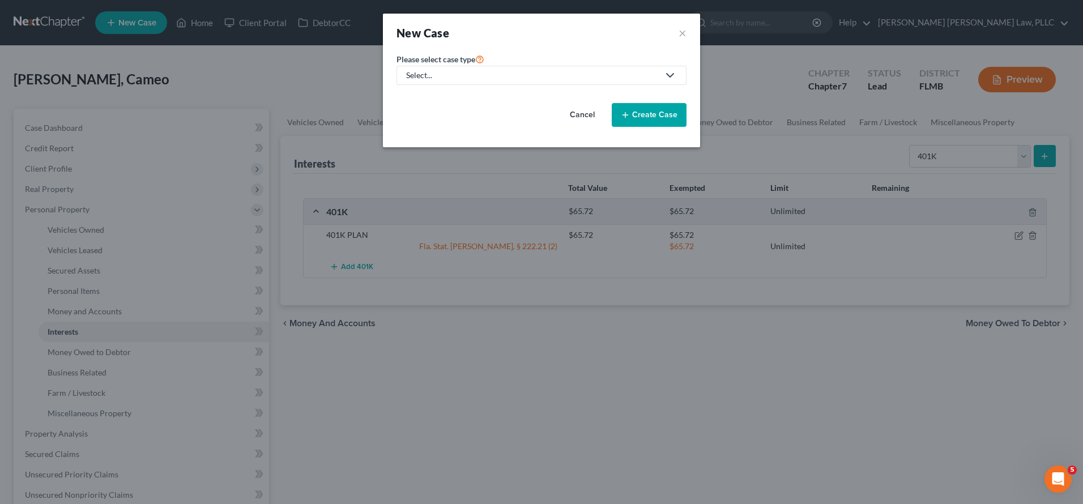
click at [542, 73] on div "Select..." at bounding box center [532, 75] width 253 height 11
click at [427, 98] on div "Bankruptcy" at bounding box center [436, 97] width 59 height 11
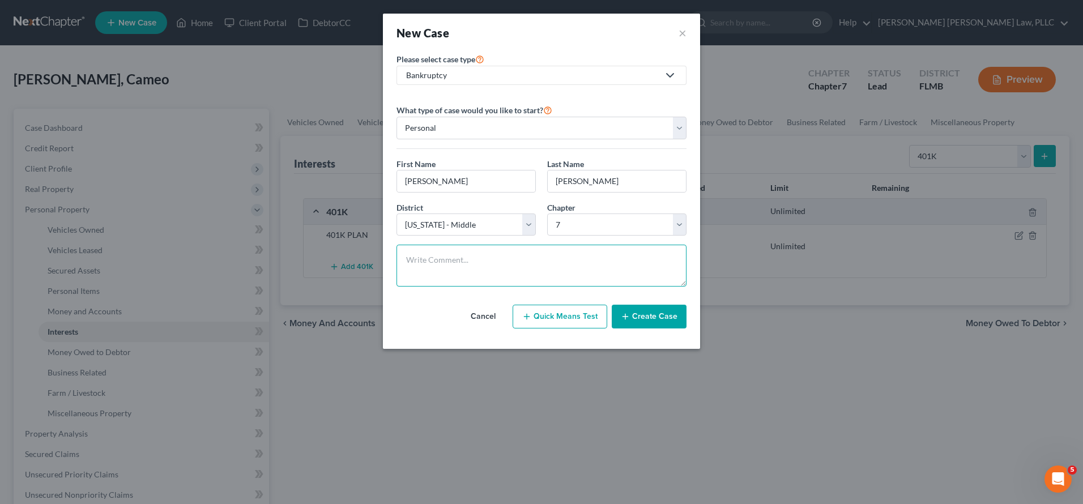
click at [586, 256] on textarea at bounding box center [541, 266] width 290 height 42
click at [638, 320] on button "Create Case" at bounding box center [649, 317] width 75 height 24
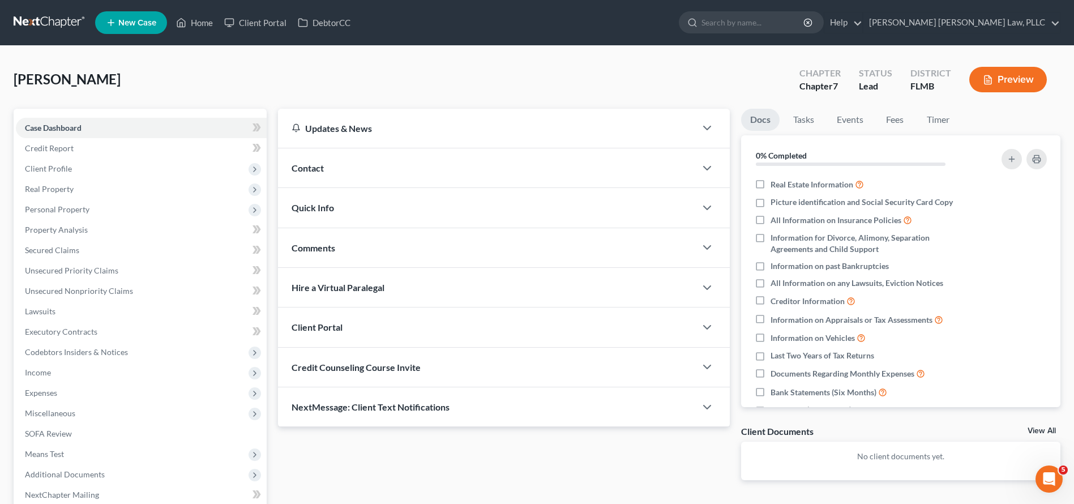
click at [355, 326] on div "Client Portal" at bounding box center [487, 326] width 418 height 39
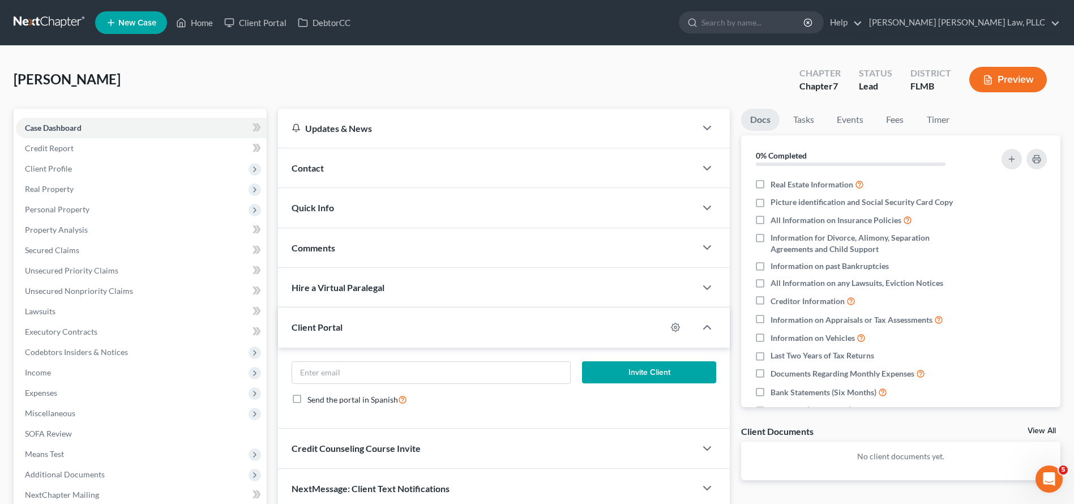
scroll to position [23, 0]
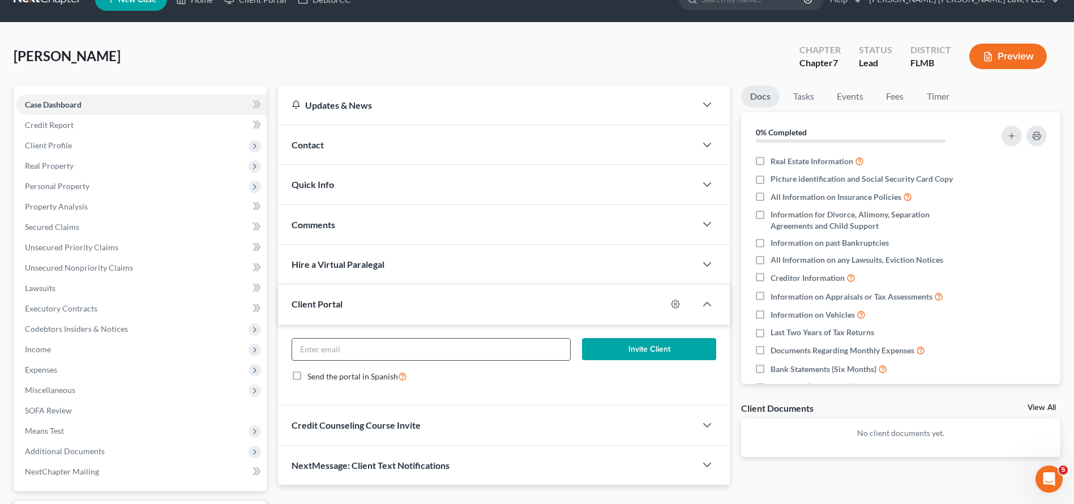
click at [405, 348] on input "email" at bounding box center [431, 350] width 278 height 22
paste input "gino2018@icloud.com"
click at [637, 341] on button "Invite Client" at bounding box center [649, 349] width 134 height 23
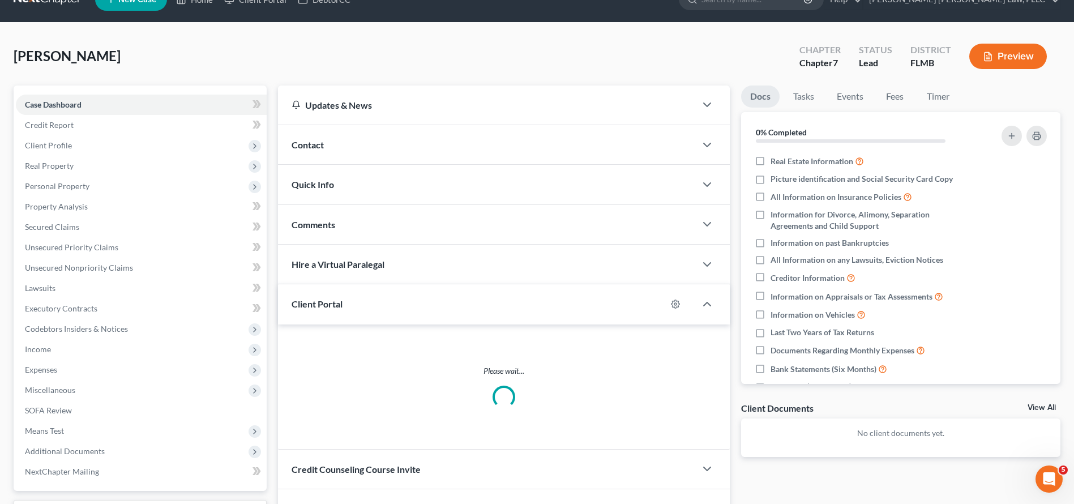
scroll to position [118, 0]
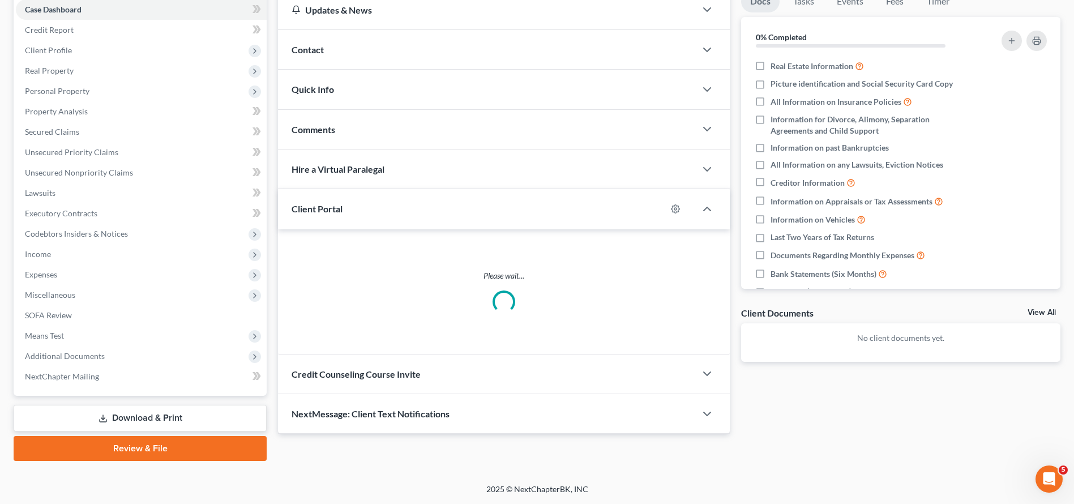
click at [433, 377] on div "Updates & News × District Notes Take a look at NextChapter's District Notes to …" at bounding box center [504, 212] width 452 height 444
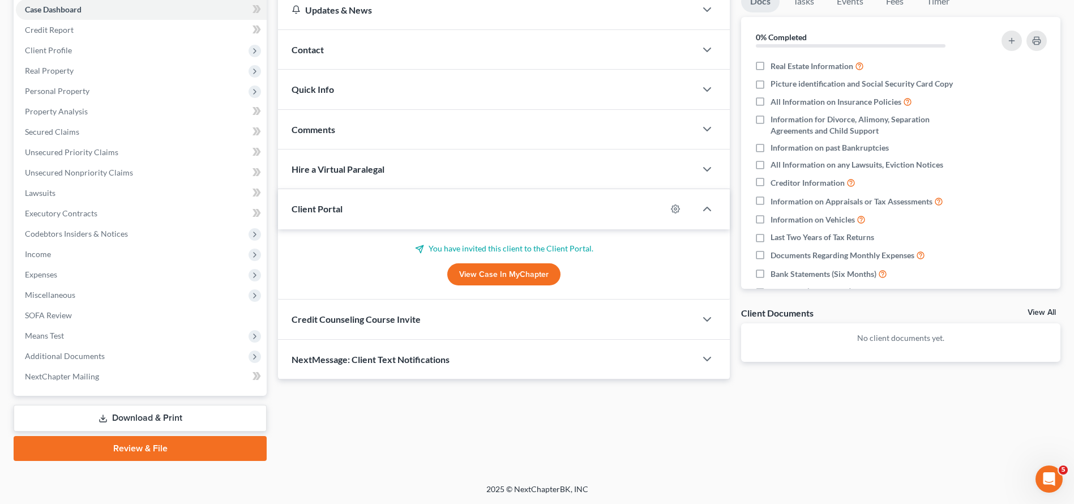
click at [435, 318] on div "Credit Counseling Course Invite" at bounding box center [487, 319] width 418 height 39
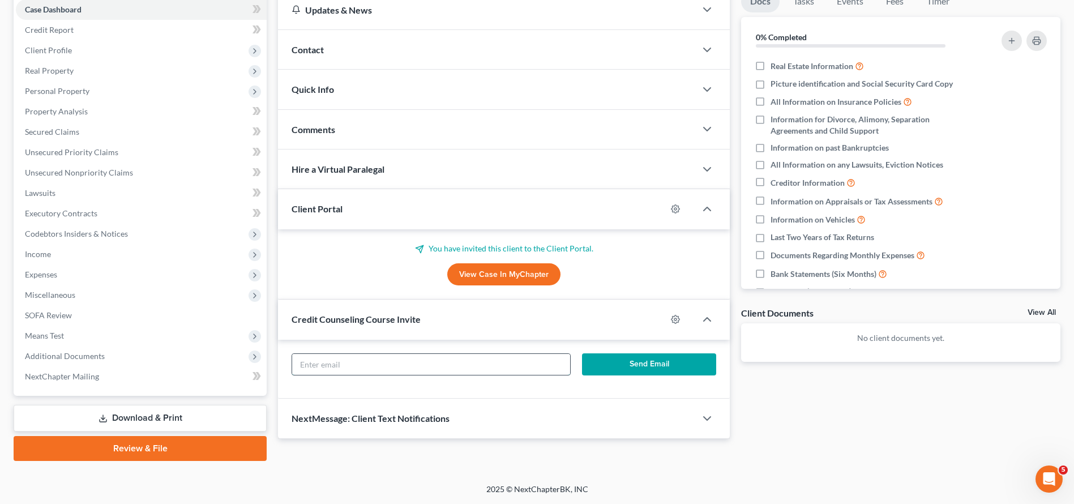
click at [390, 354] on input "text" at bounding box center [431, 365] width 278 height 22
paste input "gino2018@icloud.com"
click at [675, 366] on button "Send Email" at bounding box center [649, 364] width 134 height 23
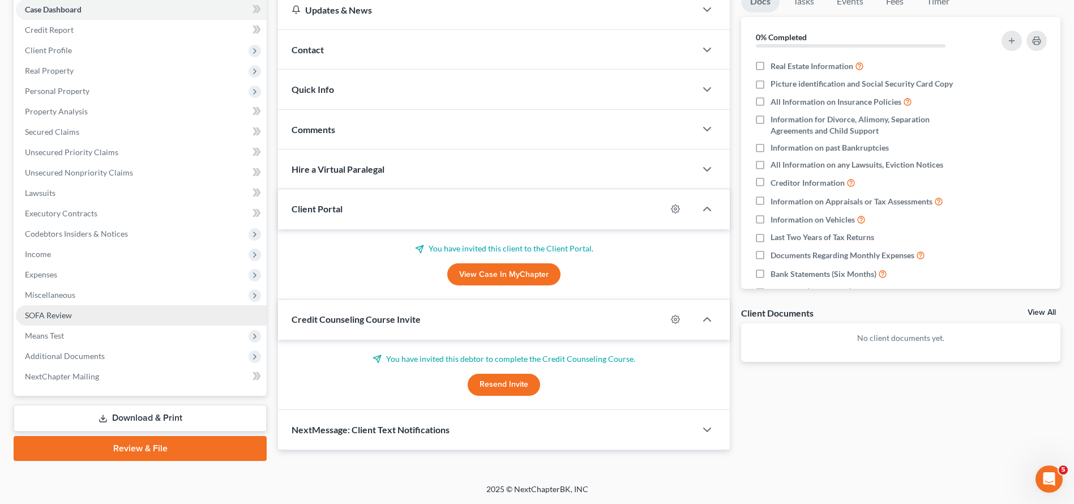
scroll to position [0, 0]
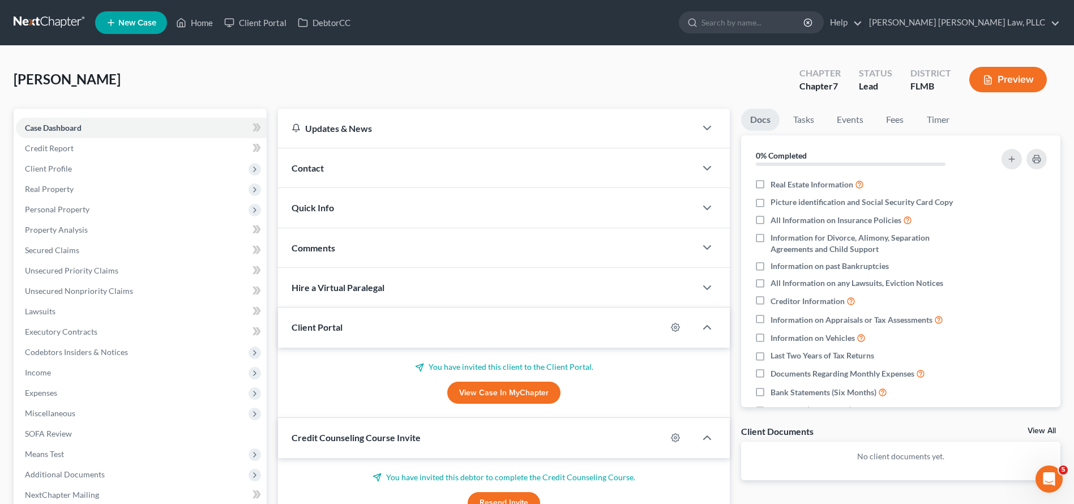
click at [53, 31] on link at bounding box center [50, 22] width 72 height 20
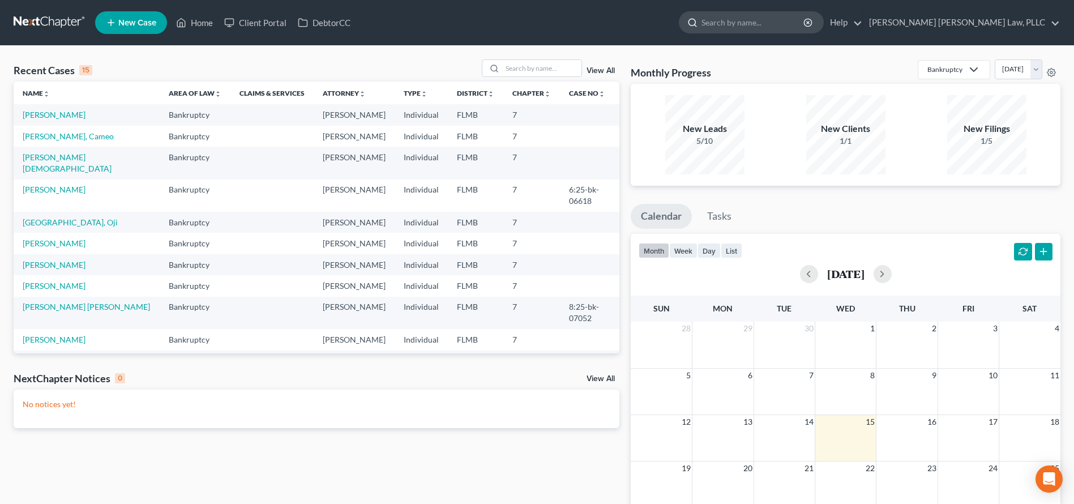
click at [805, 22] on input "search" at bounding box center [754, 22] width 104 height 21
type input "crooks"
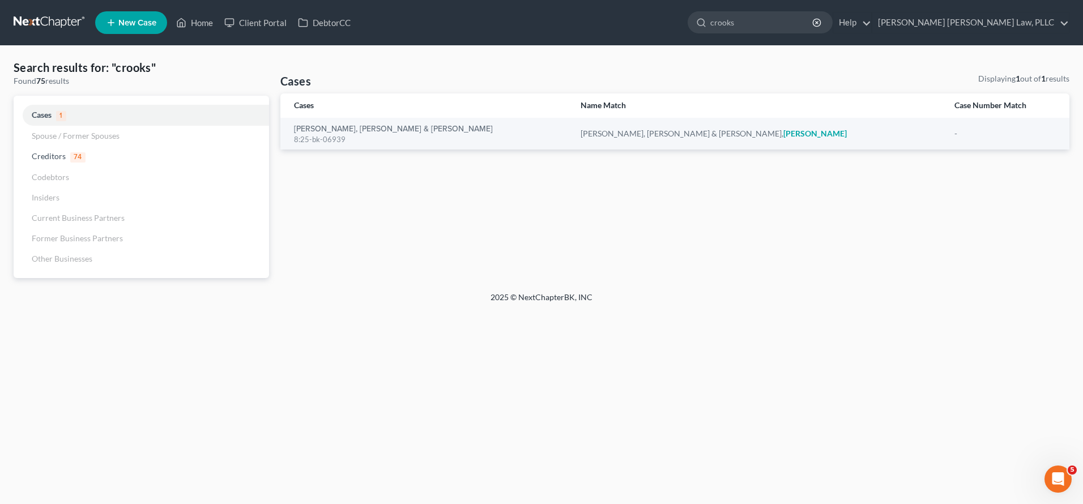
click at [20, 2] on nav "Home New Case Client Portal DebtorCC [PERSON_NAME] [PERSON_NAME] Law, PLLC [EMA…" at bounding box center [541, 22] width 1083 height 45
click at [31, 12] on link at bounding box center [50, 22] width 72 height 20
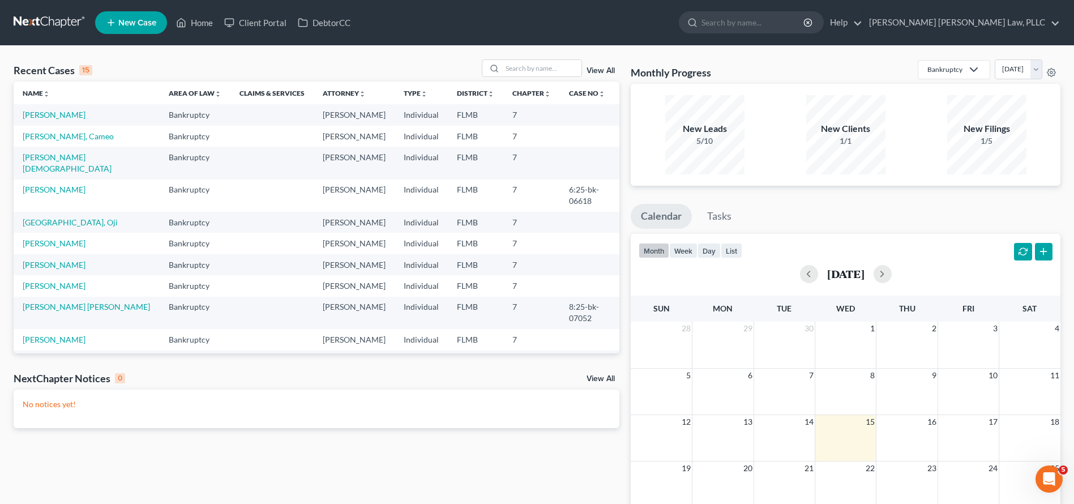
click at [143, 28] on link "New Case" at bounding box center [131, 22] width 72 height 23
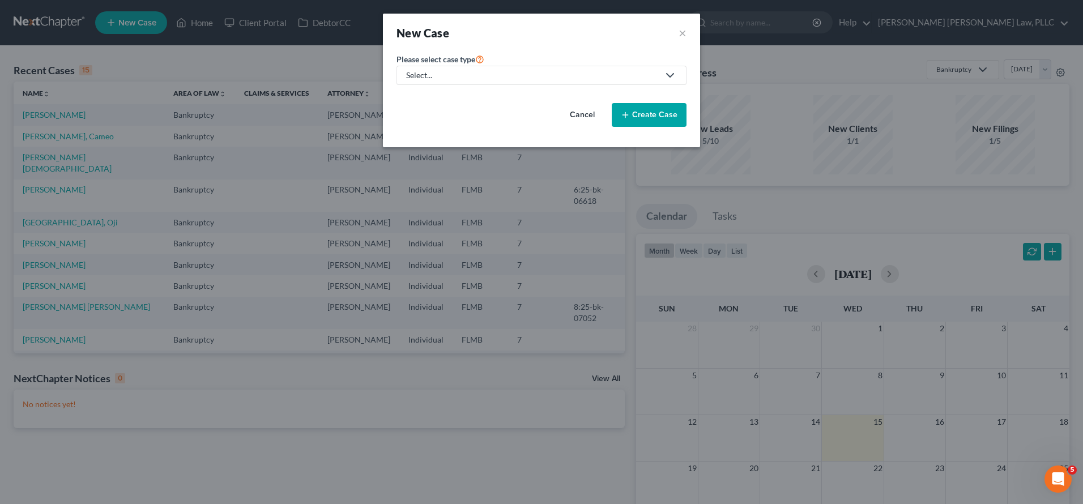
click at [507, 69] on link "Select..." at bounding box center [541, 75] width 290 height 19
click at [425, 101] on div "Bankruptcy" at bounding box center [436, 97] width 59 height 11
select select "15"
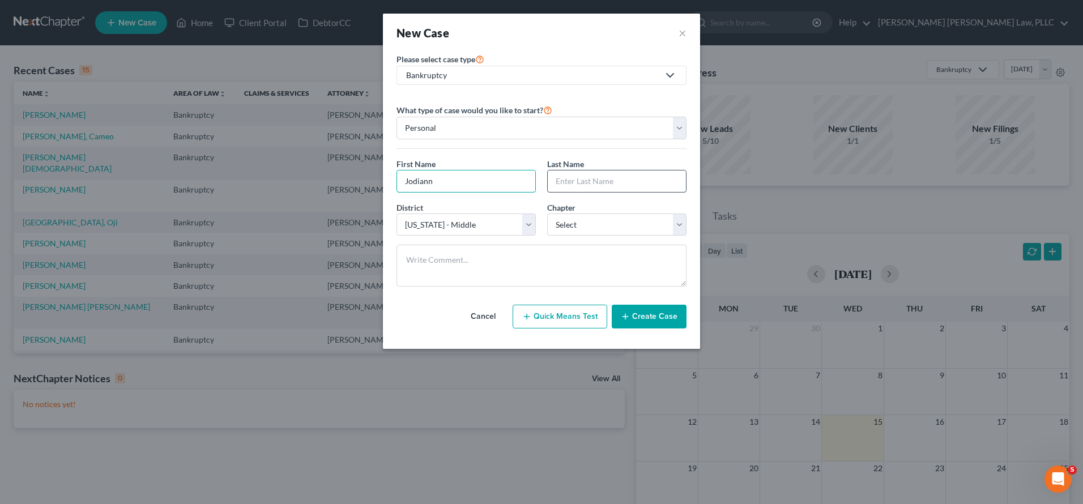
type input "Jodiann"
type input "Crroks"
select select "0"
click at [547, 207] on span "Chapter" at bounding box center [561, 208] width 28 height 10
click at [489, 256] on textarea at bounding box center [541, 266] width 290 height 42
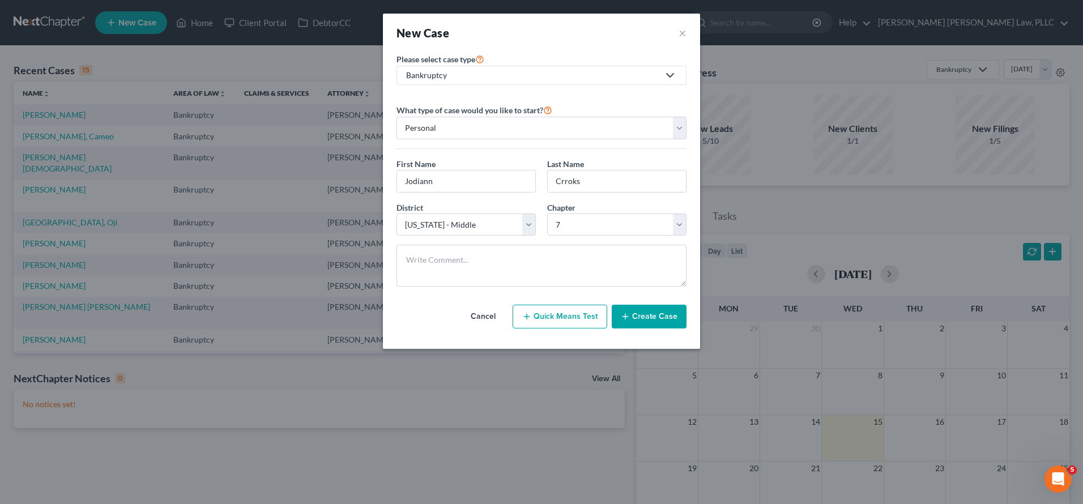
click at [418, 303] on div "Cancel Quick Means Test Create Case" at bounding box center [541, 317] width 290 height 42
click at [566, 179] on input "Crroks" at bounding box center [617, 181] width 138 height 22
type input "Crooks"
click at [446, 307] on div "Cancel Quick Means Test Create Case" at bounding box center [541, 317] width 290 height 42
click at [653, 321] on button "Create Case" at bounding box center [649, 317] width 75 height 24
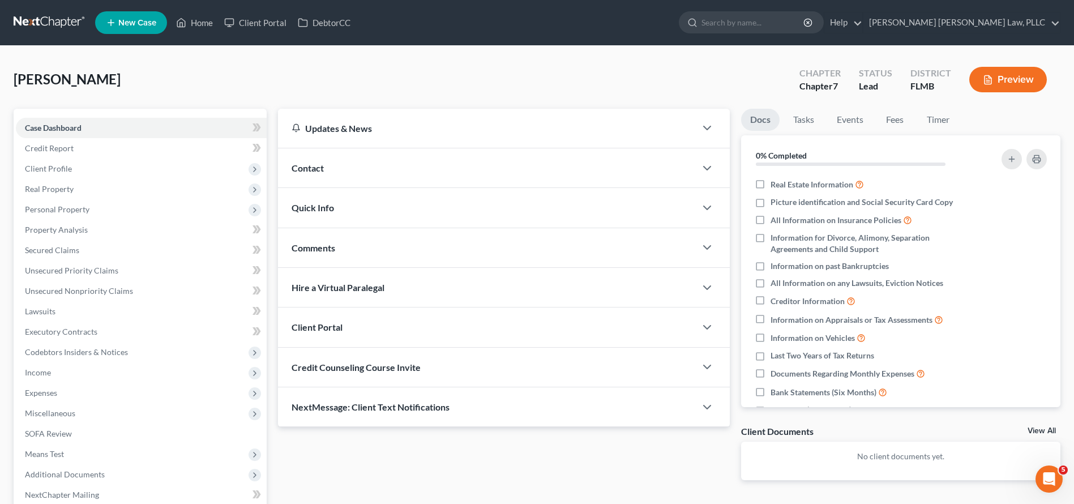
click at [347, 272] on div "Hire a Virtual Paralegal" at bounding box center [487, 287] width 418 height 39
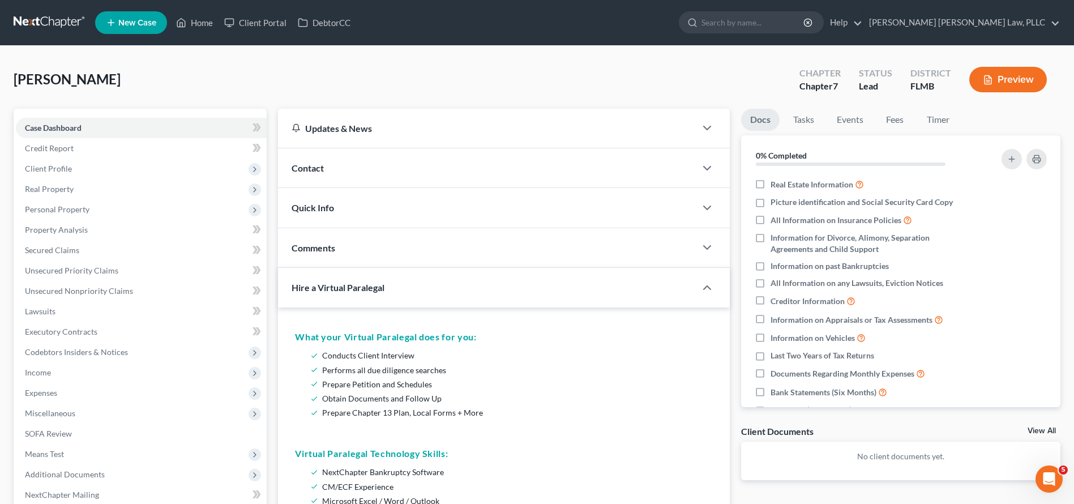
scroll to position [481, 0]
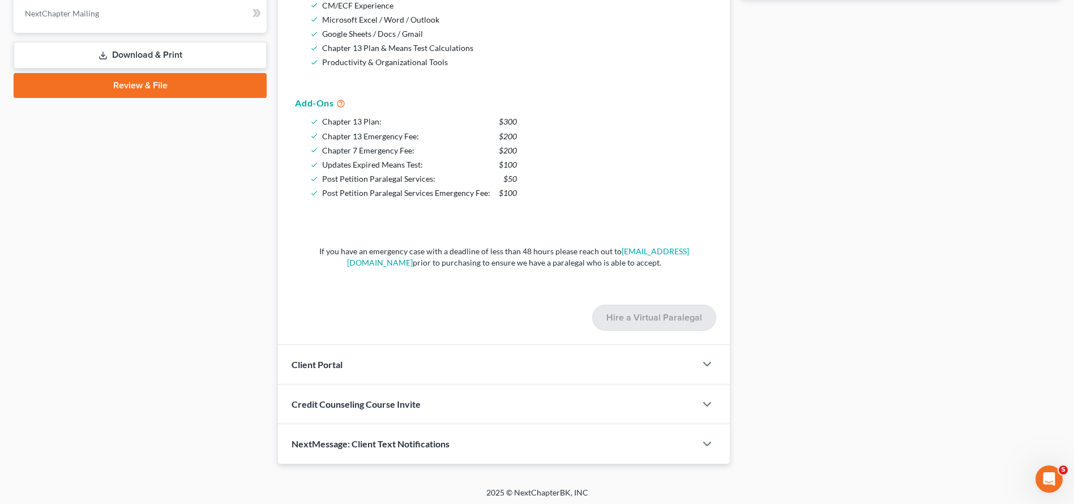
click at [348, 358] on div "Client Portal" at bounding box center [487, 364] width 418 height 39
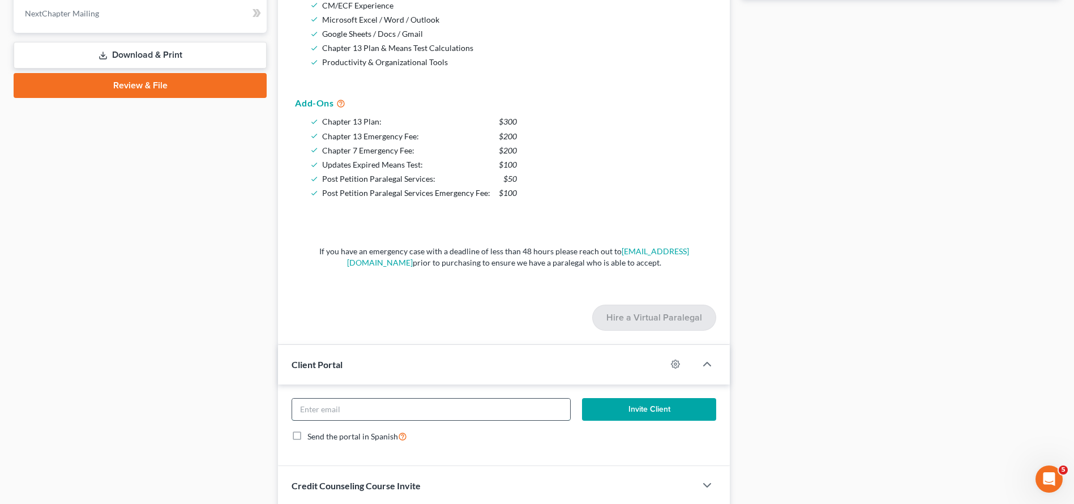
click at [360, 404] on input "email" at bounding box center [431, 410] width 278 height 22
paste input "crooksjodiann@gmail.com"
type input "crooksjodiann@gmail.com"
click at [630, 416] on button "Invite Client" at bounding box center [649, 409] width 134 height 23
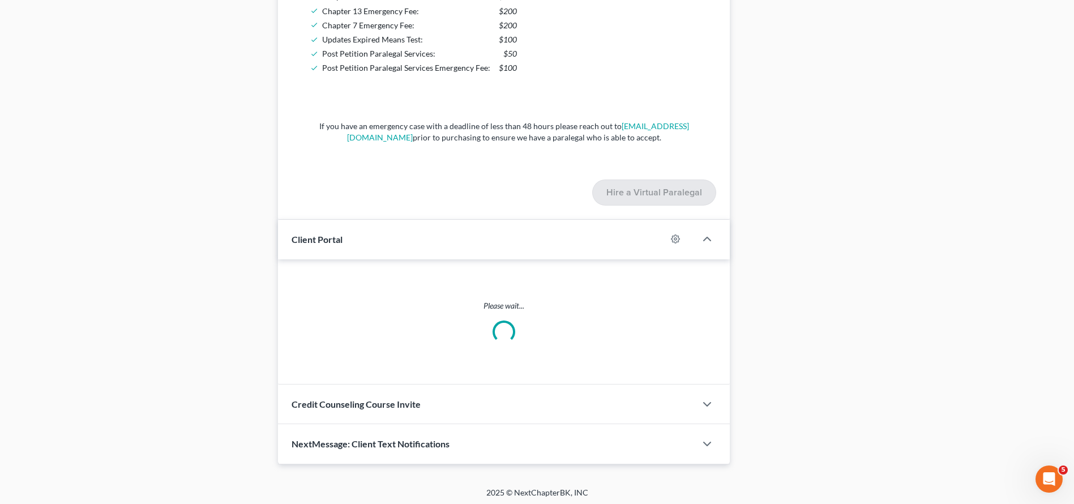
scroll to position [551, 0]
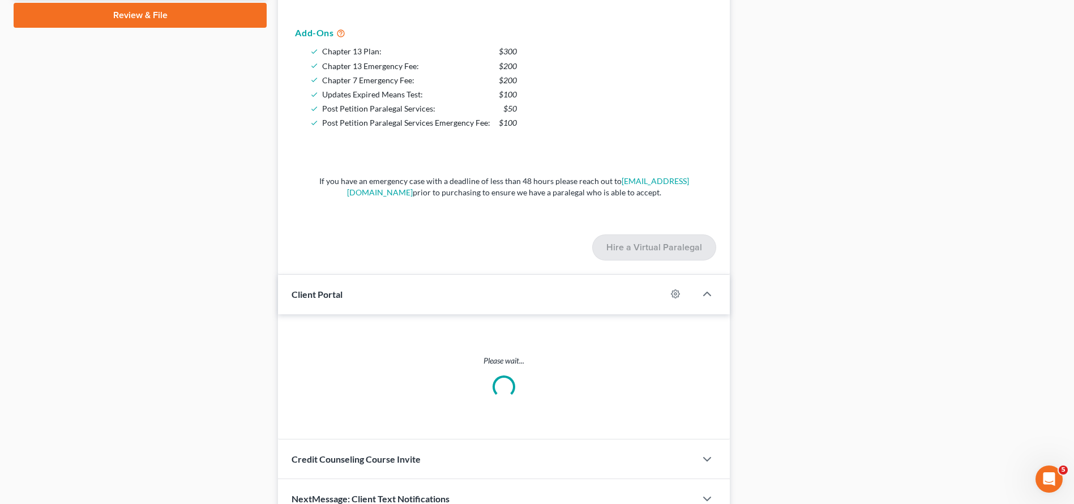
click at [519, 439] on div "Credit Counseling Course Invite" at bounding box center [487, 458] width 418 height 39
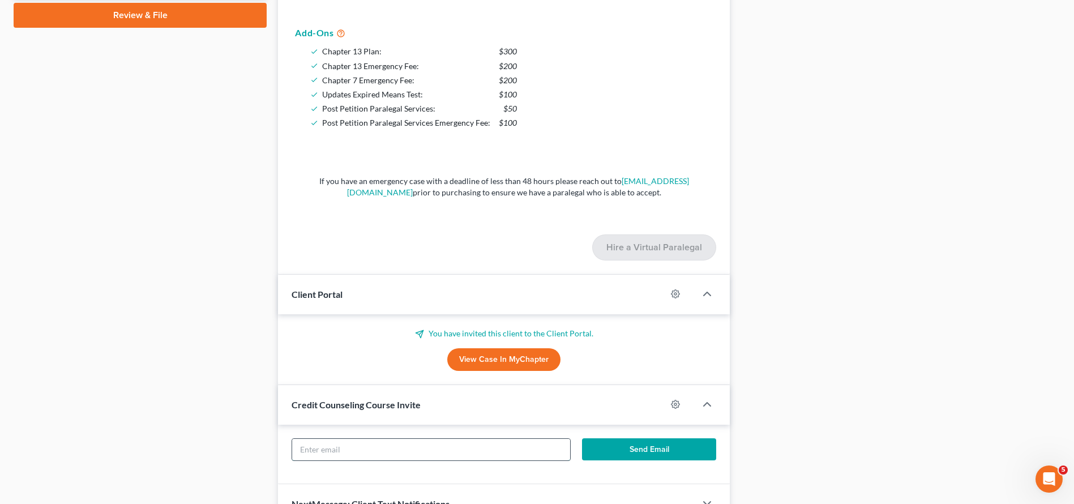
drag, startPoint x: 414, startPoint y: 455, endPoint x: 413, endPoint y: 450, distance: 5.8
click at [413, 455] on input "text" at bounding box center [431, 450] width 278 height 22
paste input "crooksjodiann@gmail.com"
type input "crooksjodiann@gmail.com"
click at [666, 449] on button "Send Email" at bounding box center [649, 449] width 134 height 23
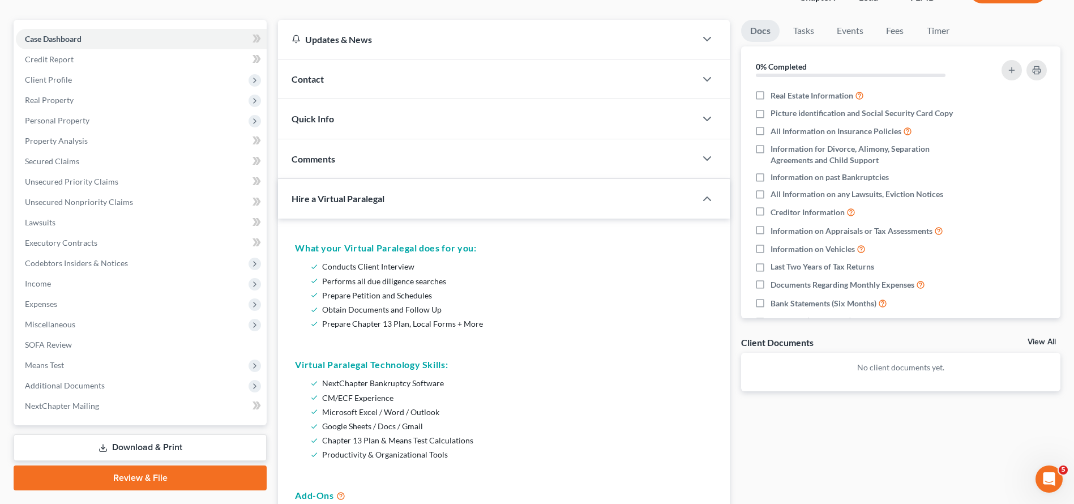
scroll to position [0, 0]
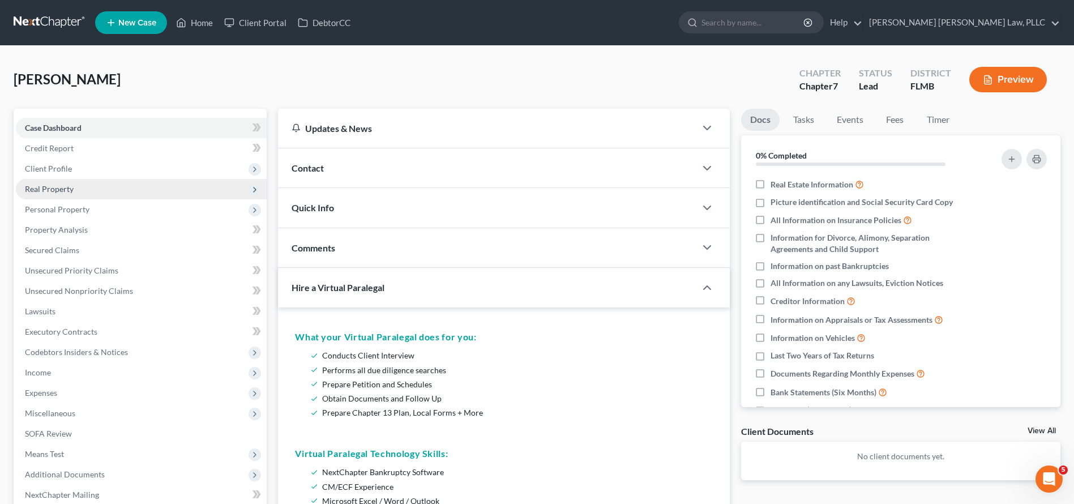
click at [148, 179] on span "Real Property" at bounding box center [141, 189] width 251 height 20
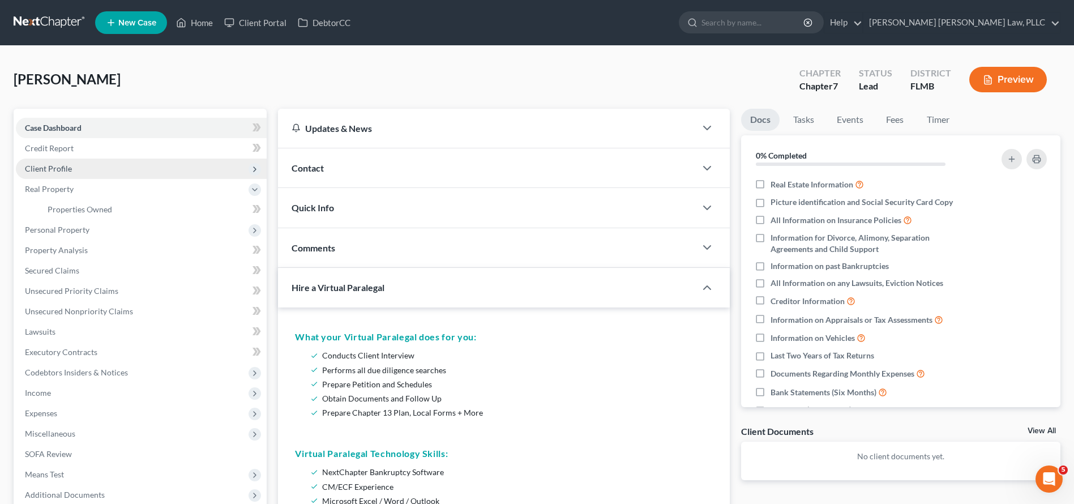
click at [148, 172] on span "Client Profile" at bounding box center [141, 169] width 251 height 20
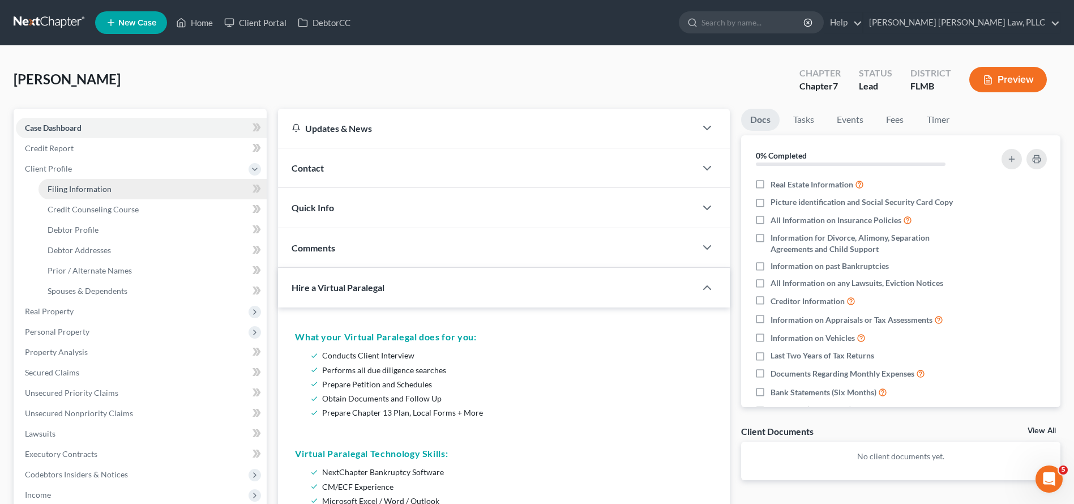
click at [147, 191] on link "Filing Information" at bounding box center [153, 189] width 228 height 20
select select "1"
select select "0"
select select "15"
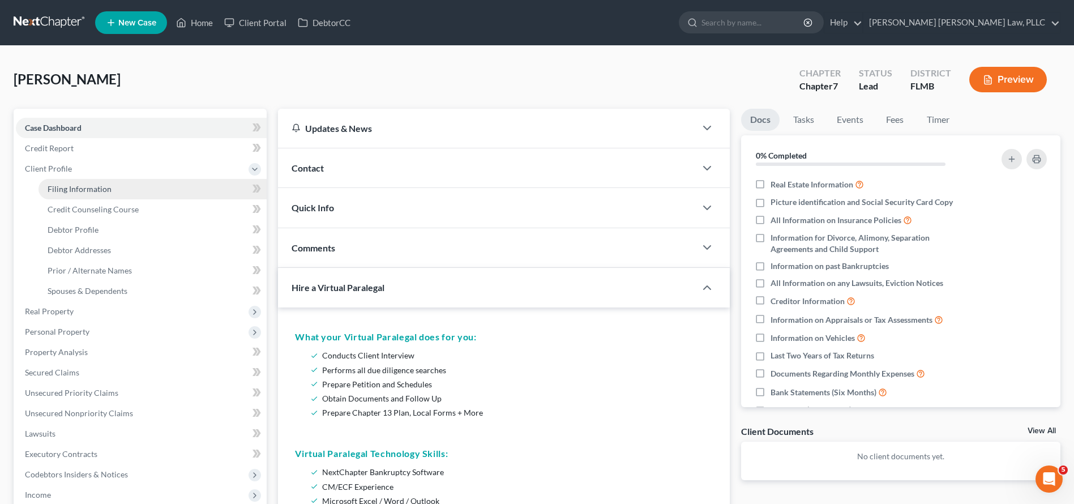
select select "9"
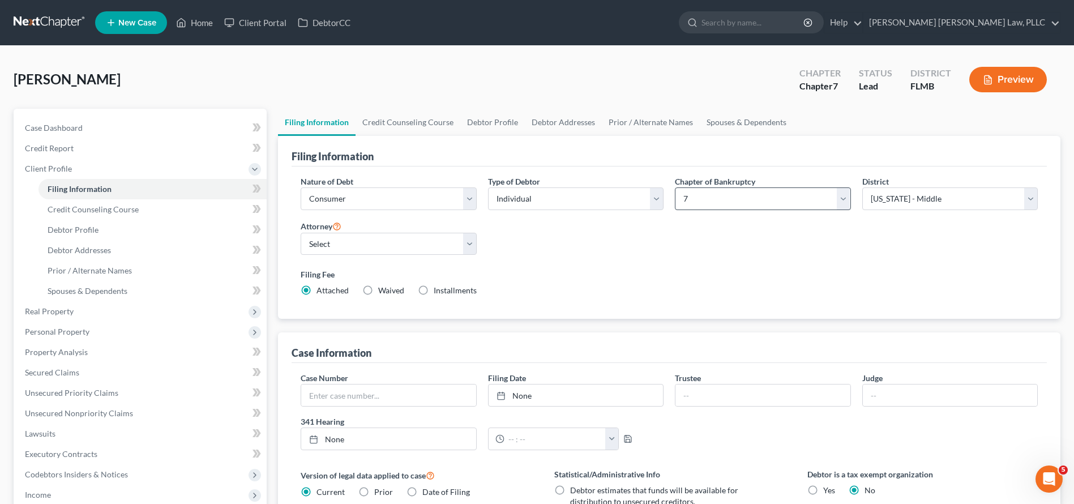
scroll to position [27, 0]
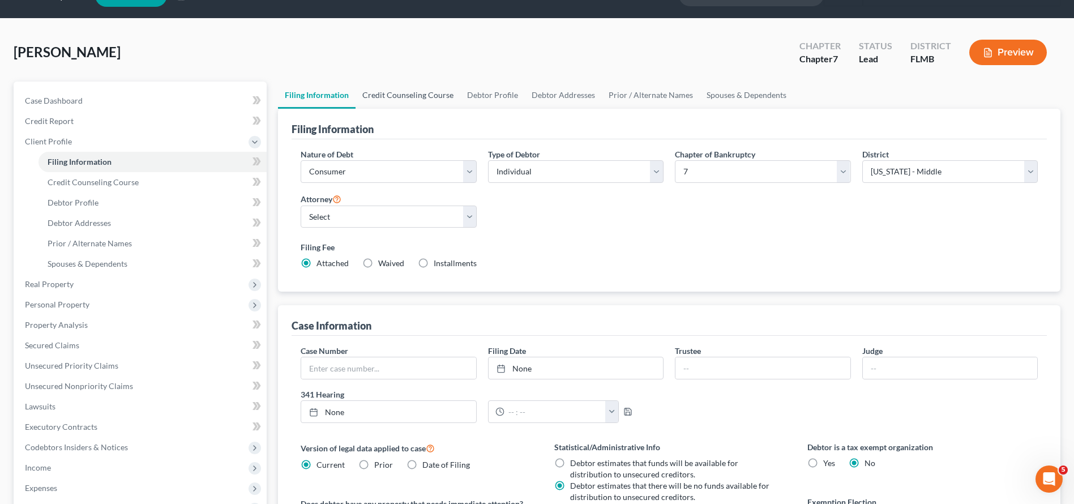
click at [413, 89] on link "Credit Counseling Course" at bounding box center [408, 95] width 105 height 27
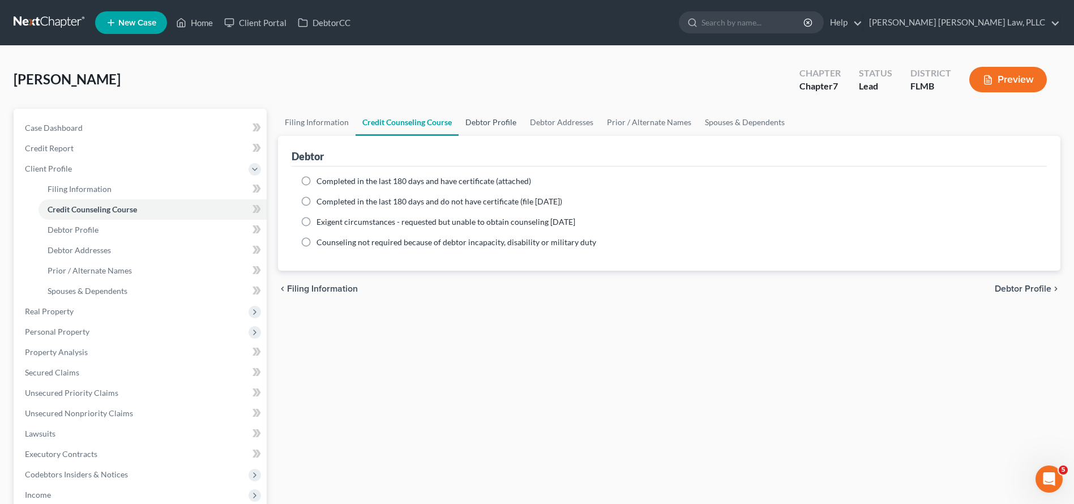
click at [504, 126] on link "Debtor Profile" at bounding box center [491, 122] width 65 height 27
select select "0"
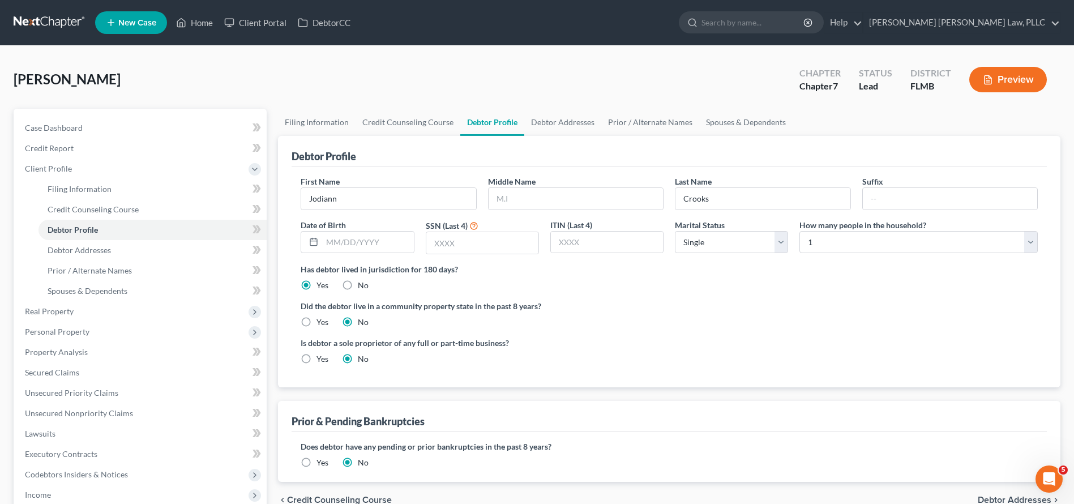
click at [884, 225] on label "How many people in the household?" at bounding box center [862, 225] width 127 height 12
select select "2"
click at [854, 322] on div "Did the debtor live in a community property state in the past 8 years? Yes No" at bounding box center [669, 314] width 737 height 28
click at [564, 124] on link "Debtor Addresses" at bounding box center [562, 122] width 77 height 27
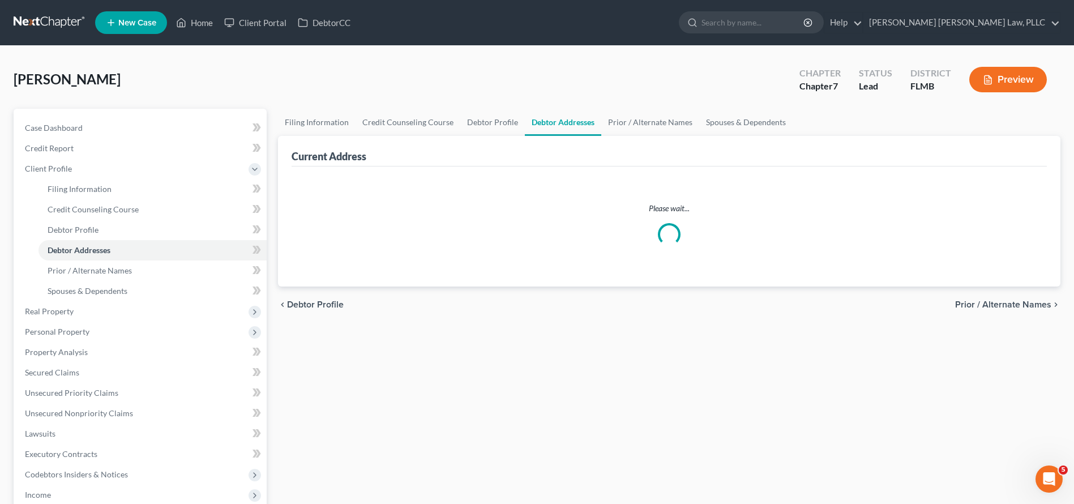
select select "0"
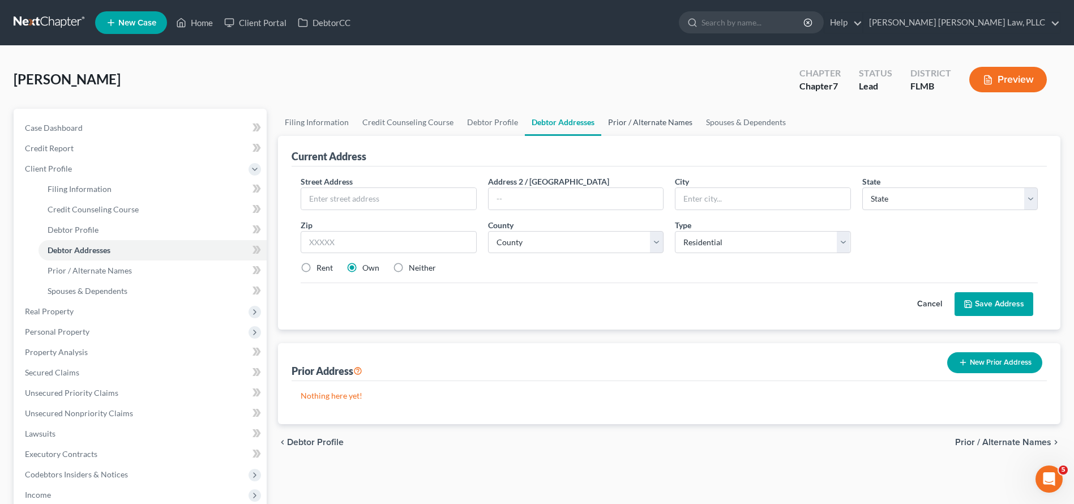
click at [668, 135] on link "Prior / Alternate Names" at bounding box center [650, 122] width 98 height 27
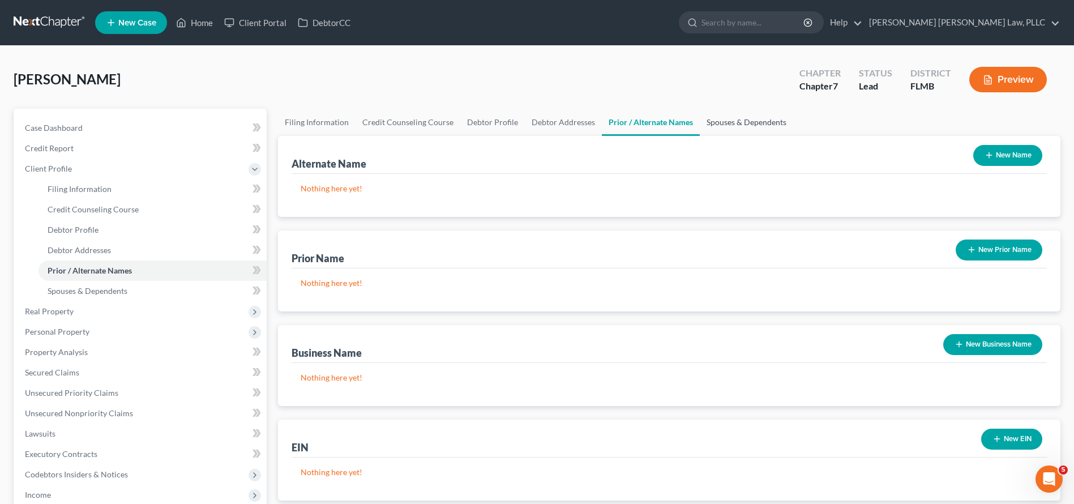
click at [745, 116] on link "Spouses & Dependents" at bounding box center [746, 122] width 93 height 27
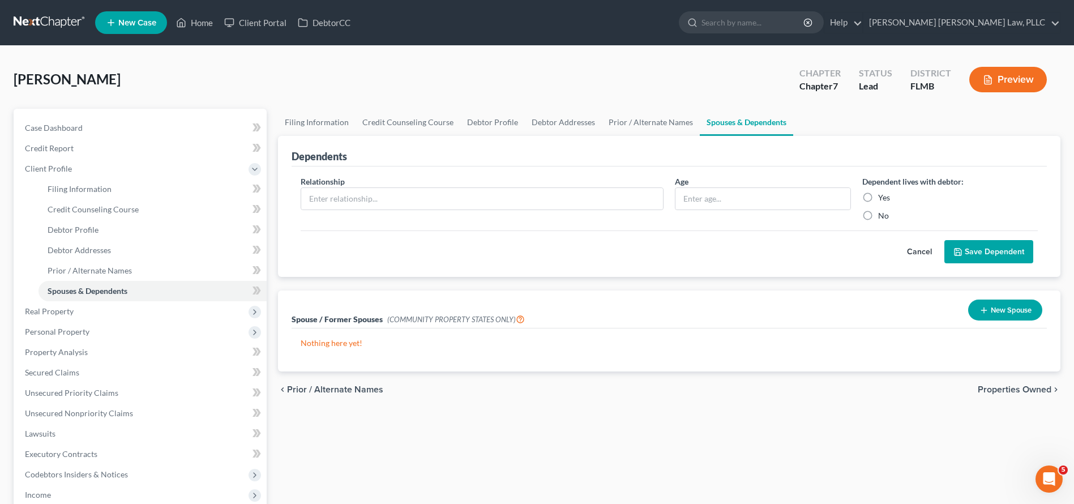
scroll to position [2, 0]
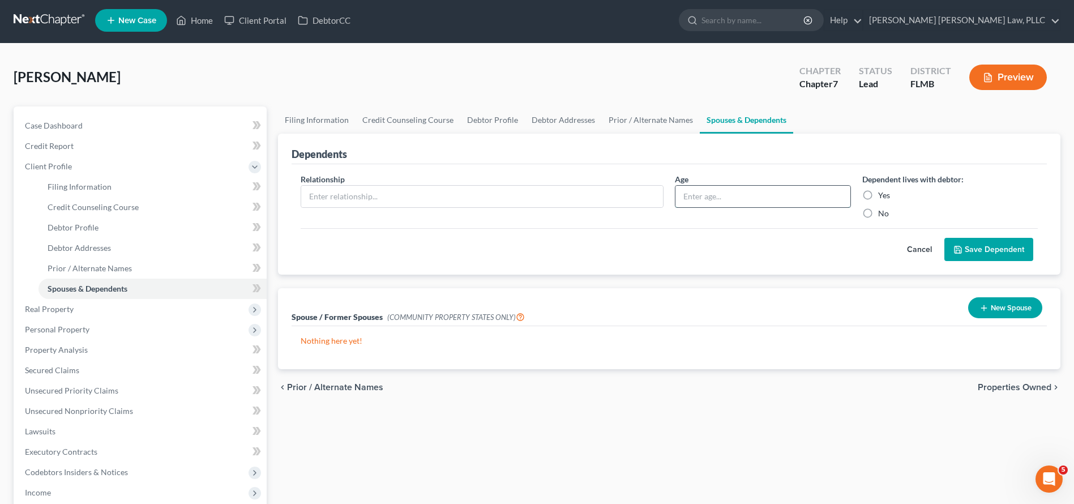
click at [722, 187] on input "text" at bounding box center [762, 197] width 174 height 22
type input "2"
click at [535, 216] on div "Relationship *" at bounding box center [482, 196] width 374 height 46
click at [531, 207] on div at bounding box center [482, 196] width 363 height 23
click at [528, 202] on input "text" at bounding box center [482, 197] width 362 height 22
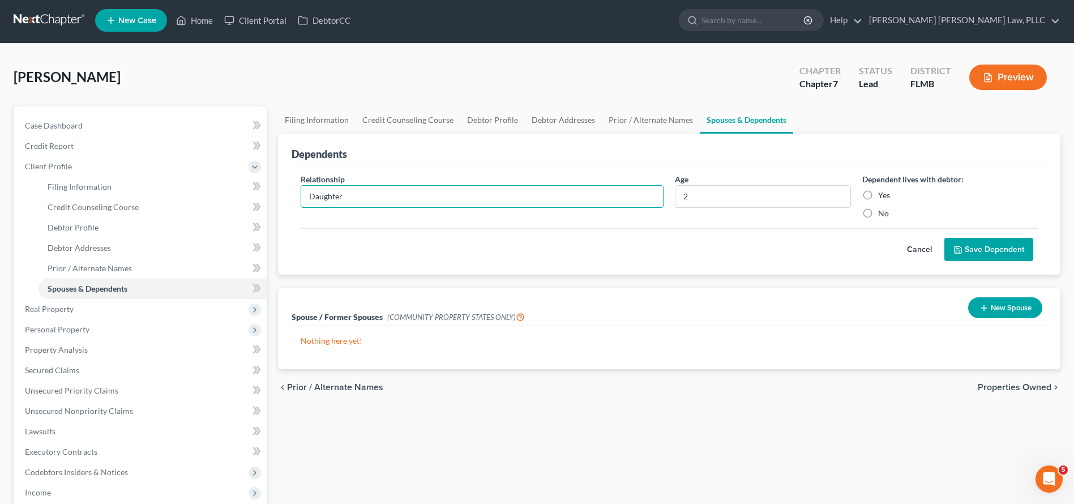
type input "Daughter"
click at [879, 199] on label "Yes" at bounding box center [884, 195] width 12 height 11
click at [883, 197] on input "Yes" at bounding box center [886, 193] width 7 height 7
radio input "true"
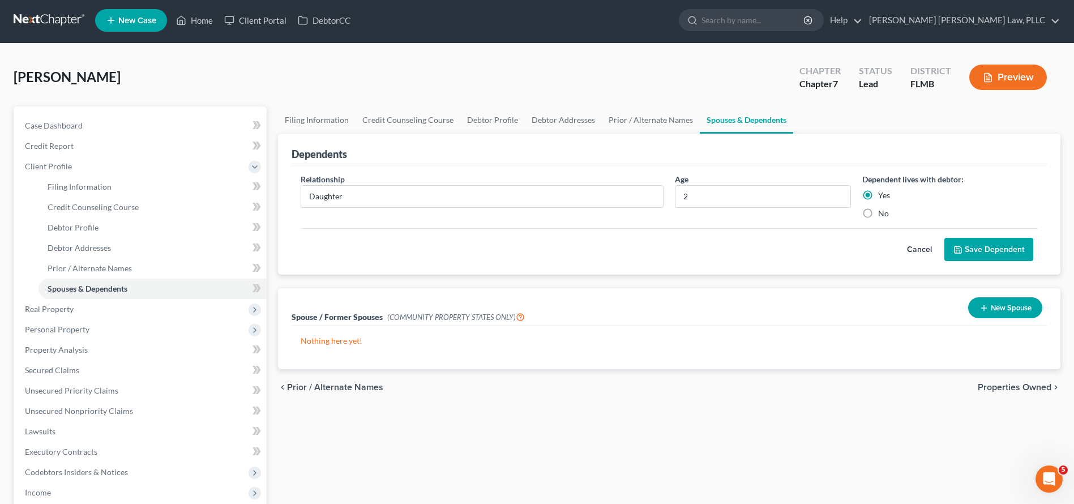
click at [1002, 250] on button "Save Dependent" at bounding box center [988, 250] width 89 height 24
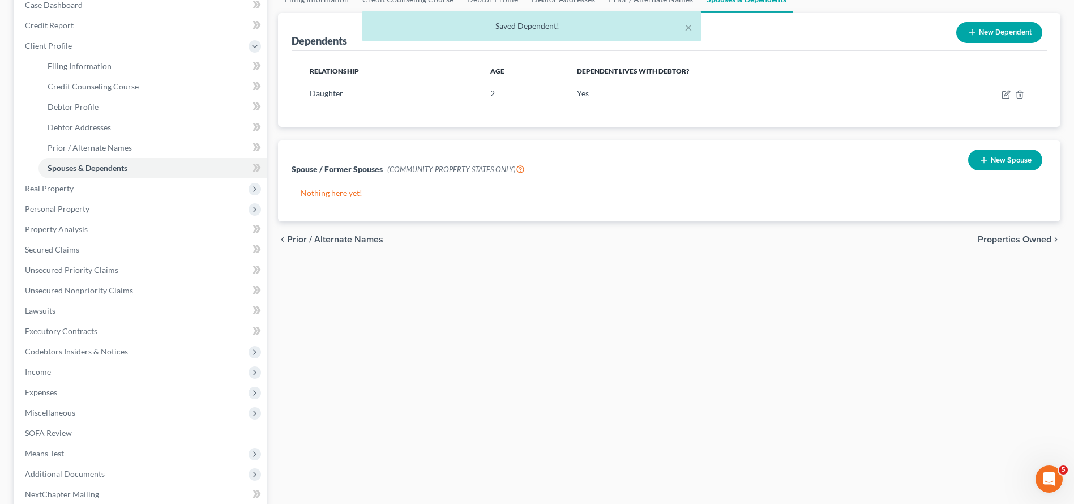
scroll to position [241, 0]
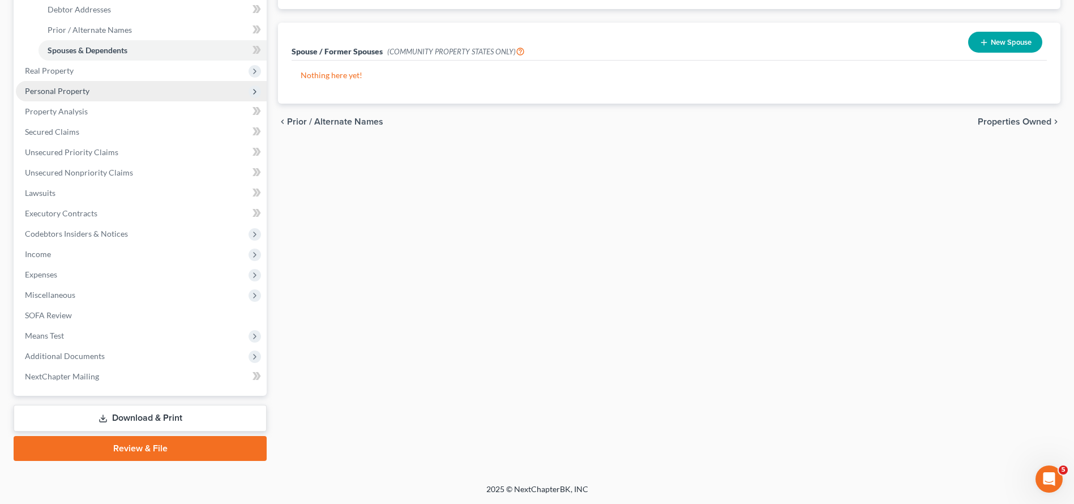
click at [137, 85] on span "Personal Property" at bounding box center [141, 91] width 251 height 20
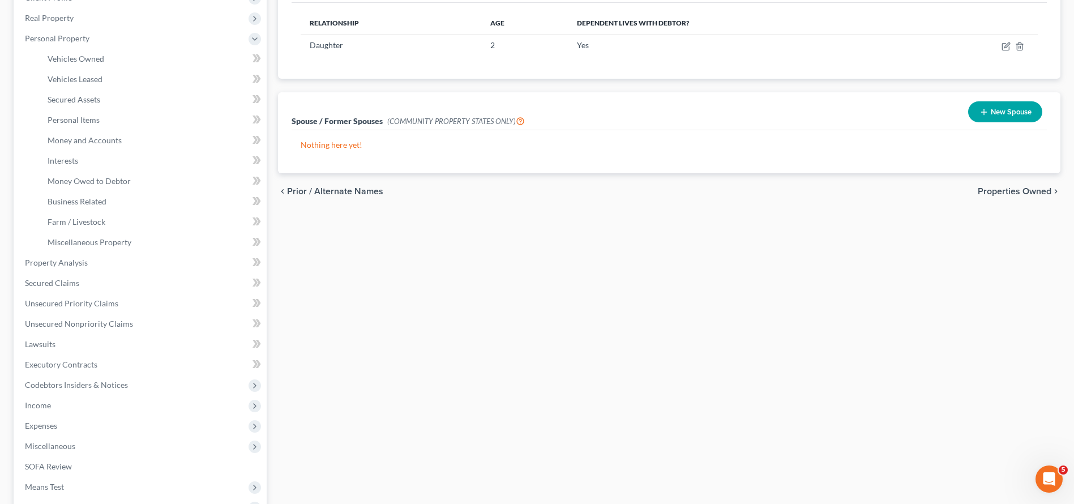
scroll to position [273, 0]
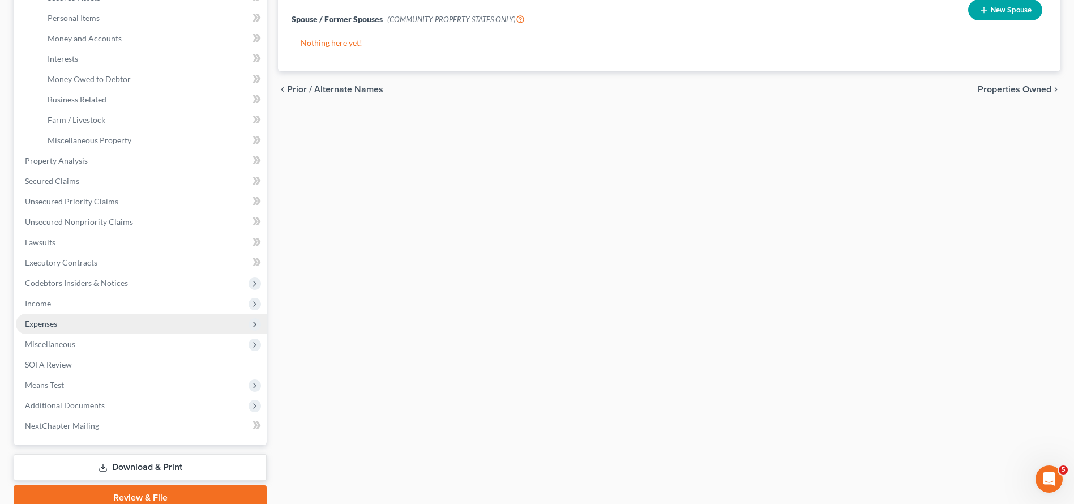
click at [88, 328] on span "Expenses" at bounding box center [141, 324] width 251 height 20
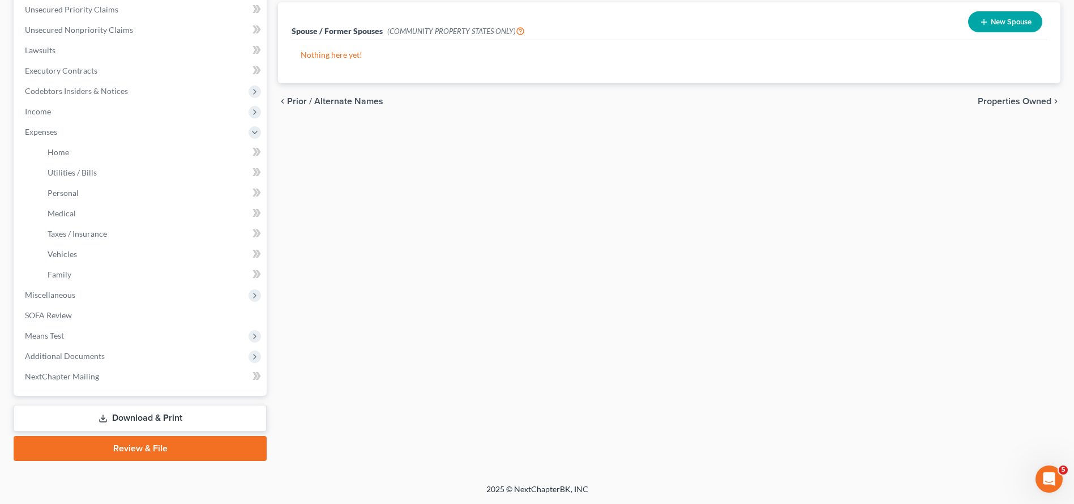
scroll to position [261, 0]
click at [72, 271] on link "Family" at bounding box center [153, 274] width 228 height 20
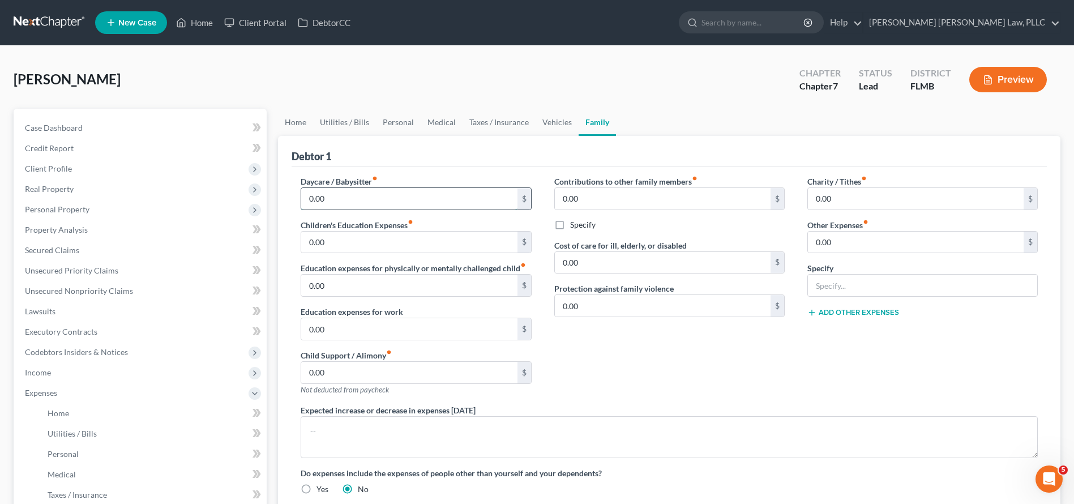
click at [388, 198] on input "0.00" at bounding box center [409, 199] width 216 height 22
drag, startPoint x: 388, startPoint y: 198, endPoint x: 211, endPoint y: 200, distance: 176.7
click at [212, 200] on div "Petition Navigation Case Dashboard Payments Invoices Payments Payments Credit R…" at bounding box center [537, 415] width 1058 height 613
click at [375, 200] on input "0.00" at bounding box center [409, 199] width 216 height 22
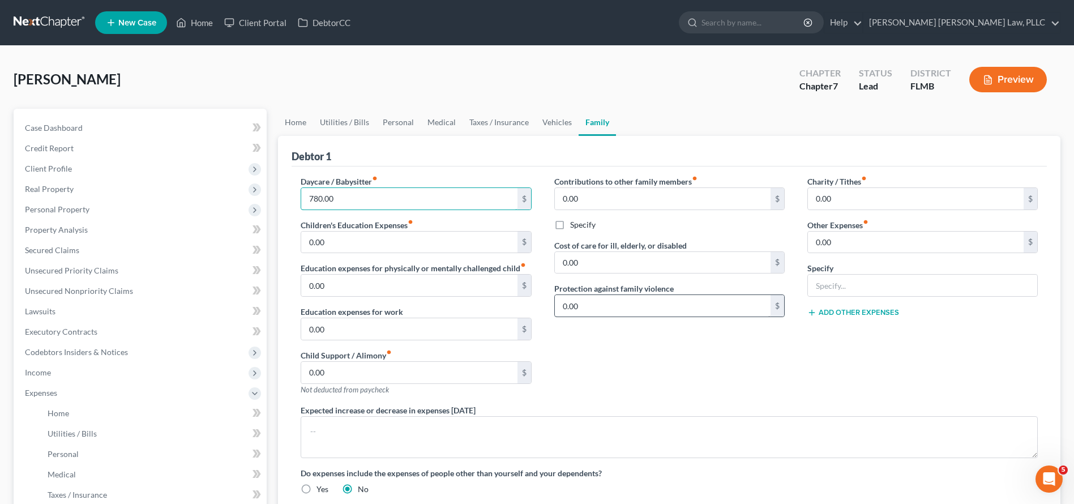
type input "780.00"
click at [670, 303] on input "0.00" at bounding box center [663, 306] width 216 height 22
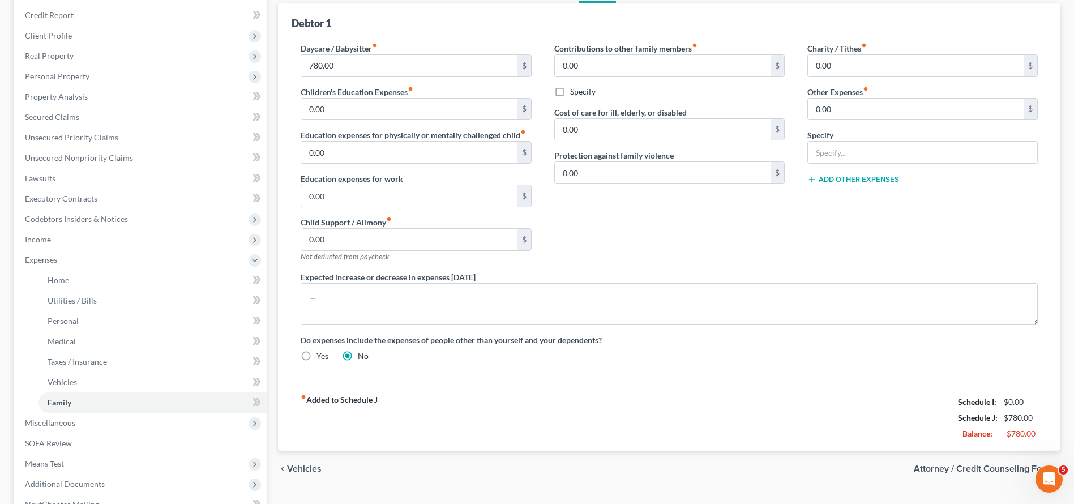
click at [774, 409] on div "Debtor 1 Daycare / Babysitter fiber_manual_record 780.00 $ Children's Education…" at bounding box center [669, 227] width 783 height 448
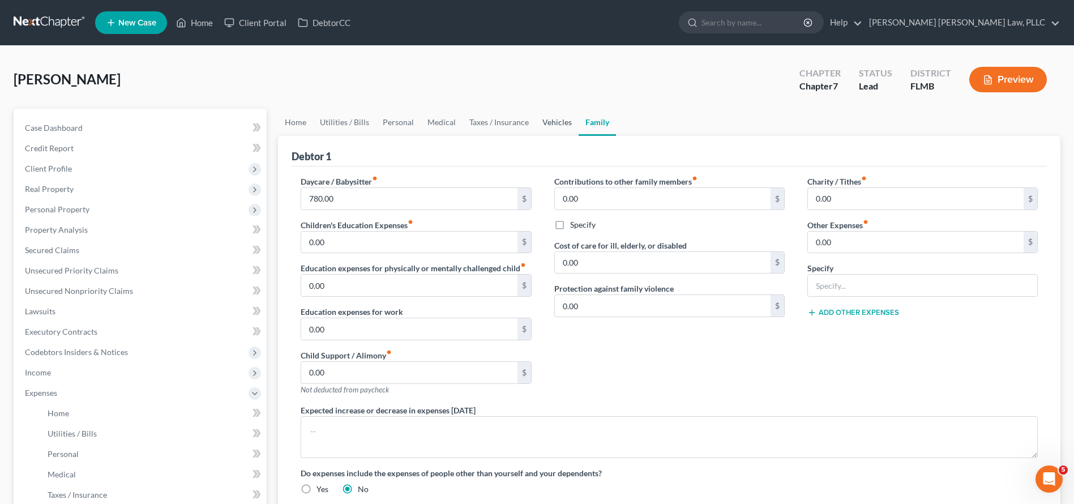
click at [568, 121] on link "Vehicles" at bounding box center [557, 122] width 43 height 27
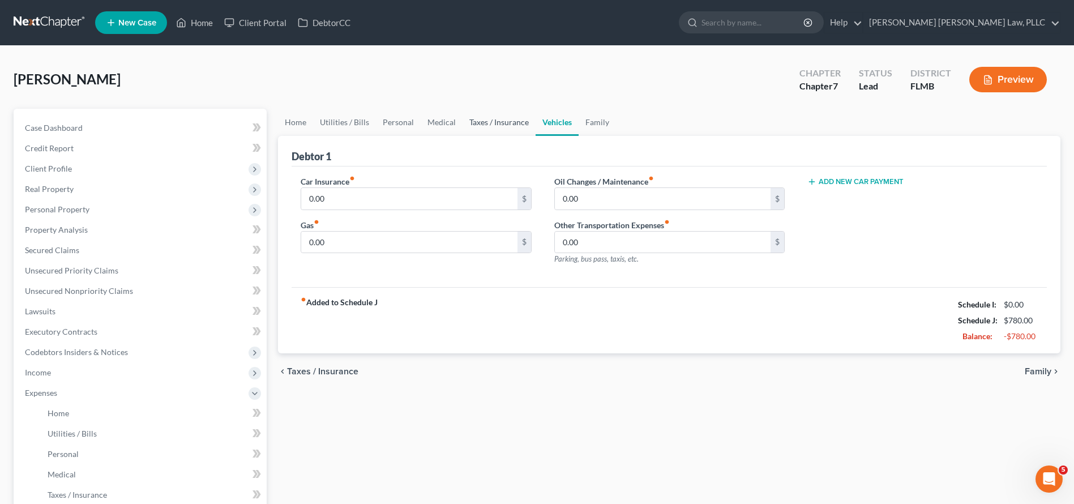
click at [502, 121] on link "Taxes / Insurance" at bounding box center [499, 122] width 73 height 27
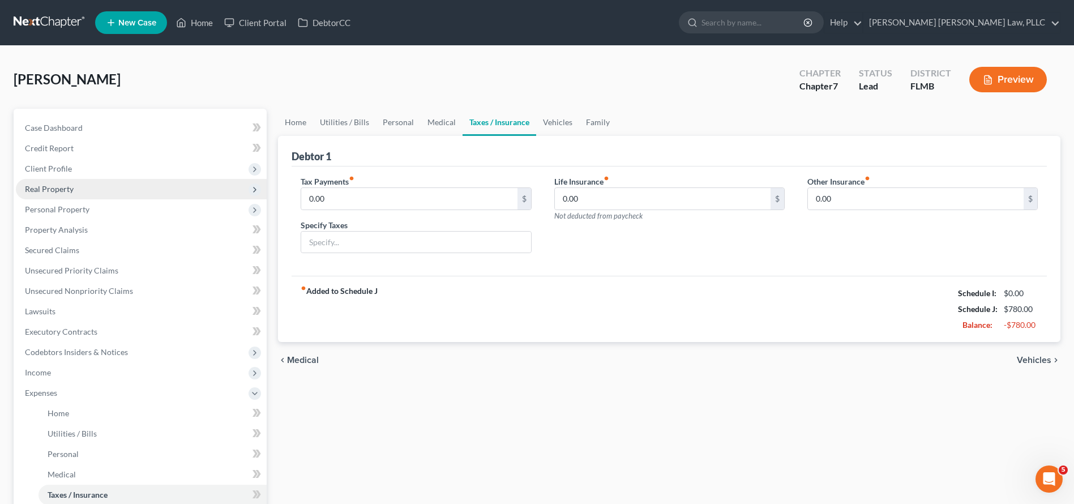
click at [158, 193] on span "Real Property" at bounding box center [141, 189] width 251 height 20
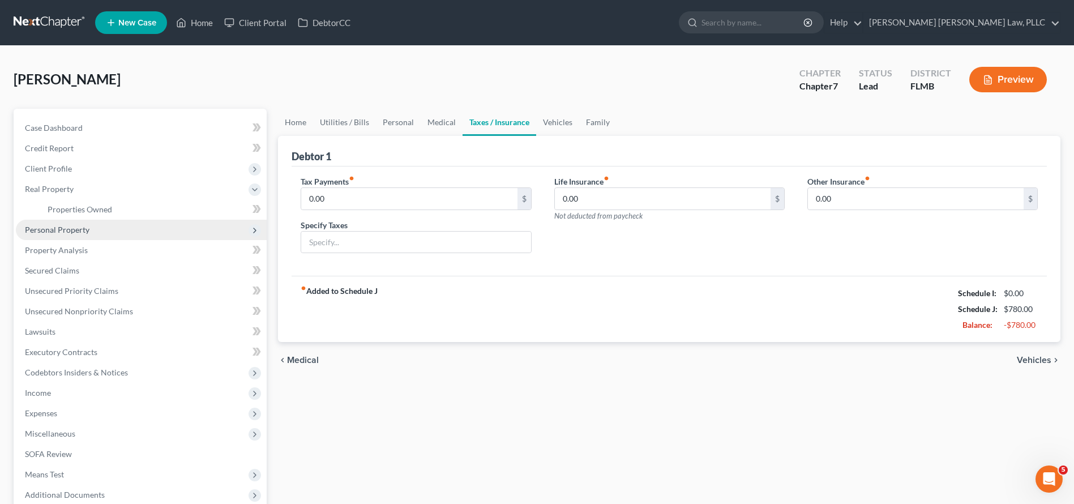
click at [160, 224] on span "Personal Property" at bounding box center [141, 230] width 251 height 20
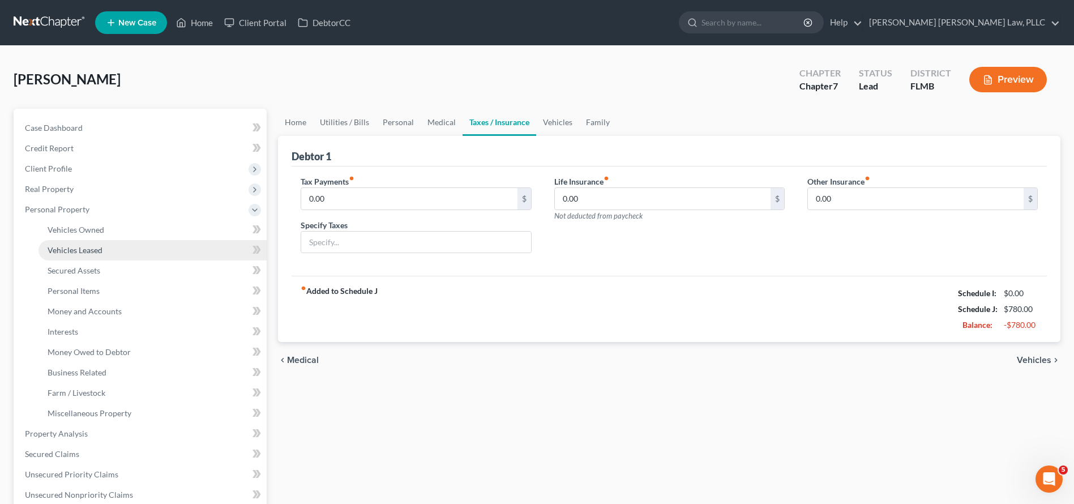
click at [151, 255] on link "Vehicles Leased" at bounding box center [153, 250] width 228 height 20
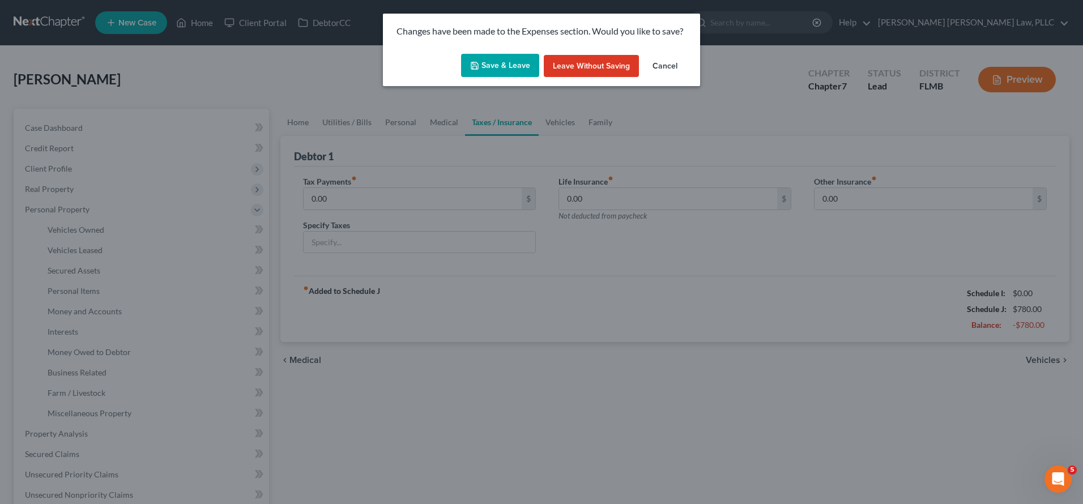
click at [508, 70] on button "Save & Leave" at bounding box center [500, 66] width 78 height 24
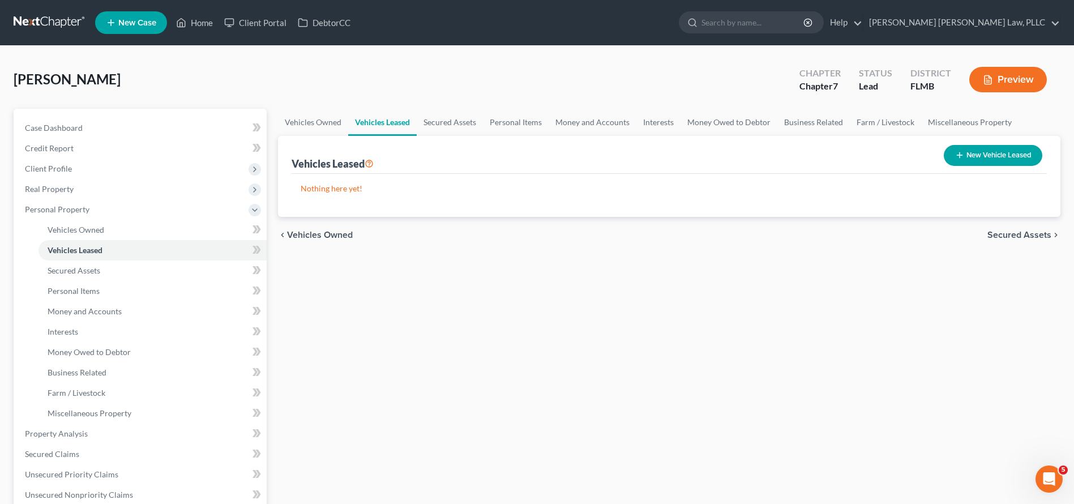
click at [51, 19] on link at bounding box center [50, 22] width 72 height 20
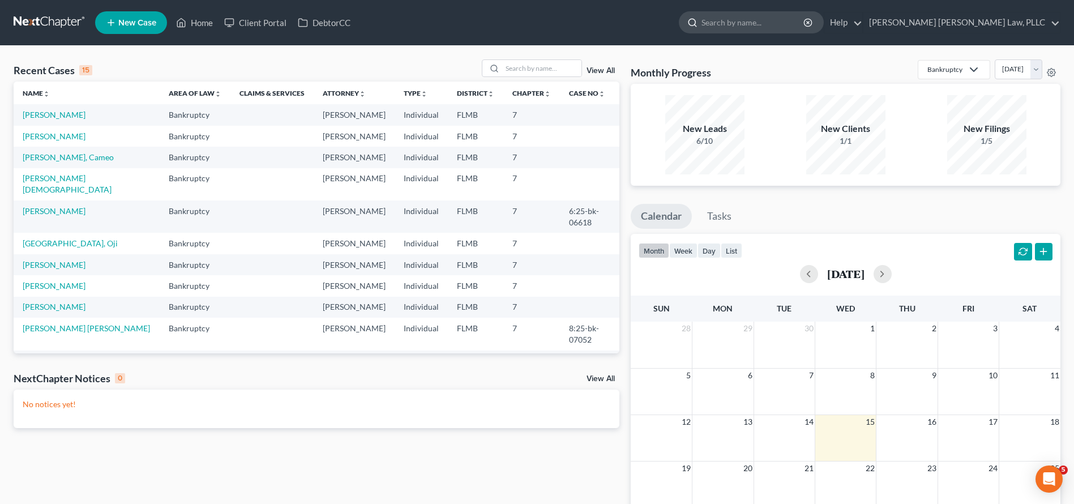
click at [805, 31] on input "search" at bounding box center [754, 22] width 104 height 21
click at [39, 179] on link "[PERSON_NAME][DEMOGRAPHIC_DATA]" at bounding box center [67, 183] width 89 height 21
select select "10"
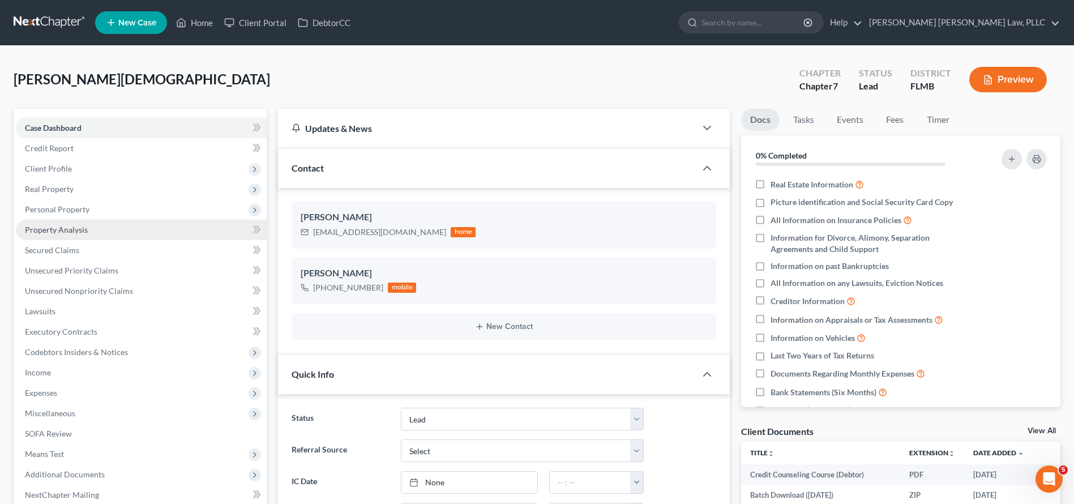
scroll to position [414, 0]
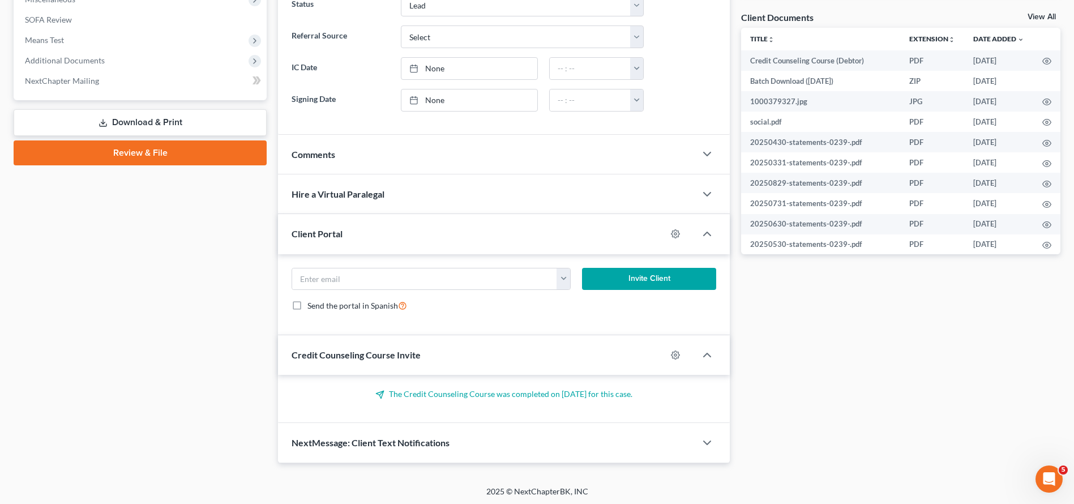
click at [146, 127] on link "Download & Print" at bounding box center [140, 122] width 253 height 27
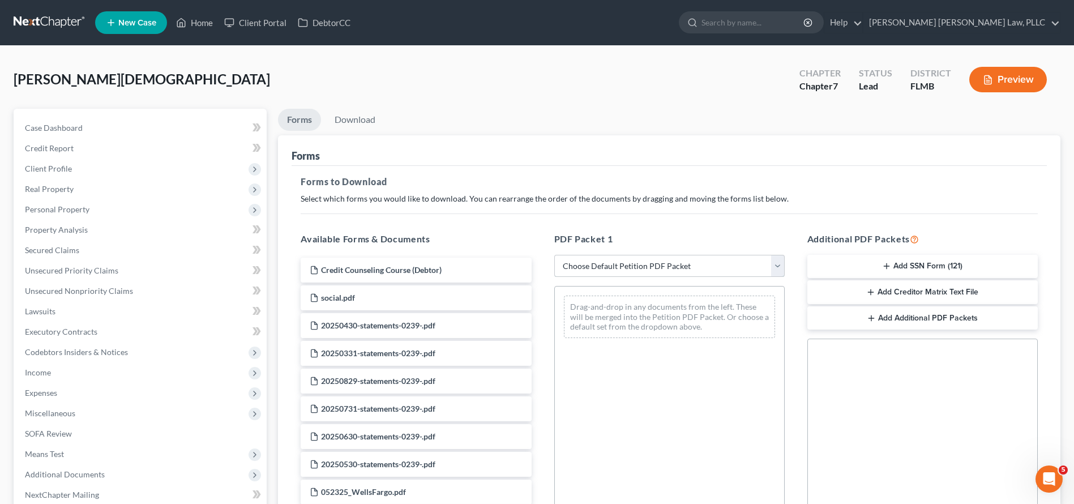
select select "3"
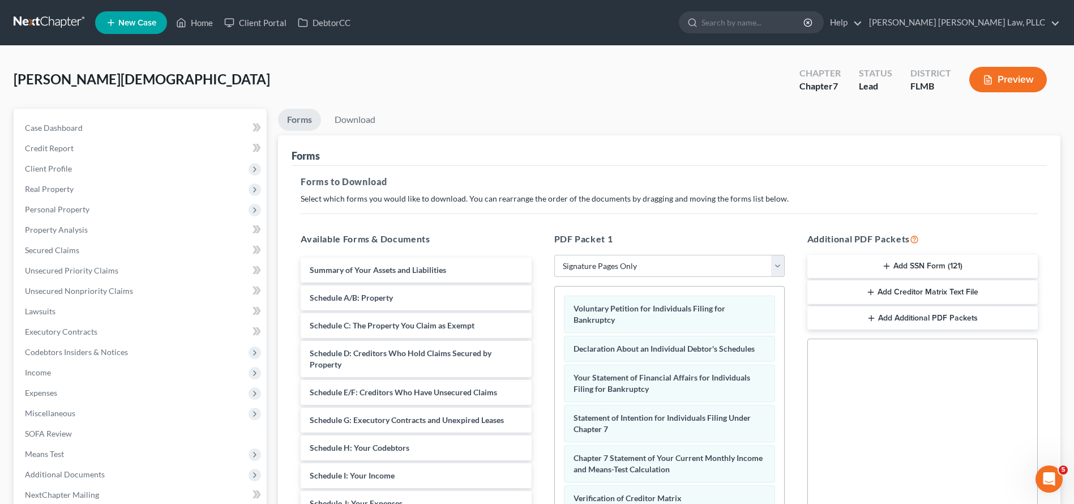
click at [878, 266] on button "Add SSN Form (121)" at bounding box center [922, 267] width 230 height 24
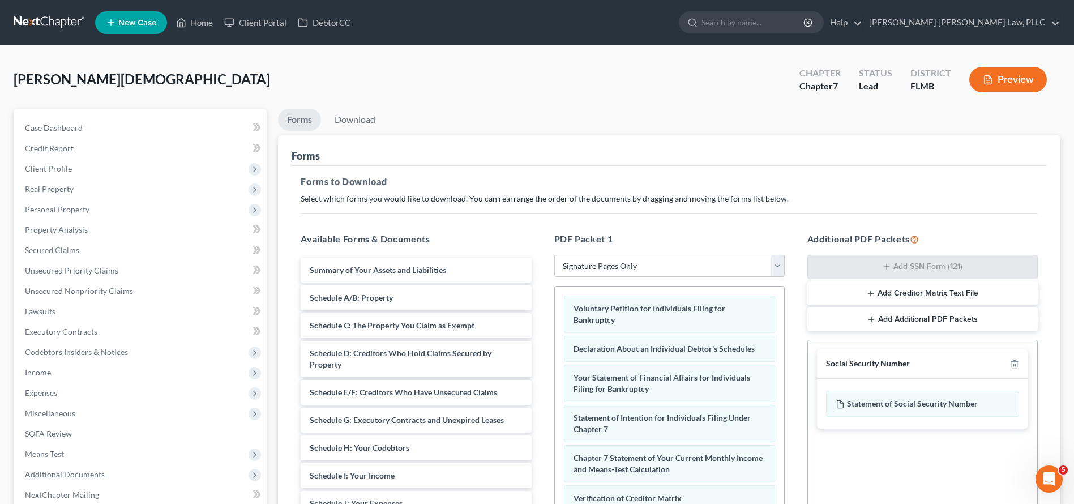
scroll to position [195, 0]
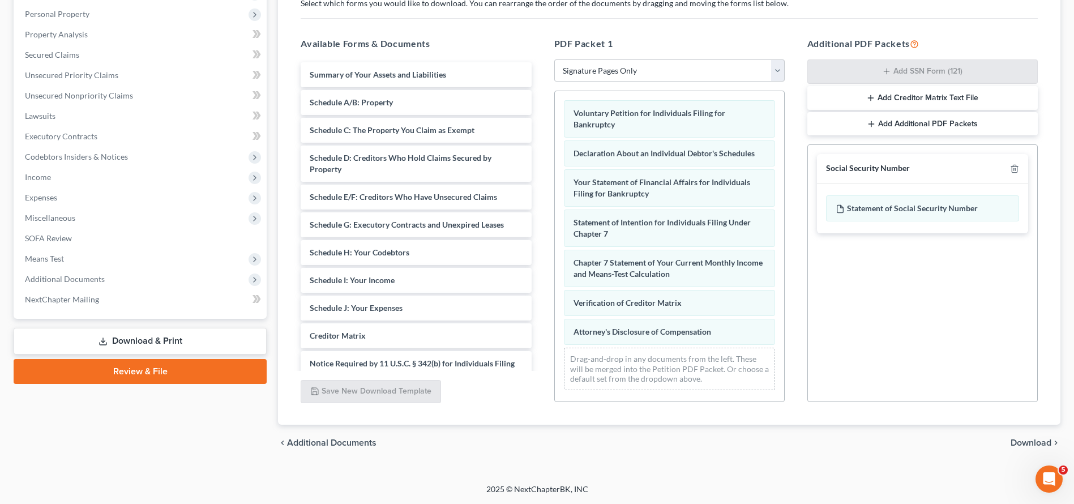
click at [1028, 443] on span "Download" at bounding box center [1031, 442] width 41 height 9
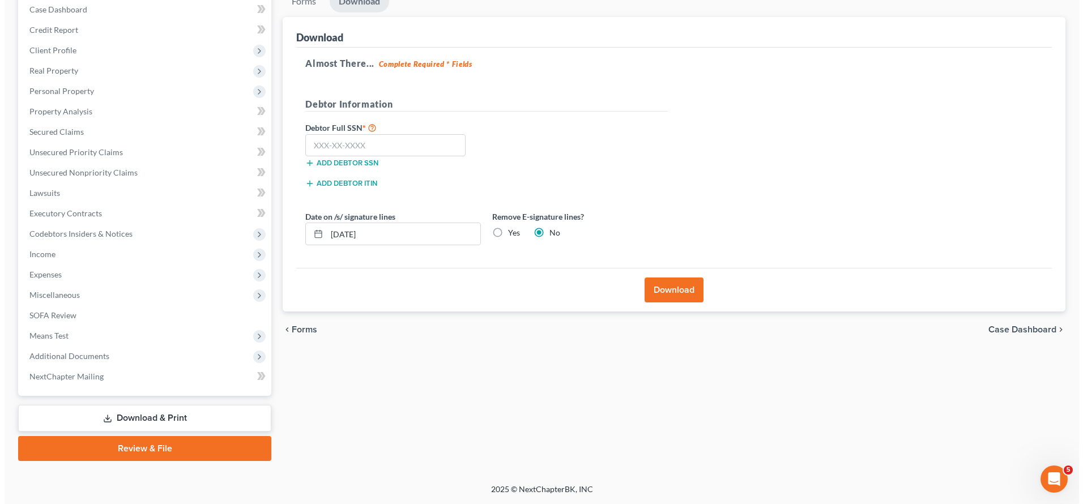
scroll to position [118, 0]
click at [412, 146] on input "text" at bounding box center [381, 145] width 160 height 23
type input "216-27-2870"
click at [511, 239] on div "Remove E-signature lines? Yes No" at bounding box center [575, 228] width 187 height 35
click at [503, 236] on label "Yes" at bounding box center [509, 232] width 12 height 11
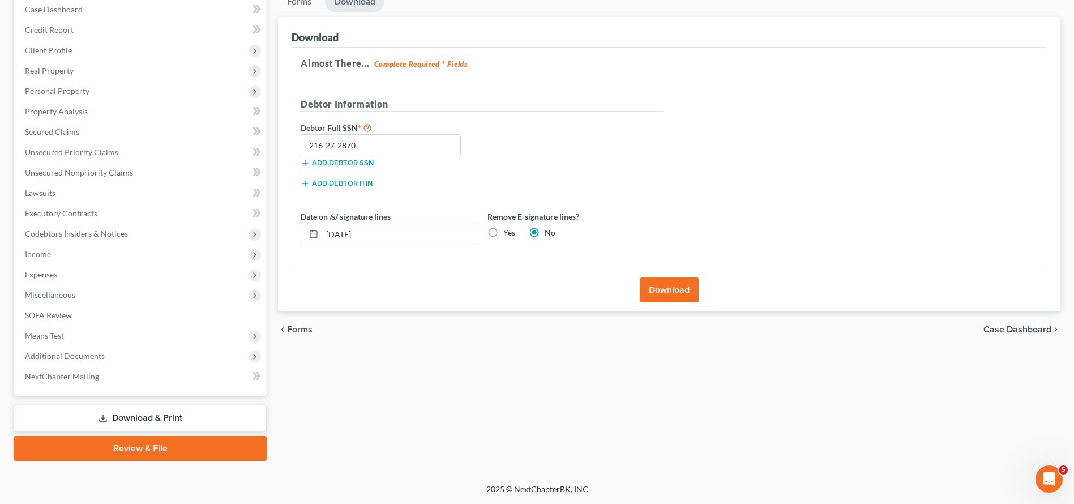
click at [508, 234] on input "Yes" at bounding box center [511, 230] width 7 height 7
radio input "true"
radio input "false"
click at [653, 295] on button "Download" at bounding box center [669, 289] width 59 height 25
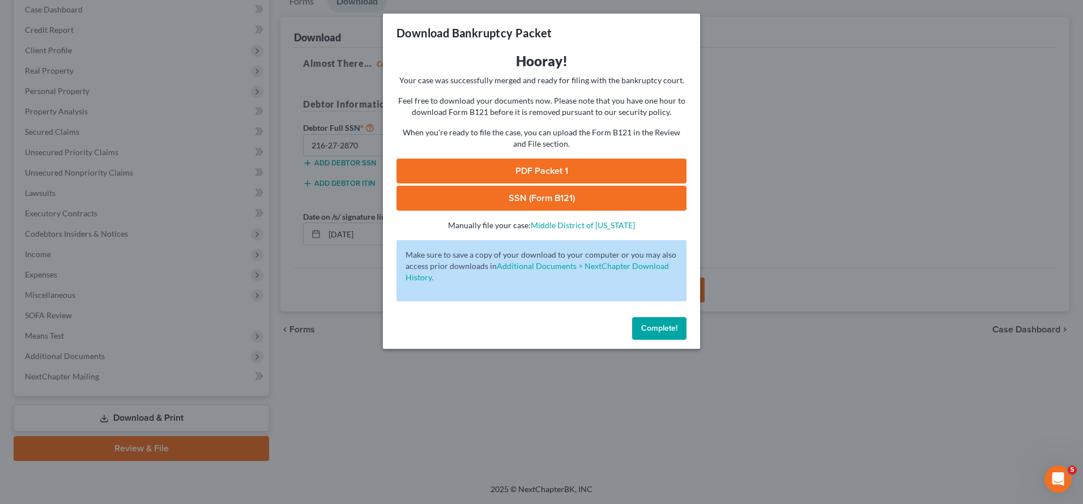
click at [548, 177] on link "PDF Packet 1" at bounding box center [541, 171] width 290 height 25
click at [552, 201] on link "SSN (Form B121)" at bounding box center [541, 198] width 290 height 25
